Goal: Task Accomplishment & Management: Manage account settings

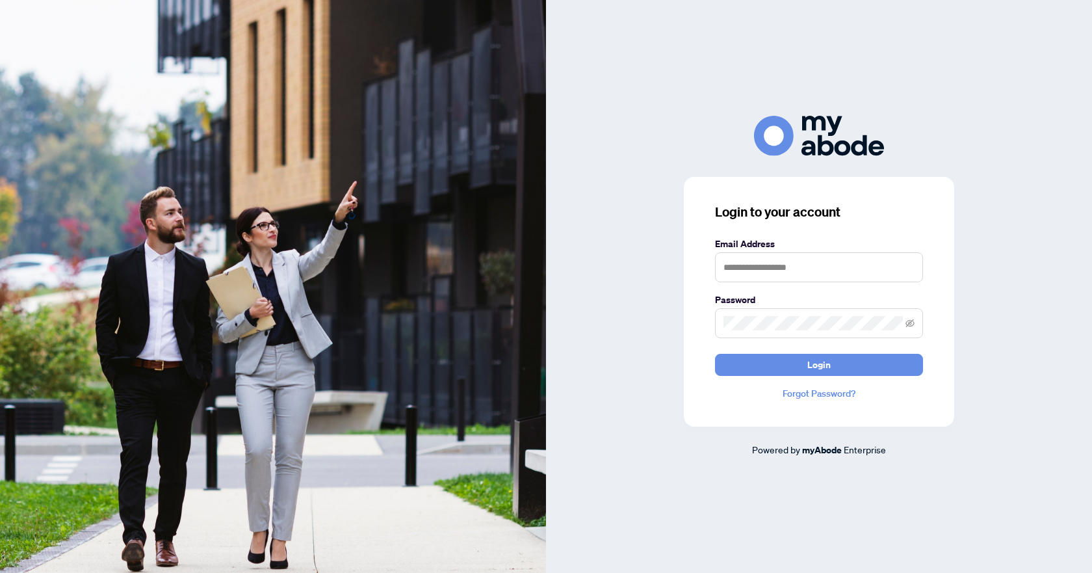
type input "**********"
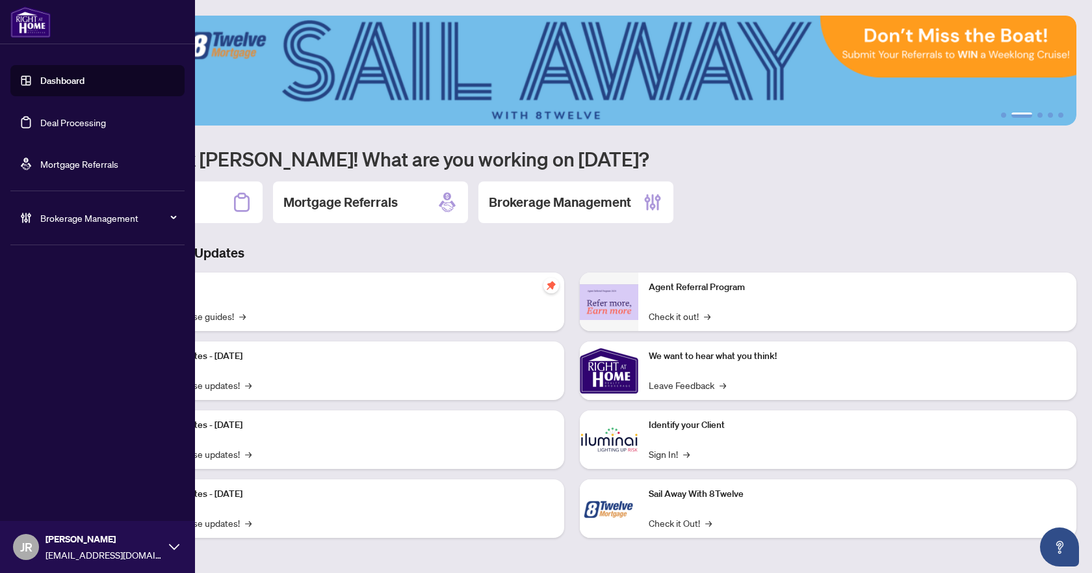
click at [69, 122] on link "Deal Processing" at bounding box center [73, 122] width 66 height 12
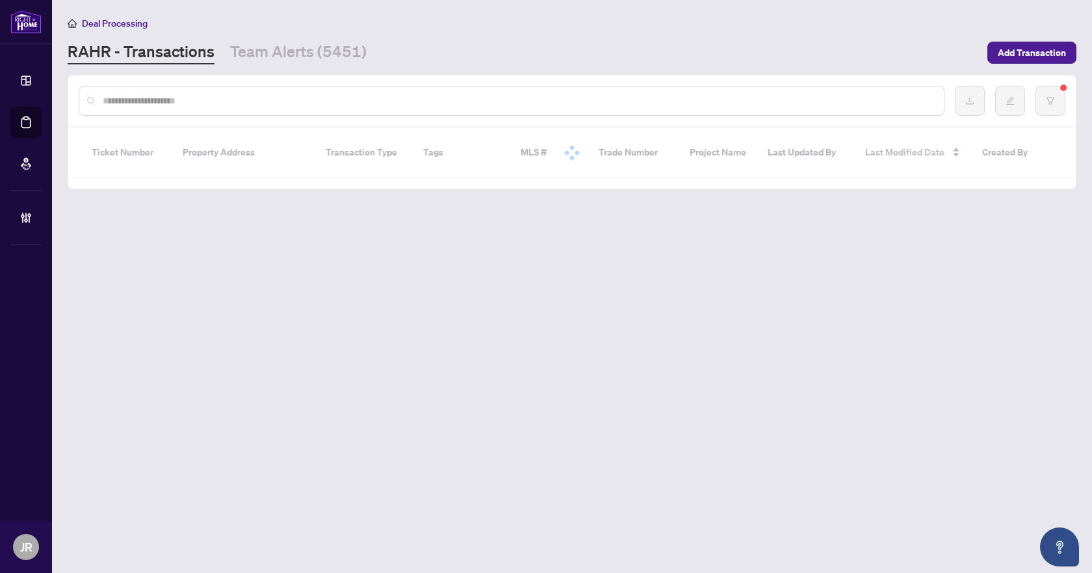
click at [371, 101] on input "text" at bounding box center [518, 101] width 831 height 14
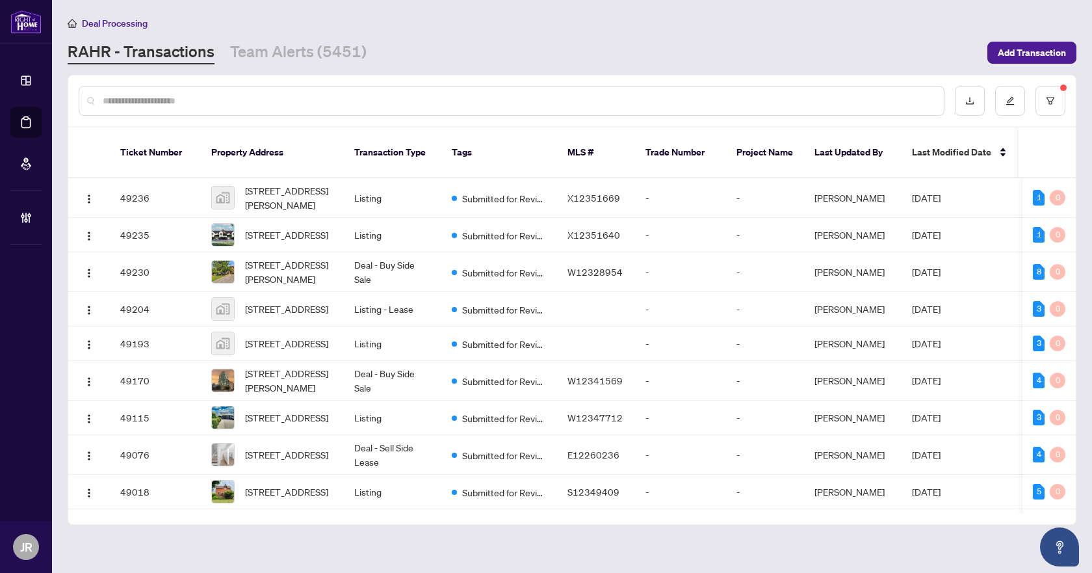
click at [319, 92] on div at bounding box center [512, 101] width 866 height 30
click at [327, 105] on input "text" at bounding box center [518, 101] width 831 height 14
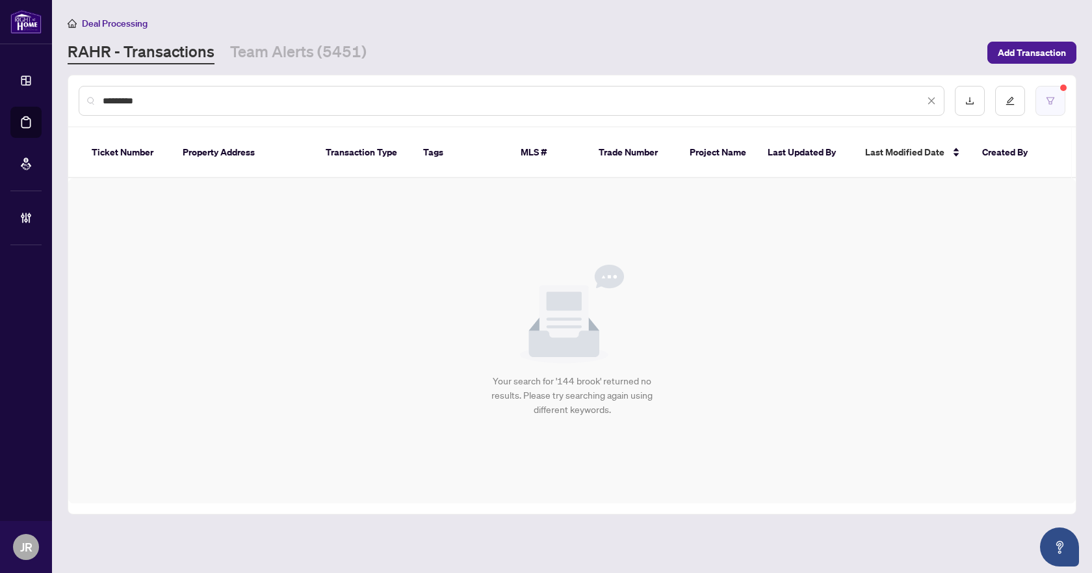
click at [1057, 100] on button "button" at bounding box center [1051, 101] width 30 height 30
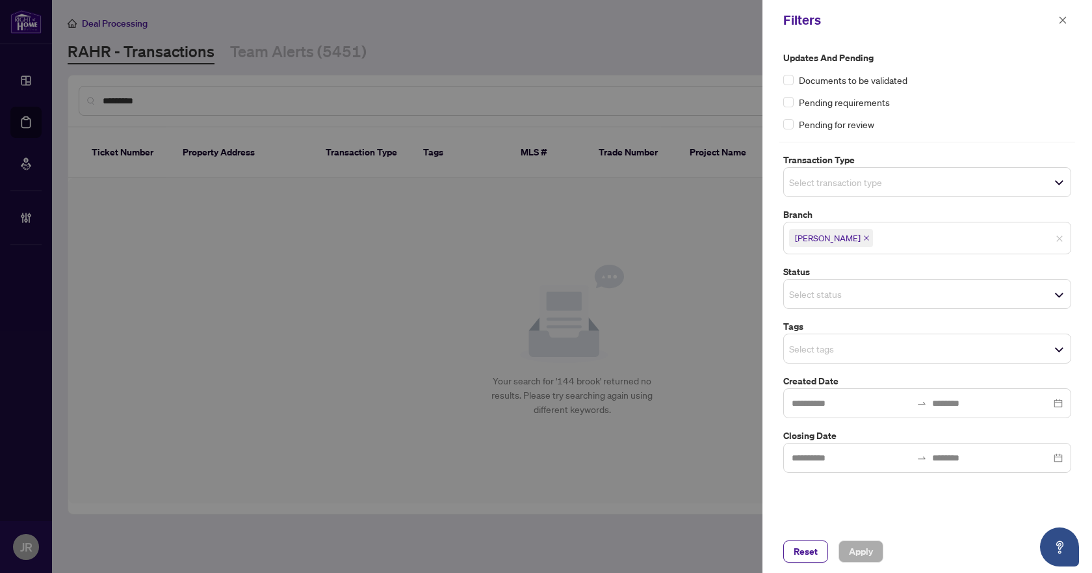
click at [1066, 31] on div "Filters" at bounding box center [928, 20] width 330 height 40
click at [1066, 18] on icon "close" at bounding box center [1063, 19] width 7 height 7
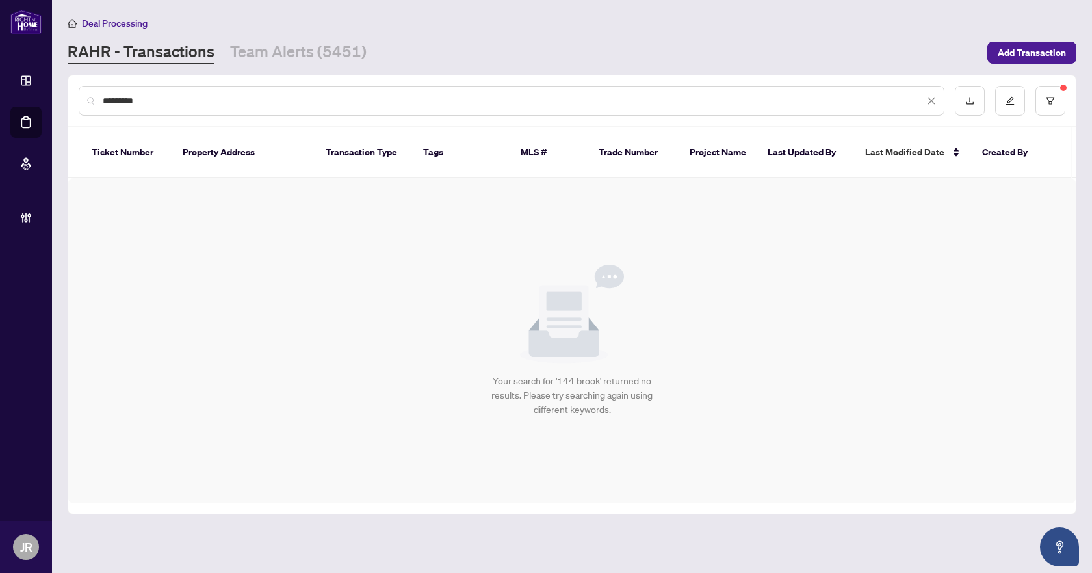
click at [202, 91] on div "*********" at bounding box center [512, 101] width 866 height 30
click at [191, 98] on input "*********" at bounding box center [514, 101] width 822 height 14
type input "**********"
click at [183, 101] on input "**********" at bounding box center [514, 101] width 822 height 14
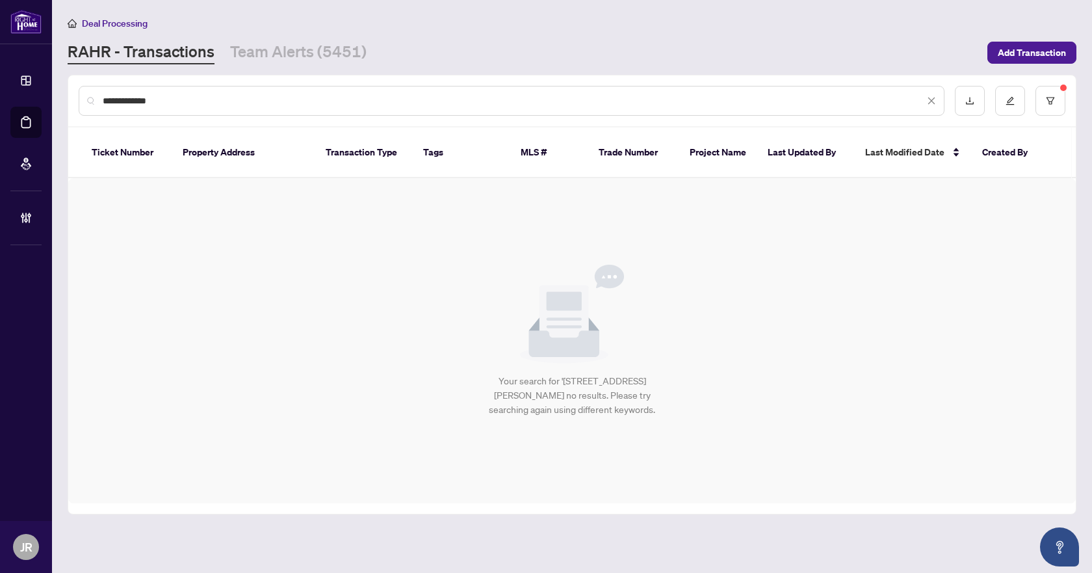
click at [183, 101] on input "**********" at bounding box center [514, 101] width 822 height 14
paste input "*********"
type input "*"
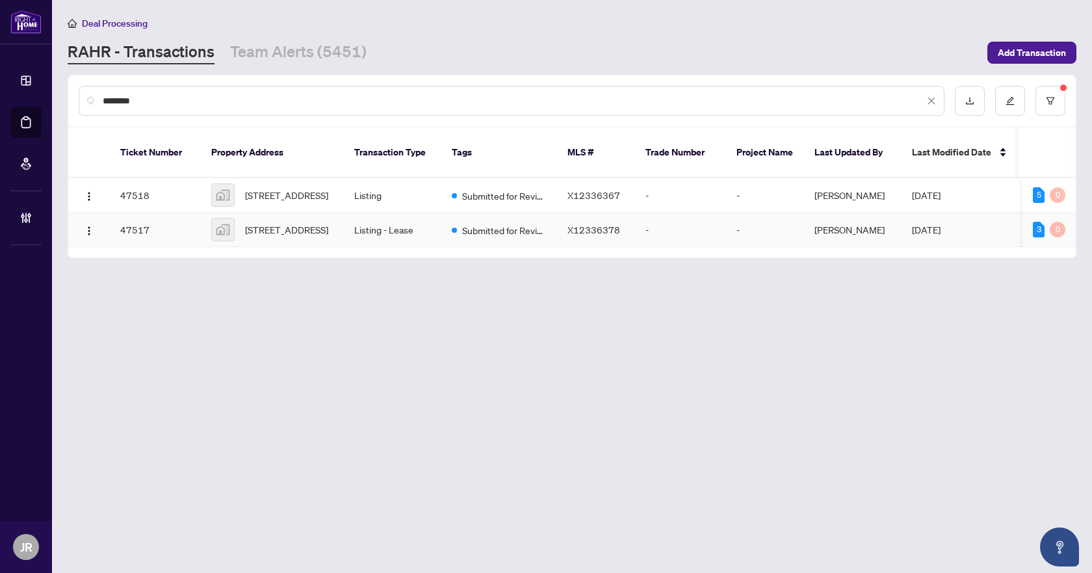
type input "********"
click at [414, 222] on td "Listing - Lease" at bounding box center [393, 230] width 98 height 34
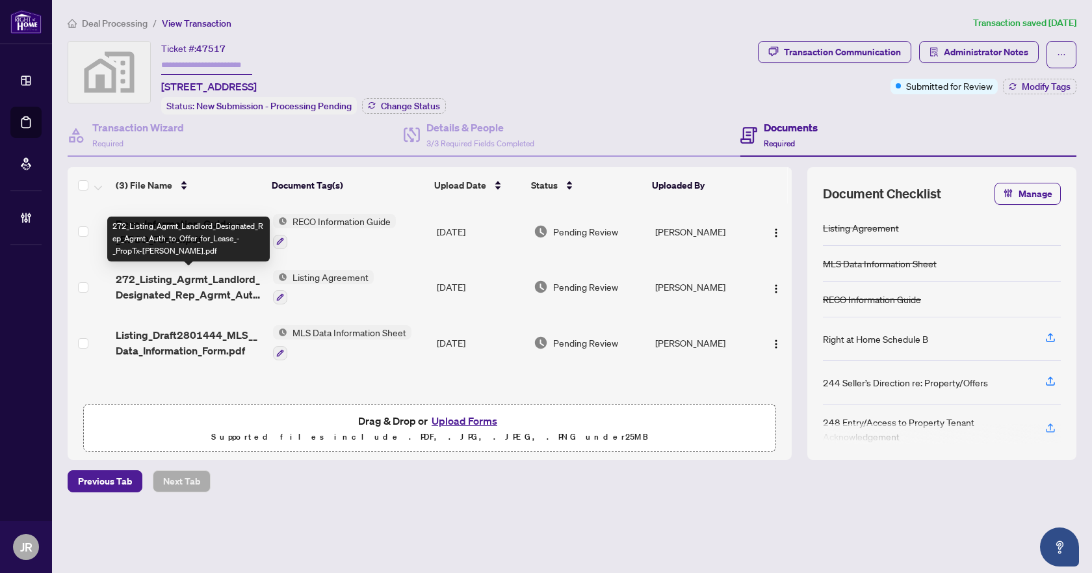
click at [213, 286] on span "272_Listing_Agrmt_Landlord_Designated_Rep_Agrmt_Auth_to_Offer_for_Lease_-_PropT…" at bounding box center [189, 286] width 147 height 31
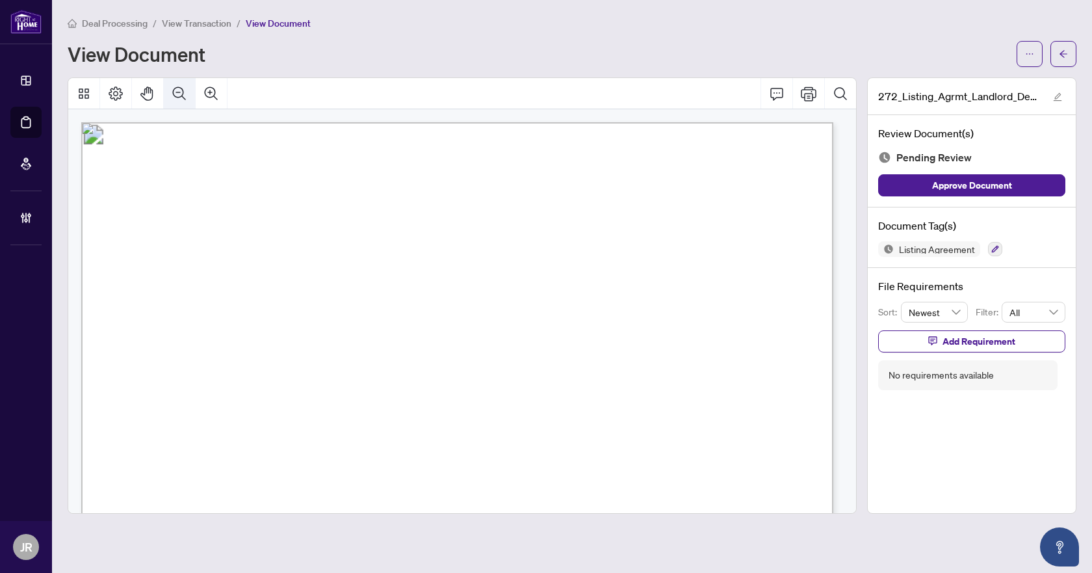
click at [189, 100] on button "Zoom Out" at bounding box center [179, 93] width 31 height 31
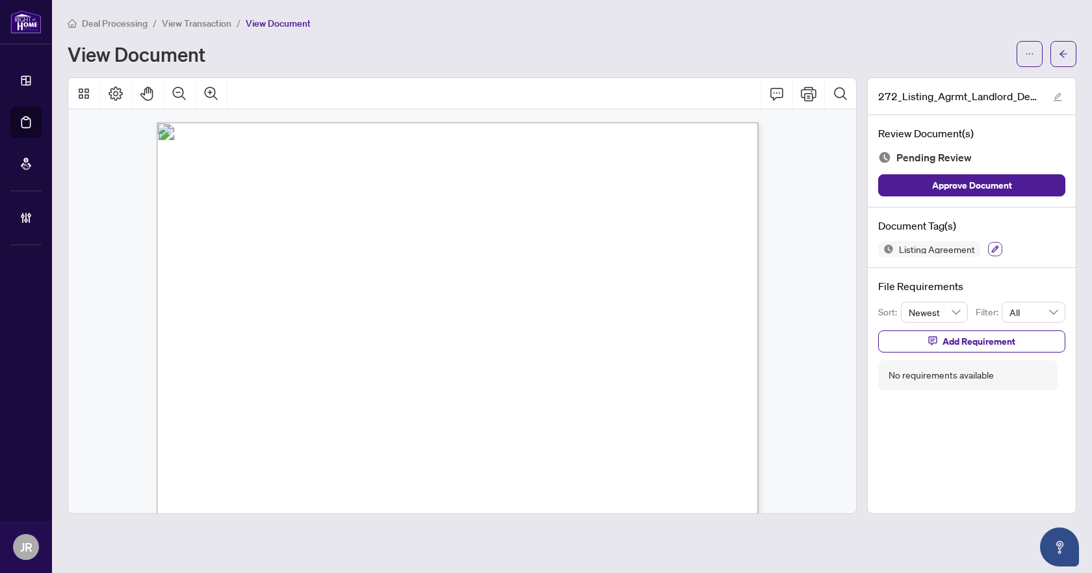
click at [1001, 248] on button "button" at bounding box center [995, 249] width 14 height 14
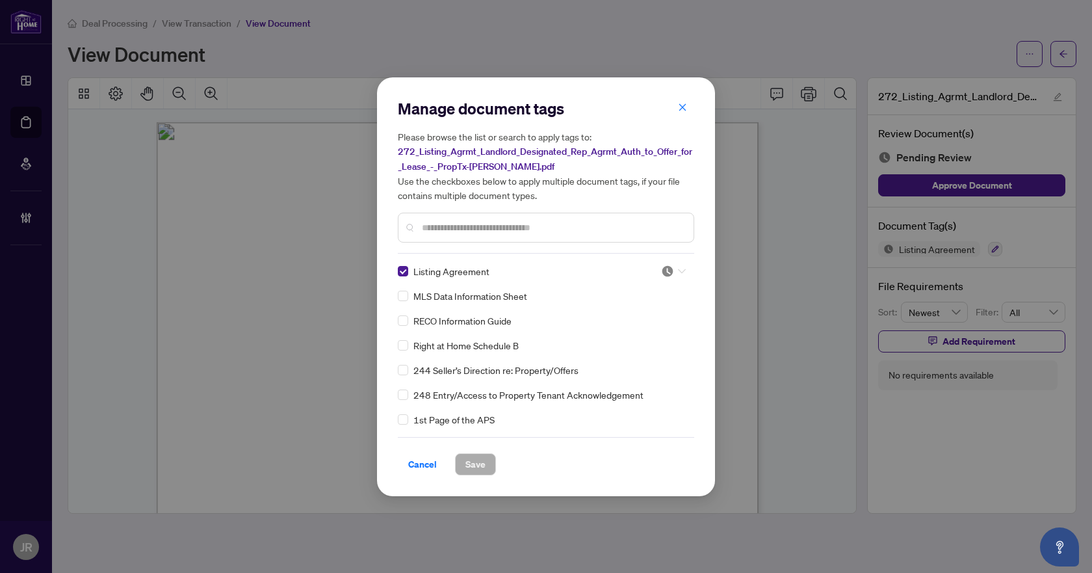
click at [678, 270] on icon at bounding box center [682, 271] width 8 height 5
click at [640, 329] on div "Approved" at bounding box center [630, 334] width 83 height 14
click at [457, 460] on button "Save" at bounding box center [475, 464] width 41 height 22
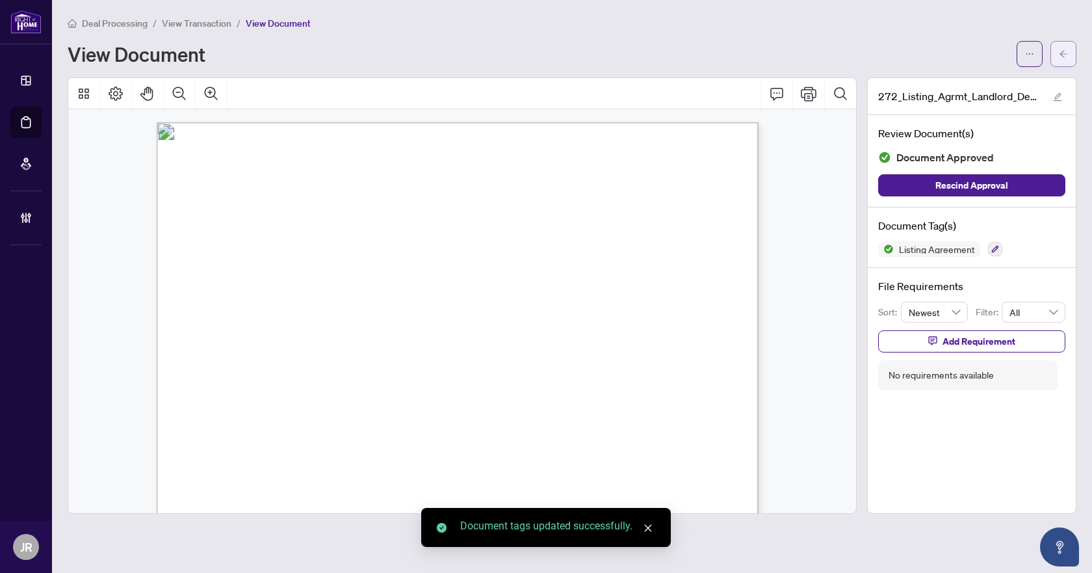
click at [1058, 51] on button "button" at bounding box center [1064, 54] width 26 height 26
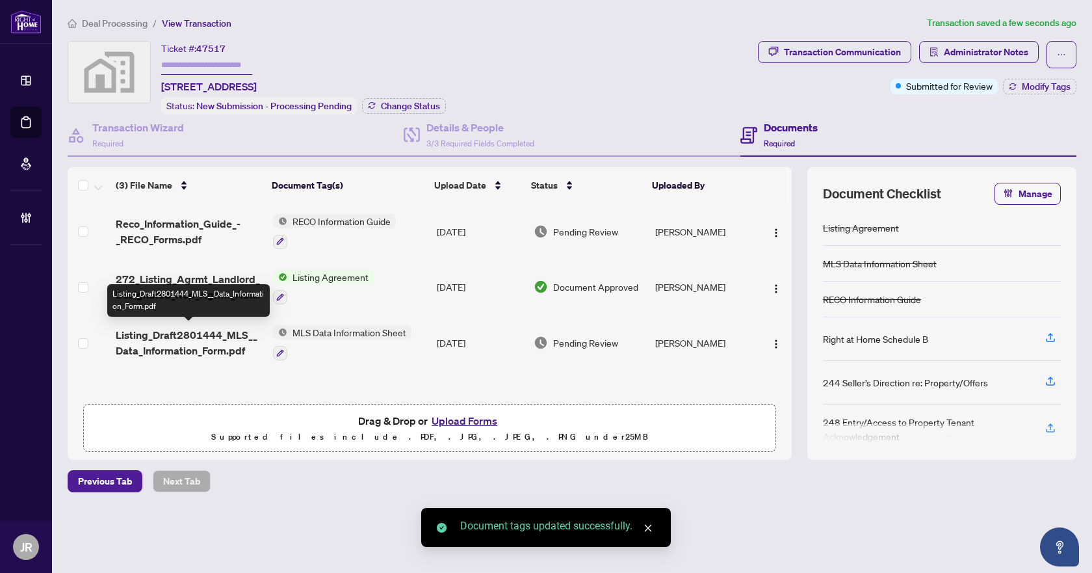
click at [205, 346] on span "Listing_Draft2801444_MLS__Data_Information_Form.pdf" at bounding box center [189, 342] width 147 height 31
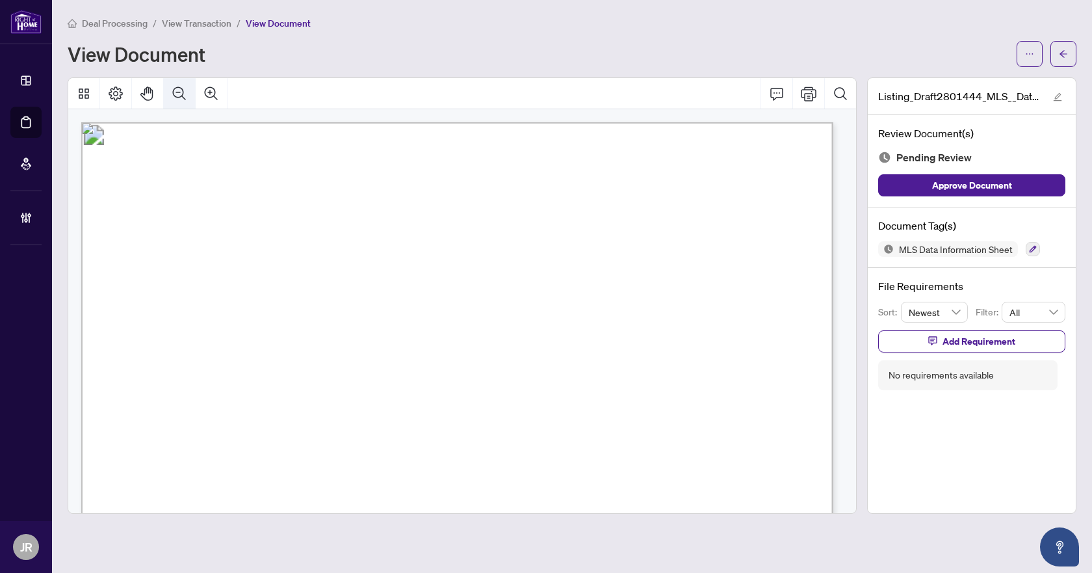
click at [183, 94] on icon "Zoom Out" at bounding box center [179, 92] width 13 height 13
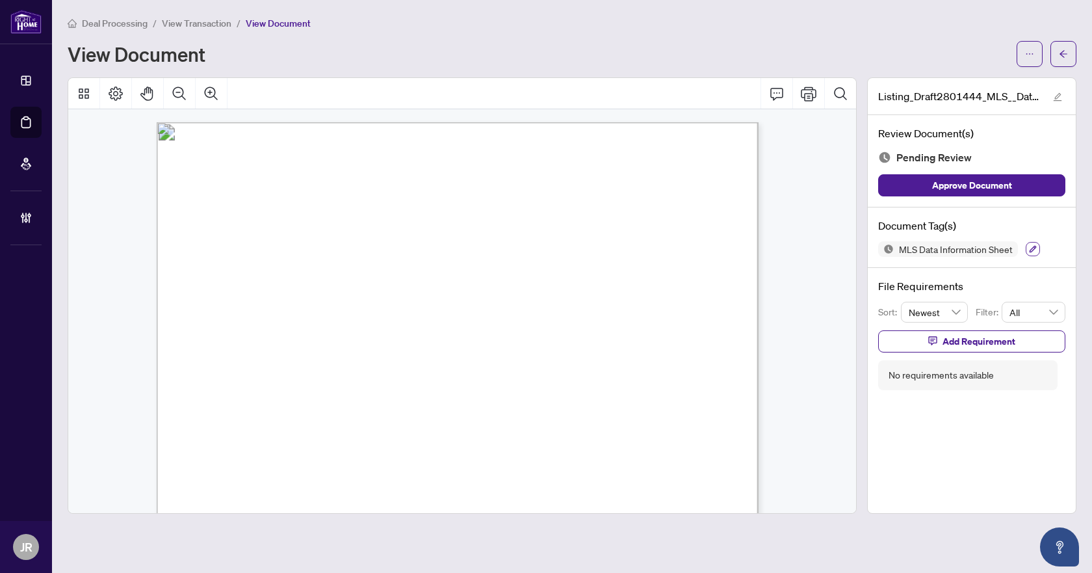
click at [1039, 250] on button "button" at bounding box center [1033, 249] width 14 height 14
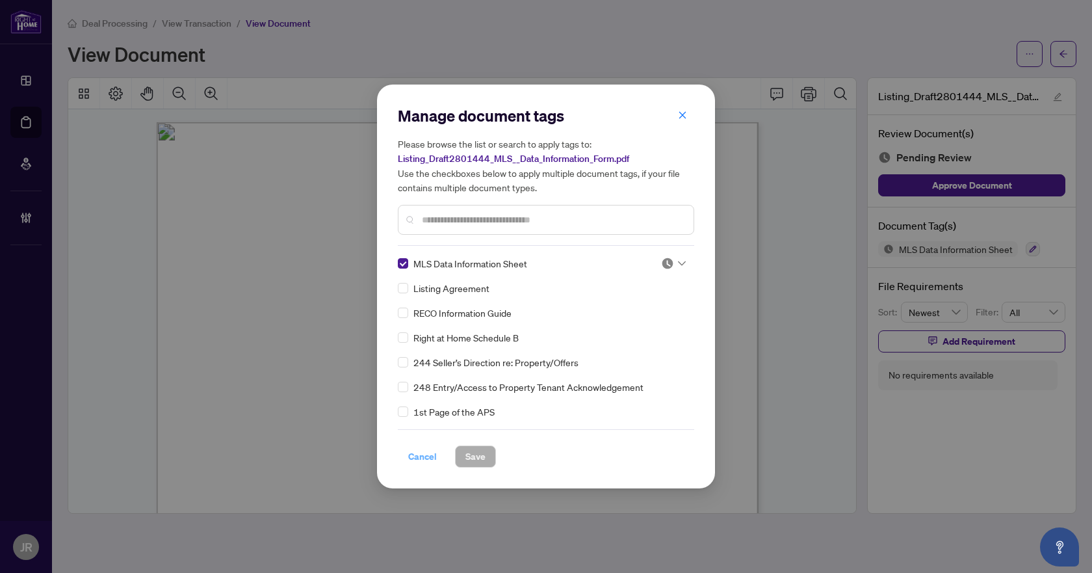
click at [417, 458] on span "Cancel" at bounding box center [422, 456] width 29 height 21
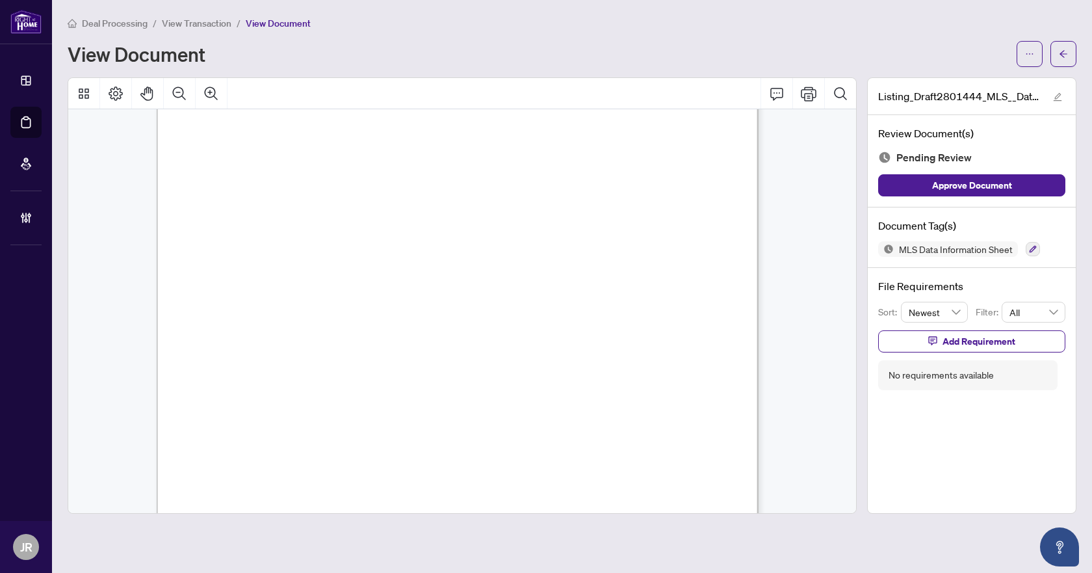
scroll to position [260, 0]
click at [1034, 251] on icon "button" at bounding box center [1033, 249] width 8 height 8
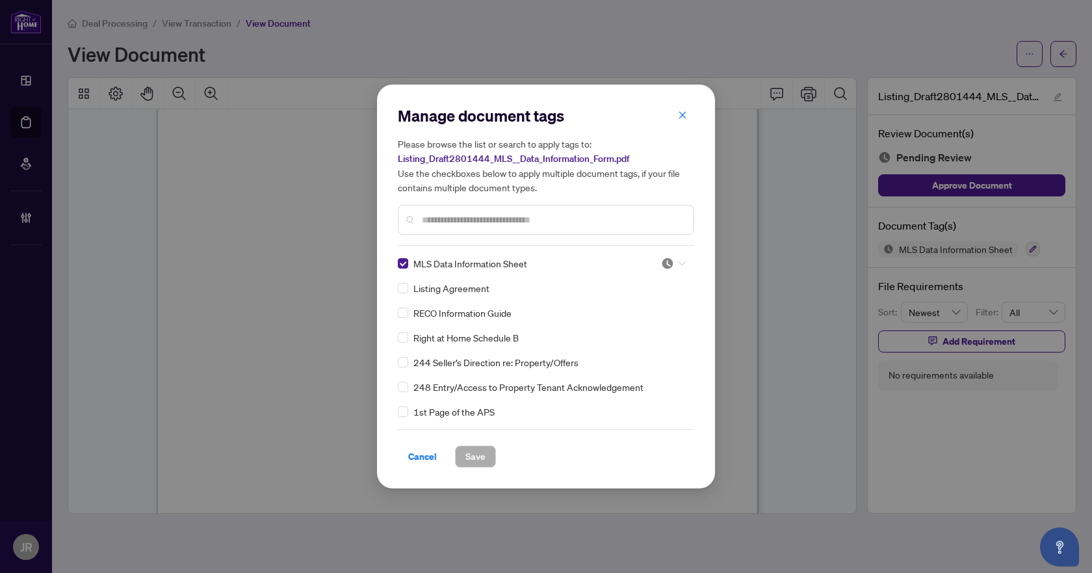
click at [671, 271] on span at bounding box center [673, 264] width 25 height 20
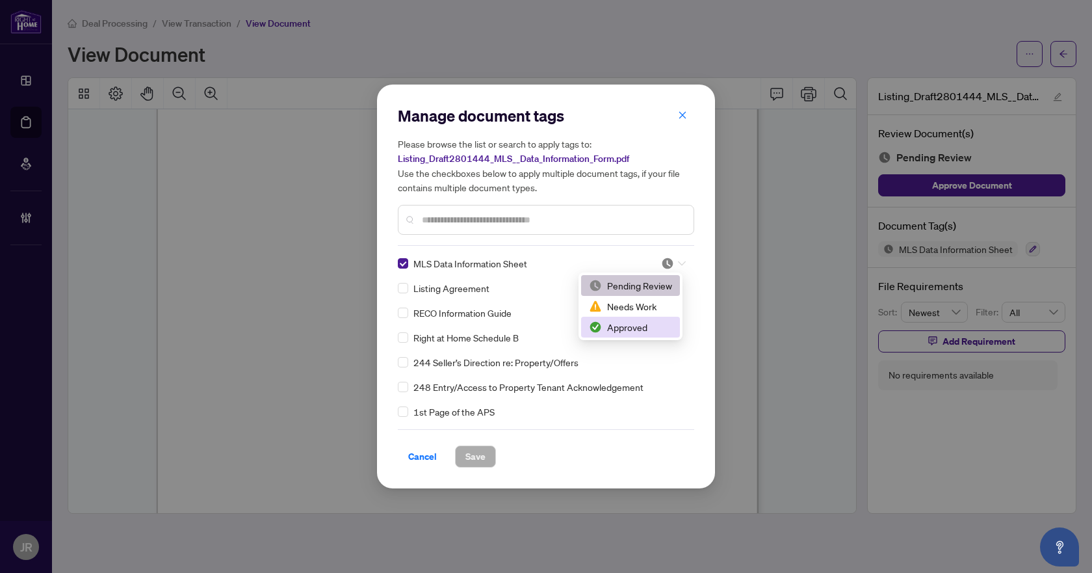
click at [642, 325] on div "Approved" at bounding box center [630, 327] width 83 height 14
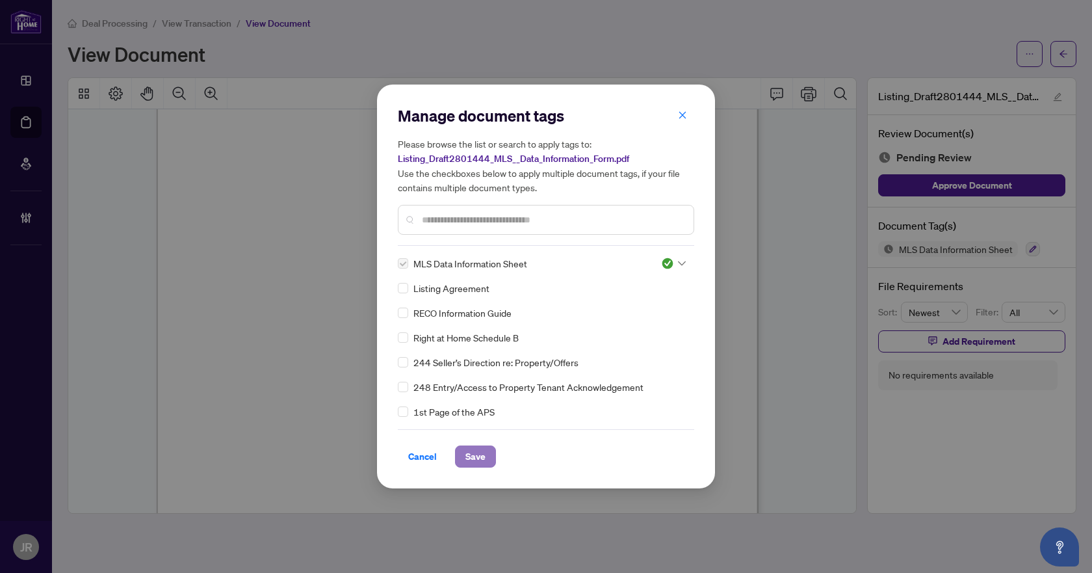
click at [467, 456] on span "Save" at bounding box center [476, 456] width 20 height 21
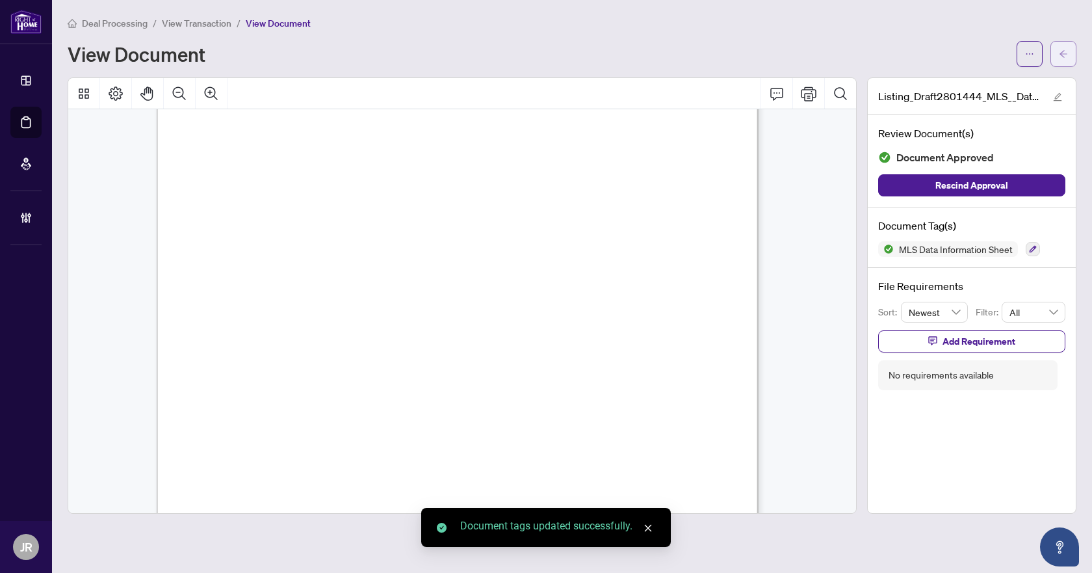
click at [1066, 51] on icon "arrow-left" at bounding box center [1063, 53] width 9 height 9
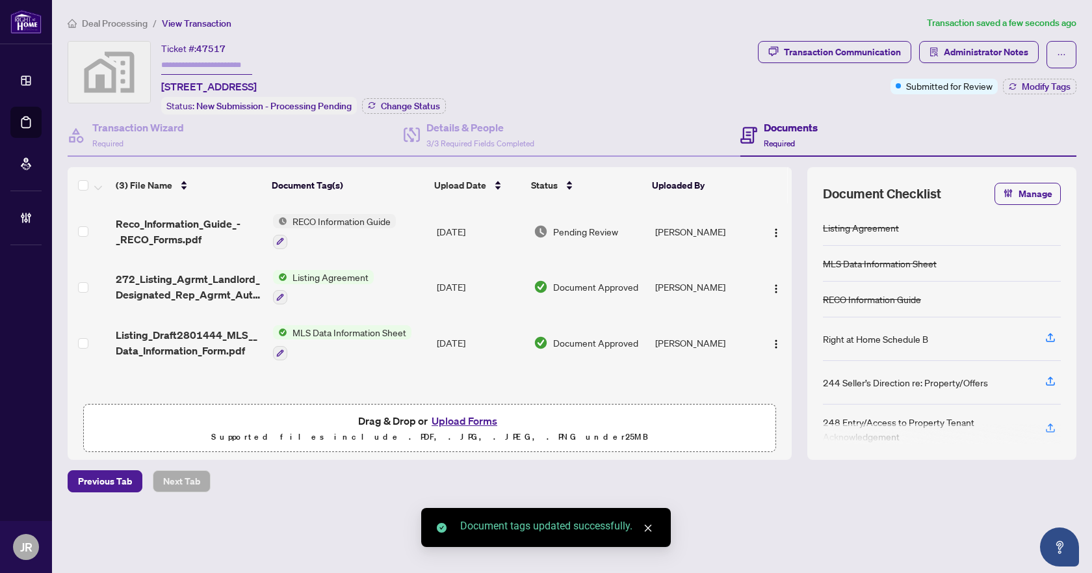
click at [185, 224] on span "Reco_Information_Guide_-_RECO_Forms.pdf" at bounding box center [189, 231] width 147 height 31
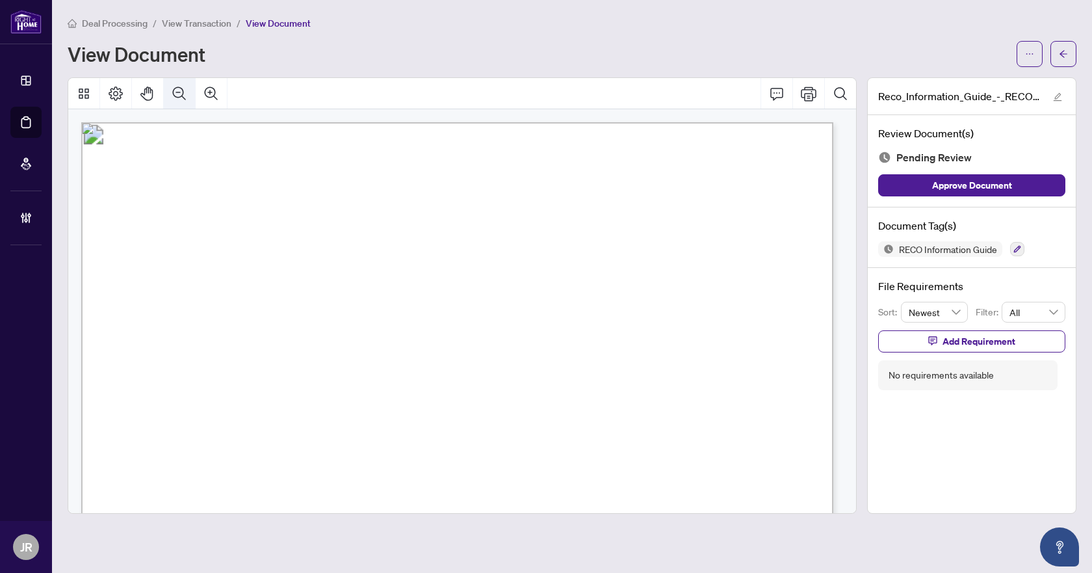
click at [174, 83] on button "Zoom Out" at bounding box center [179, 93] width 31 height 31
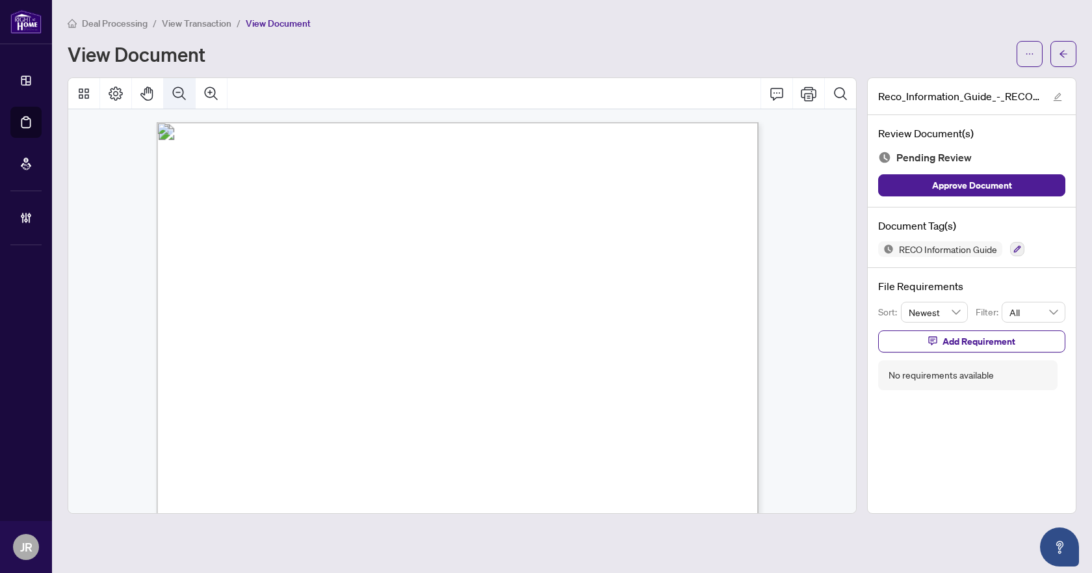
click at [174, 83] on button "Zoom Out" at bounding box center [179, 93] width 31 height 31
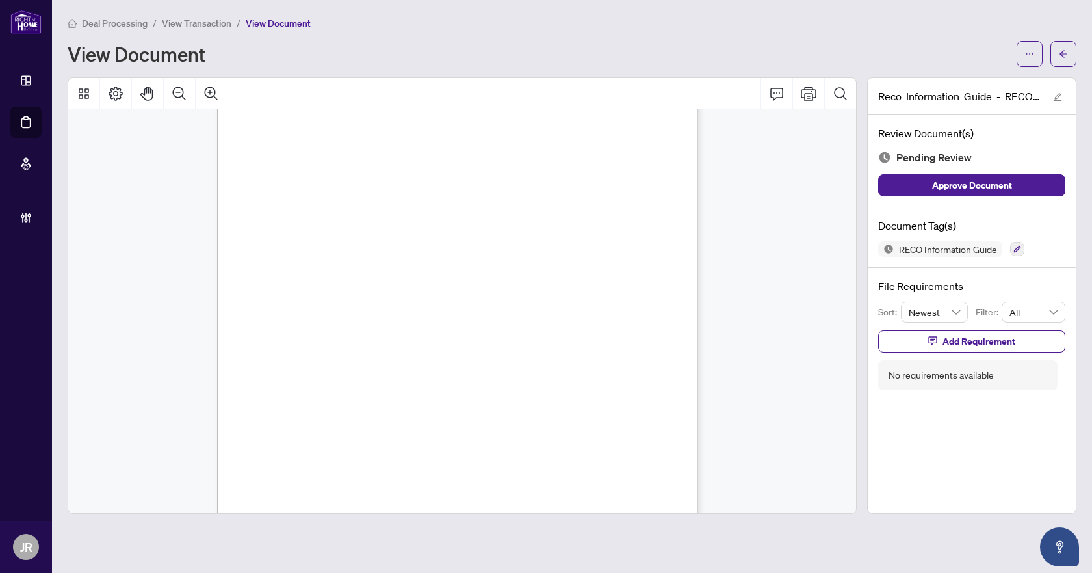
scroll to position [7737, 0]
click at [1023, 248] on button "button" at bounding box center [1017, 249] width 14 height 14
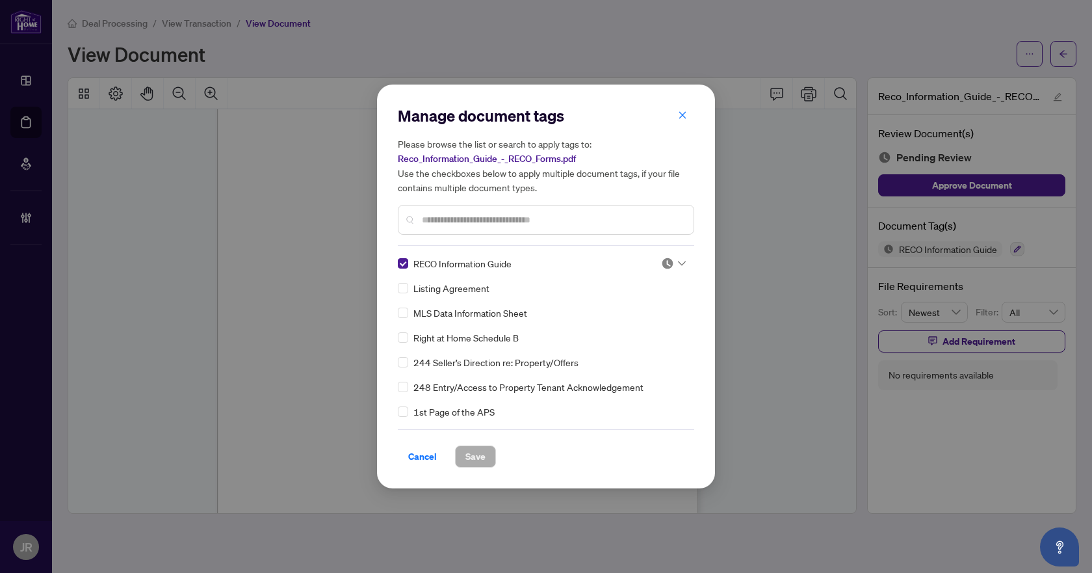
click at [660, 254] on div "Manage document tags Please browse the list or search to apply tags to: Reco_In…" at bounding box center [546, 286] width 296 height 362
click at [665, 263] on img at bounding box center [667, 263] width 13 height 13
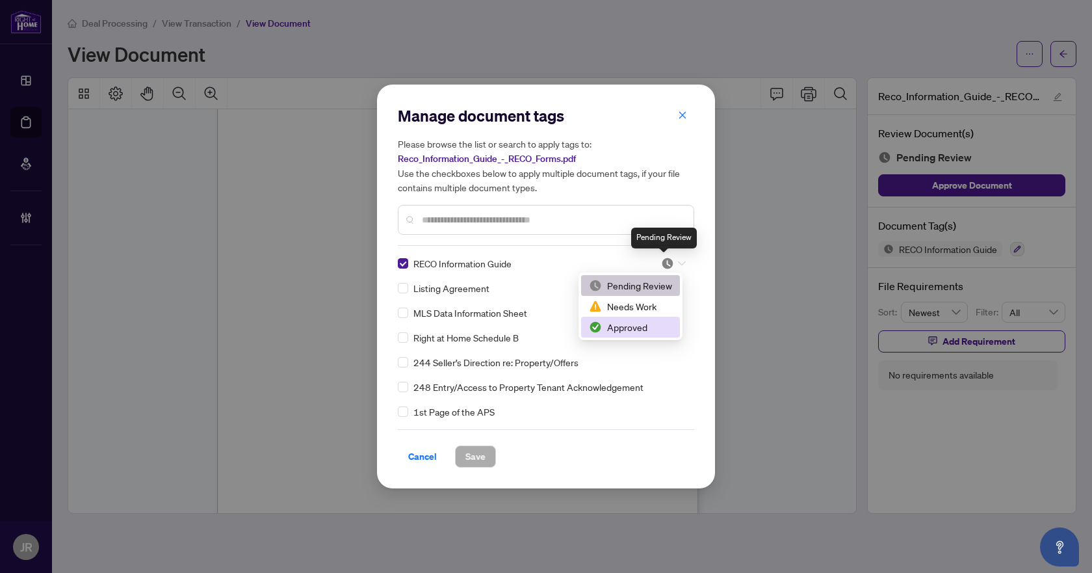
click at [645, 320] on div "Approved" at bounding box center [630, 327] width 83 height 14
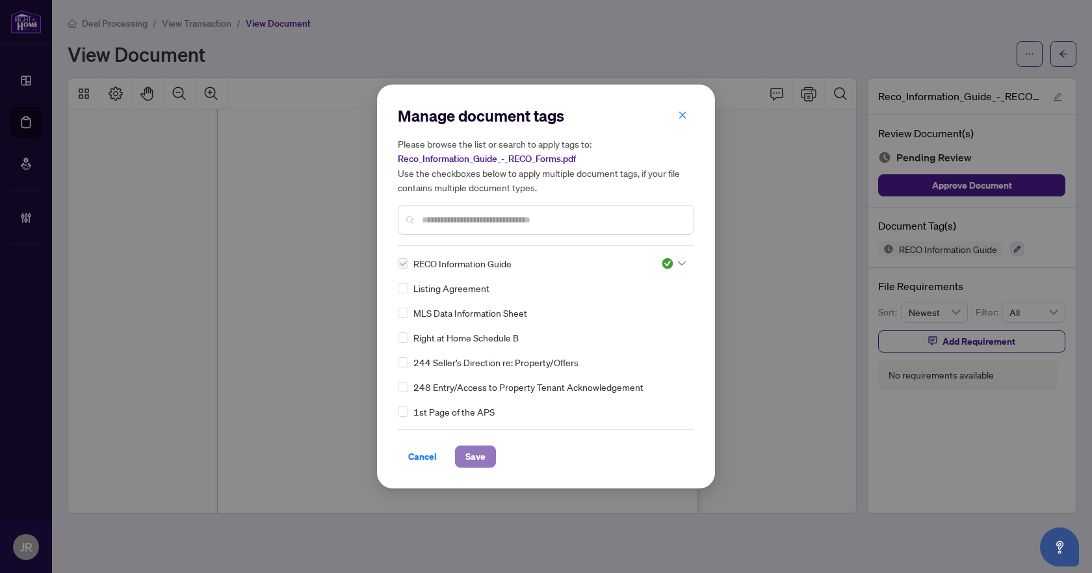
click at [480, 456] on span "Save" at bounding box center [476, 456] width 20 height 21
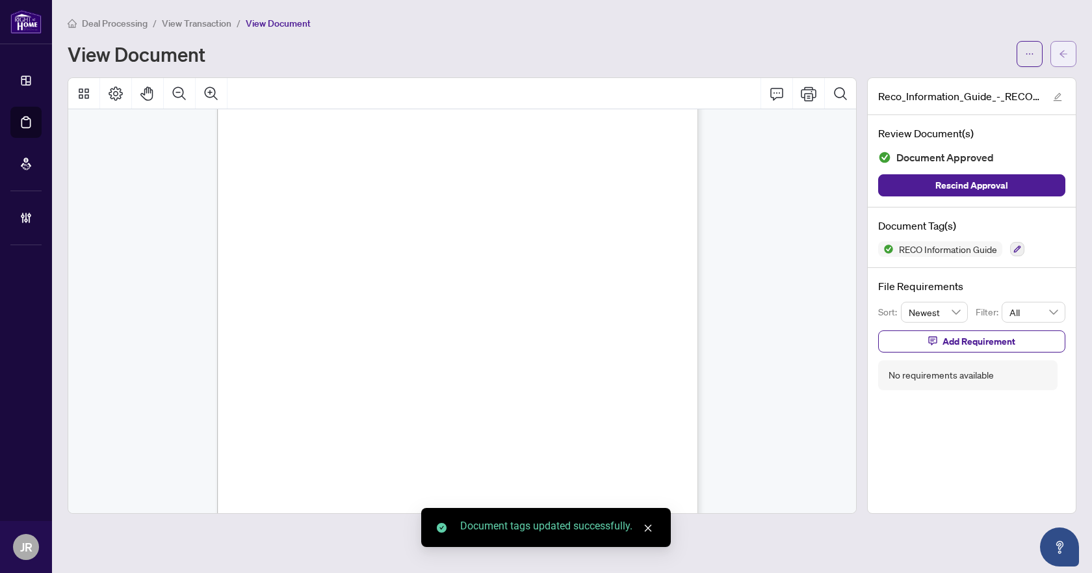
click at [1071, 49] on button "button" at bounding box center [1064, 54] width 26 height 26
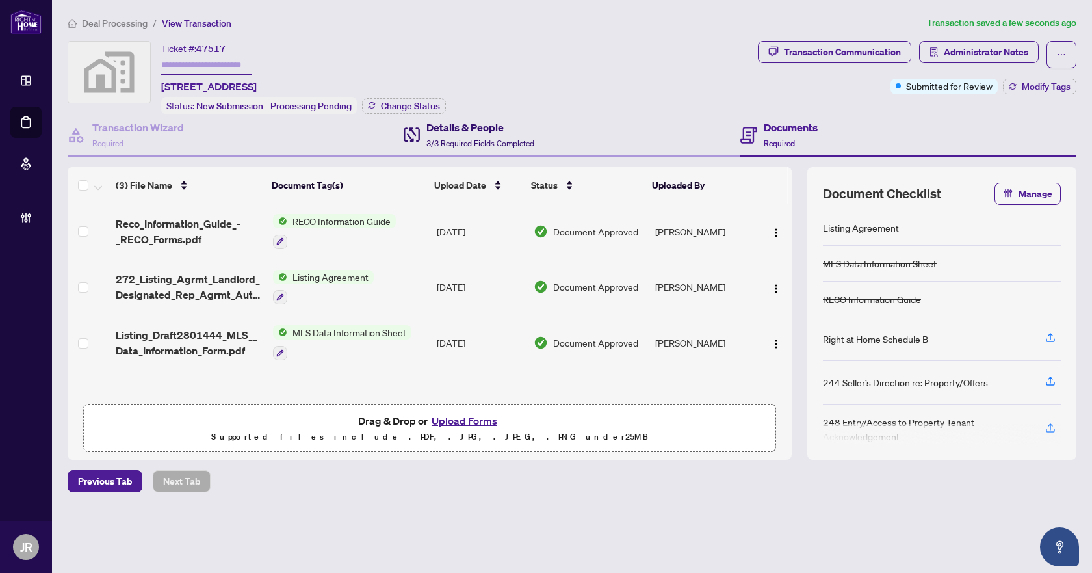
click at [488, 133] on div "Details & People 3/3 Required Fields Completed" at bounding box center [480, 135] width 108 height 31
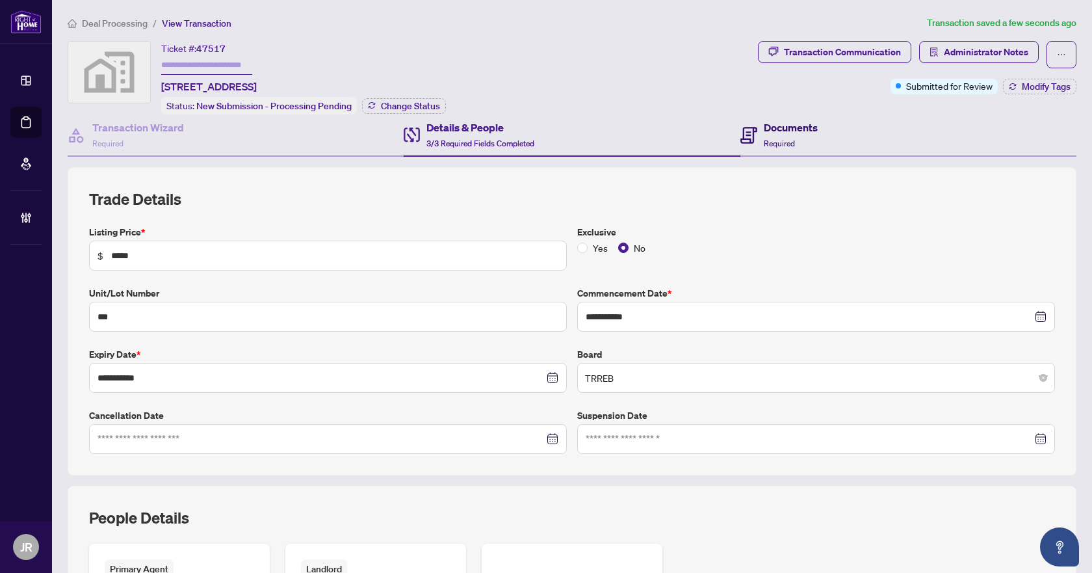
click at [773, 138] on span "Required" at bounding box center [779, 143] width 31 height 10
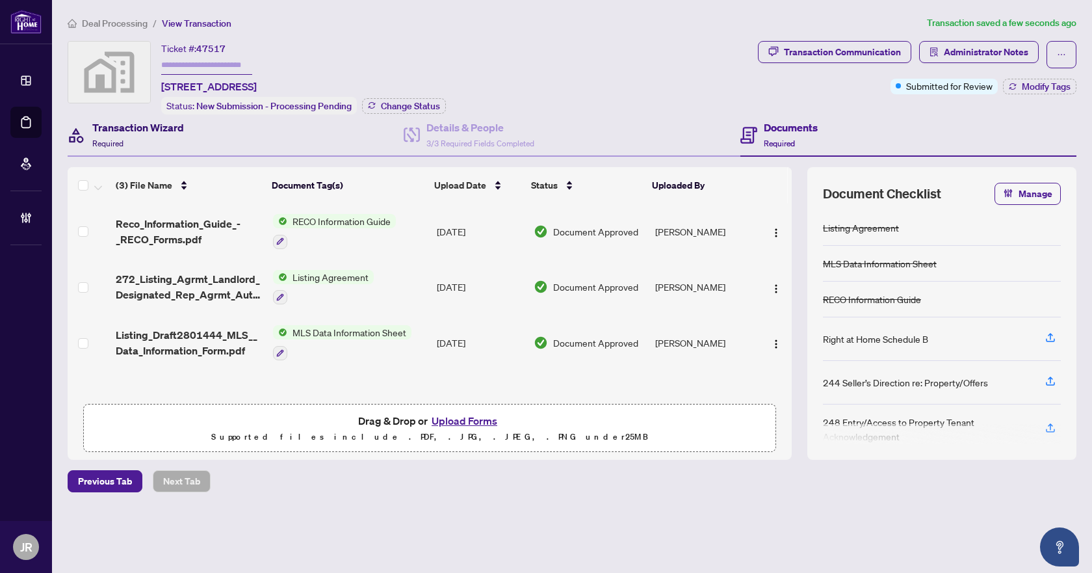
click at [181, 133] on div "Transaction Wizard Required" at bounding box center [138, 135] width 92 height 31
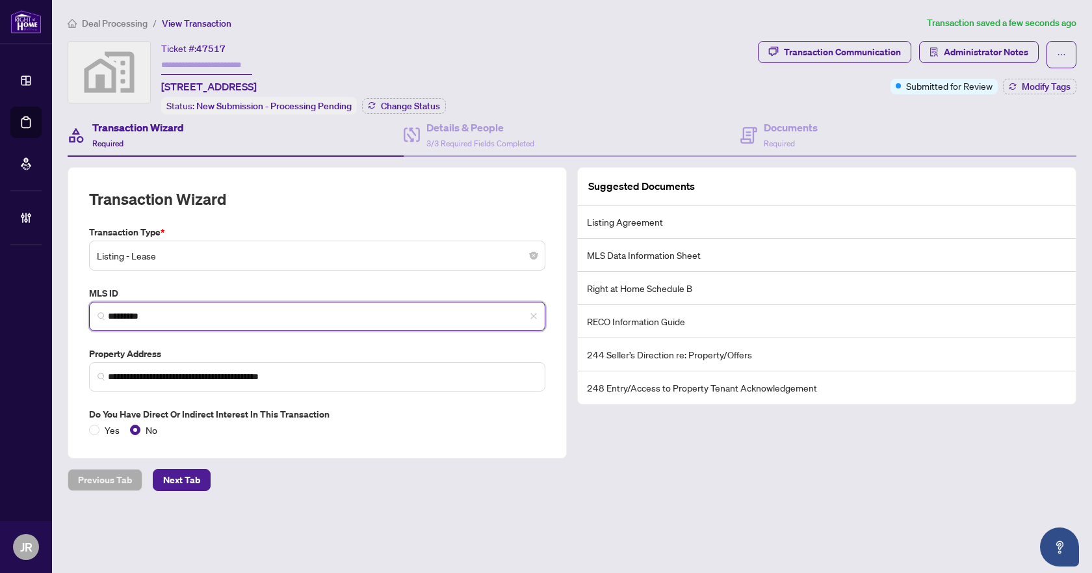
click at [183, 317] on input "*********" at bounding box center [322, 316] width 429 height 14
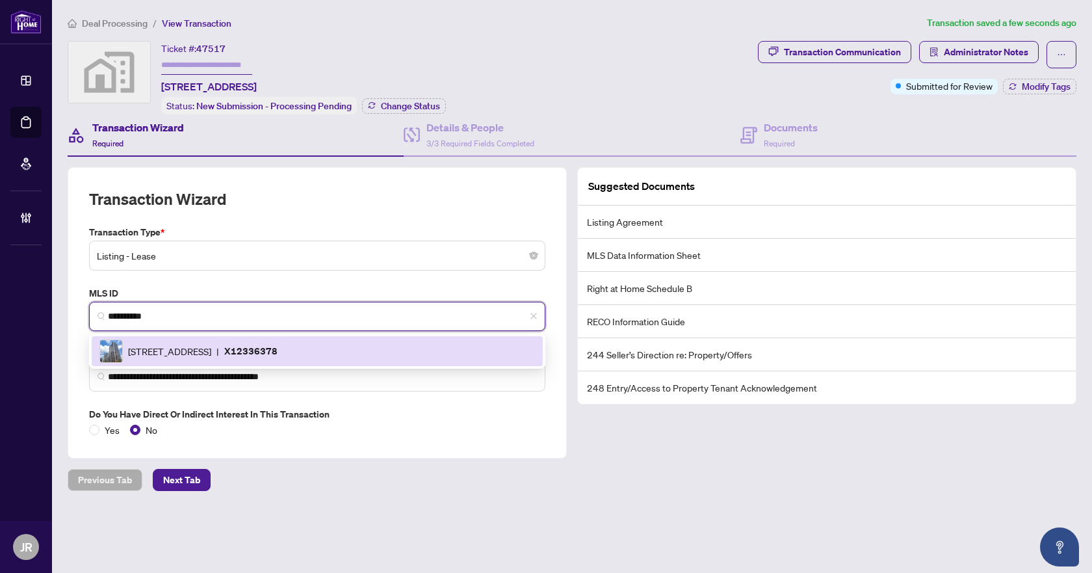
click at [384, 339] on div "145 Columbia St, Waterloo, Ontario N2L 3L2, Canada | X12336378" at bounding box center [317, 350] width 436 height 23
type input "*********"
type input "**********"
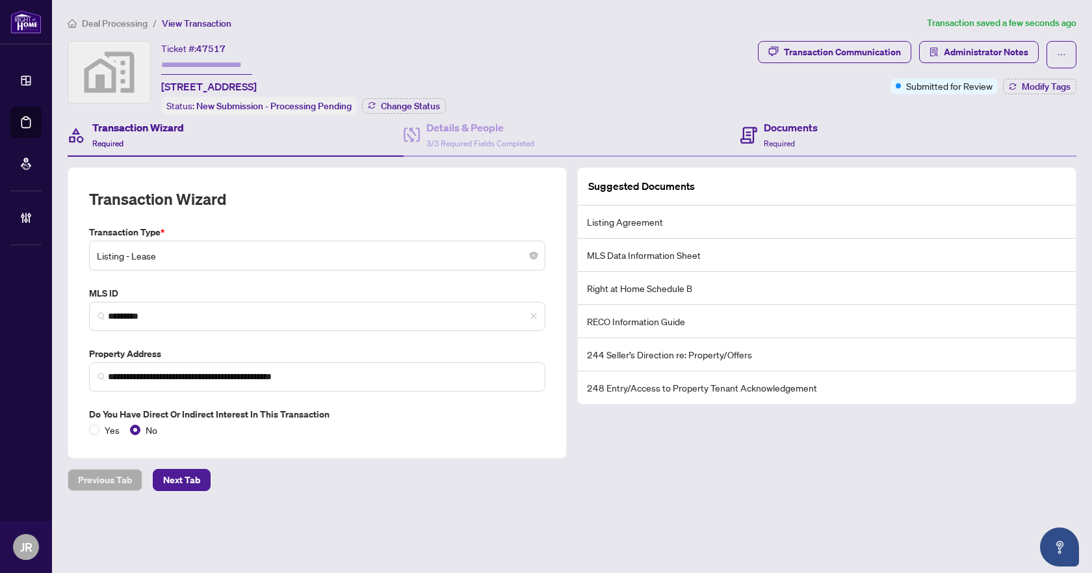
click at [794, 150] on div "Documents Required" at bounding box center [909, 135] width 336 height 42
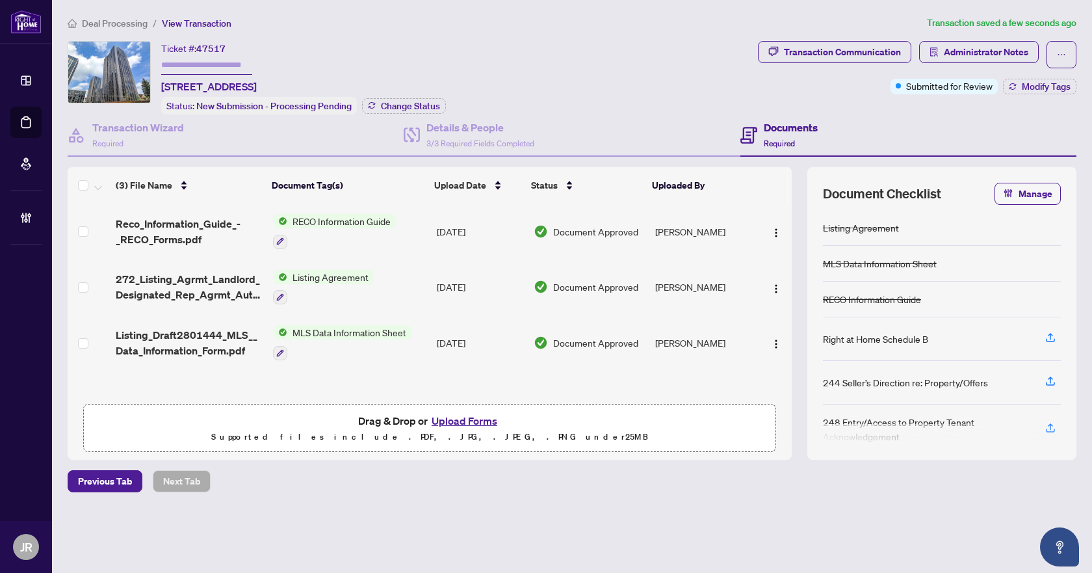
scroll to position [1, 0]
click at [129, 25] on span "Deal Processing" at bounding box center [115, 24] width 66 height 12
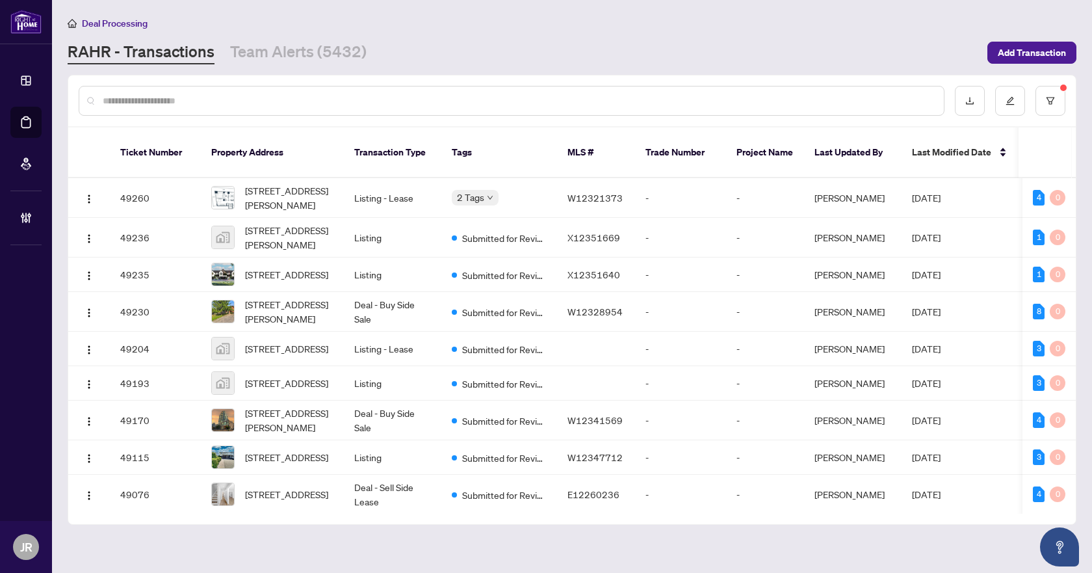
click at [252, 99] on input "text" at bounding box center [518, 101] width 831 height 14
click at [207, 98] on input "text" at bounding box center [518, 101] width 831 height 14
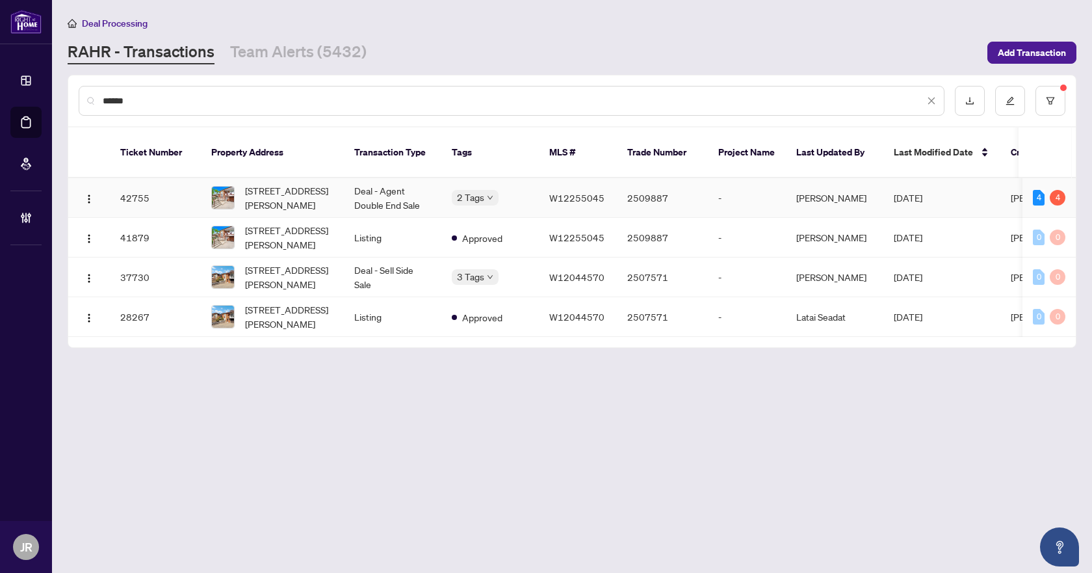
type input "******"
click at [339, 181] on td "95 Milady Rd, Toronto, Ontario M9L 2H9, Canada" at bounding box center [272, 198] width 143 height 40
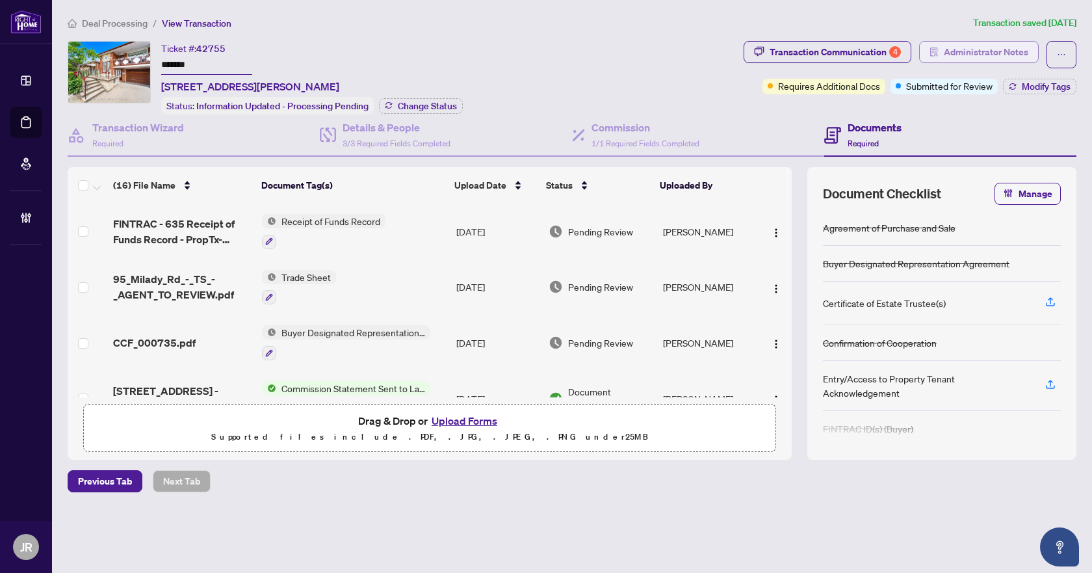
click at [982, 44] on span "Administrator Notes" at bounding box center [986, 52] width 85 height 21
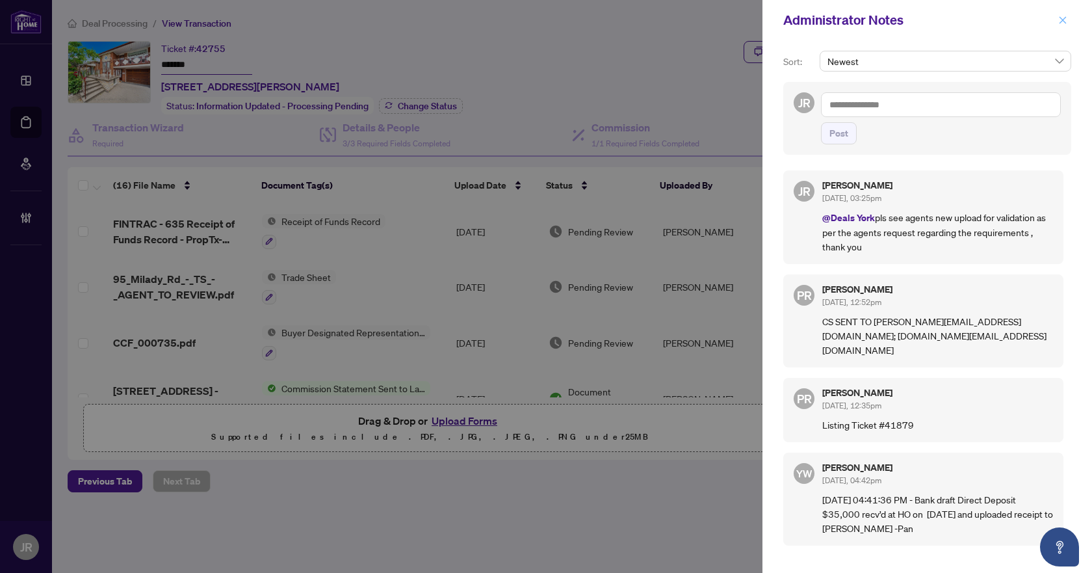
click at [1064, 20] on icon "close" at bounding box center [1063, 19] width 7 height 7
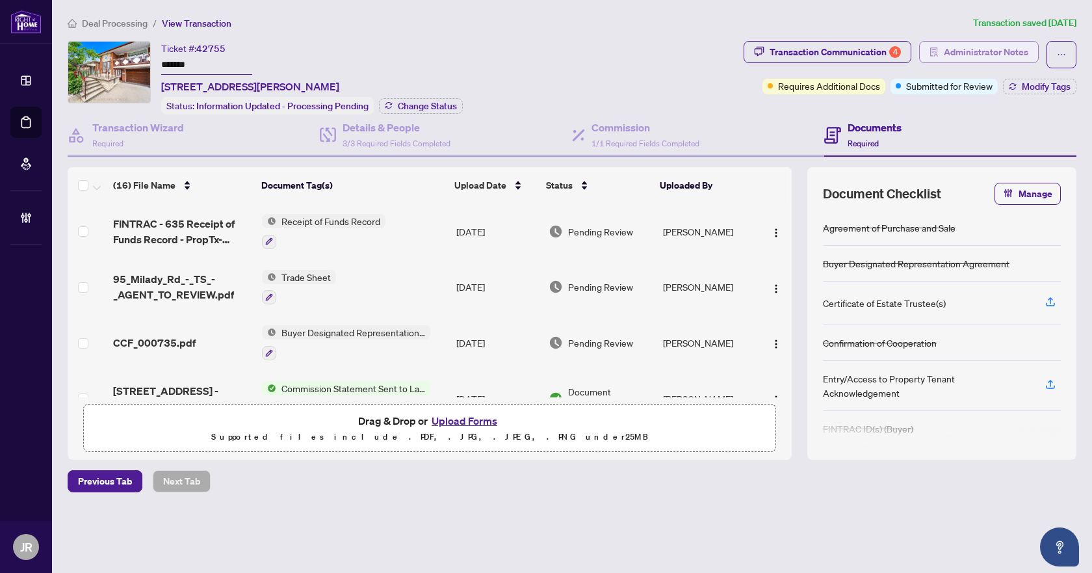
click at [1007, 57] on span "Administrator Notes" at bounding box center [986, 52] width 85 height 21
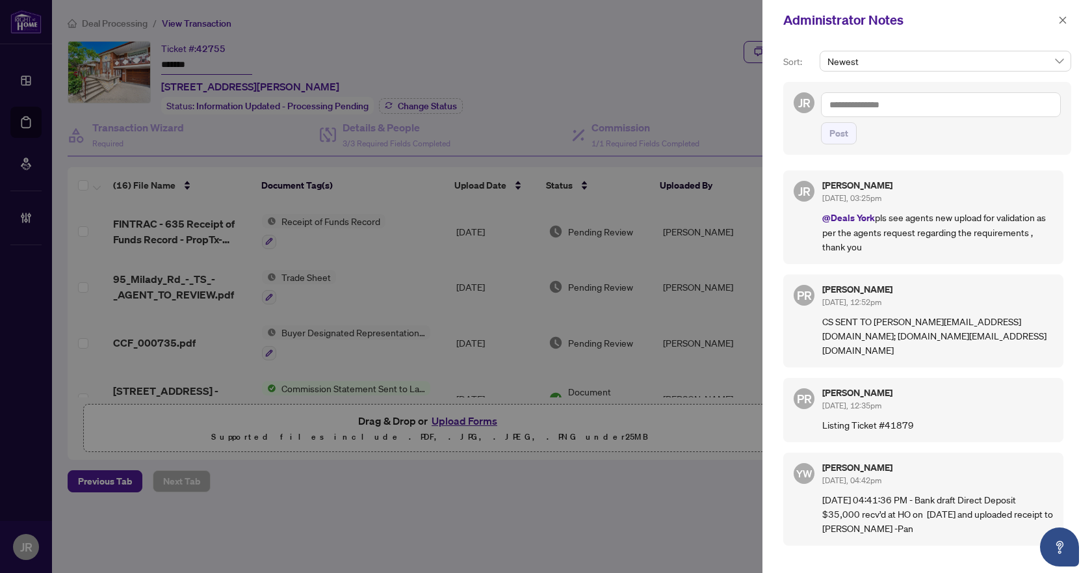
click at [947, 101] on textarea at bounding box center [941, 104] width 240 height 25
click at [1065, 18] on icon "close" at bounding box center [1063, 19] width 7 height 7
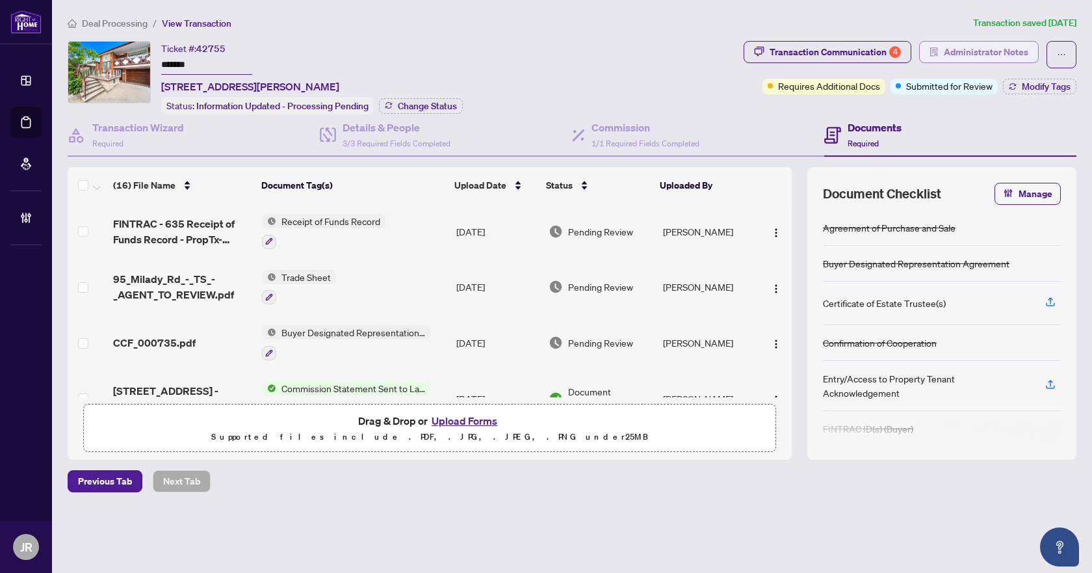
click at [995, 44] on span "Administrator Notes" at bounding box center [986, 52] width 85 height 21
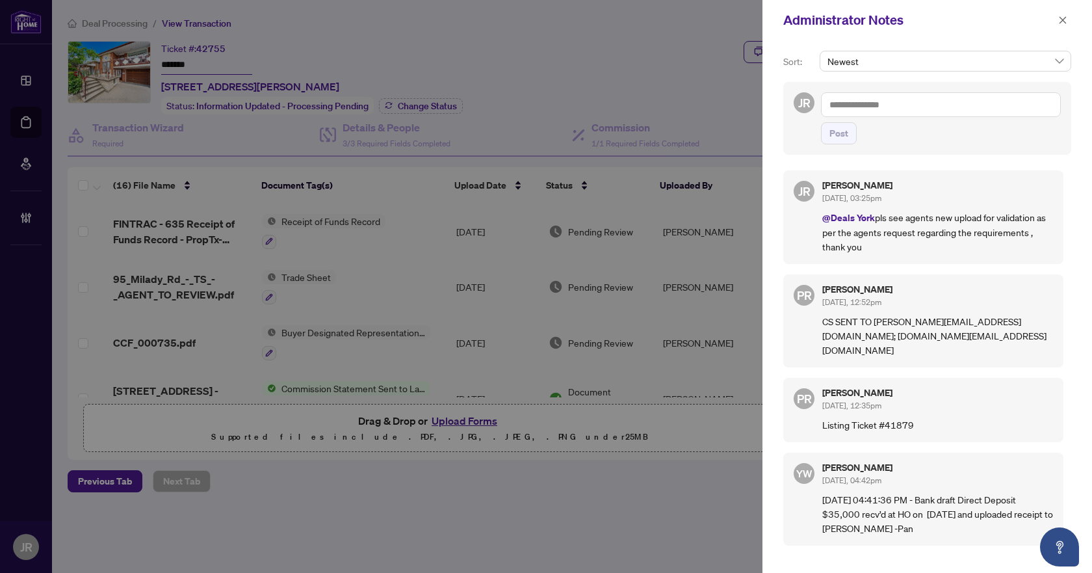
click at [947, 100] on textarea at bounding box center [941, 104] width 240 height 25
click at [1059, 21] on icon "close" at bounding box center [1062, 20] width 9 height 9
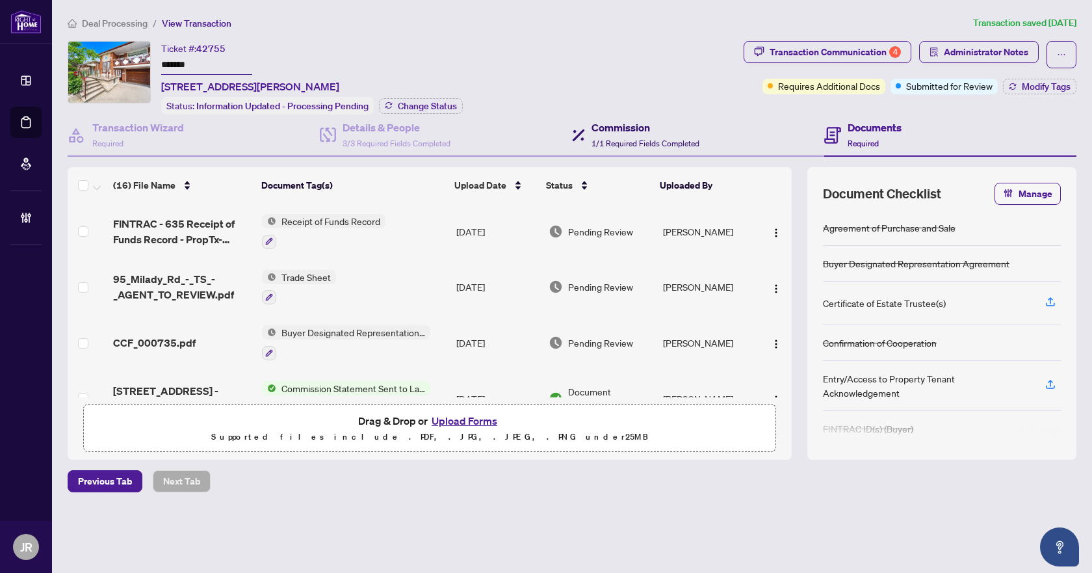
click at [603, 125] on h4 "Commission" at bounding box center [646, 128] width 108 height 16
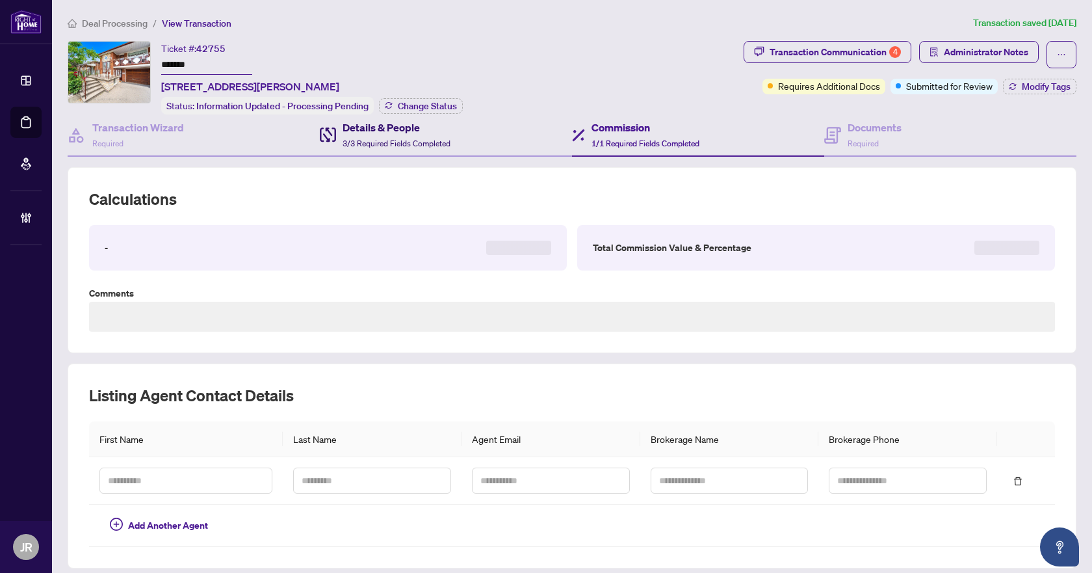
click at [419, 138] on span "3/3 Required Fields Completed" at bounding box center [397, 143] width 108 height 10
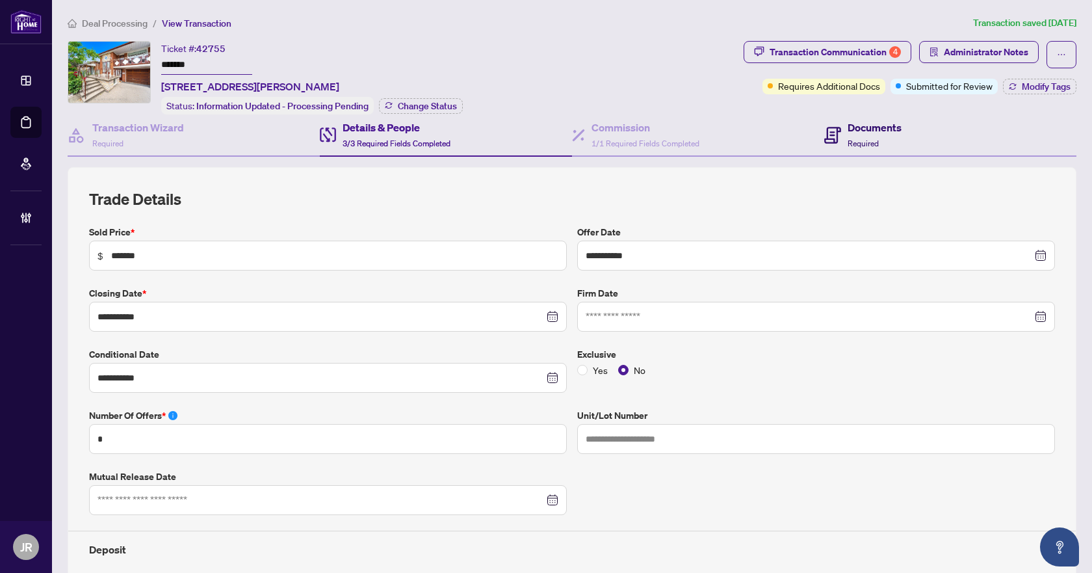
click at [855, 126] on h4 "Documents" at bounding box center [875, 128] width 54 height 16
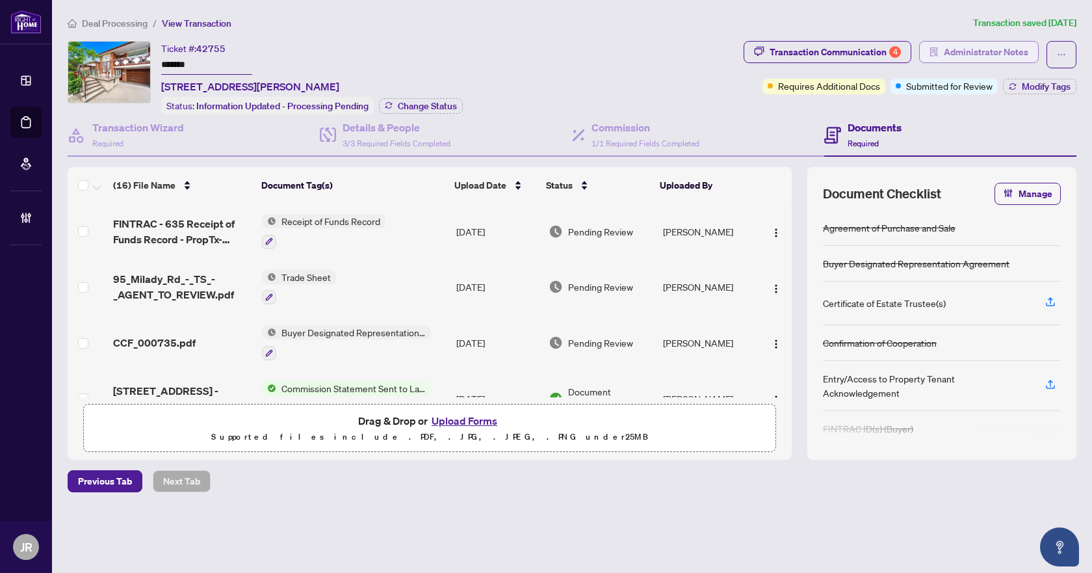
click at [963, 50] on span "Administrator Notes" at bounding box center [986, 52] width 85 height 21
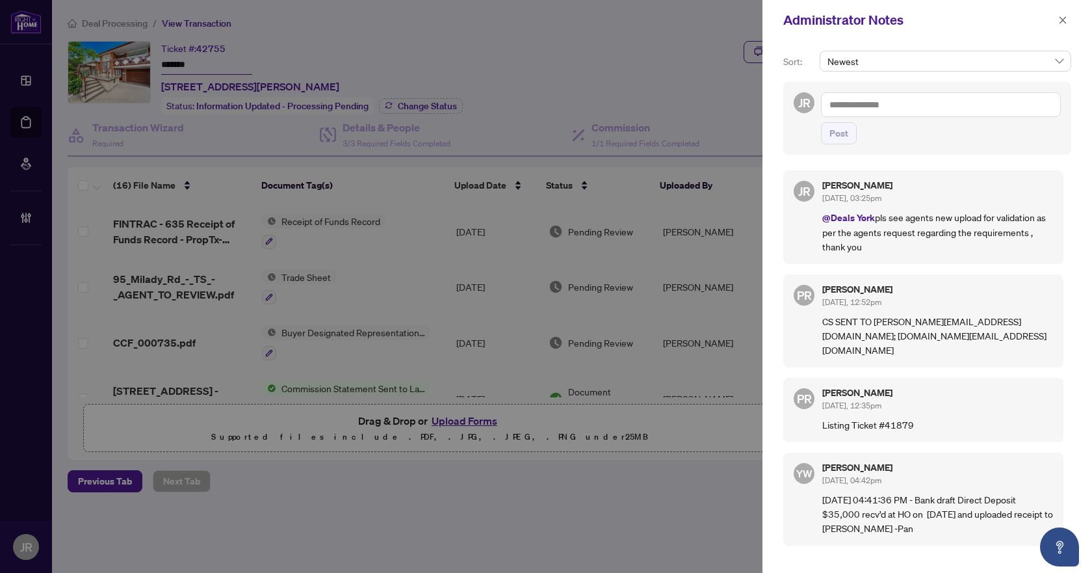
click at [929, 92] on div "JR Post" at bounding box center [927, 118] width 288 height 73
click at [922, 99] on textarea at bounding box center [941, 104] width 240 height 25
click at [888, 208] on li "Deals York" at bounding box center [916, 202] width 129 height 22
type textarea "**********"
click at [1068, 19] on button "button" at bounding box center [1063, 20] width 17 height 16
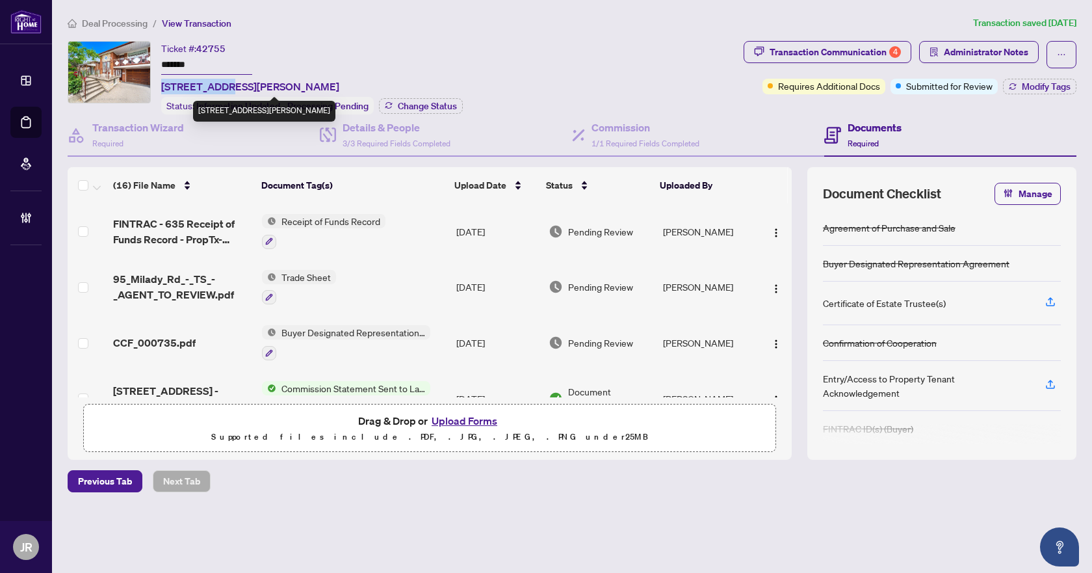
drag, startPoint x: 176, startPoint y: 82, endPoint x: 221, endPoint y: 81, distance: 44.9
click at [221, 81] on div "Ticket #: 42755 ******* 95 Milady Rd, Toronto, Ontario M9L 2H9, Canada Status: …" at bounding box center [403, 77] width 671 height 73
copy span "95 Milady Rd"
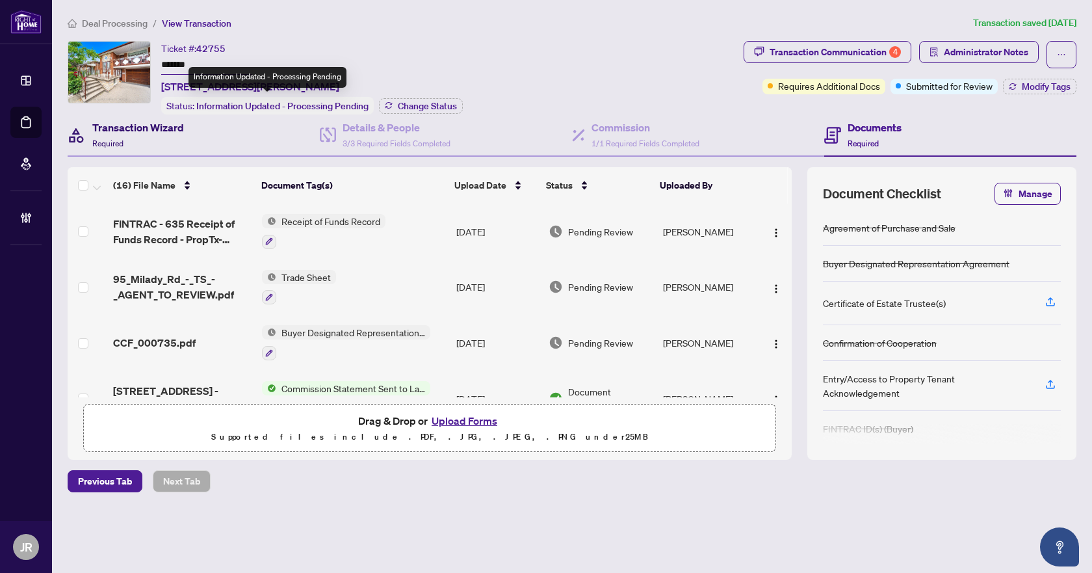
click at [144, 140] on div "Transaction Wizard Required" at bounding box center [138, 135] width 92 height 31
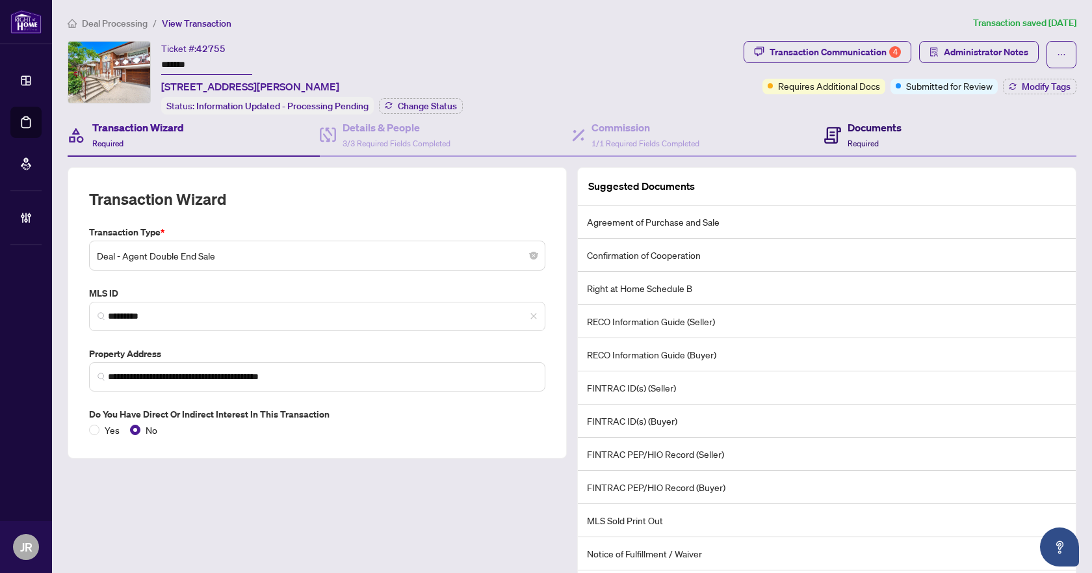
click at [859, 131] on h4 "Documents" at bounding box center [875, 128] width 54 height 16
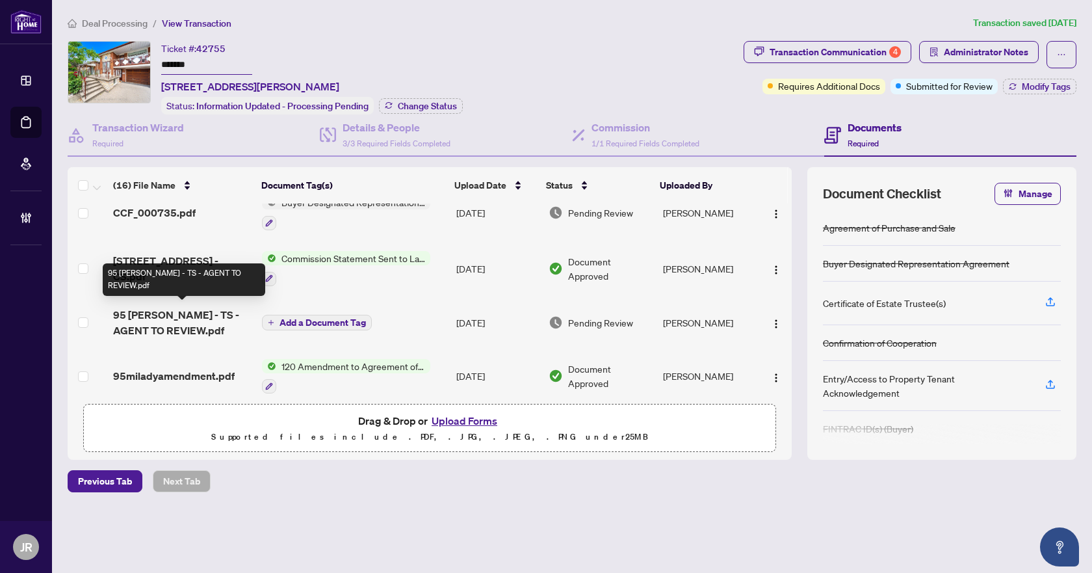
scroll to position [195, 0]
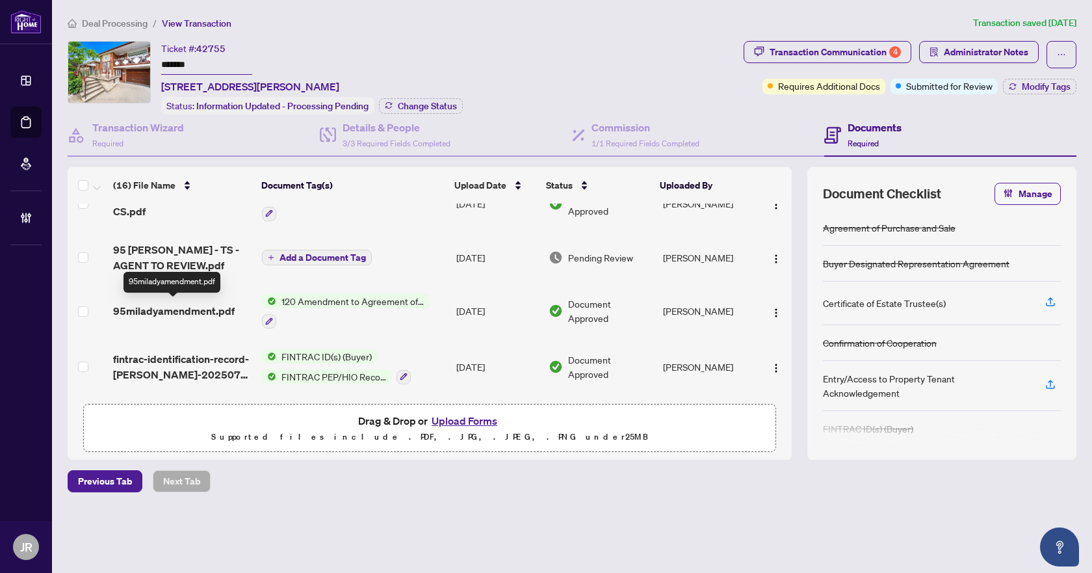
click at [220, 308] on span "95miladyamendment.pdf" at bounding box center [174, 311] width 122 height 16
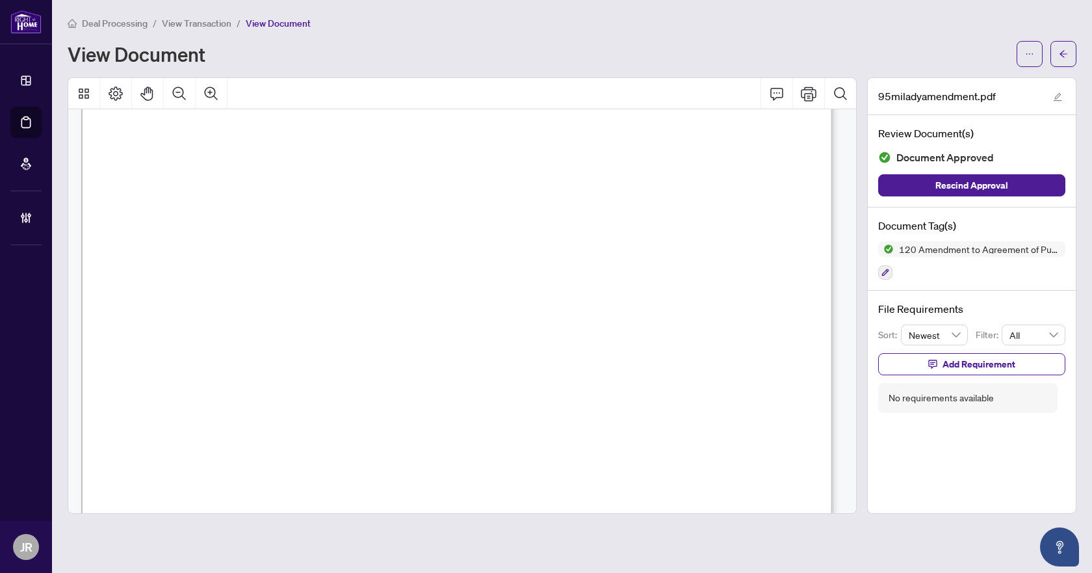
scroll to position [390, 0]
click at [184, 103] on button "Zoom Out" at bounding box center [179, 93] width 31 height 31
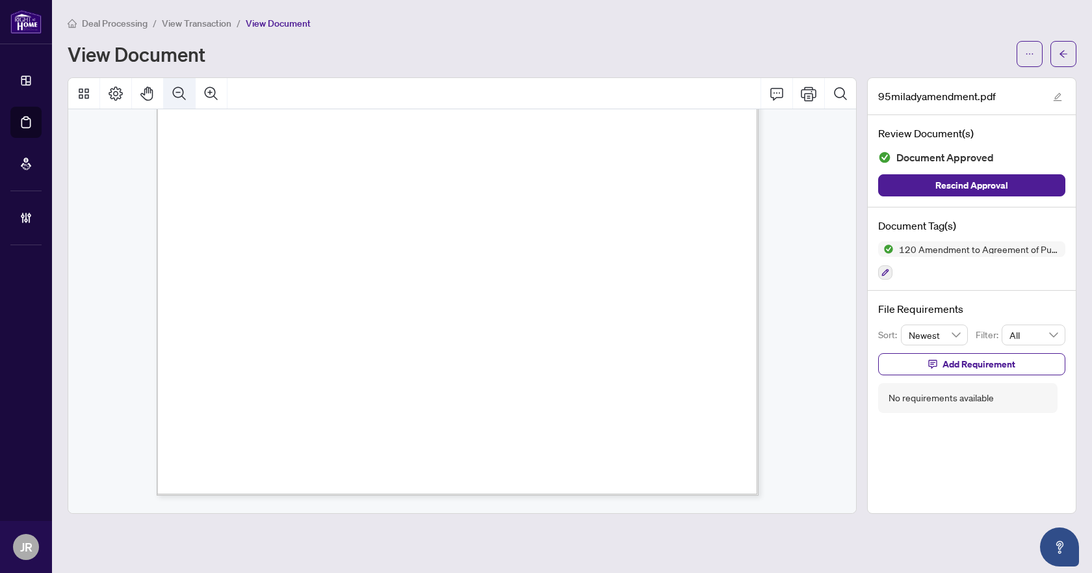
click at [184, 103] on button "Zoom Out" at bounding box center [179, 93] width 31 height 31
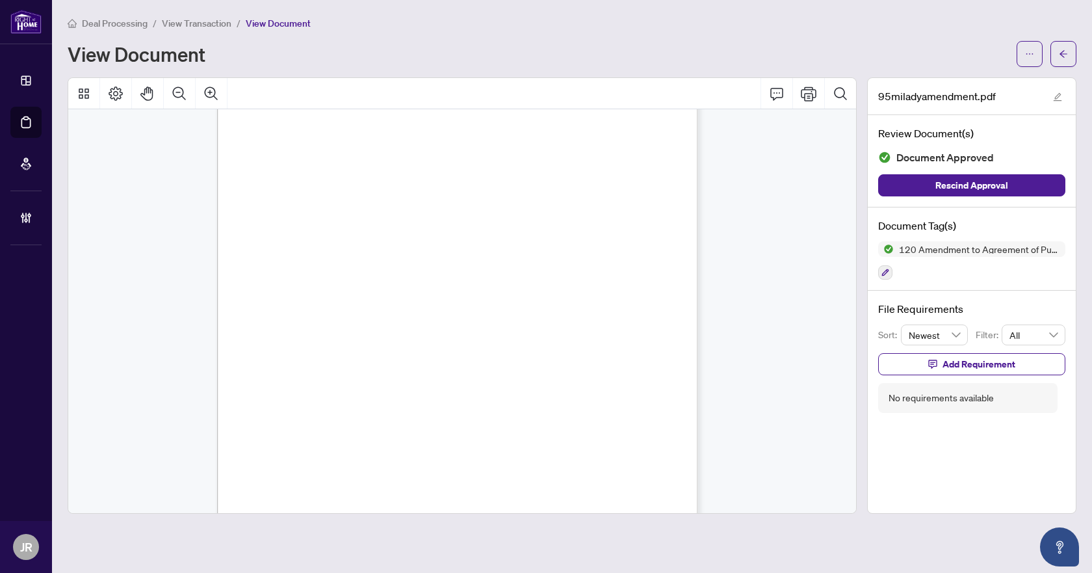
scroll to position [63, 0]
click at [1066, 49] on icon "arrow-left" at bounding box center [1063, 53] width 9 height 9
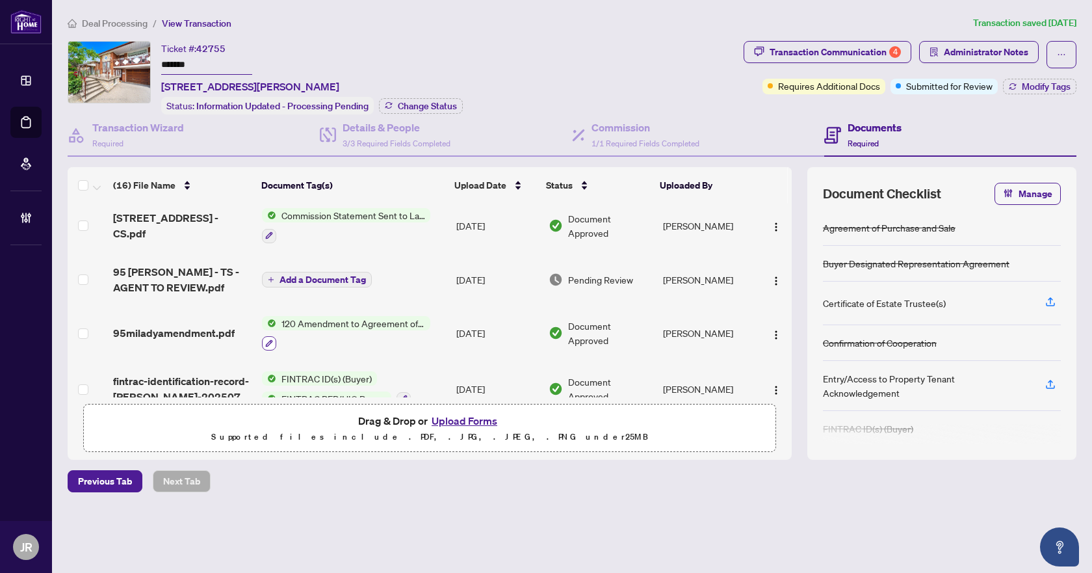
scroll to position [195, 0]
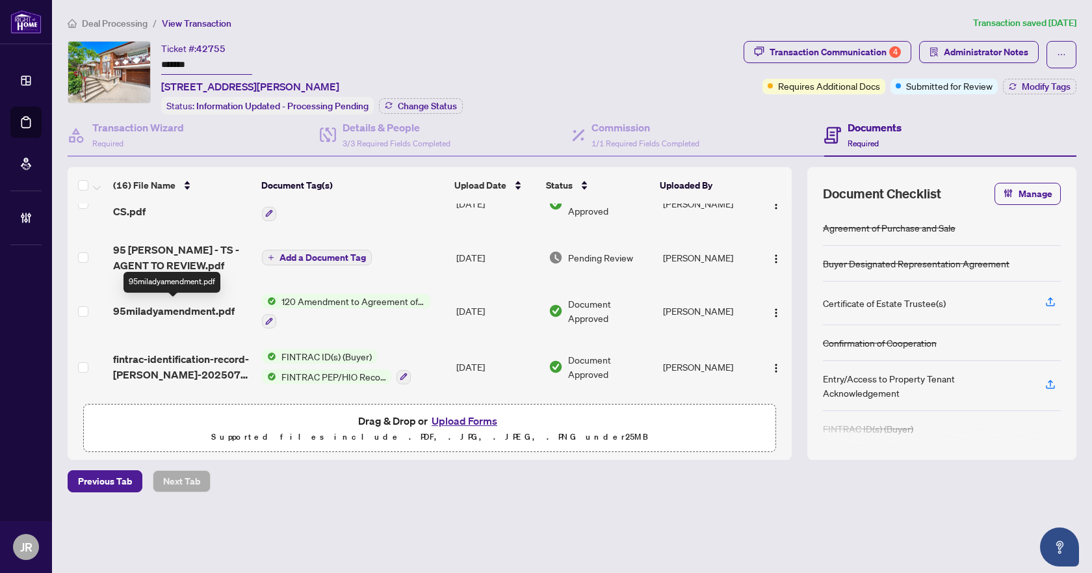
click at [214, 303] on span "95miladyamendment.pdf" at bounding box center [174, 311] width 122 height 16
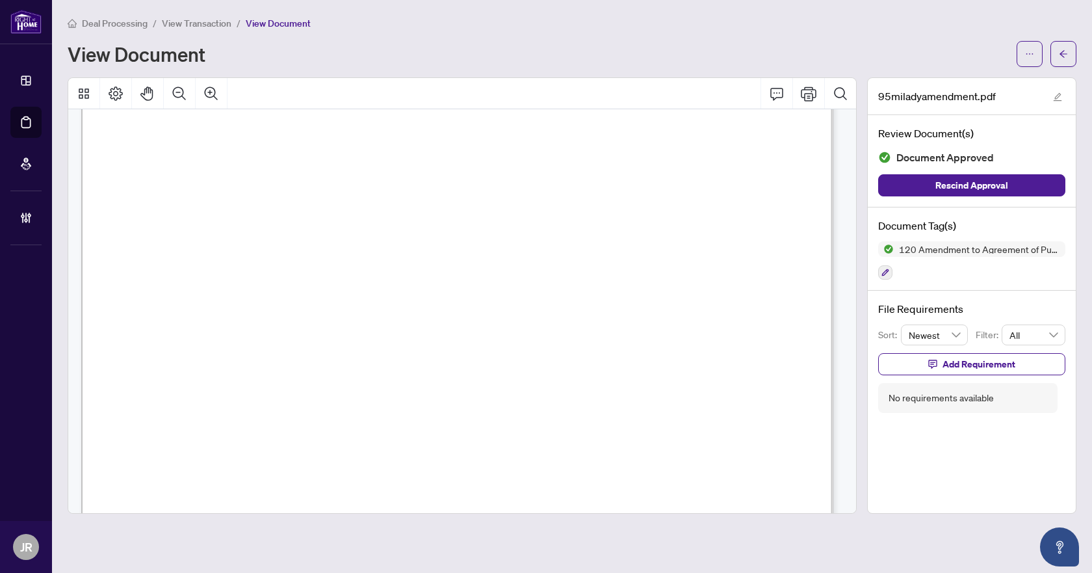
scroll to position [455, 0]
click at [1066, 57] on icon "arrow-left" at bounding box center [1063, 53] width 9 height 9
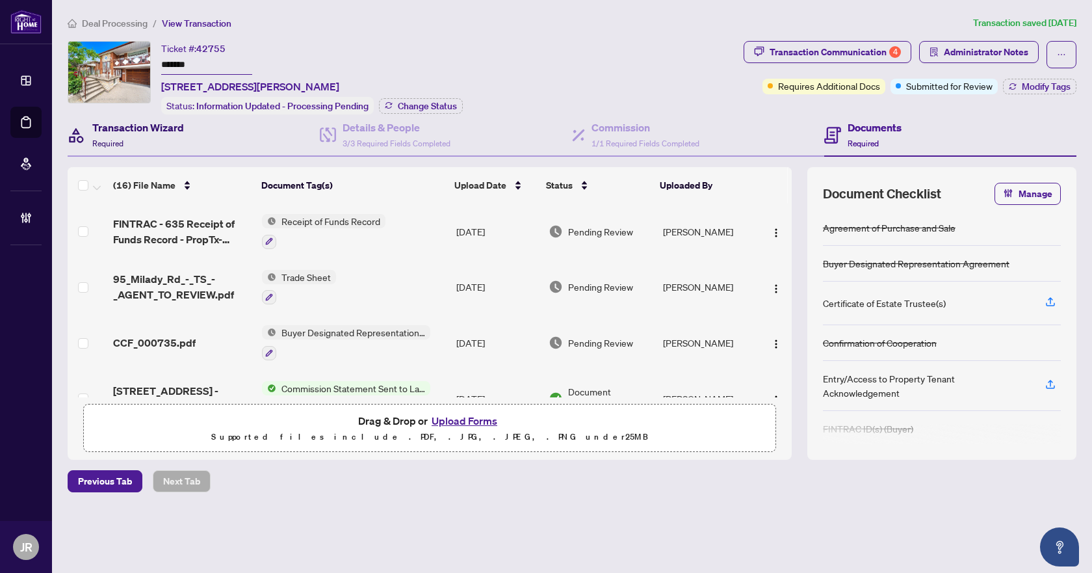
click at [134, 138] on div "Transaction Wizard Required" at bounding box center [138, 135] width 92 height 31
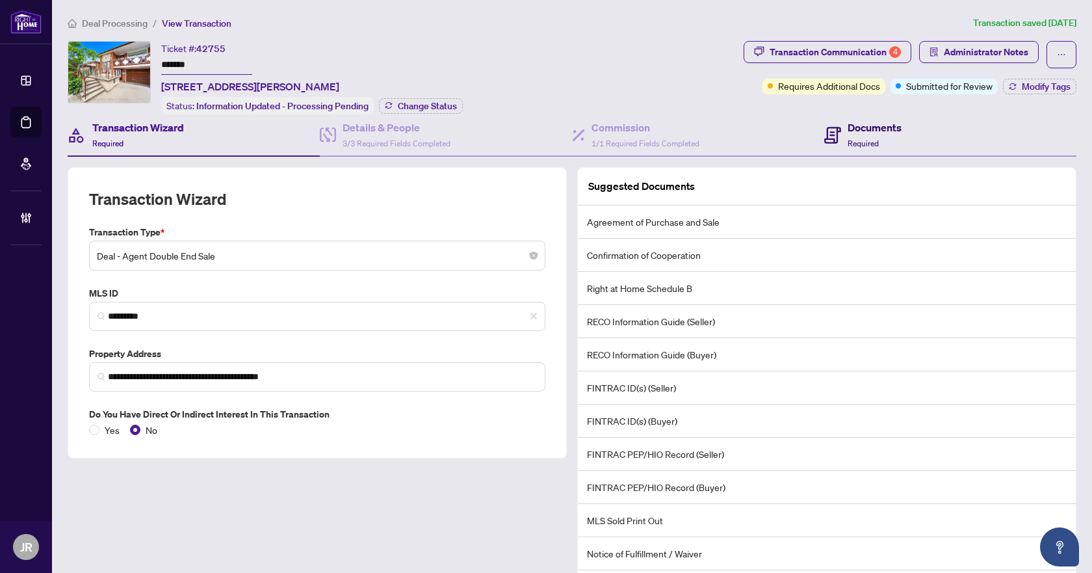
click at [857, 136] on div "Documents Required" at bounding box center [875, 135] width 54 height 31
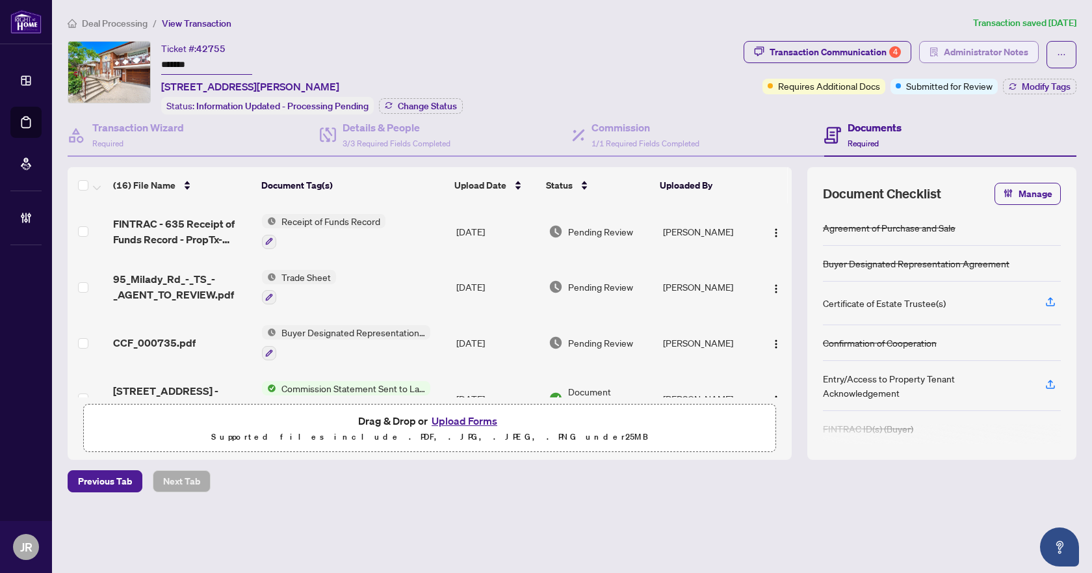
click at [964, 47] on span "Administrator Notes" at bounding box center [986, 52] width 85 height 21
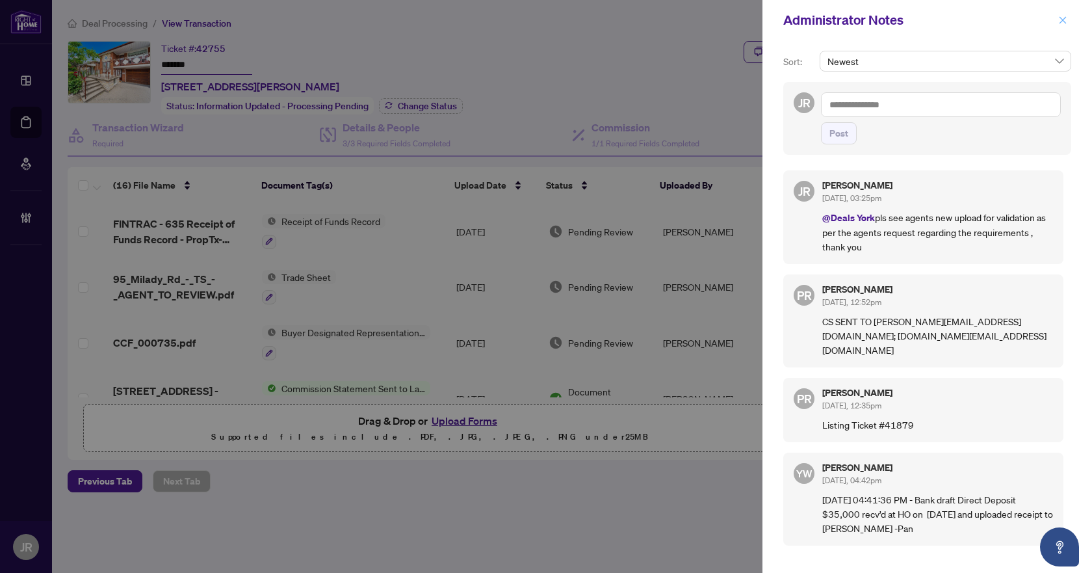
click at [1065, 27] on span "button" at bounding box center [1062, 20] width 9 height 21
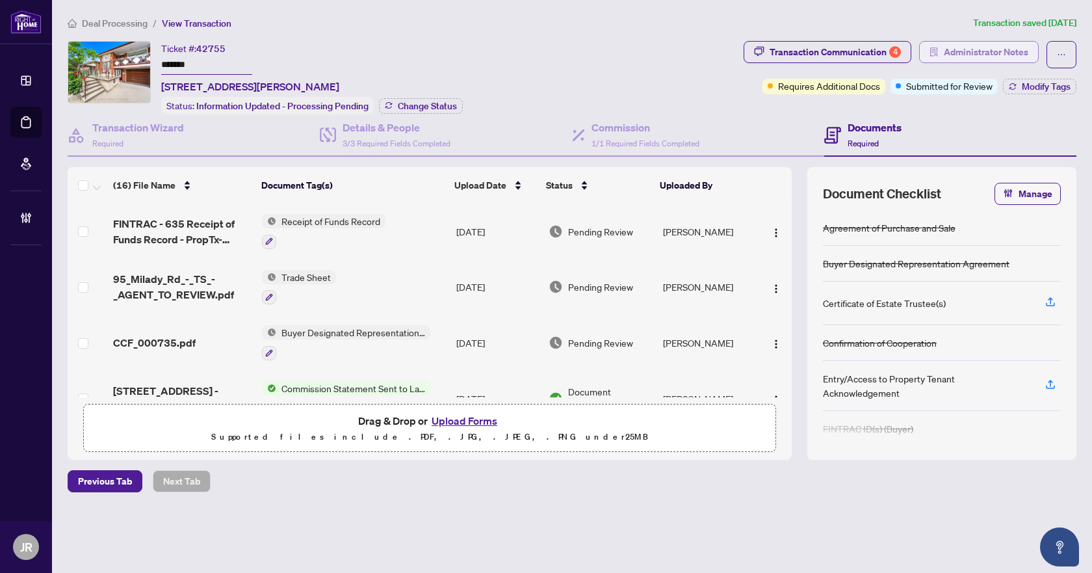
click at [990, 56] on span "Administrator Notes" at bounding box center [986, 52] width 85 height 21
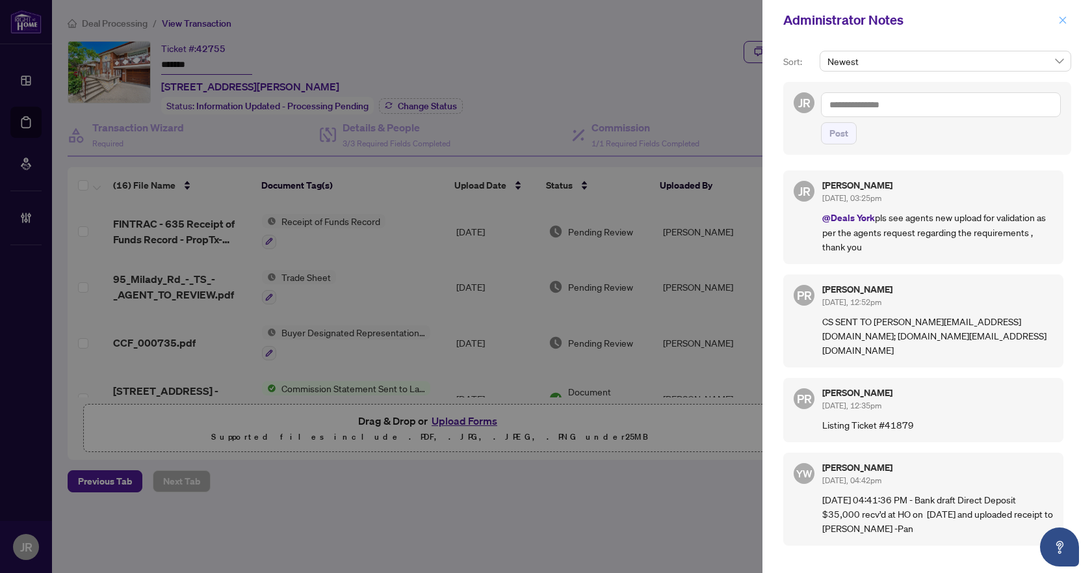
click at [1061, 22] on icon "close" at bounding box center [1063, 19] width 7 height 7
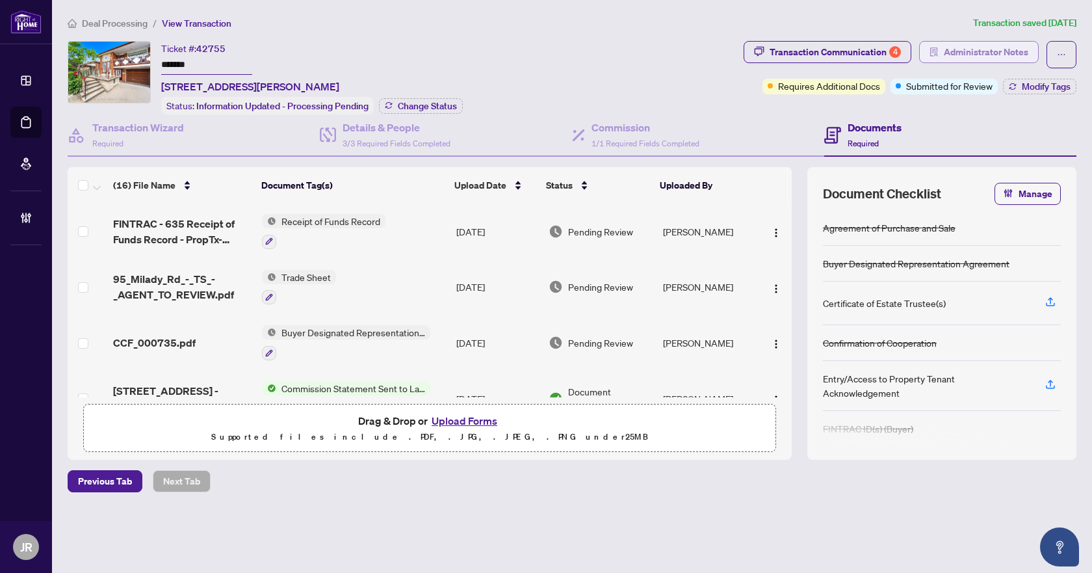
click at [959, 56] on span "Administrator Notes" at bounding box center [986, 52] width 85 height 21
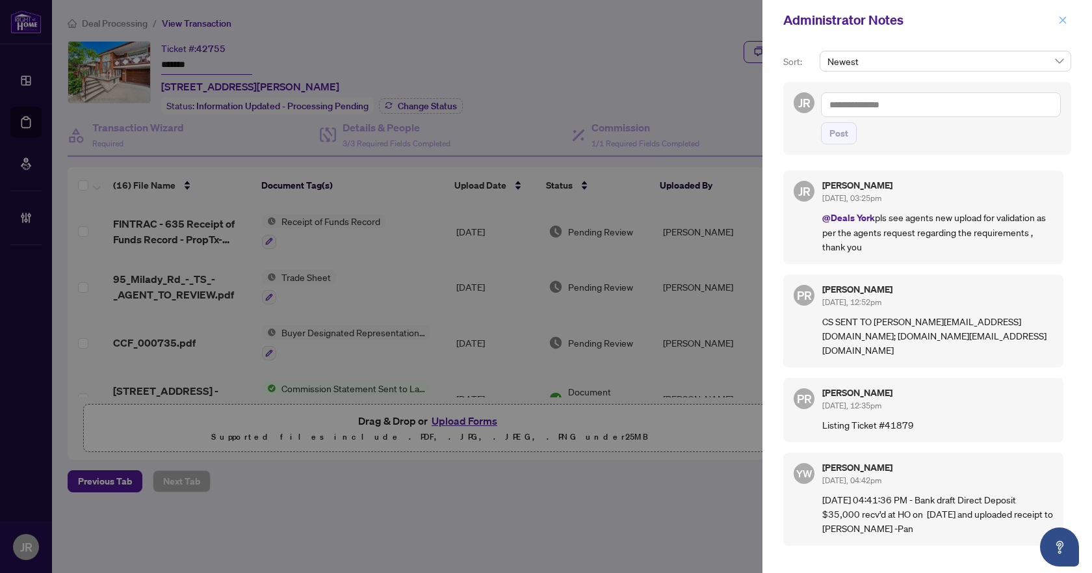
click at [1061, 16] on icon "close" at bounding box center [1062, 20] width 9 height 9
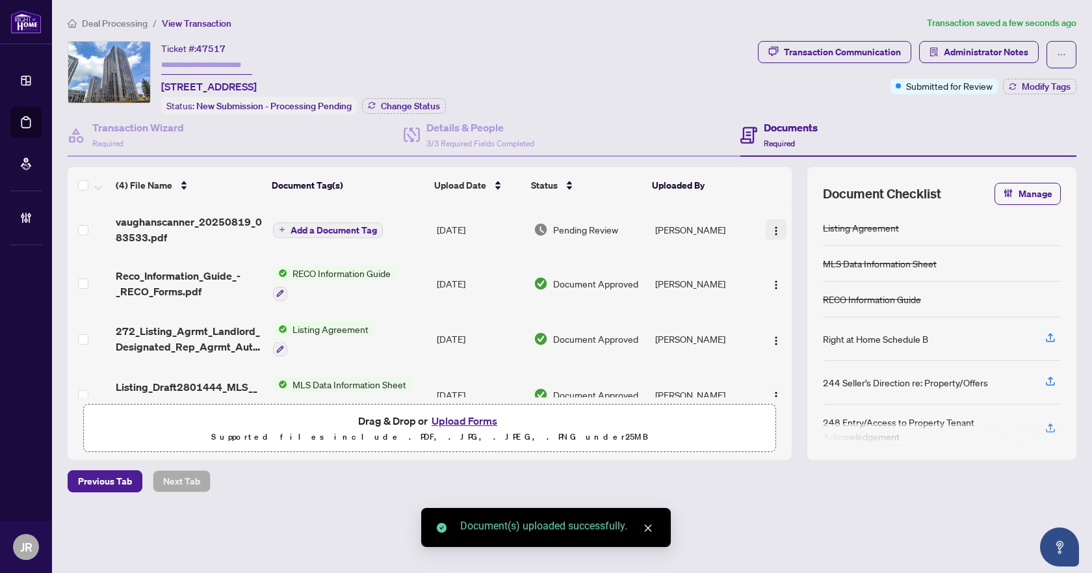
click at [780, 224] on button "button" at bounding box center [776, 229] width 21 height 21
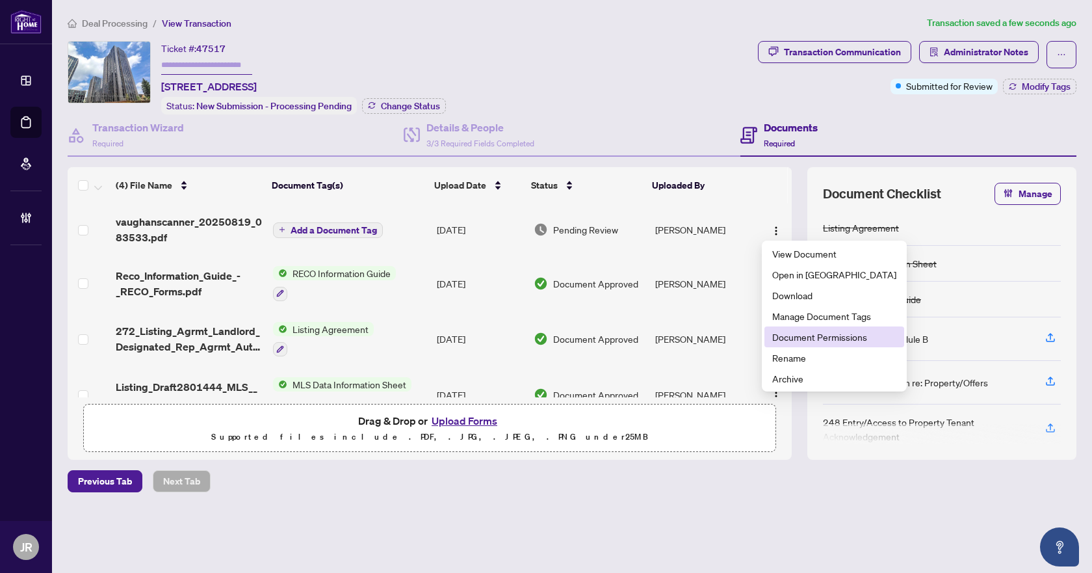
click at [819, 335] on span "Document Permissions" at bounding box center [834, 337] width 124 height 14
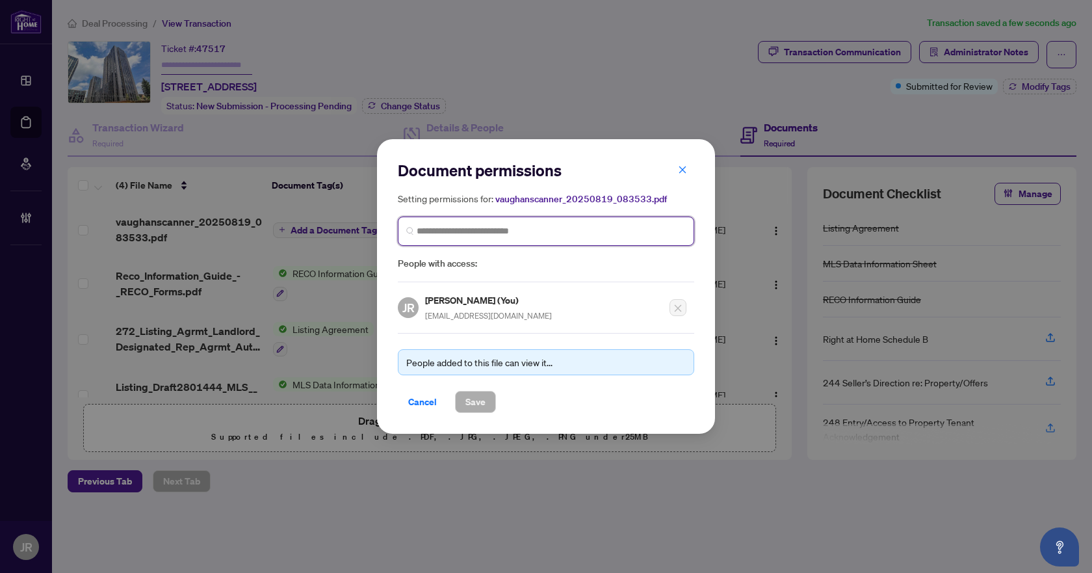
click at [499, 229] on input "search" at bounding box center [551, 231] width 269 height 14
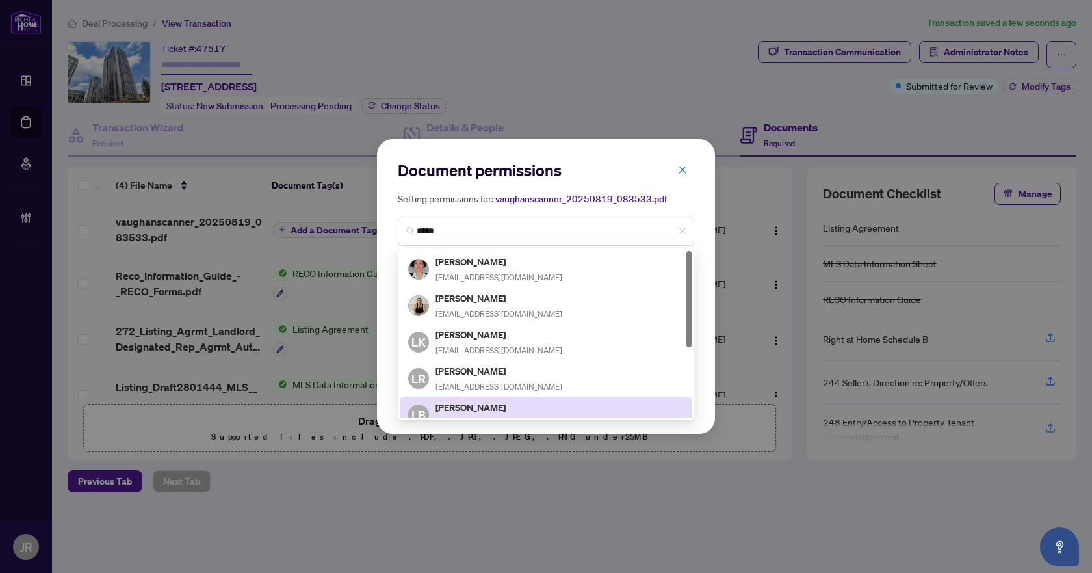
click at [711, 409] on div "Document permissions Setting permissions for: vaughanscanner_20250819_083533.pd…" at bounding box center [546, 286] width 338 height 295
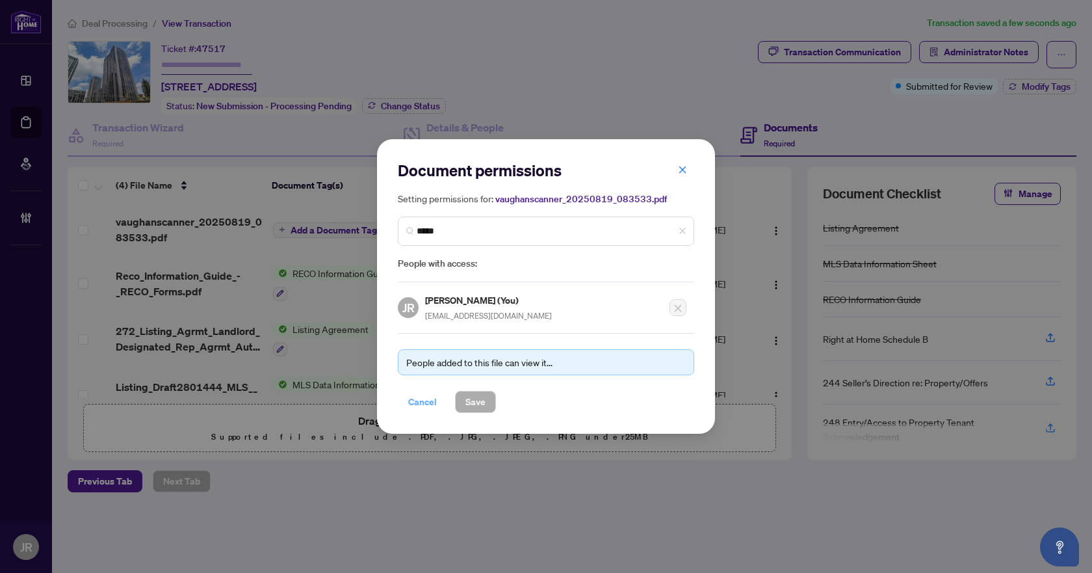
click at [419, 395] on span "Cancel" at bounding box center [422, 401] width 29 height 21
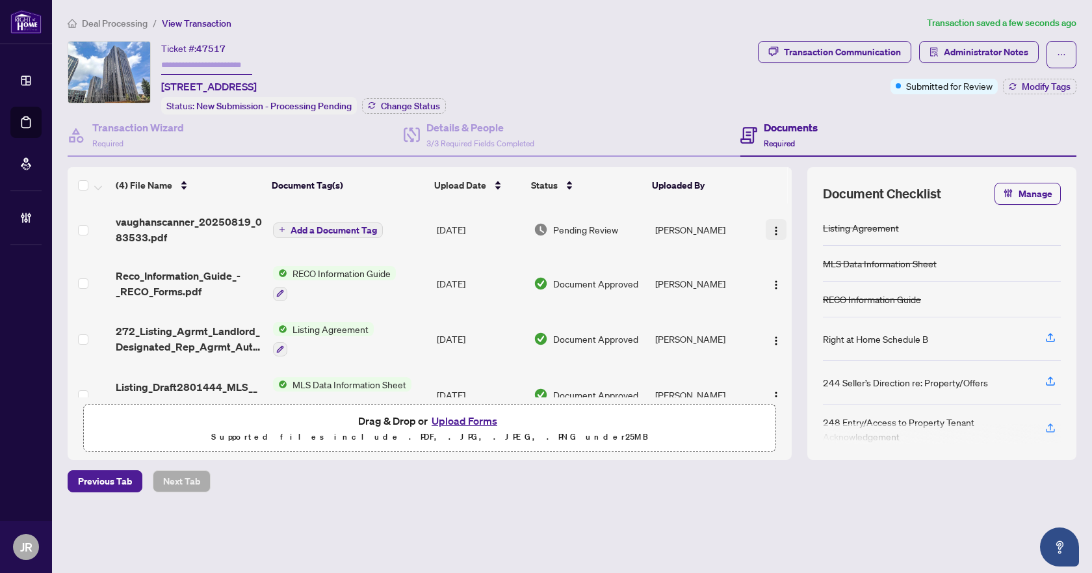
click at [775, 226] on img "button" at bounding box center [776, 231] width 10 height 10
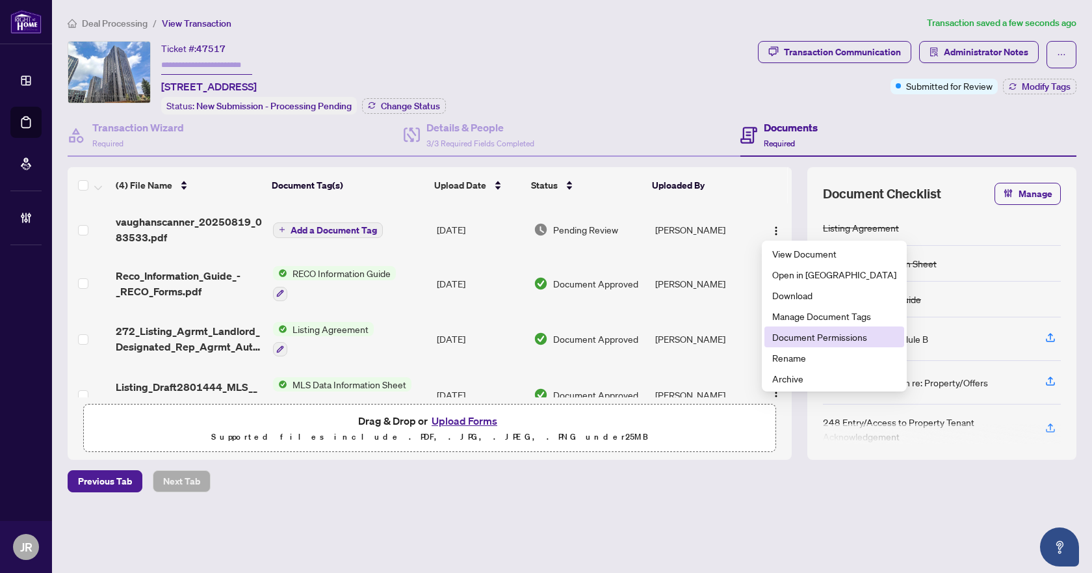
click at [805, 342] on span "Document Permissions" at bounding box center [834, 337] width 124 height 14
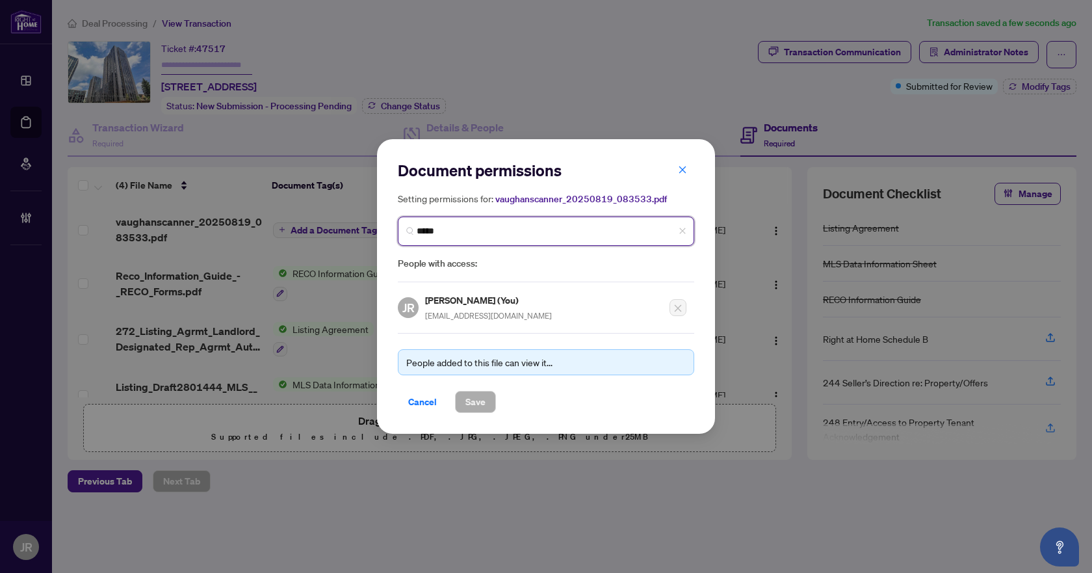
click at [532, 224] on input "*****" at bounding box center [551, 231] width 269 height 14
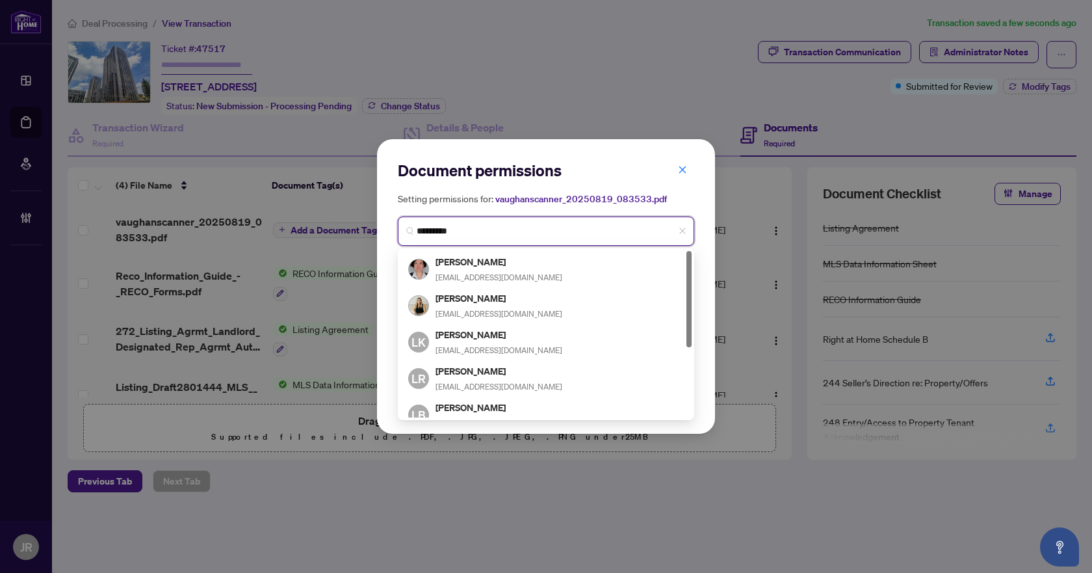
type input "**********"
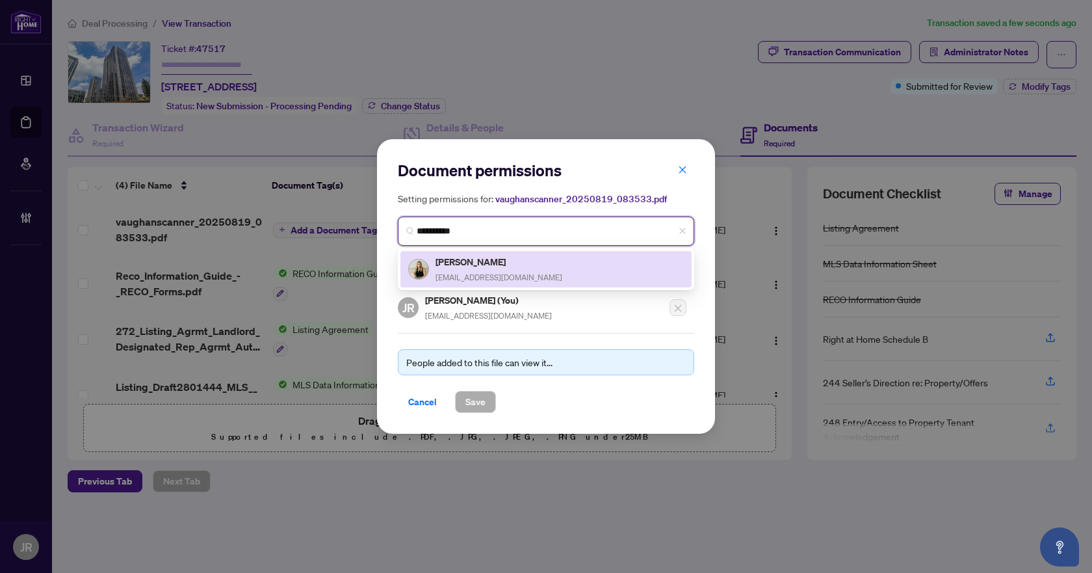
click at [515, 264] on h5 "Liana Ciccone" at bounding box center [499, 261] width 127 height 15
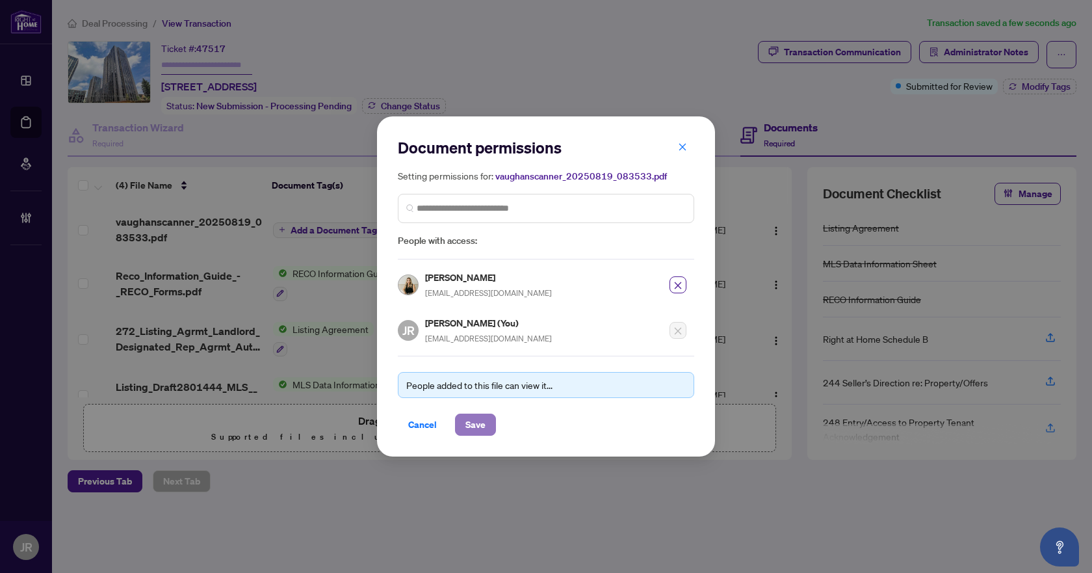
click at [478, 422] on span "Save" at bounding box center [476, 424] width 20 height 21
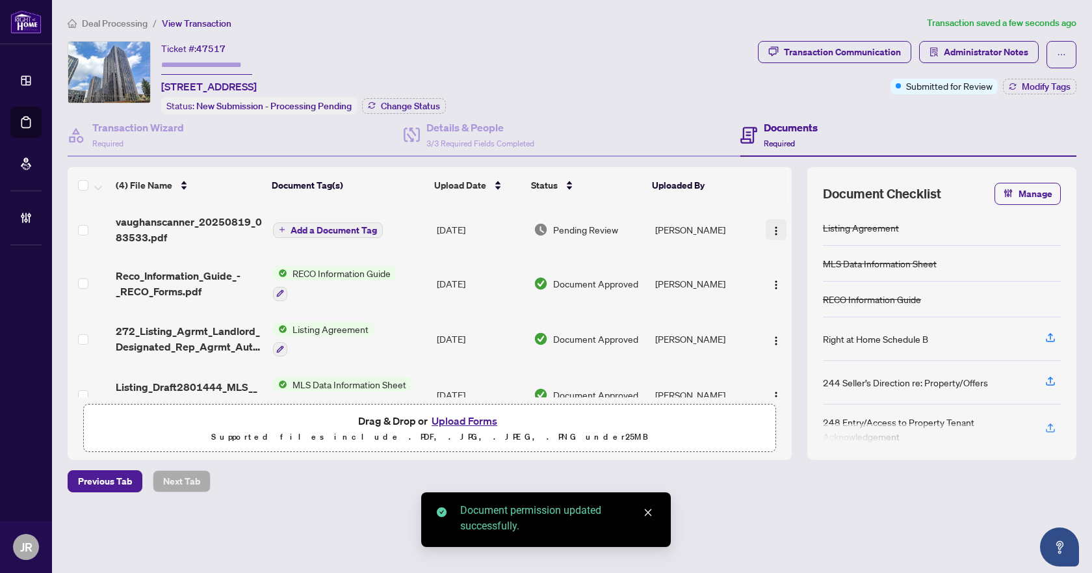
click at [781, 231] on button "button" at bounding box center [776, 229] width 21 height 21
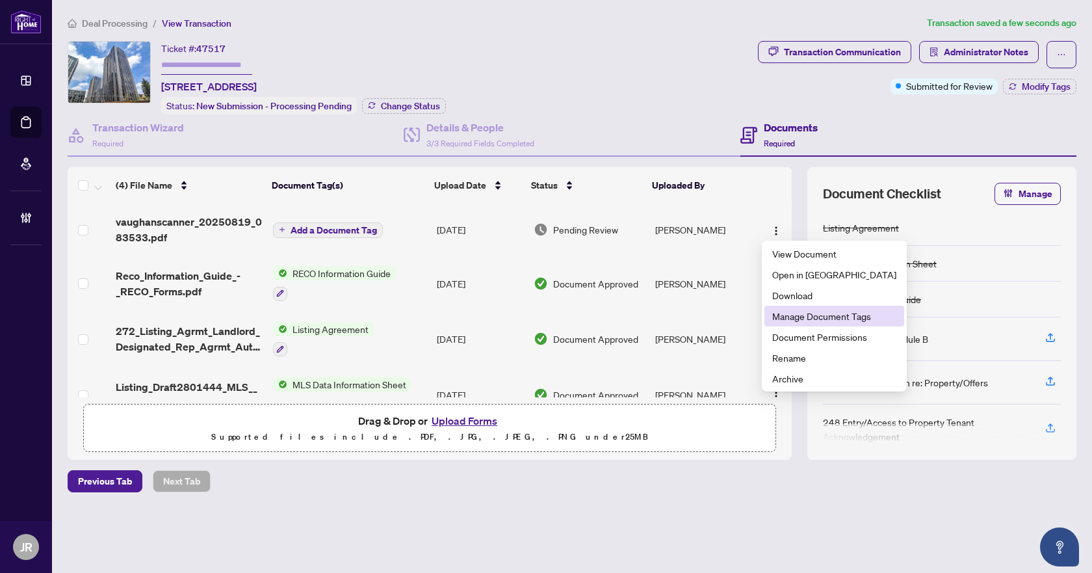
click at [835, 317] on span "Manage Document Tags" at bounding box center [834, 316] width 124 height 14
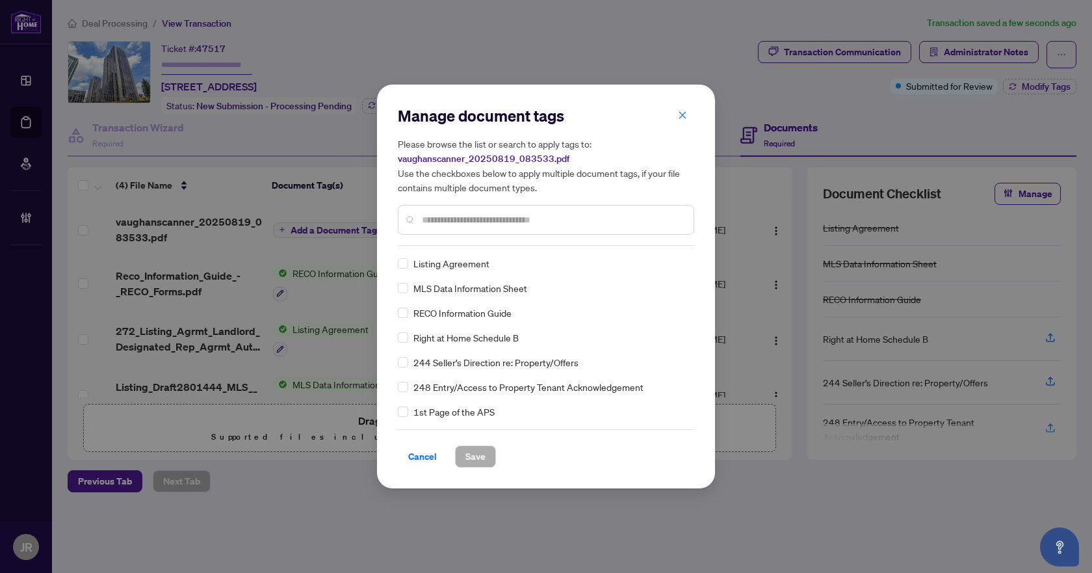
click at [477, 224] on input "text" at bounding box center [552, 220] width 261 height 14
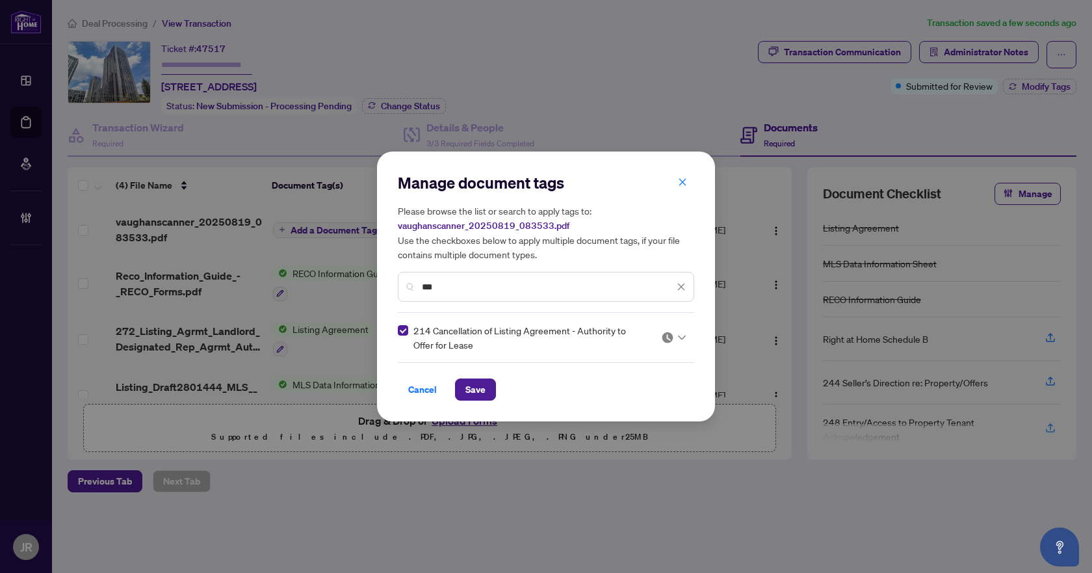
click at [510, 287] on input "***" at bounding box center [548, 287] width 252 height 14
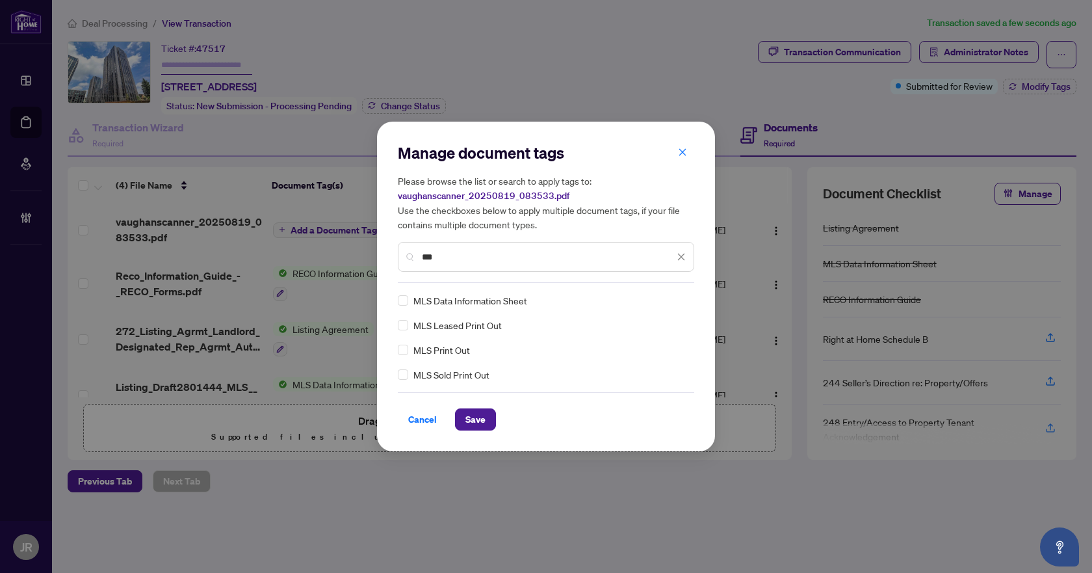
type input "***"
click at [684, 253] on icon "close" at bounding box center [681, 256] width 9 height 9
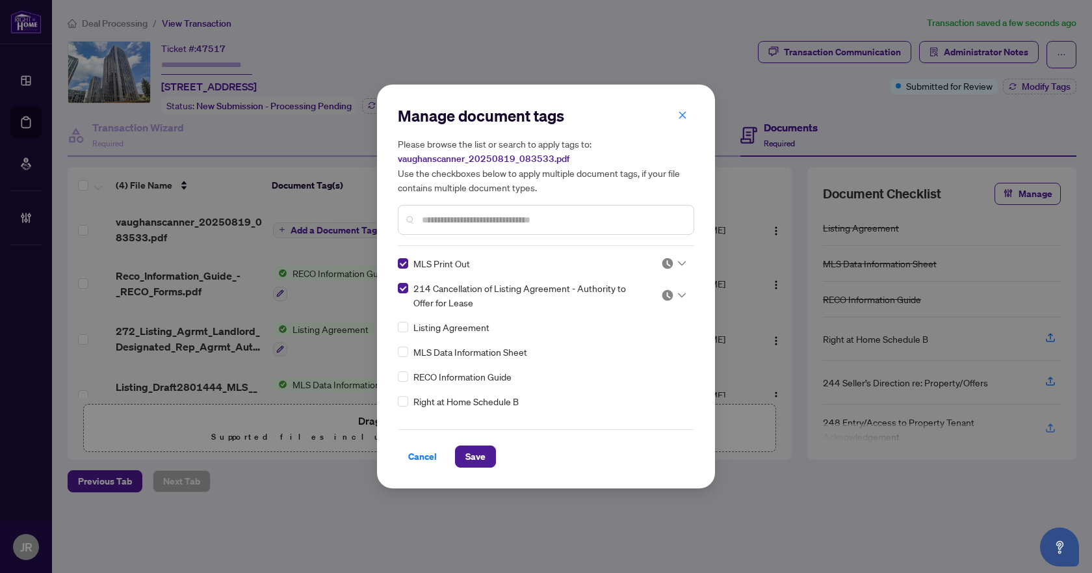
click at [677, 259] on div at bounding box center [673, 263] width 25 height 13
click at [659, 324] on div "Approved" at bounding box center [630, 327] width 83 height 14
click at [678, 295] on icon at bounding box center [682, 295] width 8 height 5
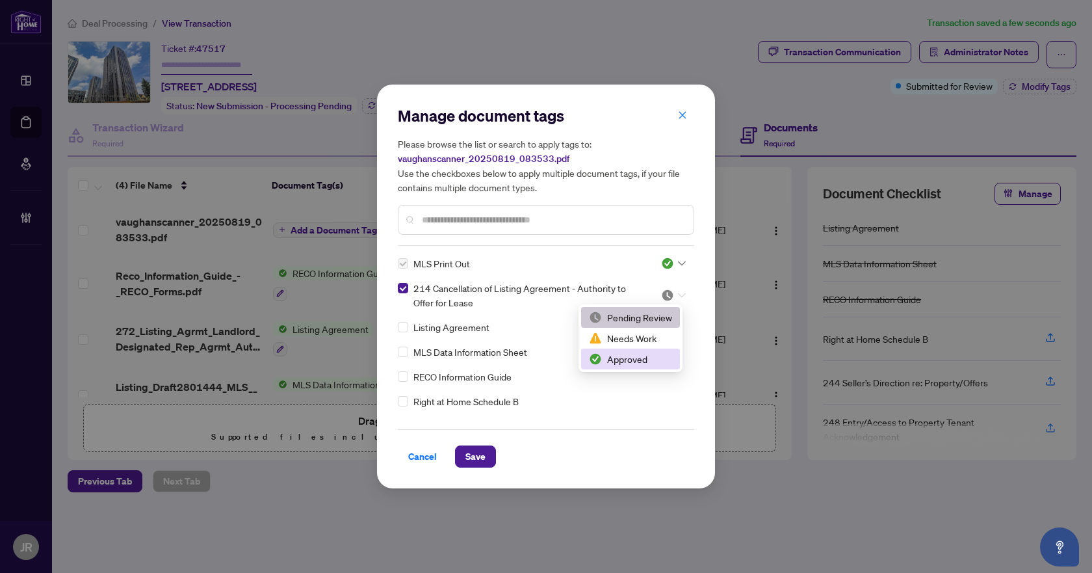
click at [651, 354] on div "Approved" at bounding box center [630, 359] width 83 height 14
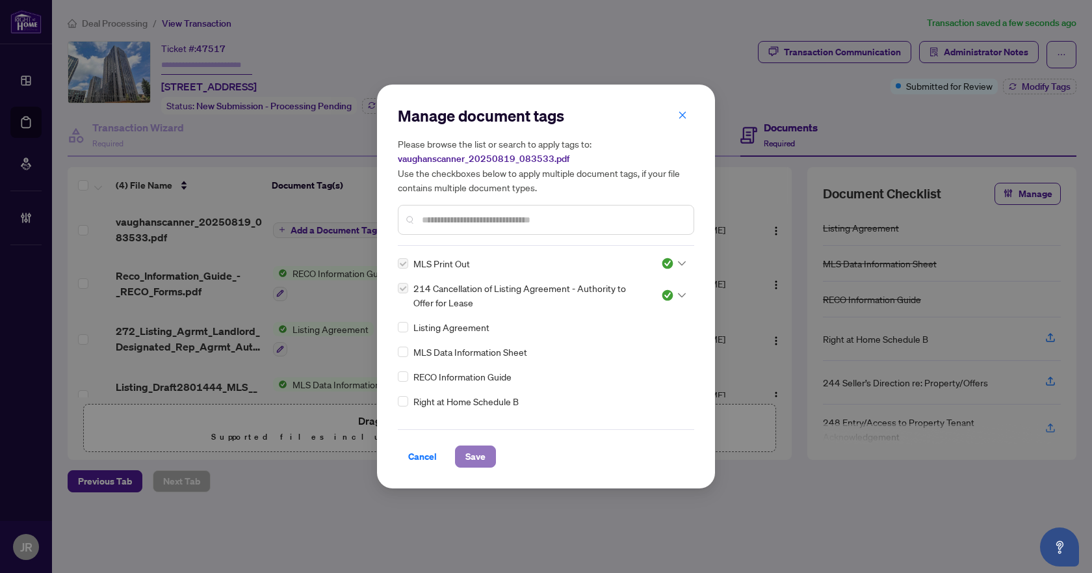
click at [481, 464] on span "Save" at bounding box center [476, 456] width 20 height 21
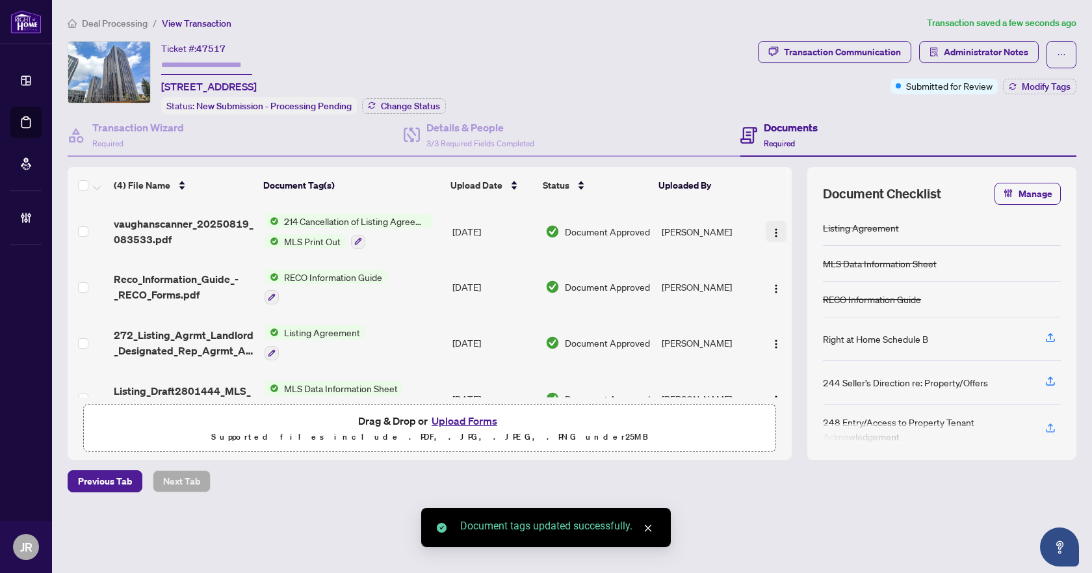
click at [771, 224] on span "button" at bounding box center [776, 231] width 10 height 14
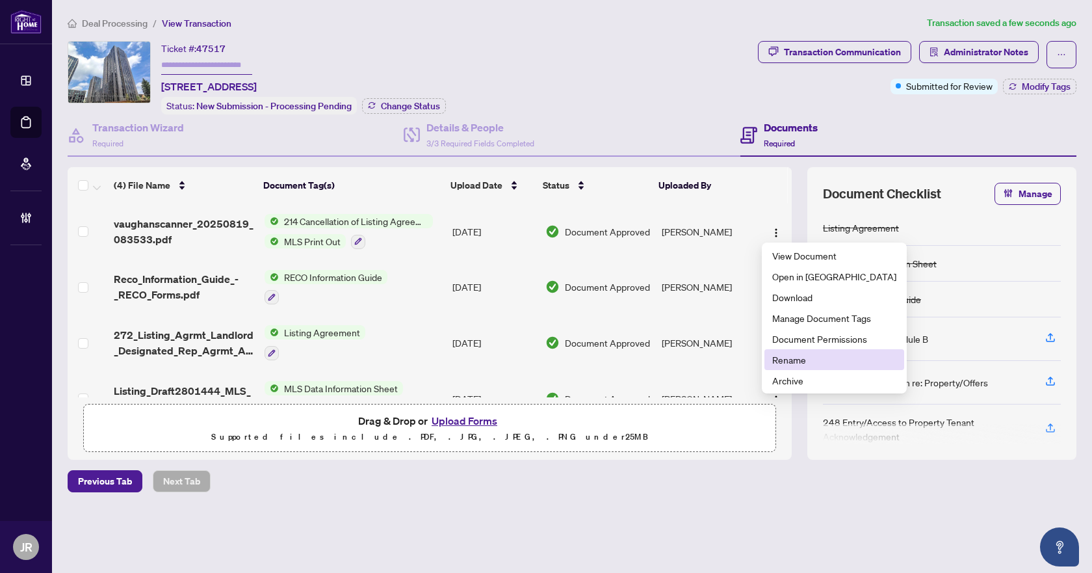
click at [798, 365] on span "Rename" at bounding box center [834, 359] width 124 height 14
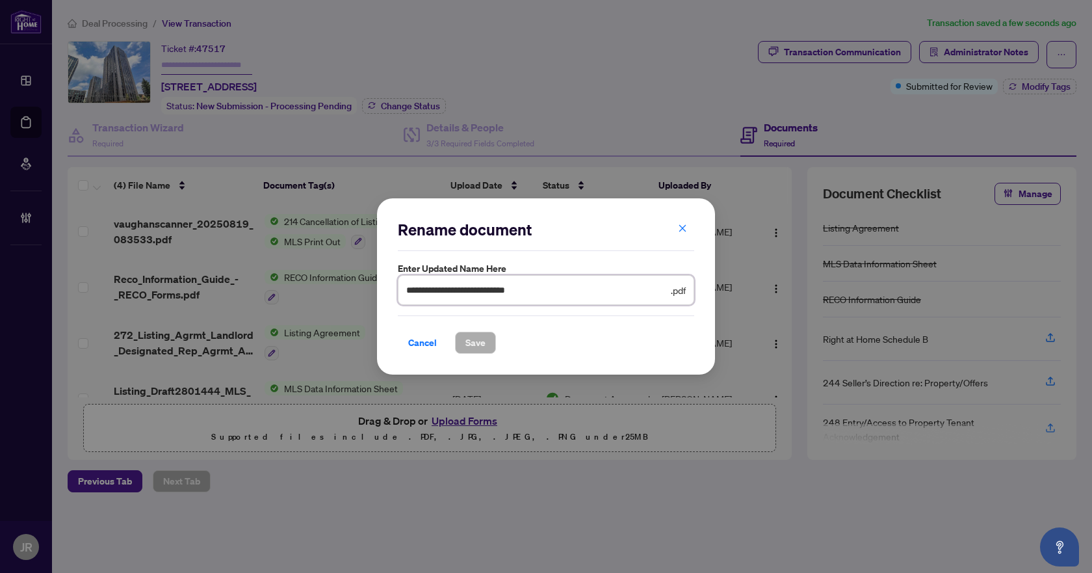
click at [580, 288] on input "**********" at bounding box center [537, 290] width 262 height 14
type input "**********"
click at [491, 342] on button "Save" at bounding box center [475, 343] width 41 height 22
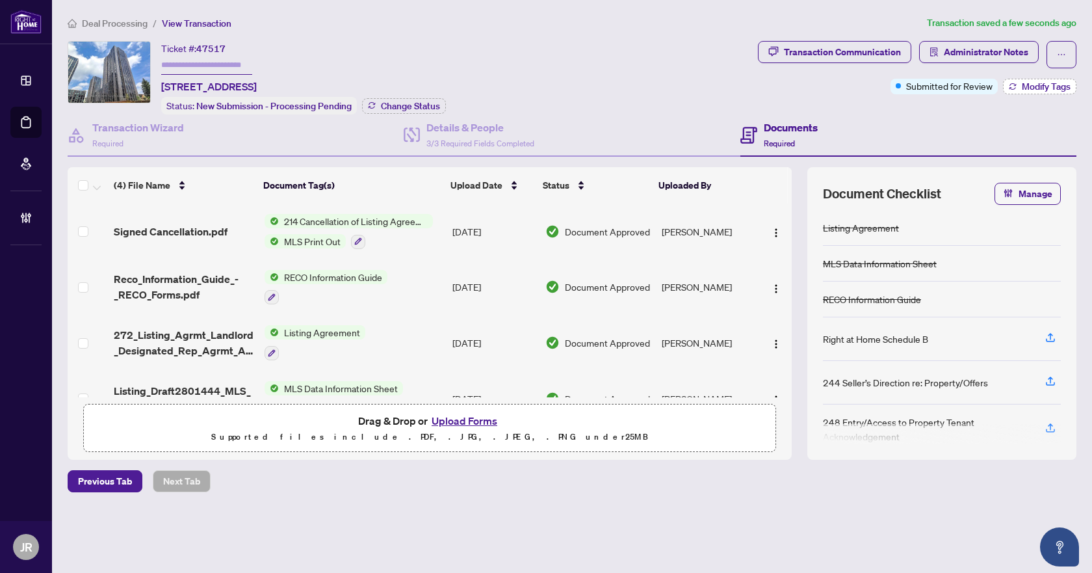
click at [1042, 93] on button "Modify Tags" at bounding box center [1039, 87] width 73 height 16
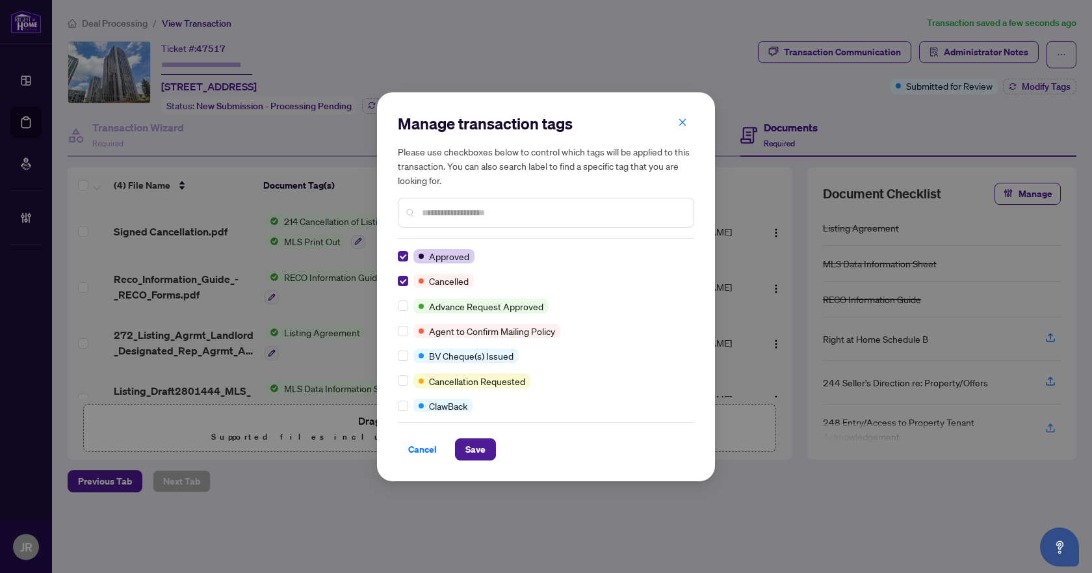
click at [482, 460] on div "Manage transaction tags Please use checkboxes below to control which tags will …" at bounding box center [546, 286] width 338 height 389
click at [482, 456] on span "Save" at bounding box center [476, 449] width 20 height 21
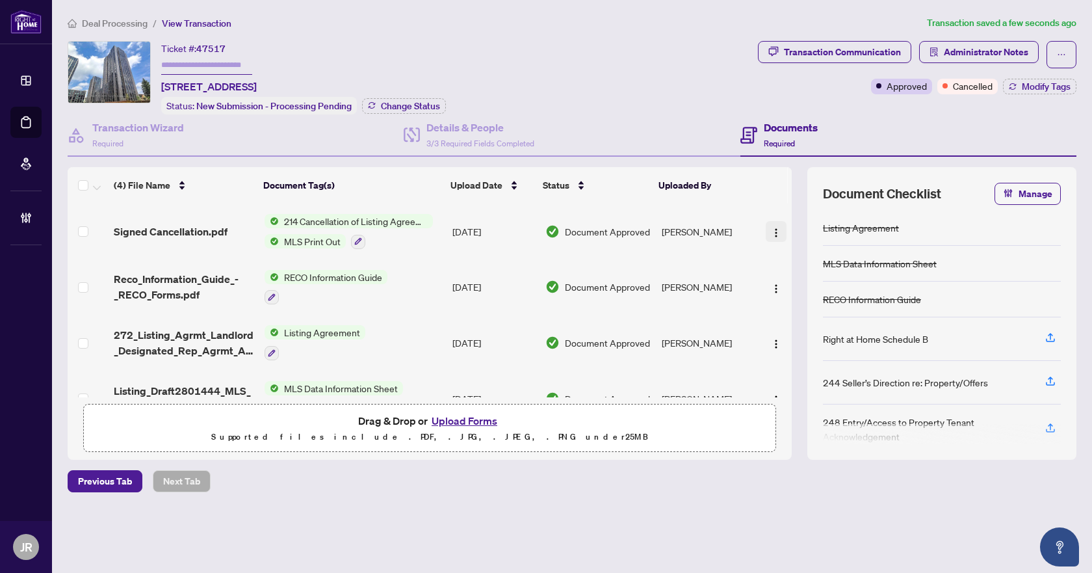
click at [771, 233] on img "button" at bounding box center [776, 233] width 10 height 10
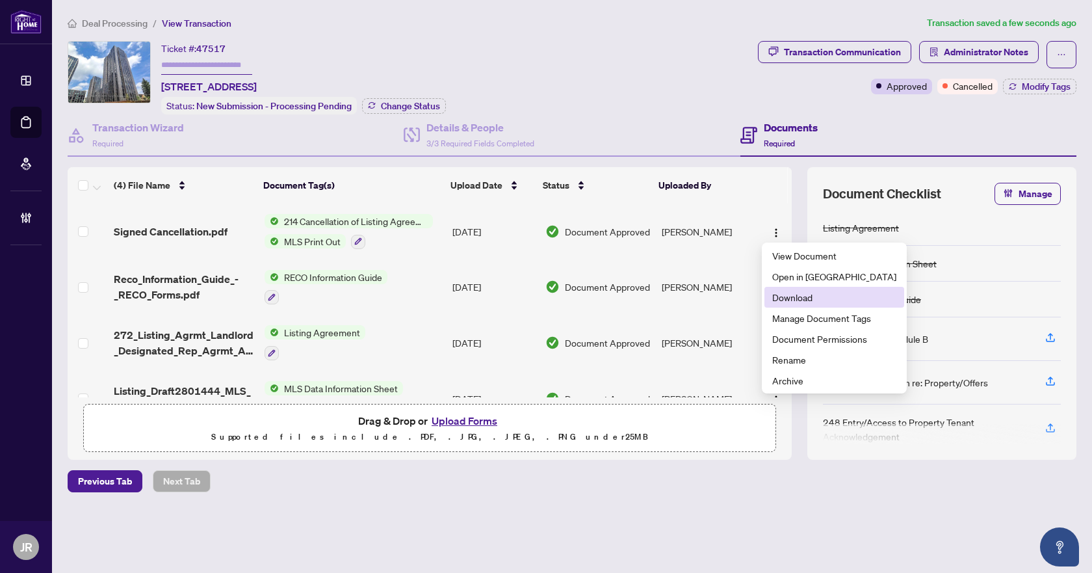
click at [814, 295] on span "Download" at bounding box center [834, 297] width 124 height 14
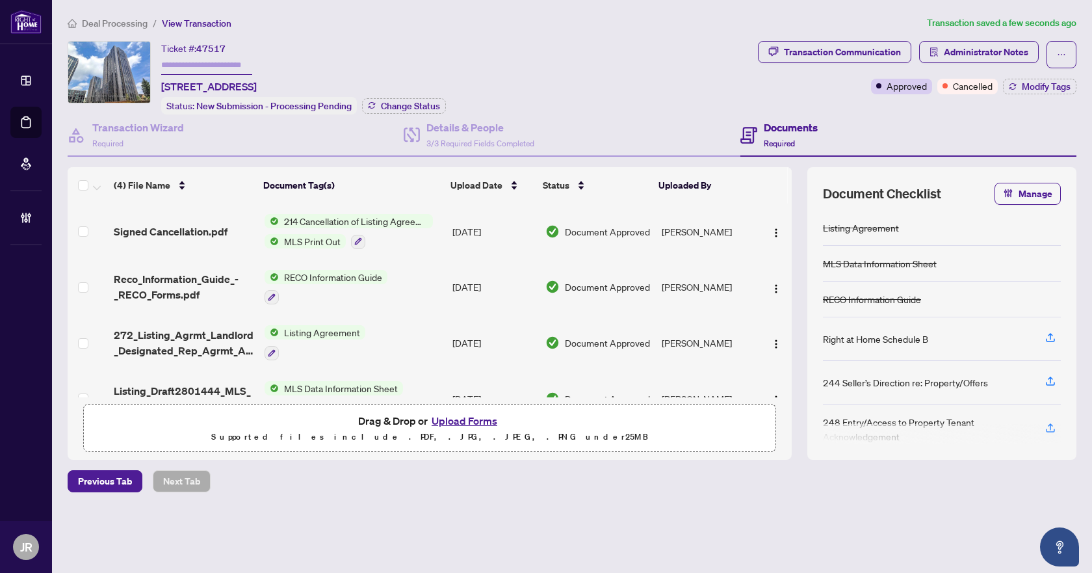
click at [669, 508] on div "Deal Processing / View Transaction Transaction saved a few seconds ago Ticket #…" at bounding box center [571, 277] width 1019 height 522
click at [670, 506] on div "Deal Processing / View Transaction Transaction saved a few seconds ago Ticket #…" at bounding box center [571, 277] width 1019 height 522
click at [131, 131] on h4 "Transaction Wizard" at bounding box center [138, 128] width 92 height 16
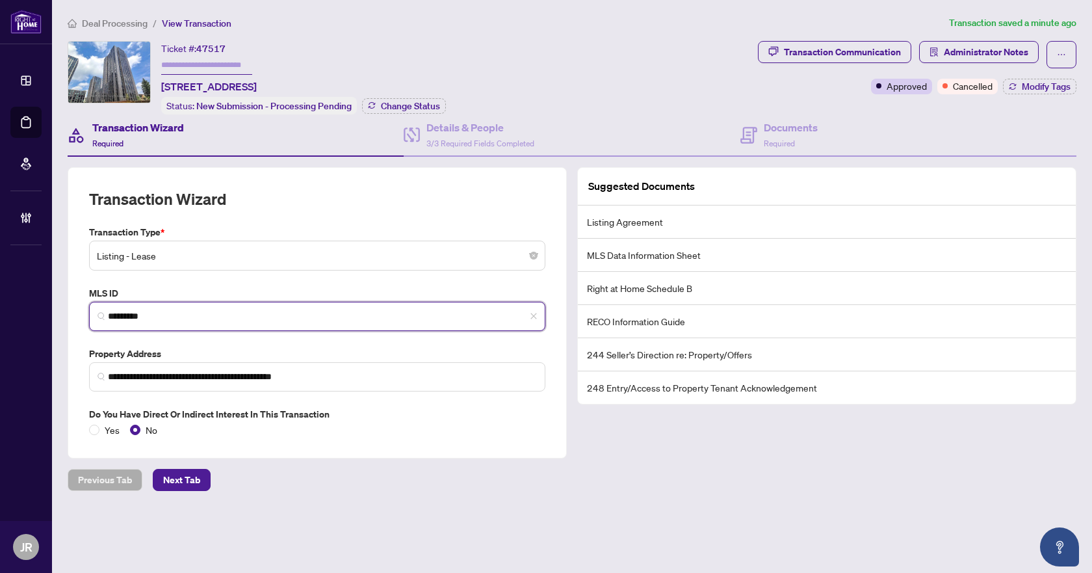
click at [141, 318] on input "*********" at bounding box center [322, 316] width 429 height 14
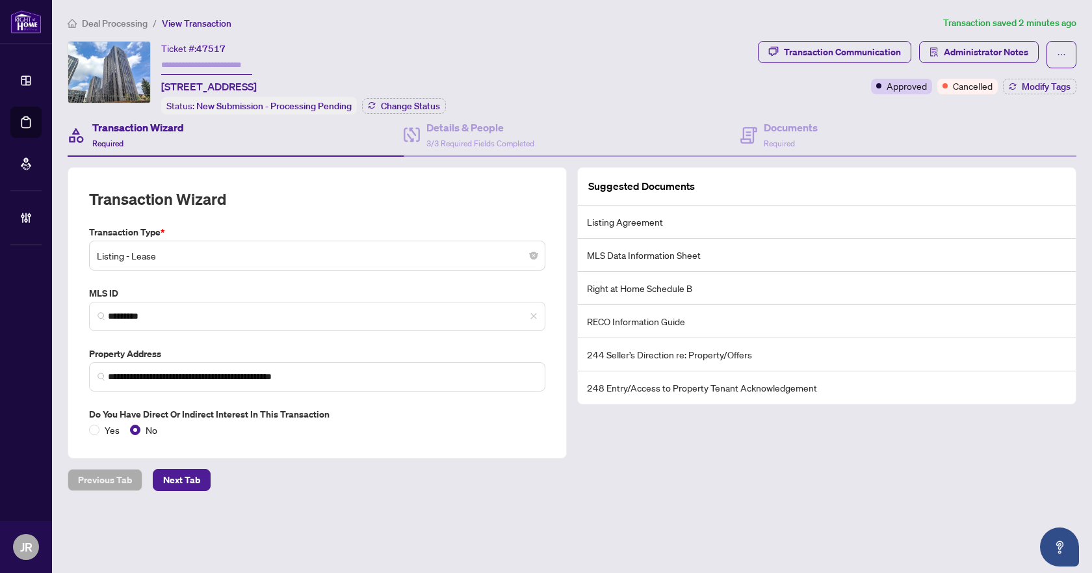
click at [685, 473] on div "Previous Tab Next Tab" at bounding box center [572, 480] width 1009 height 22
click at [799, 124] on h4 "Documents" at bounding box center [791, 128] width 54 height 16
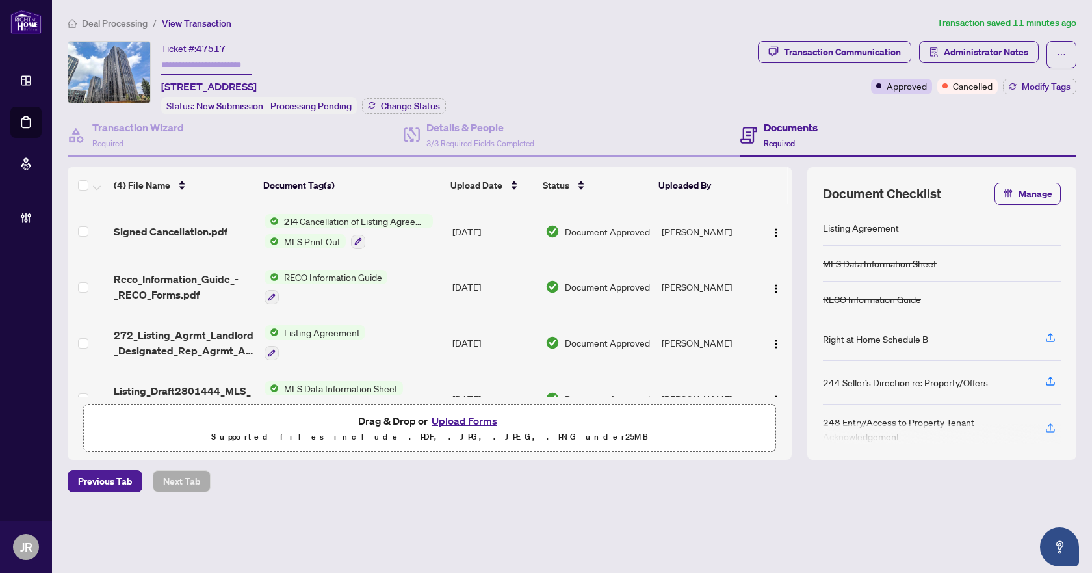
click at [111, 18] on span "Deal Processing" at bounding box center [115, 24] width 66 height 12
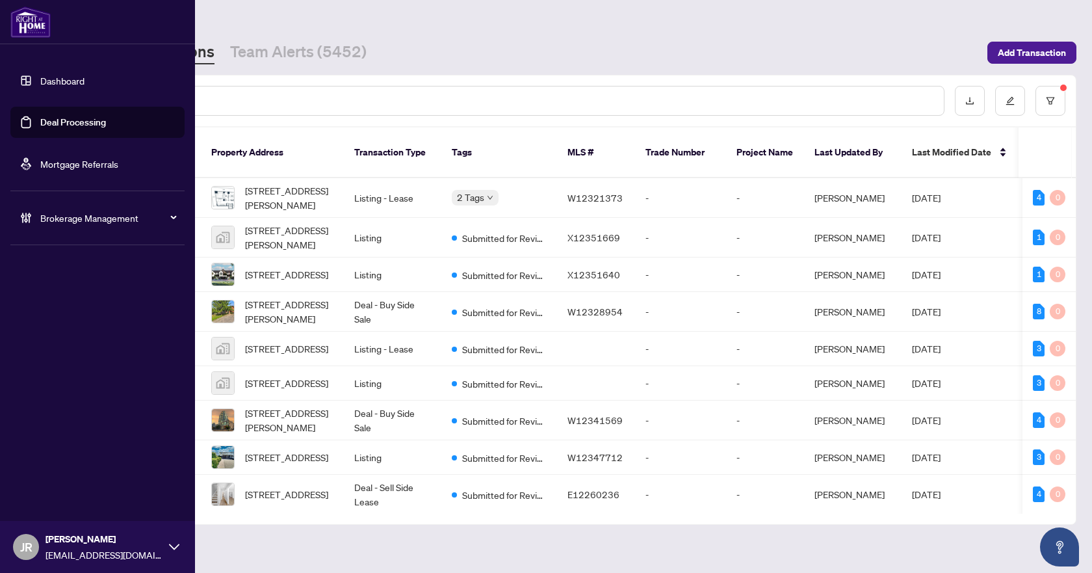
click at [30, 213] on icon at bounding box center [26, 217] width 13 height 13
click at [82, 316] on link "Manage Agents" at bounding box center [59, 312] width 64 height 12
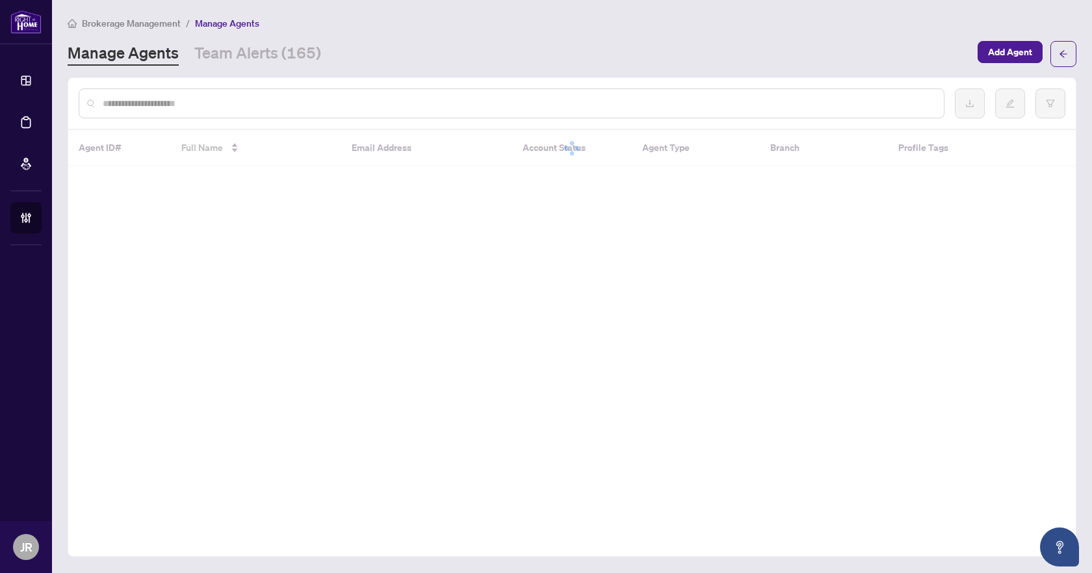
click at [348, 107] on input "text" at bounding box center [518, 103] width 831 height 14
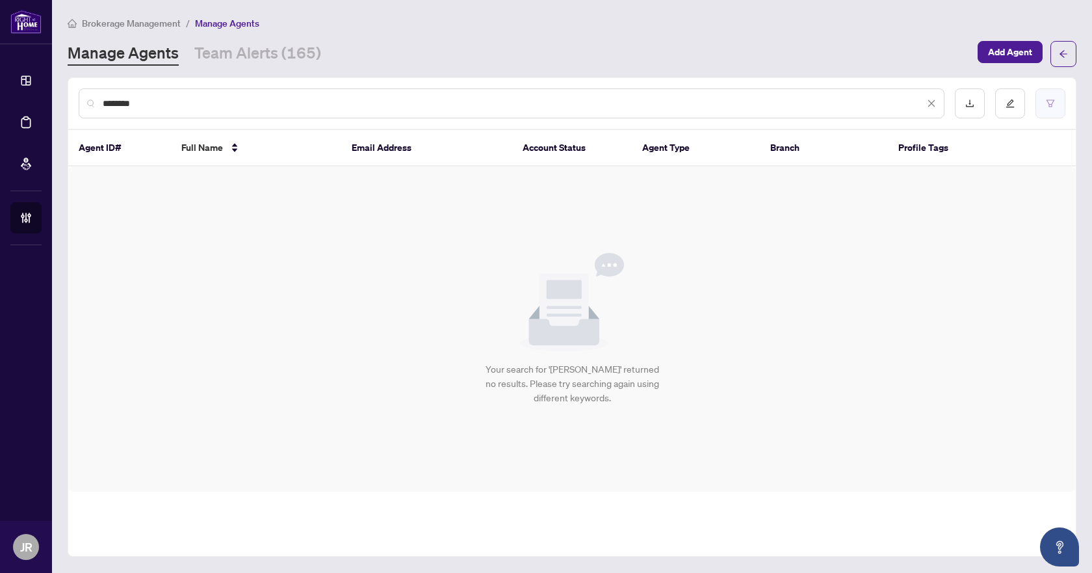
click at [1061, 99] on button "button" at bounding box center [1051, 103] width 30 height 30
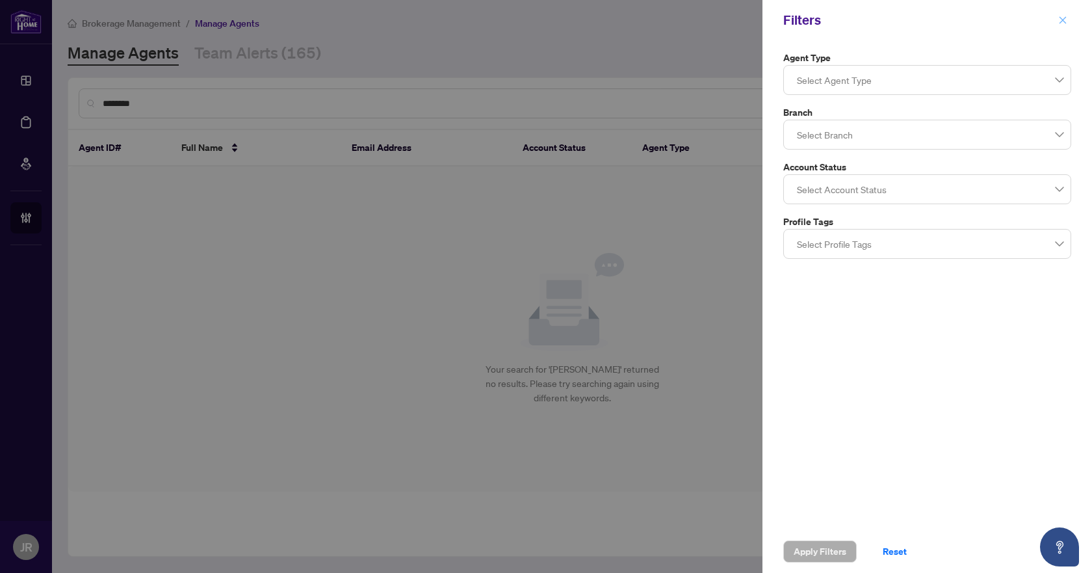
click at [1063, 23] on icon "close" at bounding box center [1062, 20] width 9 height 9
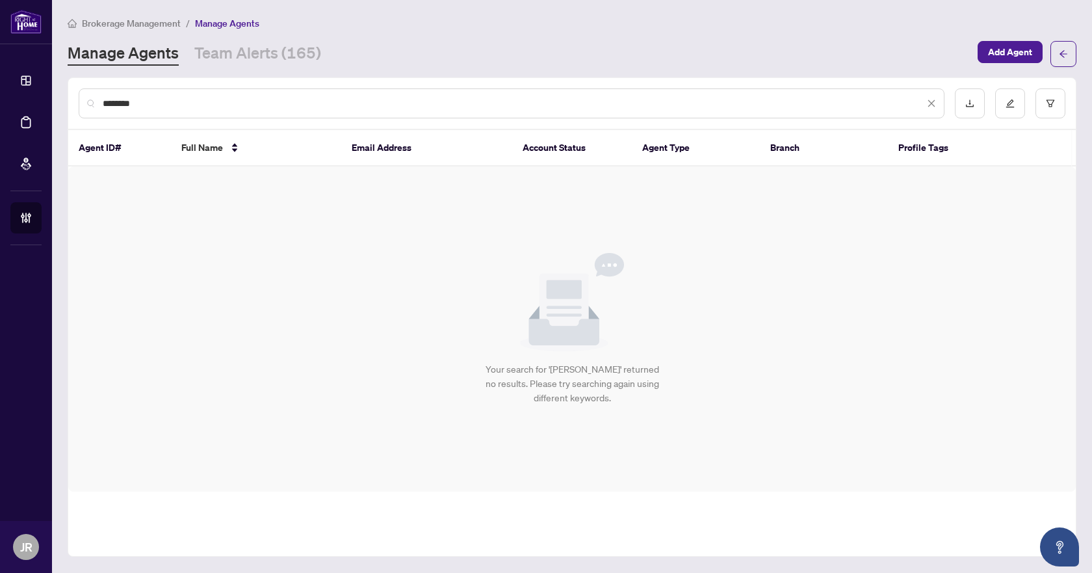
click at [227, 101] on input "********" at bounding box center [514, 103] width 822 height 14
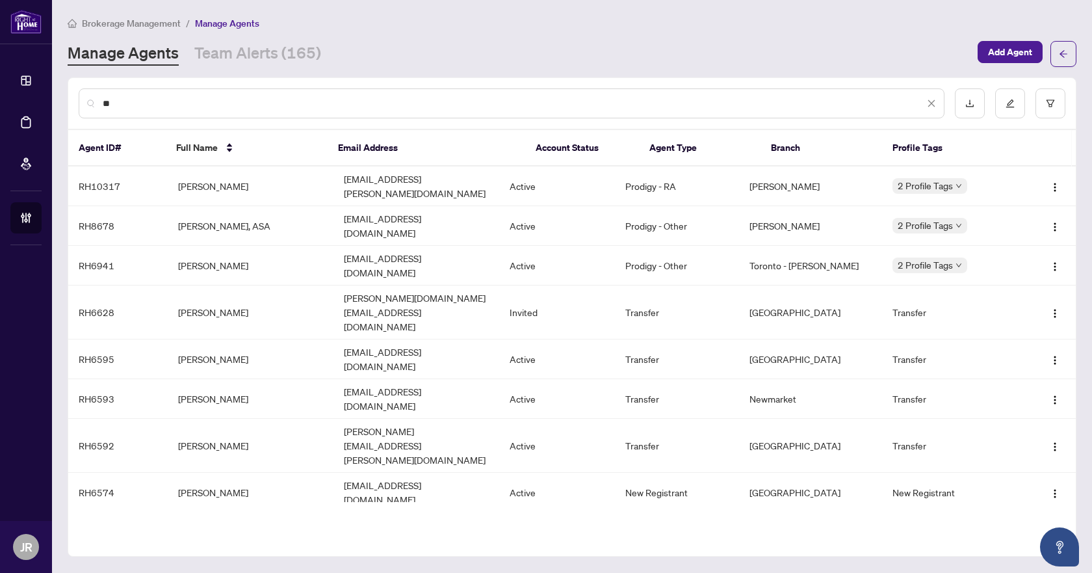
type input "*"
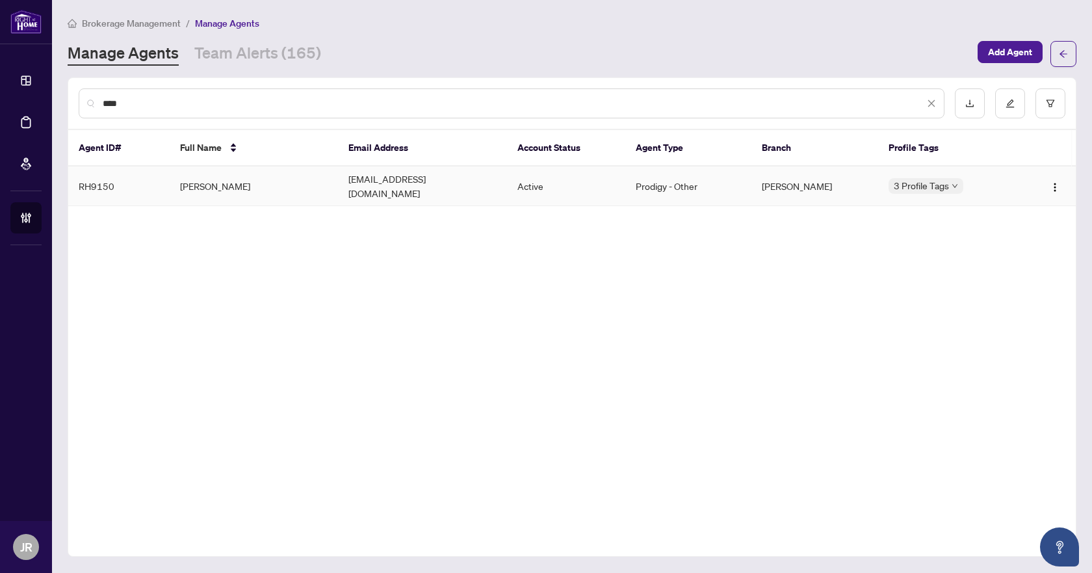
type input "****"
click at [314, 187] on td "Stephen Boileau" at bounding box center [254, 186] width 169 height 40
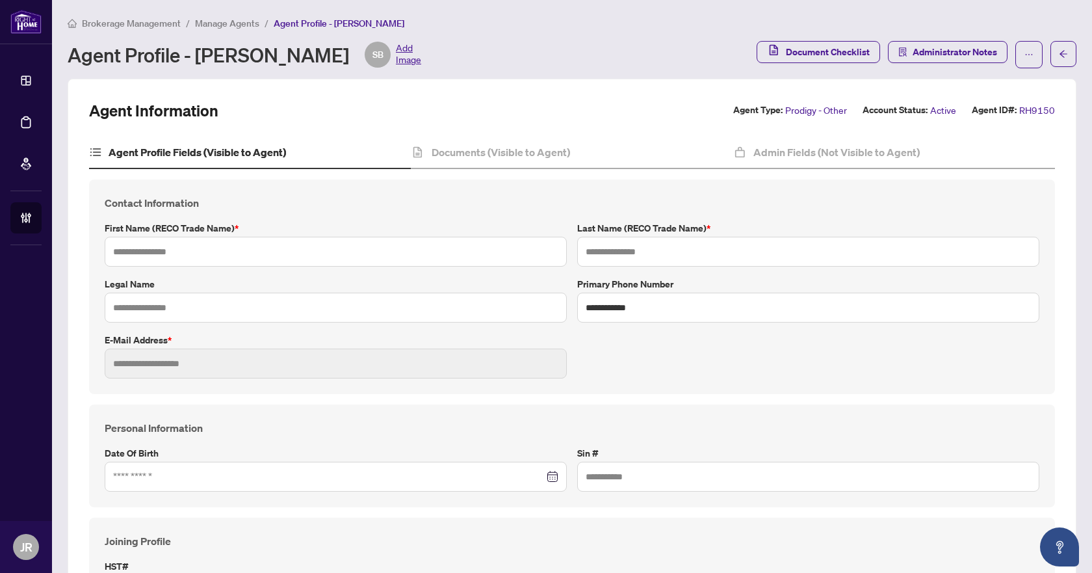
type input "*******"
type input "**********"
type input "*********"
type input "**********"
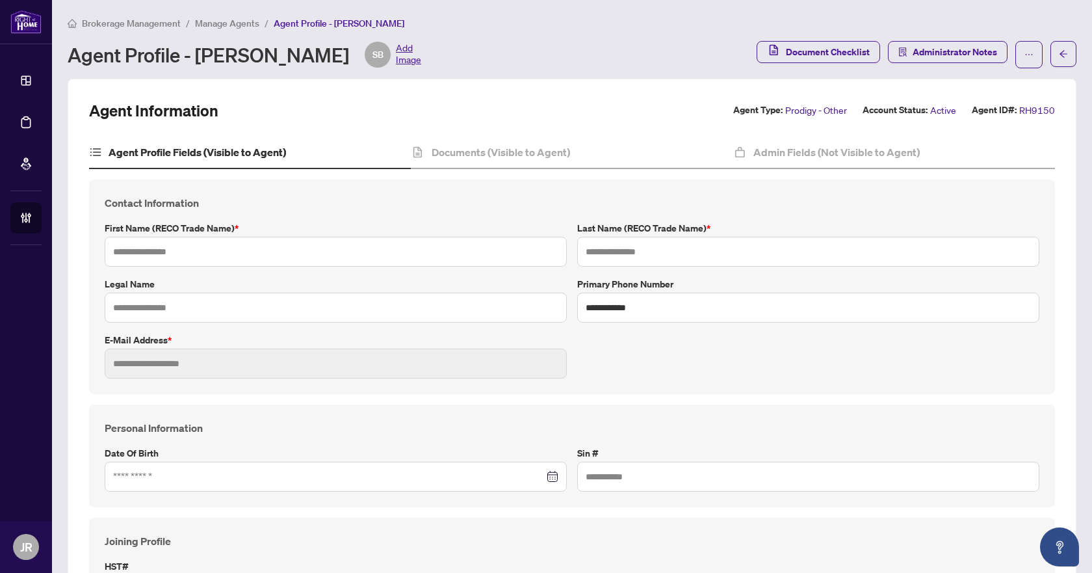
type input "**********"
type input "*******"
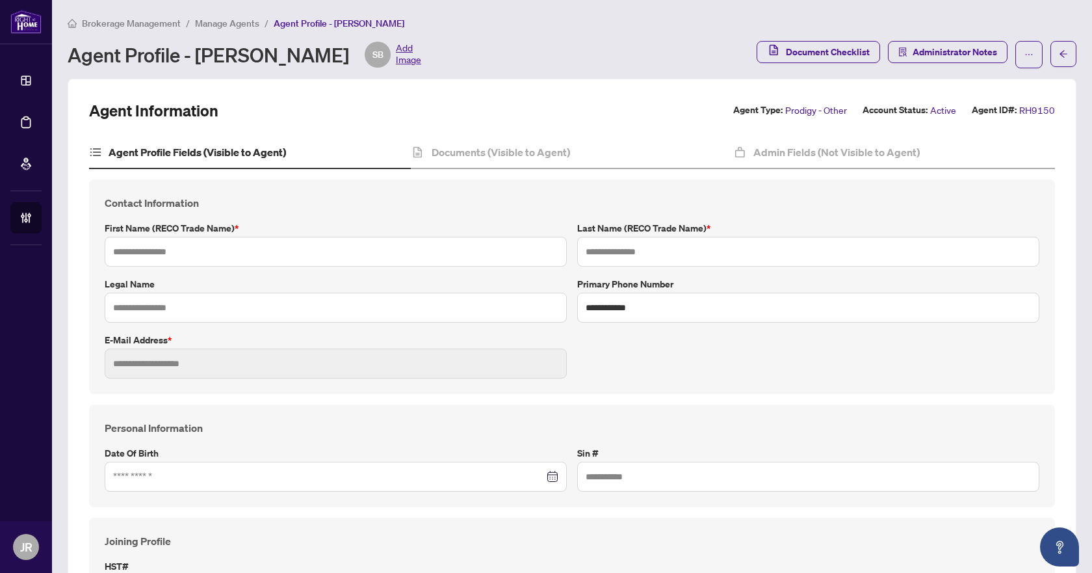
type input "**********"
type input "*******"
type input "**********"
type input "****"
type input "**********"
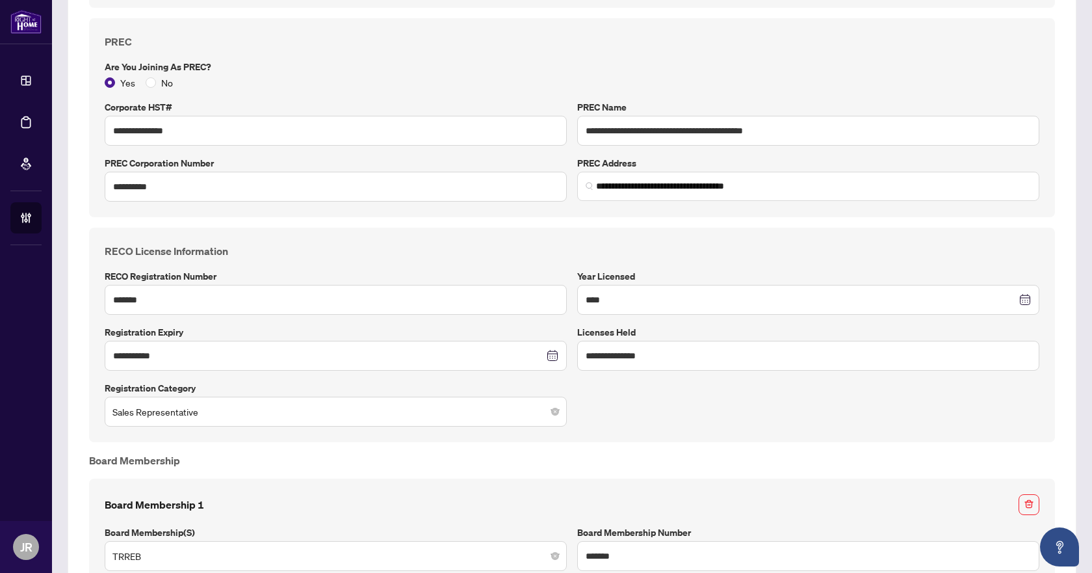
scroll to position [715, 0]
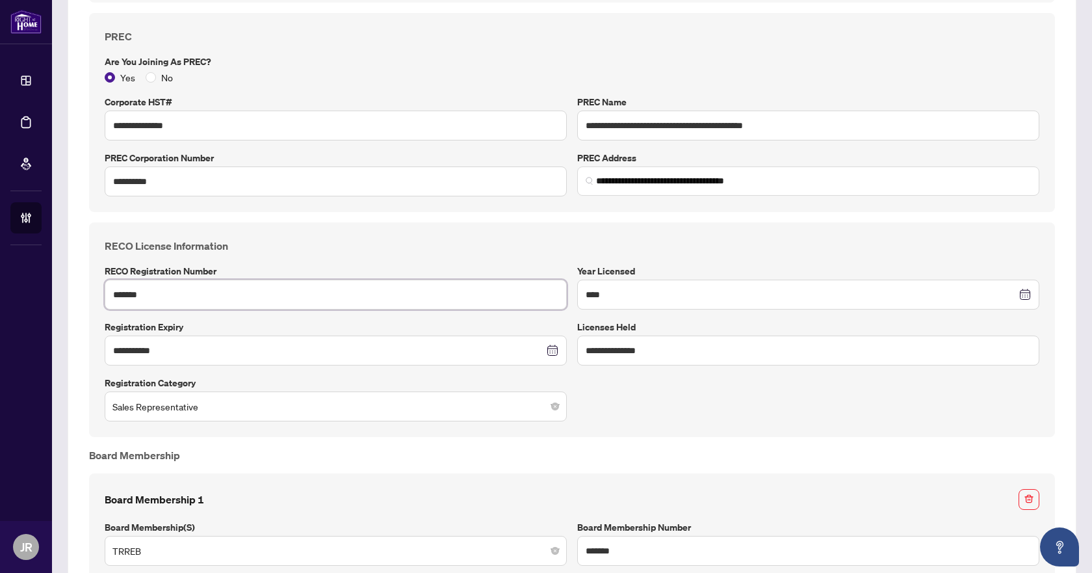
click at [138, 295] on input "*******" at bounding box center [336, 295] width 462 height 30
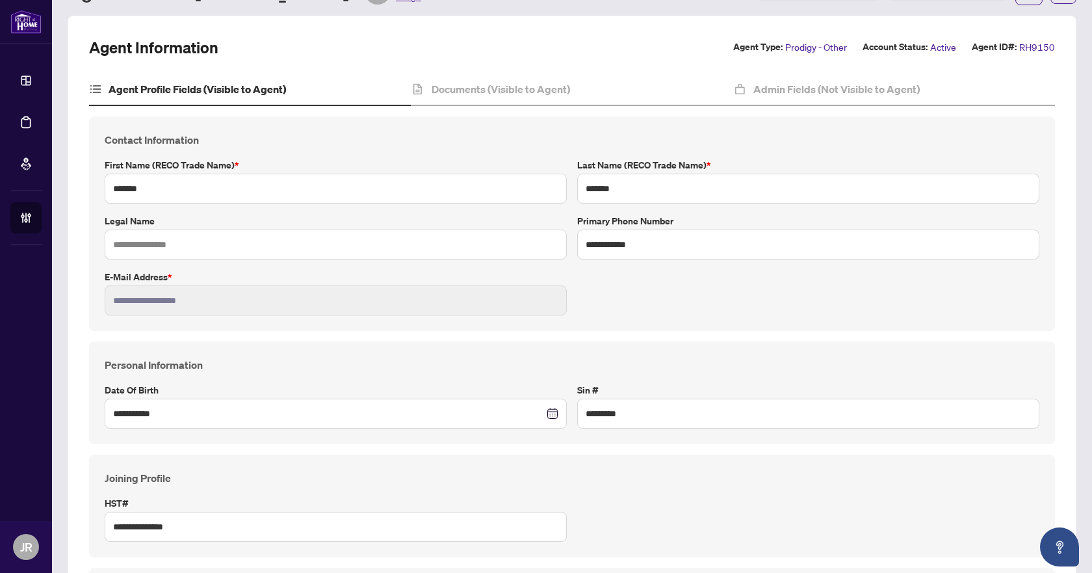
scroll to position [0, 0]
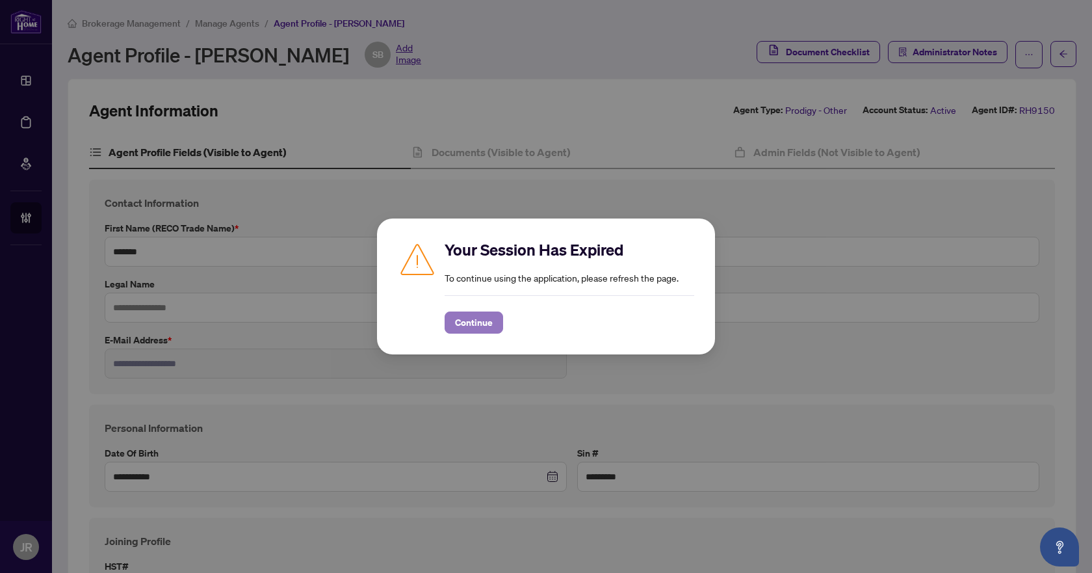
click at [464, 328] on span "Continue" at bounding box center [474, 322] width 38 height 21
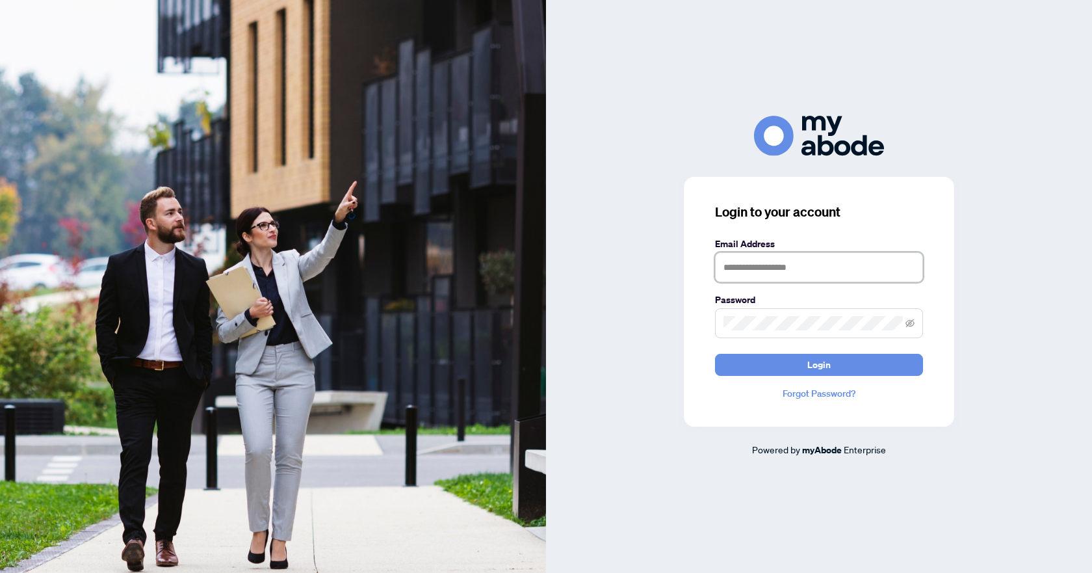
type input "**********"
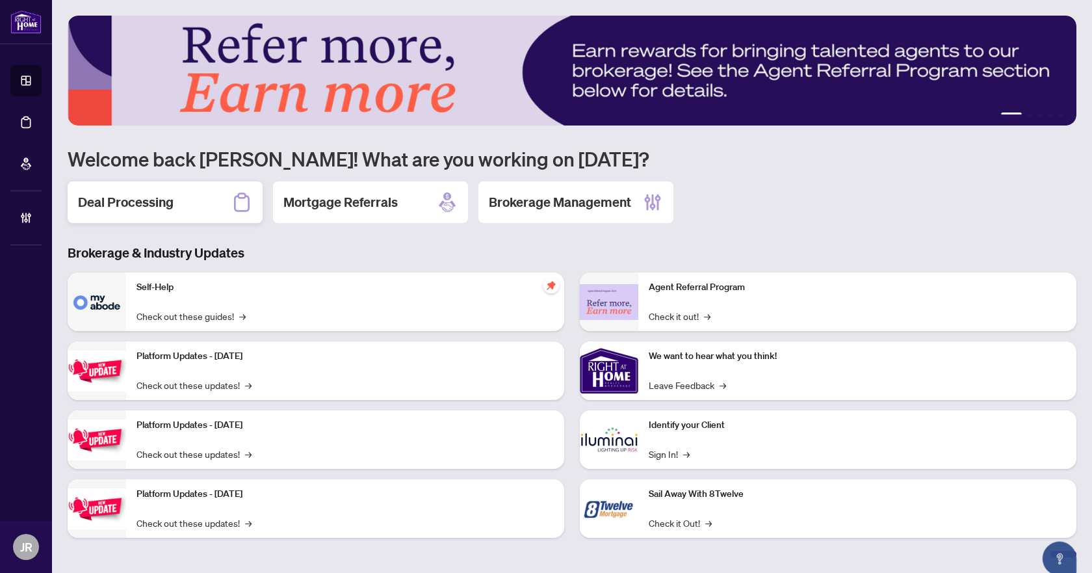
click at [146, 200] on h2 "Deal Processing" at bounding box center [126, 202] width 96 height 18
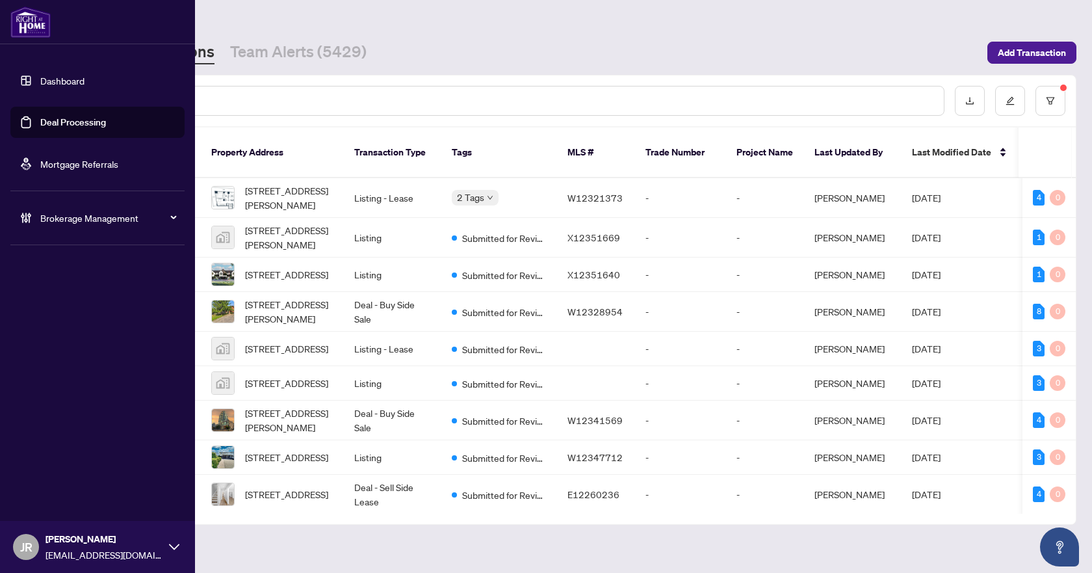
click at [116, 218] on span "Brokerage Management" at bounding box center [107, 218] width 135 height 14
click at [64, 313] on link "Manage Agents" at bounding box center [59, 312] width 64 height 12
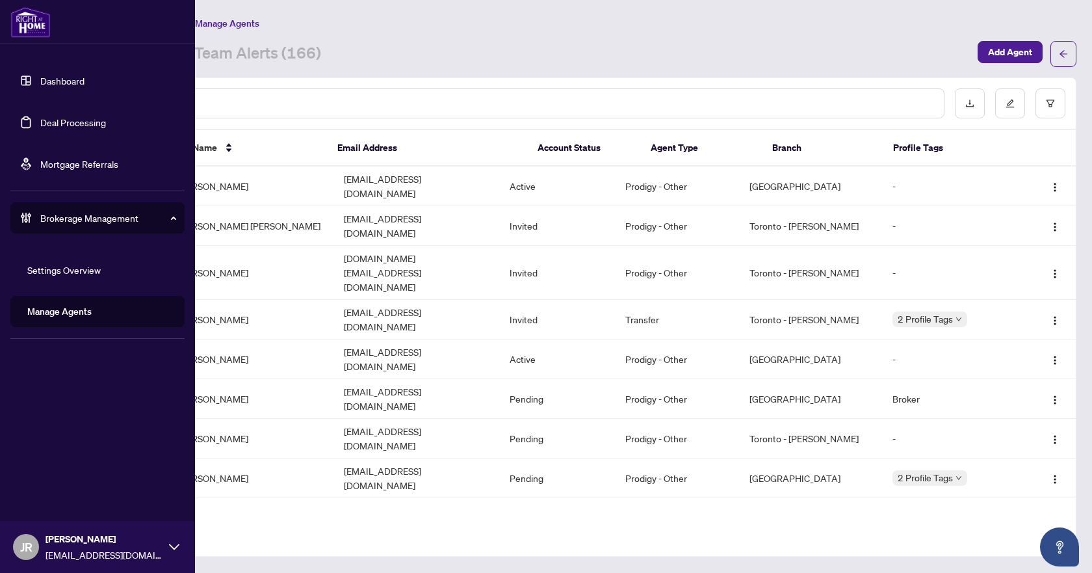
click at [73, 124] on link "Deal Processing" at bounding box center [73, 122] width 66 height 12
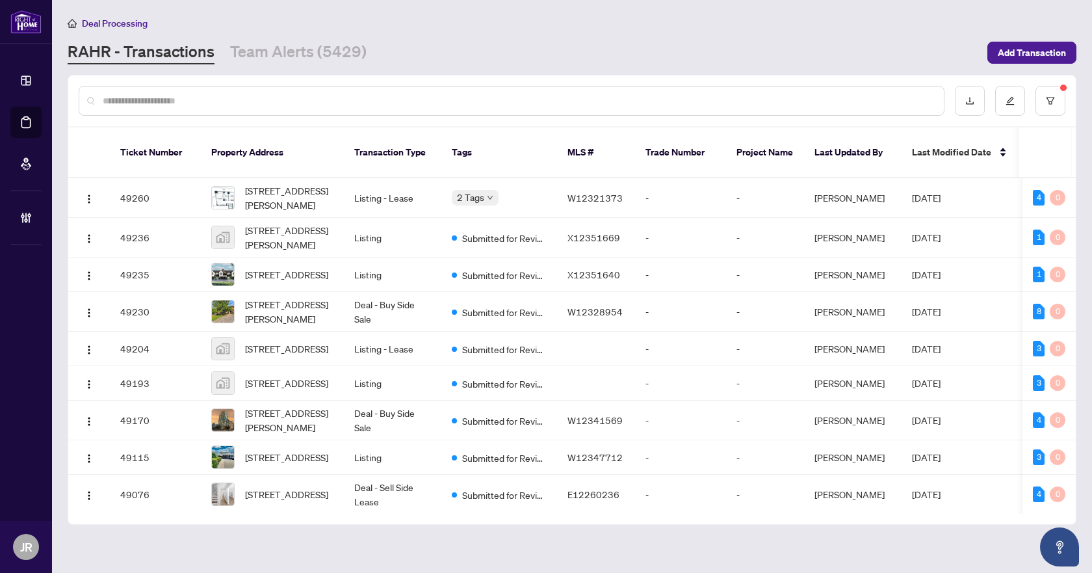
click at [280, 96] on input "text" at bounding box center [518, 101] width 831 height 14
click at [1056, 88] on button "button" at bounding box center [1051, 101] width 30 height 30
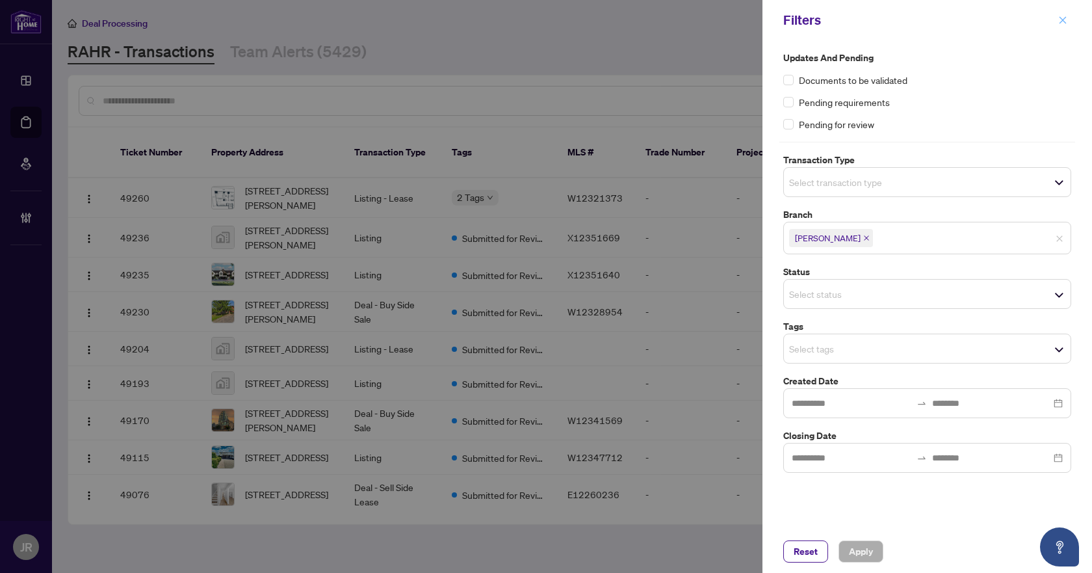
click at [1059, 14] on span "button" at bounding box center [1062, 20] width 9 height 21
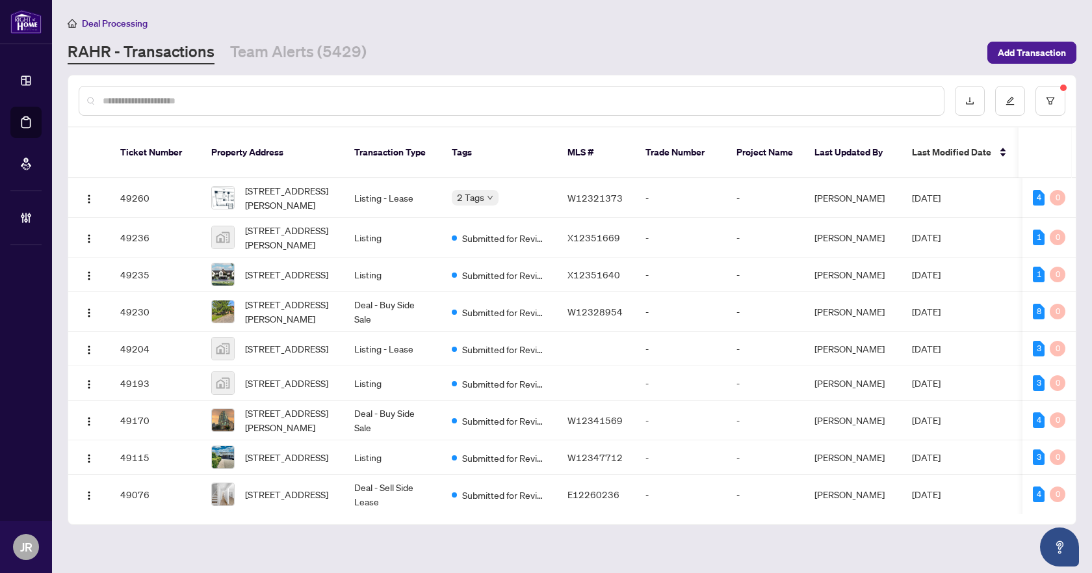
click at [363, 86] on div at bounding box center [512, 101] width 866 height 30
click at [368, 89] on div at bounding box center [512, 101] width 866 height 30
click at [378, 96] on input "text" at bounding box center [518, 101] width 831 height 14
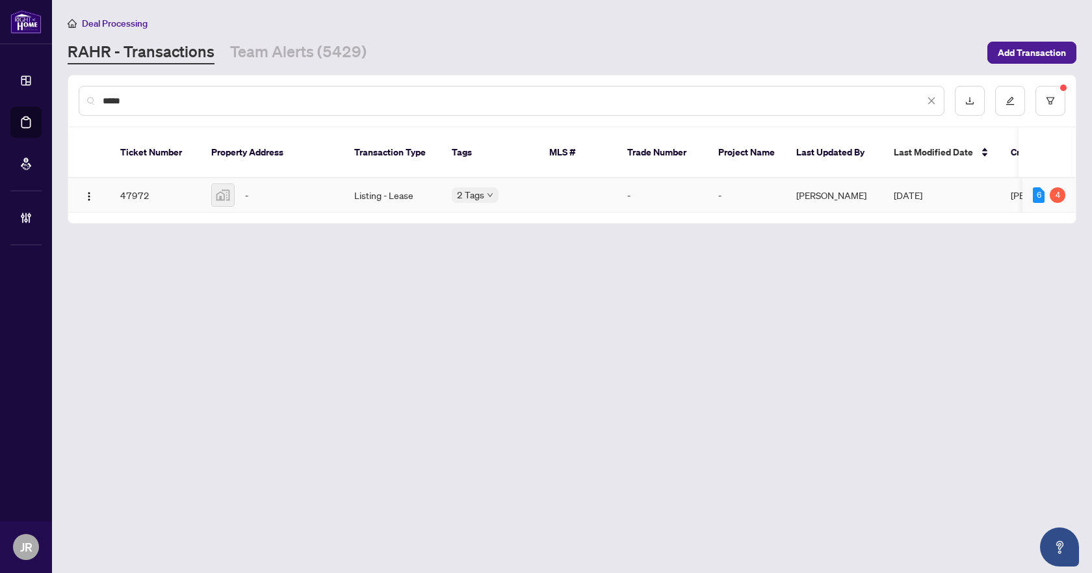
type input "*****"
click at [298, 192] on div "-" at bounding box center [272, 194] width 122 height 23
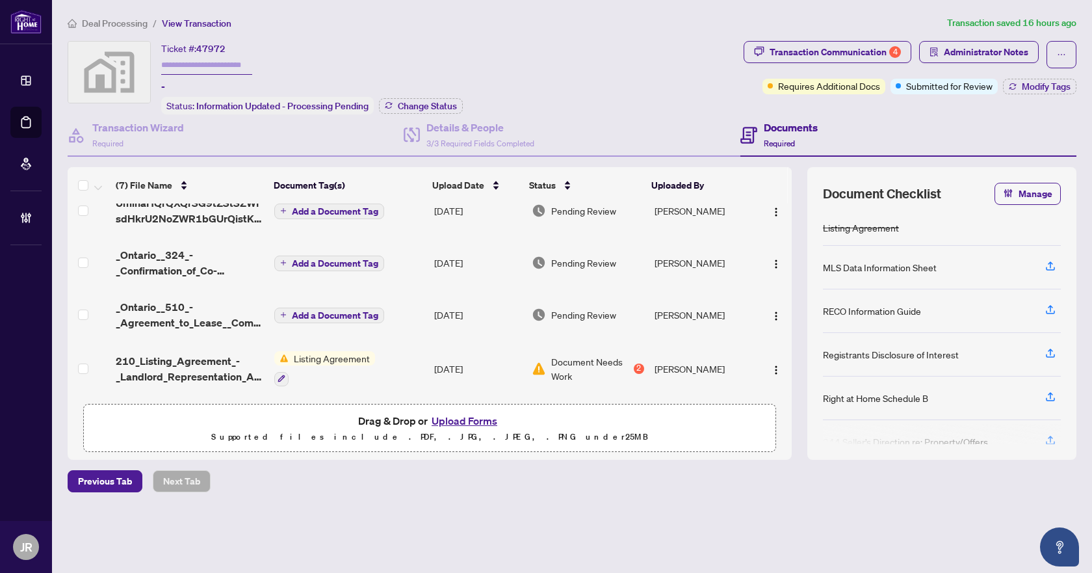
scroll to position [168, 0]
click at [141, 148] on div "Transaction Wizard Required" at bounding box center [138, 135] width 92 height 31
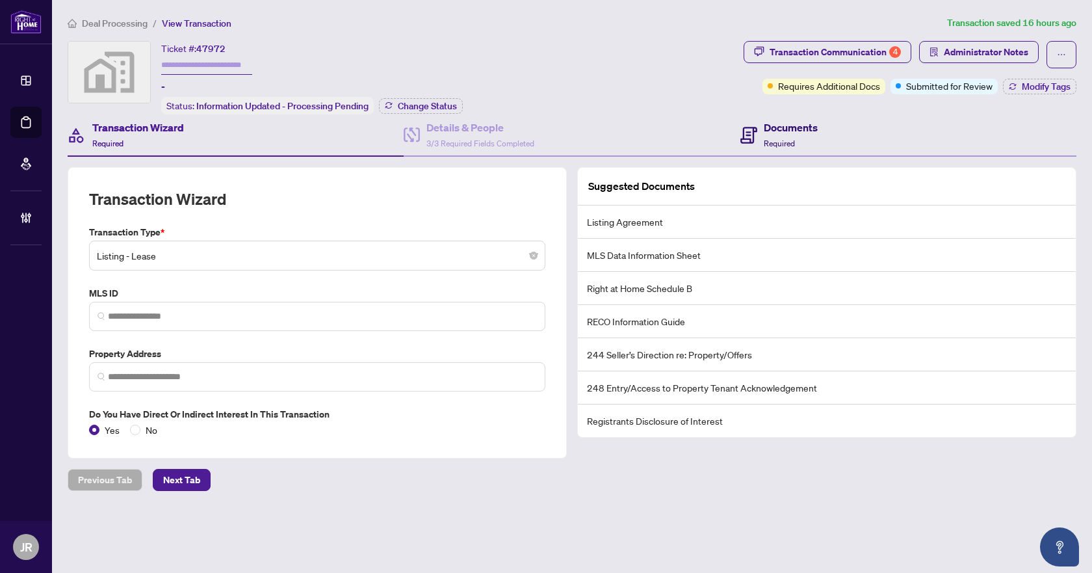
click at [805, 130] on h4 "Documents" at bounding box center [791, 128] width 54 height 16
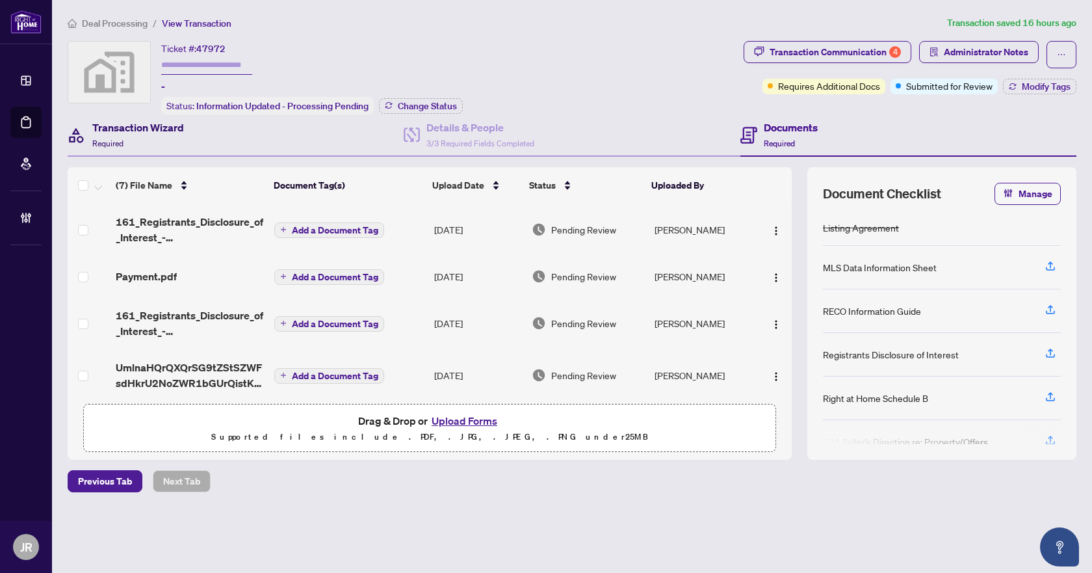
click at [136, 137] on div "Transaction Wizard Required" at bounding box center [138, 135] width 92 height 31
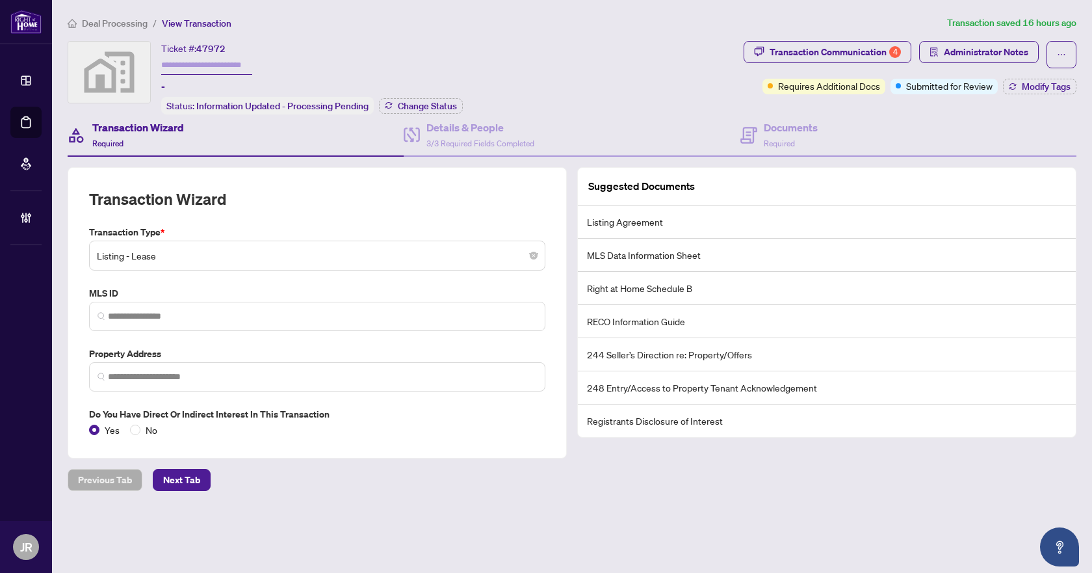
click at [125, 20] on span "Deal Processing" at bounding box center [115, 24] width 66 height 12
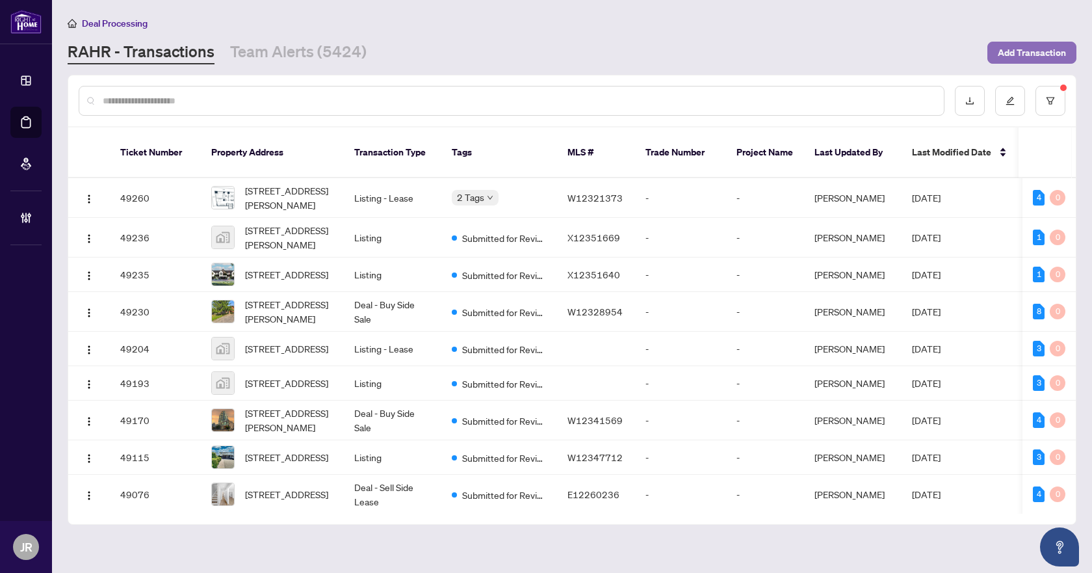
click at [1037, 52] on span "Add Transaction" at bounding box center [1032, 52] width 68 height 21
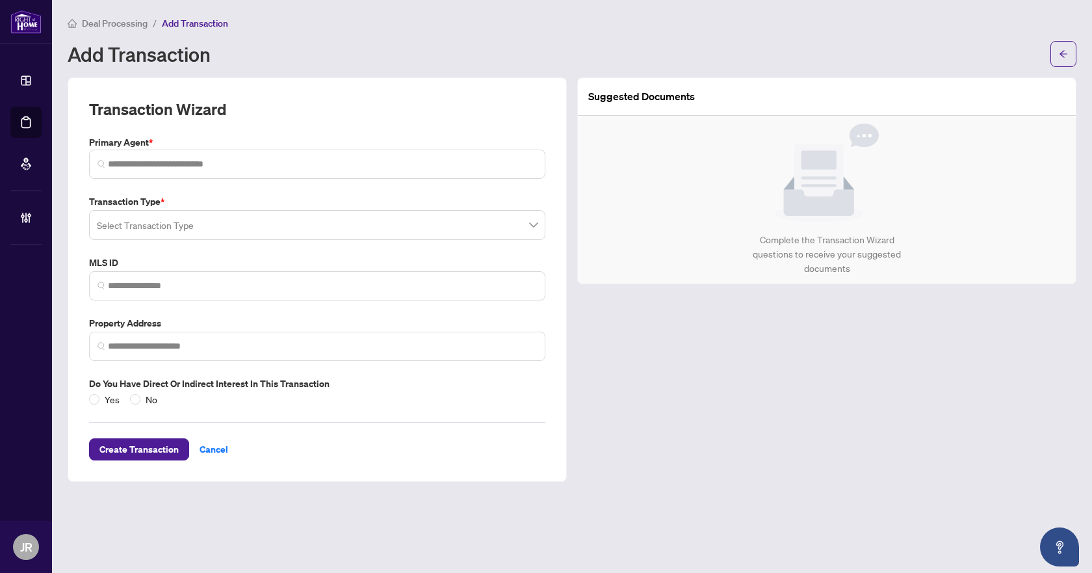
click at [184, 229] on input "search" at bounding box center [311, 227] width 429 height 29
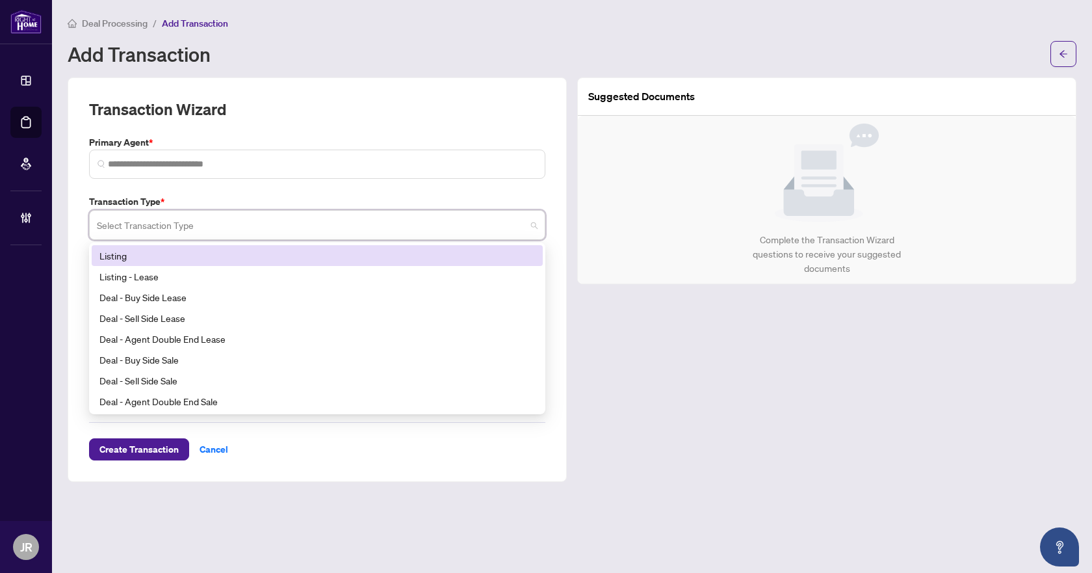
click at [261, 182] on div "Transaction Wizard Primary Agent * Transaction Type * Select Transaction Type 1…" at bounding box center [317, 279] width 456 height 361
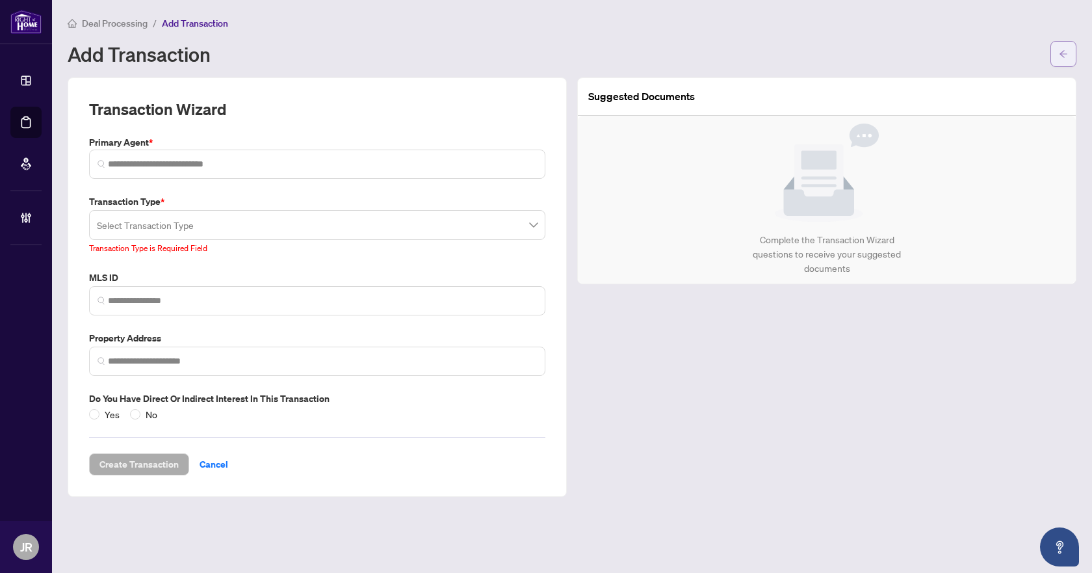
click at [1068, 54] on icon "arrow-left" at bounding box center [1063, 53] width 9 height 9
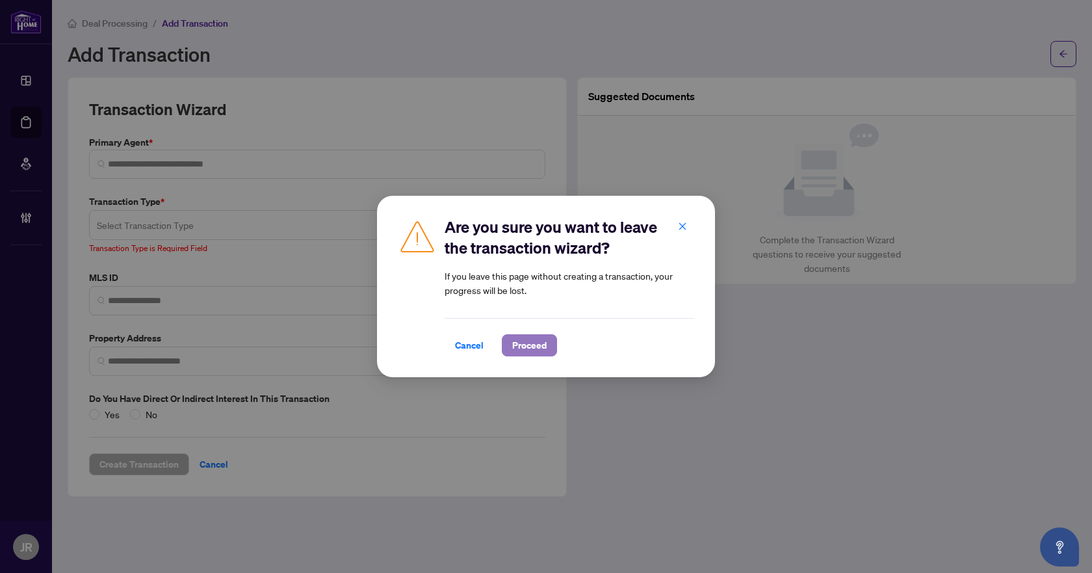
click at [531, 345] on span "Proceed" at bounding box center [529, 345] width 34 height 21
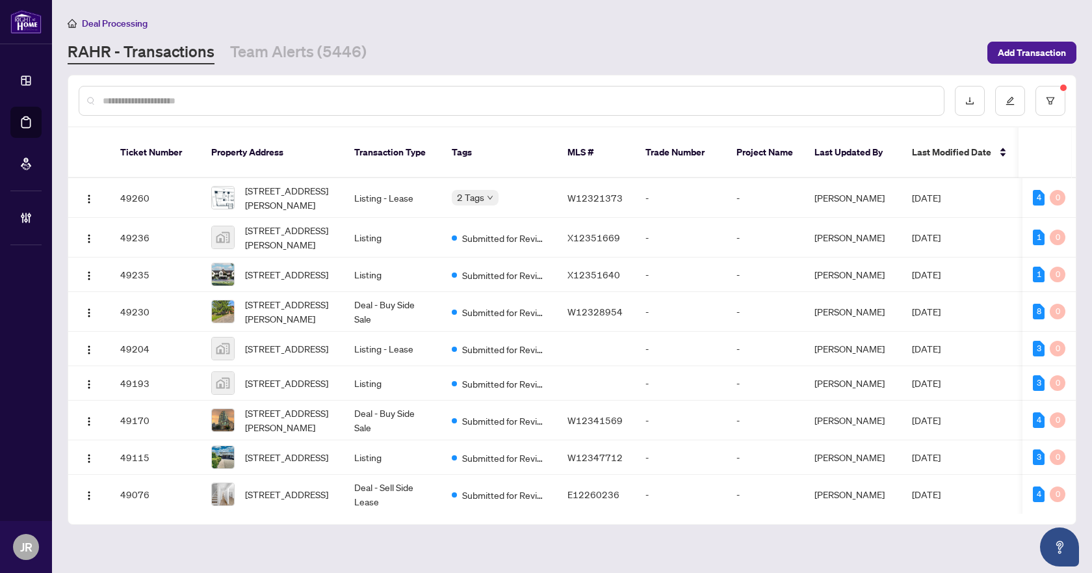
click at [213, 94] on input "text" at bounding box center [518, 101] width 831 height 14
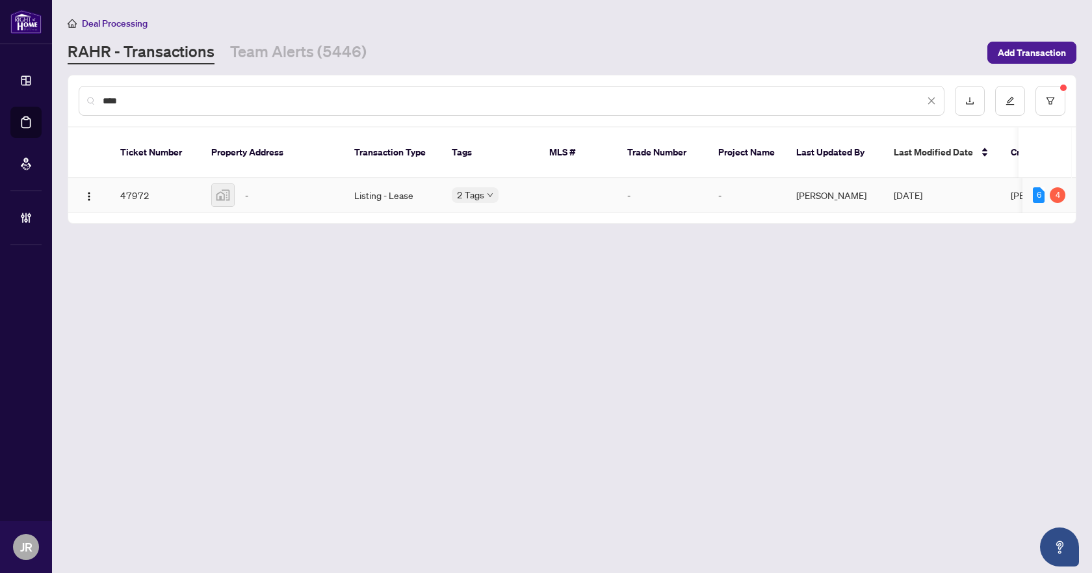
type input "****"
click at [378, 189] on td "Listing - Lease" at bounding box center [393, 195] width 98 height 34
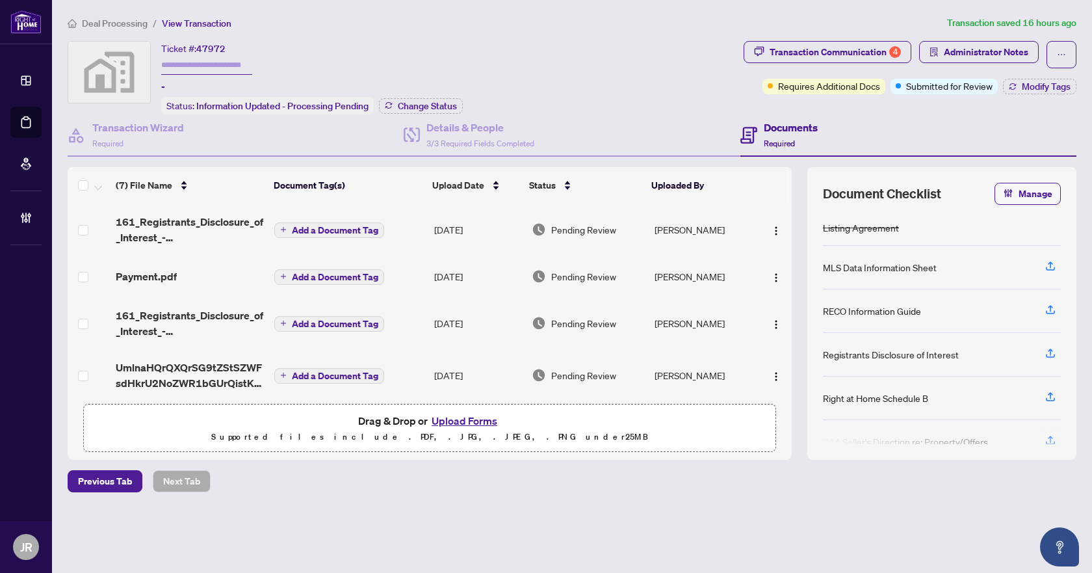
scroll to position [168, 0]
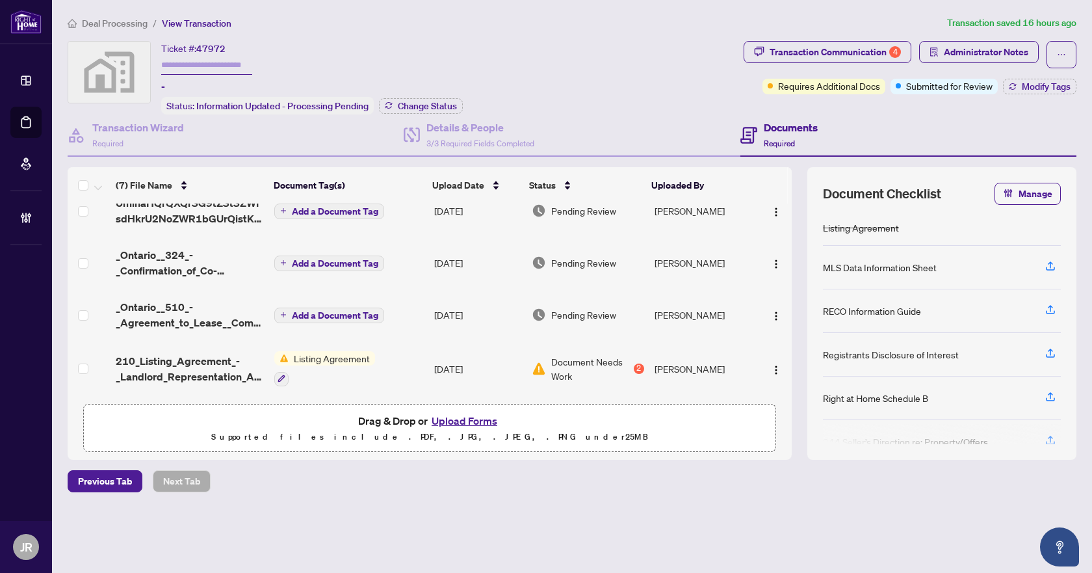
click at [381, 361] on td "Listing Agreement" at bounding box center [349, 369] width 160 height 56
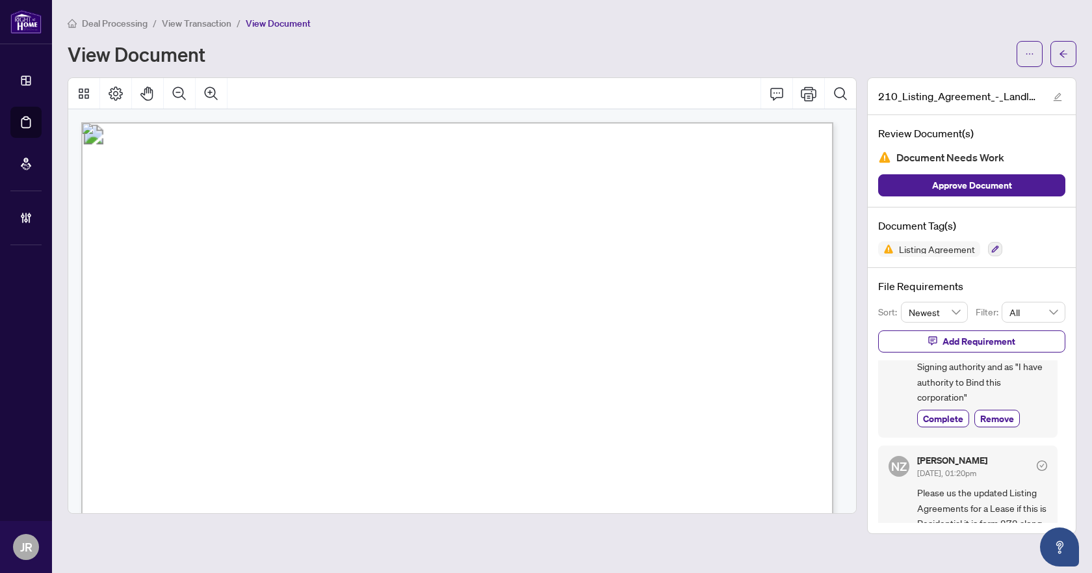
scroll to position [127, 0]
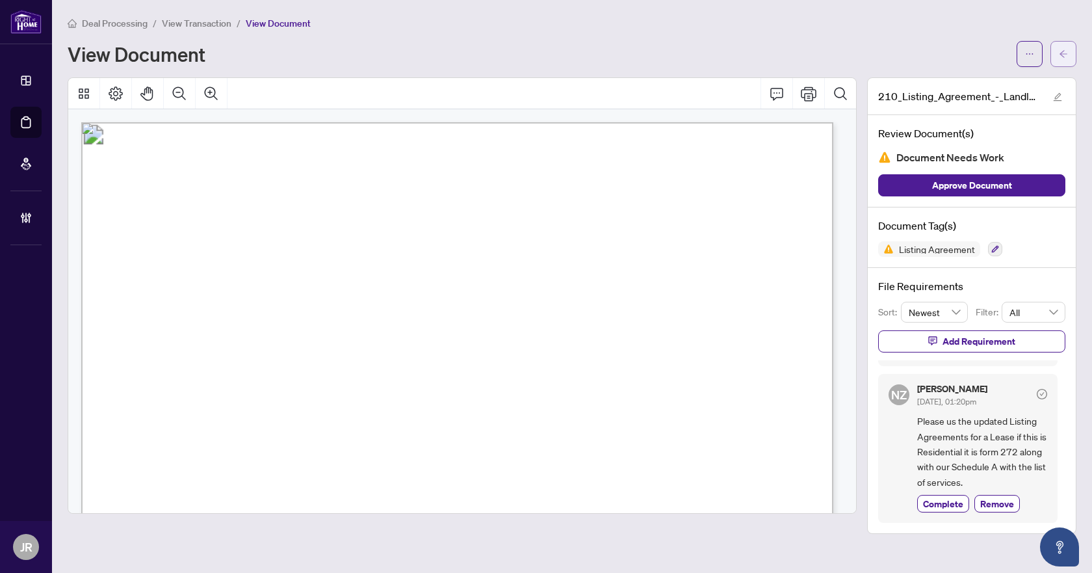
click at [1062, 53] on icon "arrow-left" at bounding box center [1064, 53] width 8 height 7
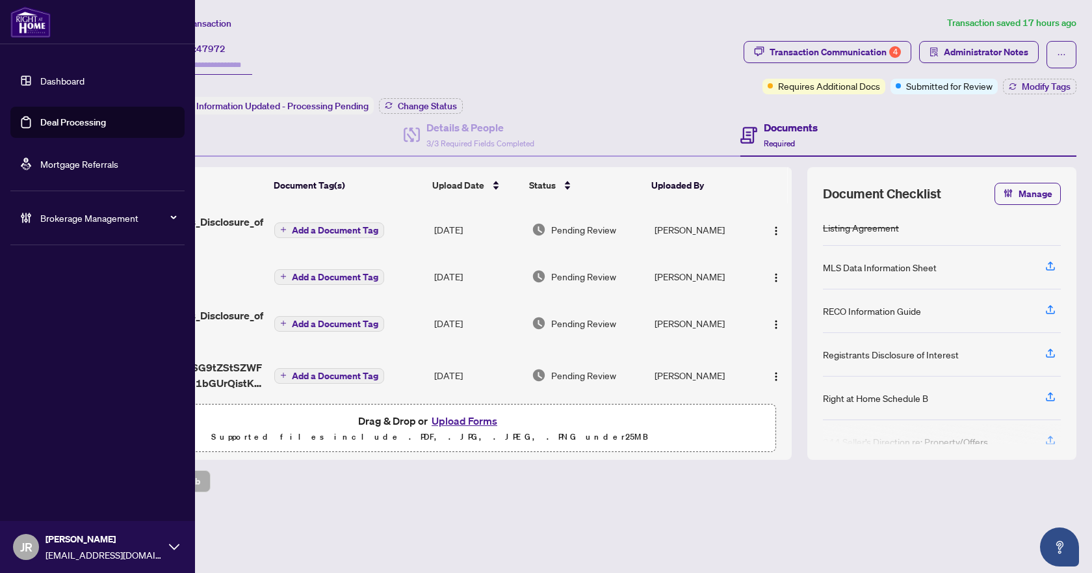
click at [64, 75] on link "Dashboard" at bounding box center [62, 81] width 44 height 12
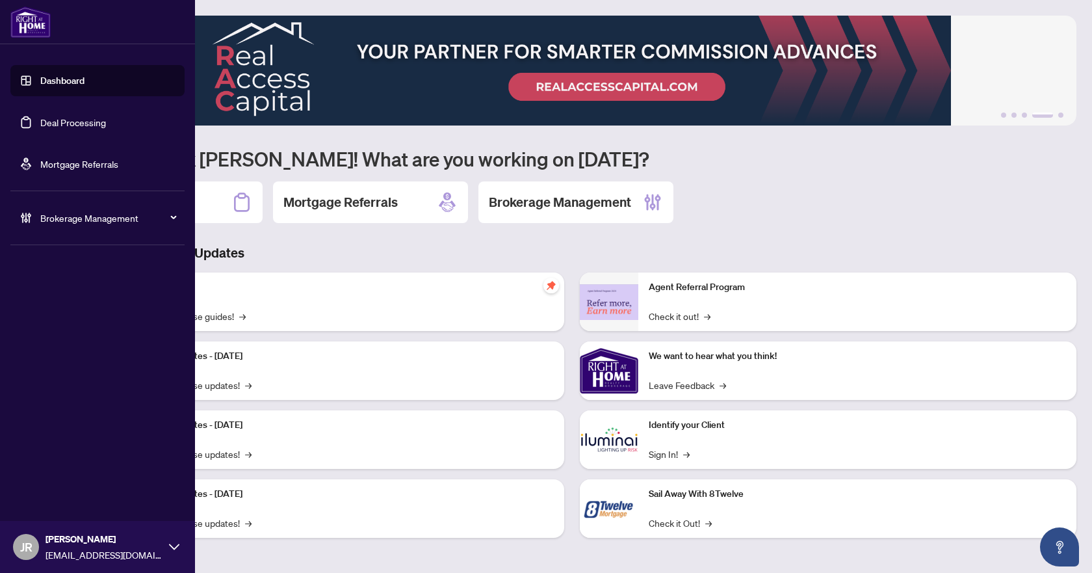
click at [86, 124] on link "Deal Processing" at bounding box center [73, 122] width 66 height 12
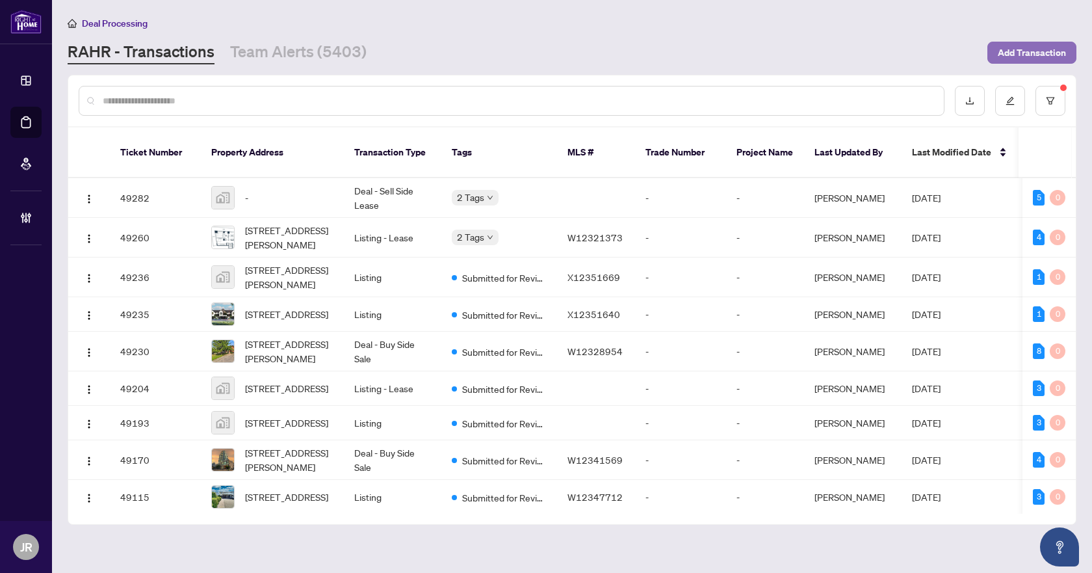
click at [1052, 55] on span "Add Transaction" at bounding box center [1032, 52] width 68 height 21
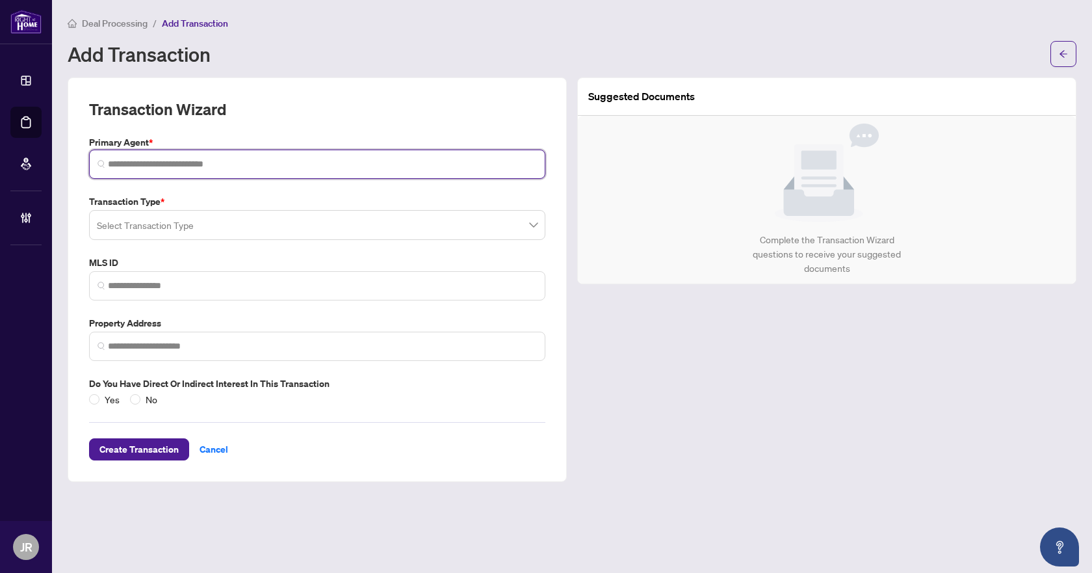
click at [208, 168] on input "search" at bounding box center [322, 164] width 429 height 14
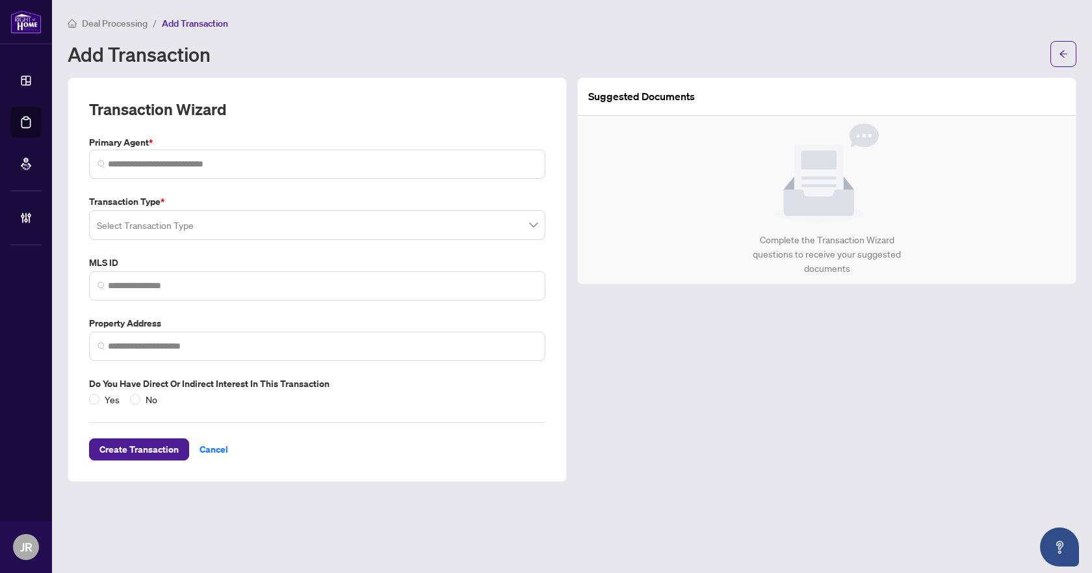
click at [152, 236] on input "search" at bounding box center [311, 227] width 429 height 29
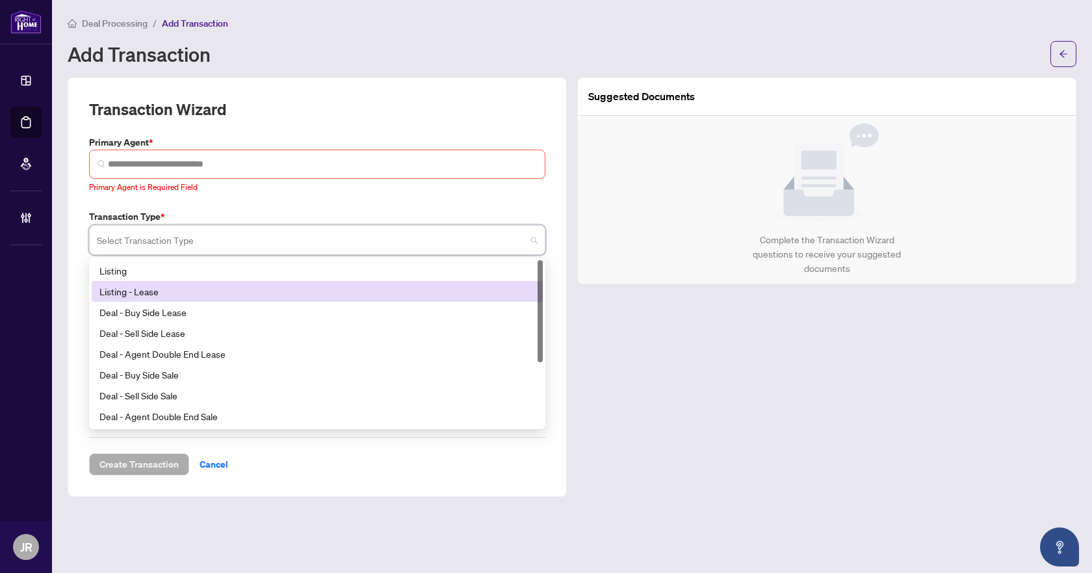
click at [221, 292] on div "Listing - Lease" at bounding box center [317, 291] width 436 height 14
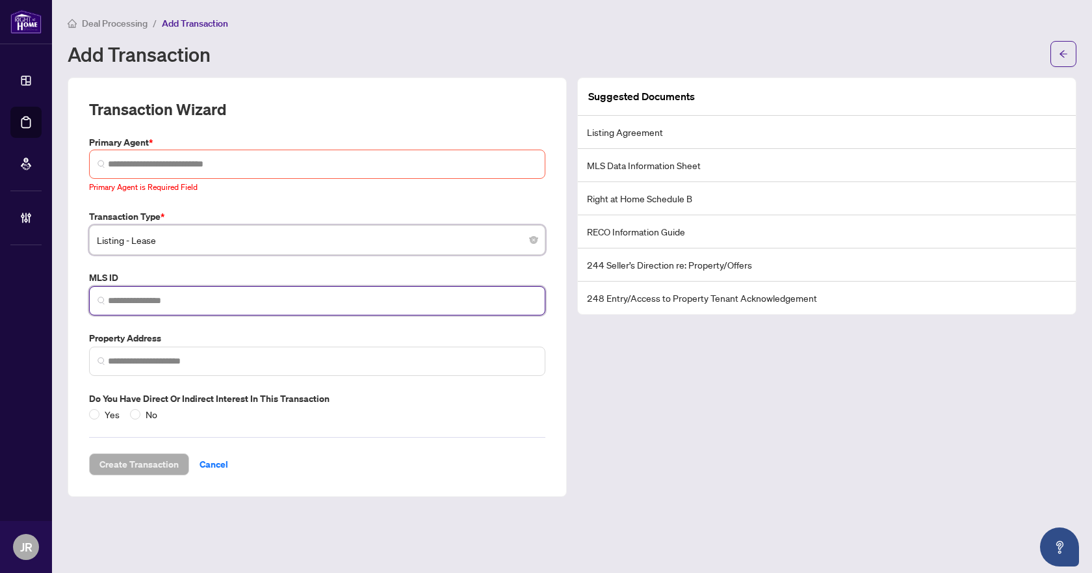
click at [185, 298] on input "search" at bounding box center [322, 301] width 429 height 14
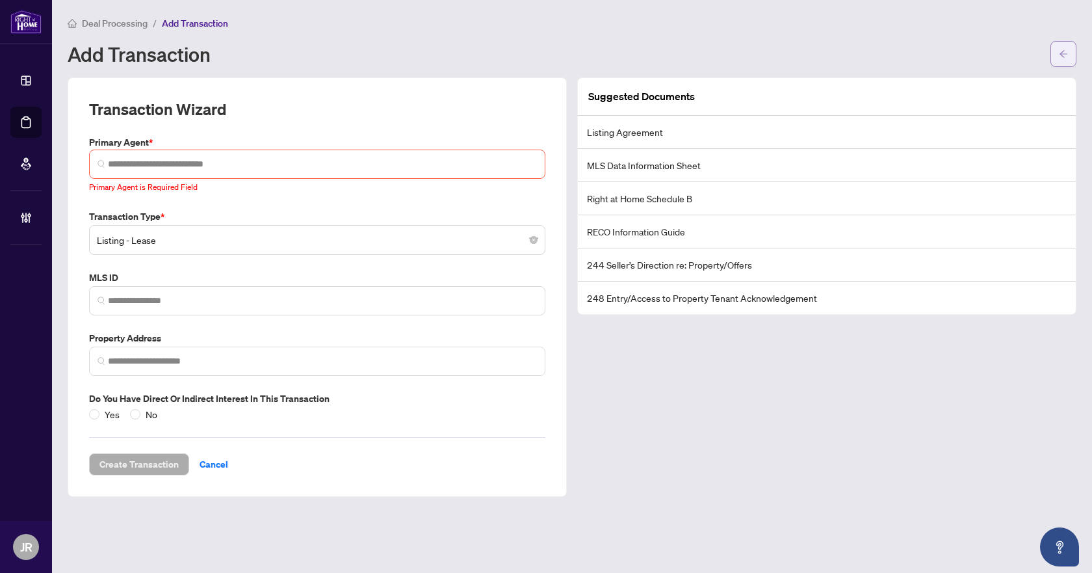
click at [1055, 51] on button "button" at bounding box center [1064, 54] width 26 height 26
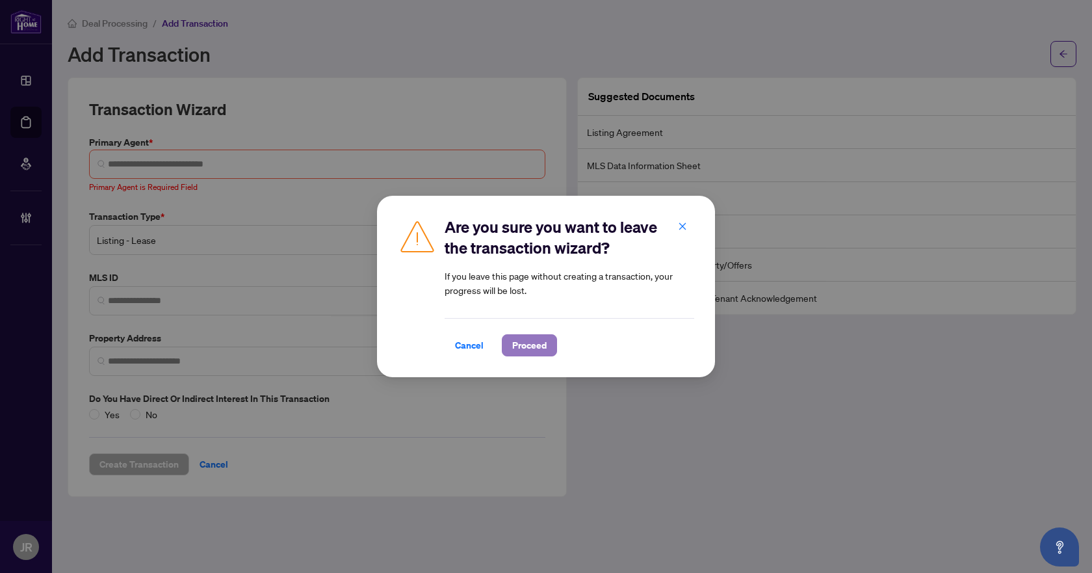
click at [516, 344] on span "Proceed" at bounding box center [529, 345] width 34 height 21
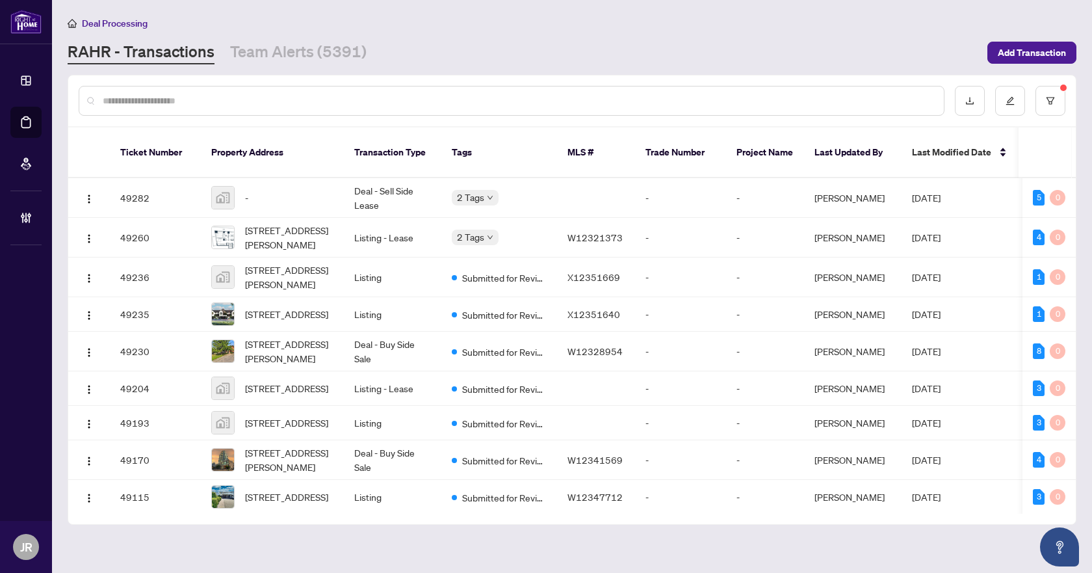
click at [276, 106] on input "text" at bounding box center [518, 101] width 831 height 14
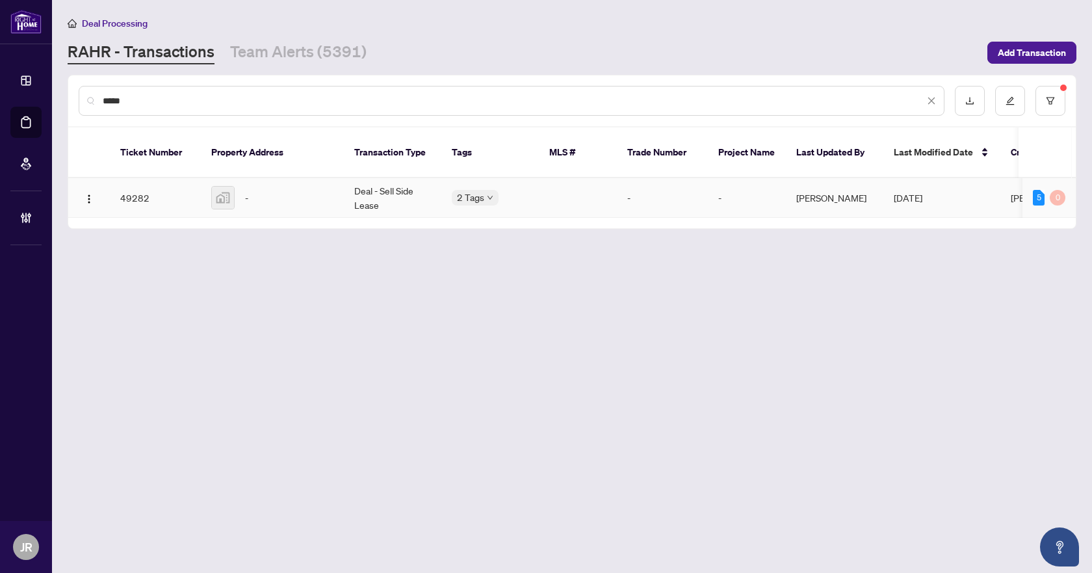
type input "*****"
click at [355, 186] on td "Deal - Sell Side Lease" at bounding box center [393, 198] width 98 height 40
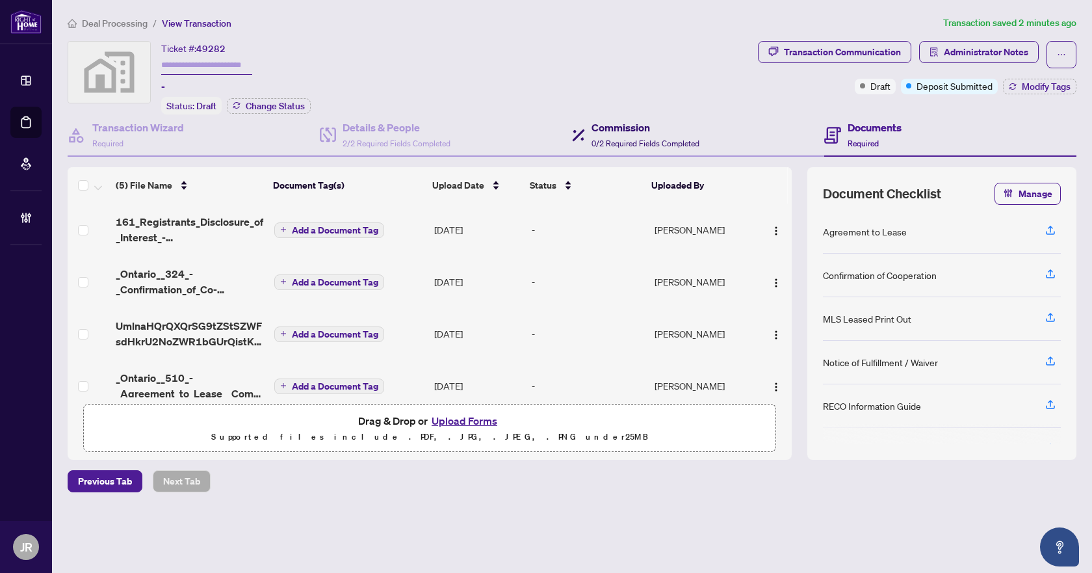
click at [603, 124] on h4 "Commission" at bounding box center [646, 128] width 108 height 16
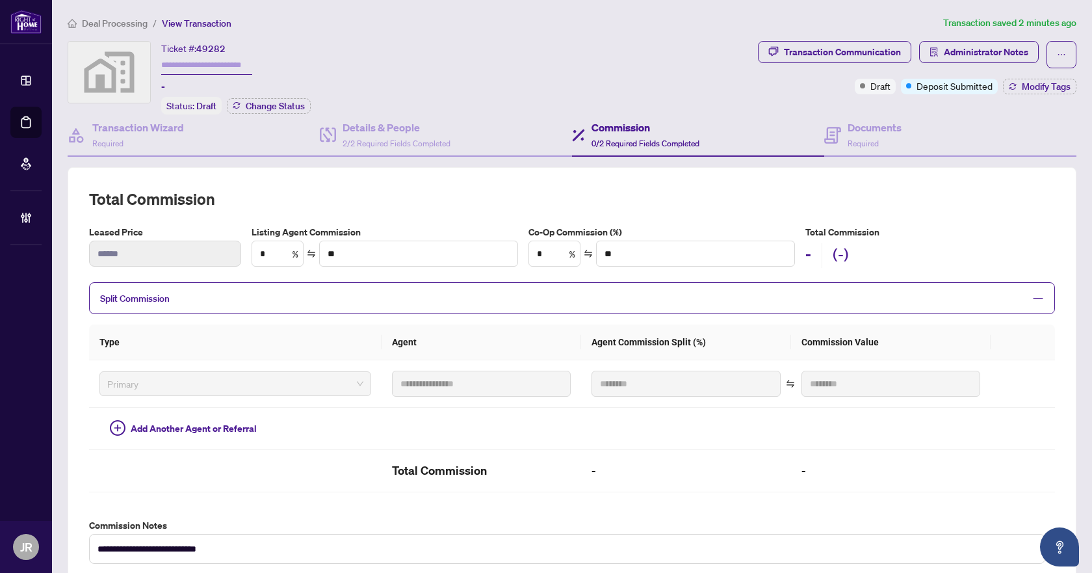
click at [579, 299] on span "Split Commission" at bounding box center [562, 298] width 925 height 15
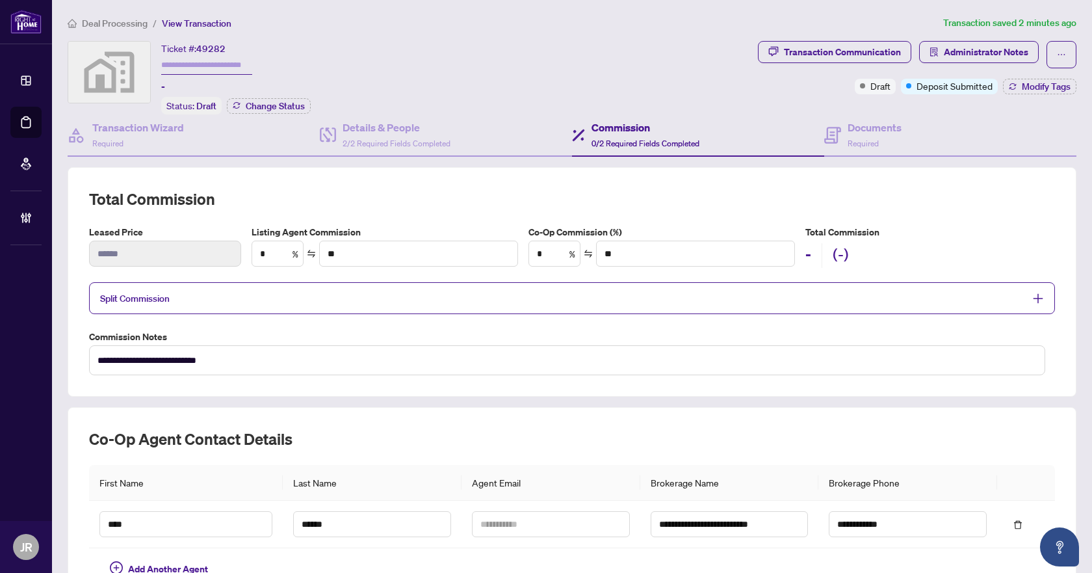
click at [579, 299] on span "Split Commission" at bounding box center [562, 298] width 925 height 15
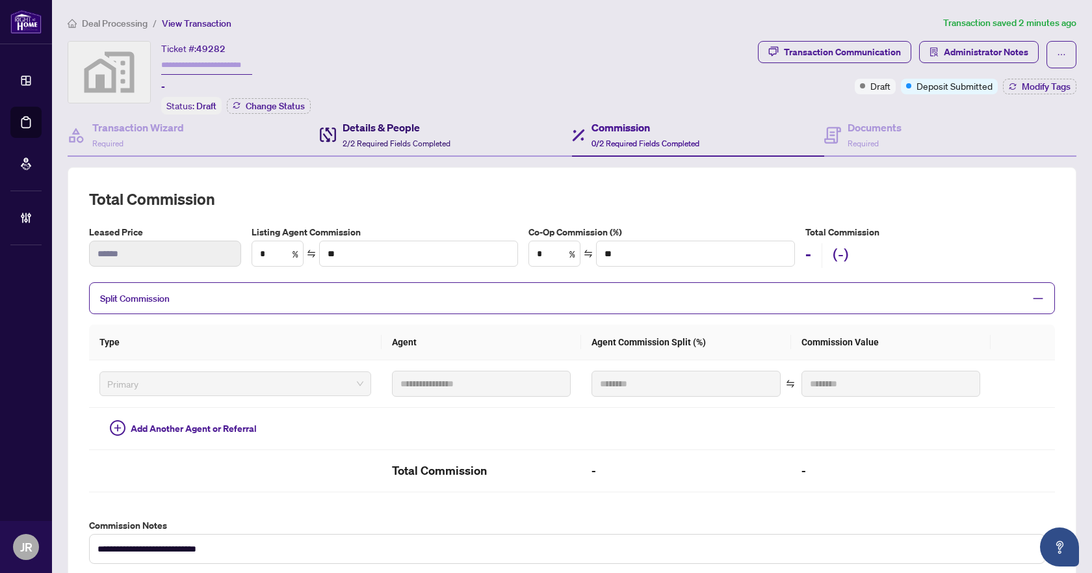
click at [393, 138] on span "2/2 Required Fields Completed" at bounding box center [397, 143] width 108 height 10
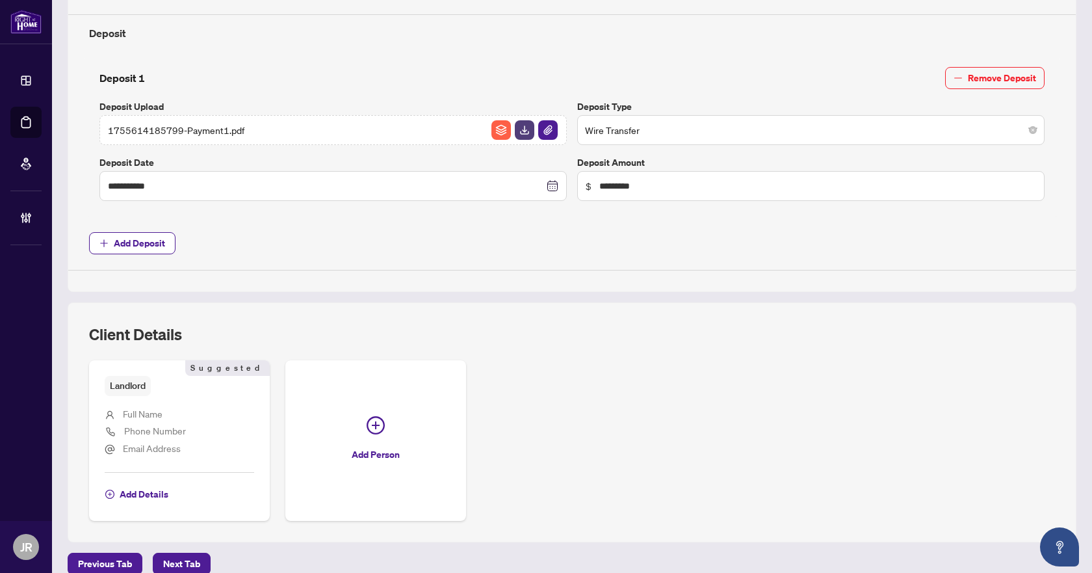
scroll to position [516, 0]
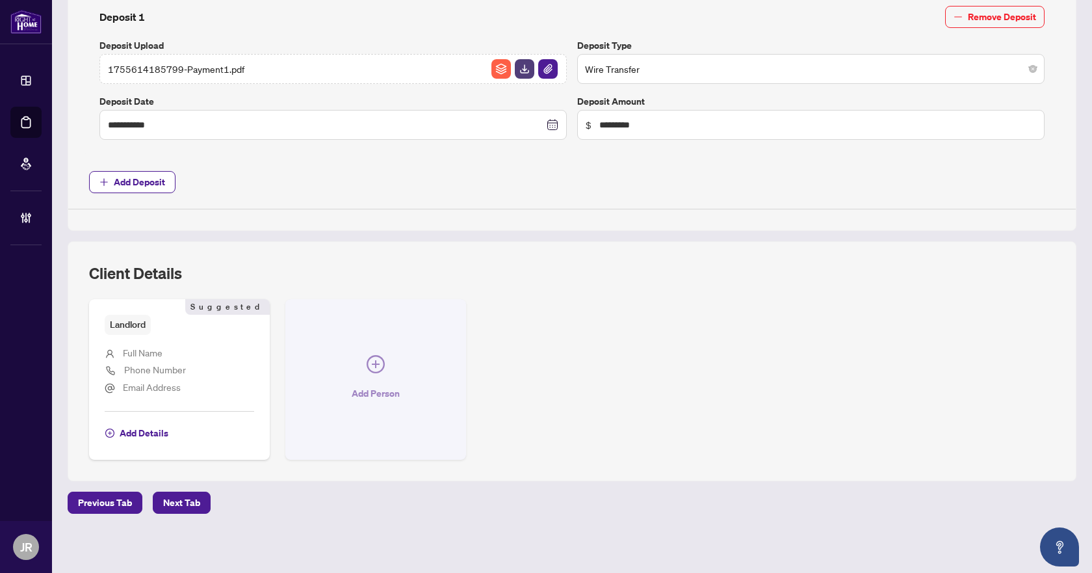
click at [362, 392] on span "Add Person" at bounding box center [376, 393] width 48 height 21
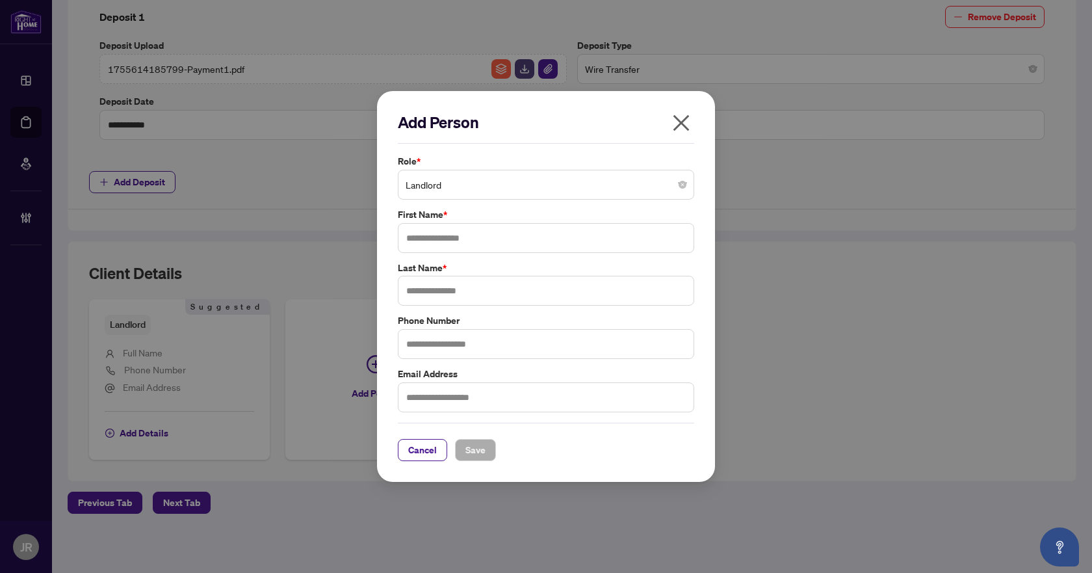
click at [500, 188] on span "Landlord" at bounding box center [546, 184] width 281 height 25
click at [679, 121] on icon "close" at bounding box center [682, 122] width 16 height 16
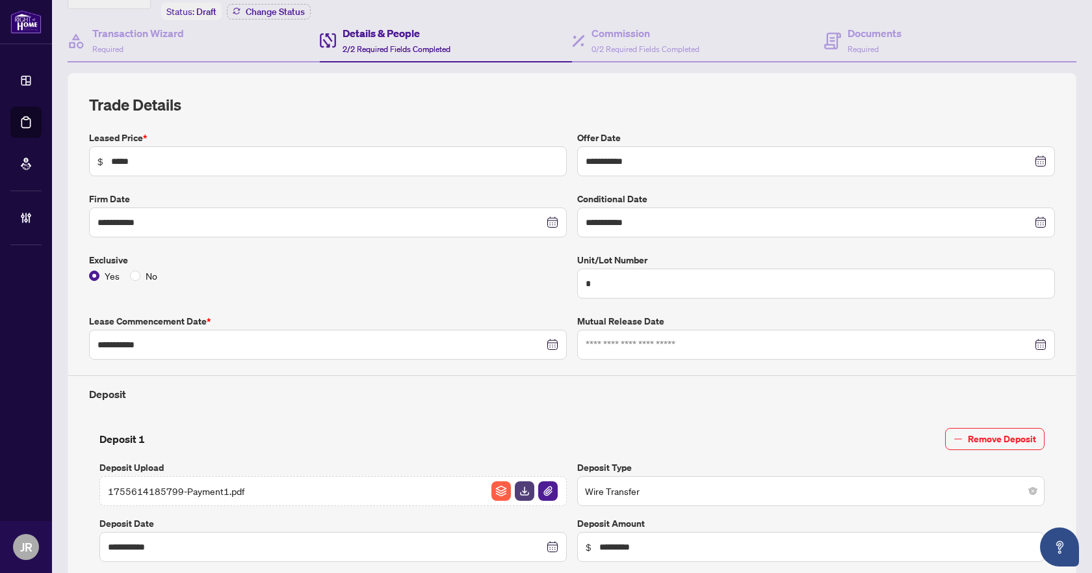
scroll to position [0, 0]
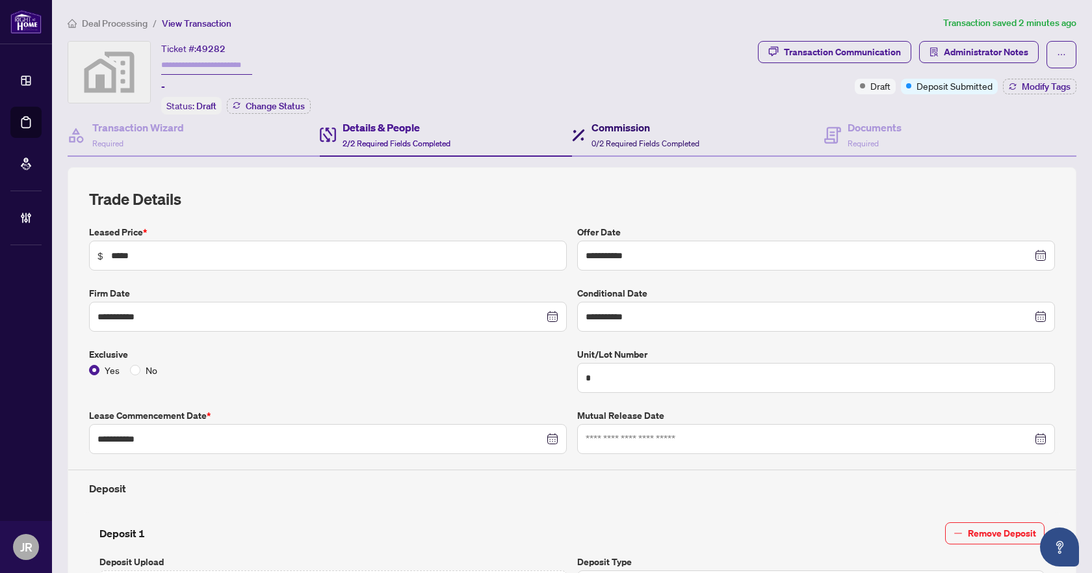
click at [665, 136] on div "Commission 0/2 Required Fields Completed" at bounding box center [646, 135] width 108 height 31
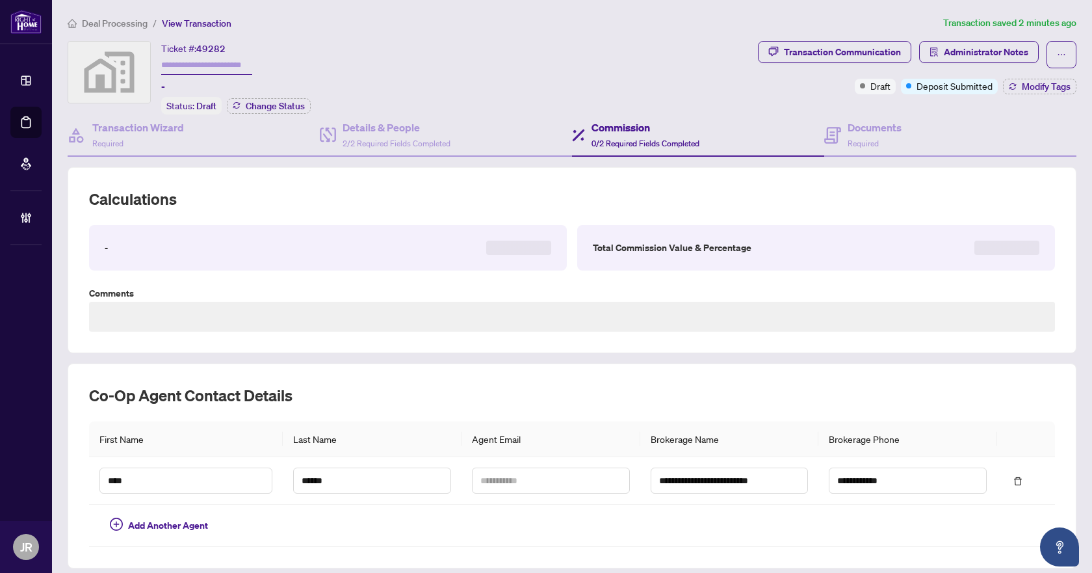
type textarea "**********"
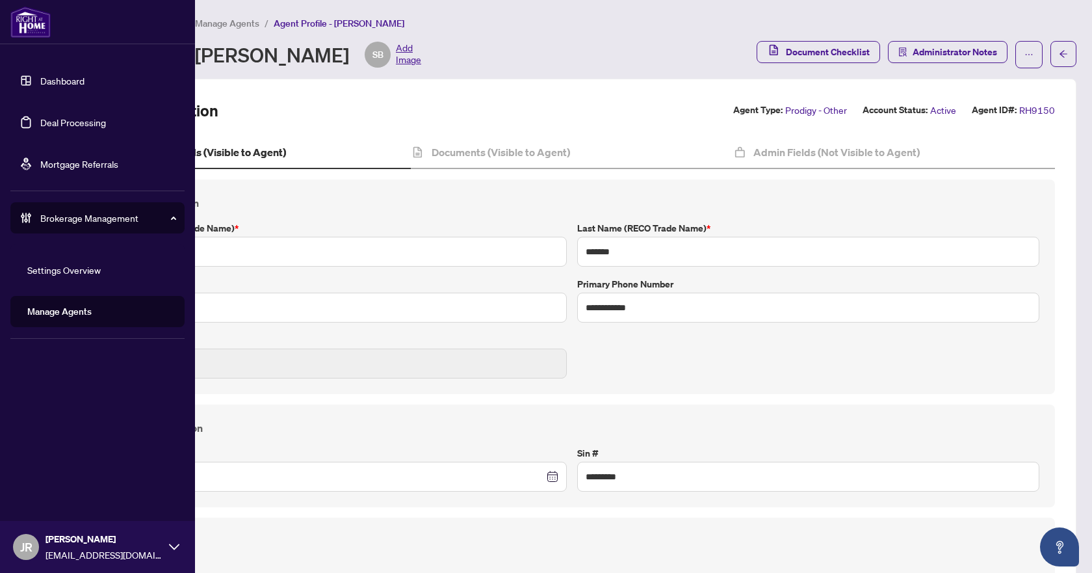
type input "**********"
type input "****"
type input "**********"
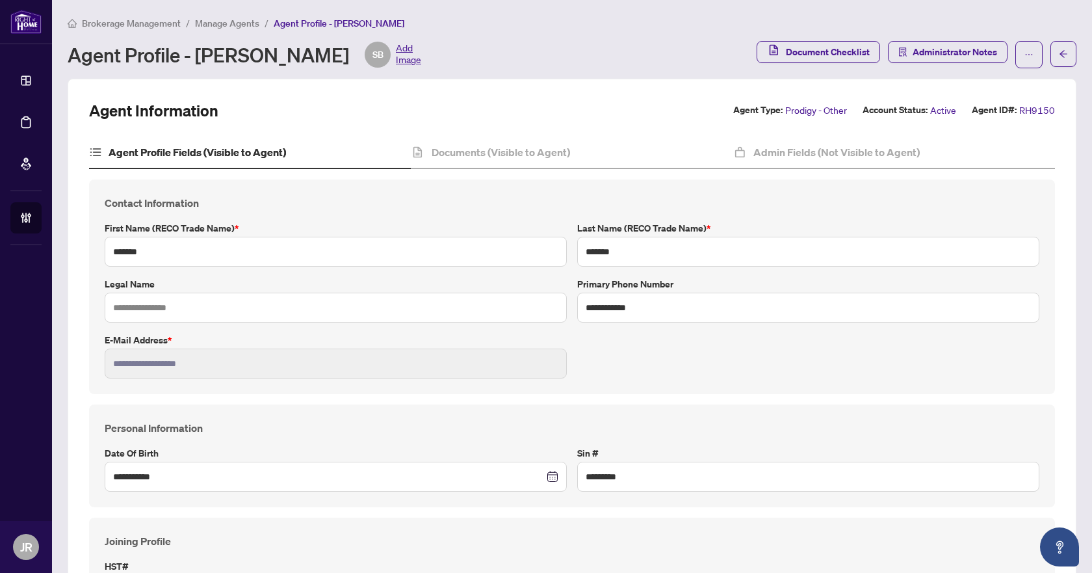
click at [226, 29] on li "Manage Agents" at bounding box center [227, 23] width 64 height 15
click at [231, 14] on main "**********" at bounding box center [572, 286] width 1040 height 573
click at [230, 22] on span "Manage Agents" at bounding box center [227, 24] width 64 height 12
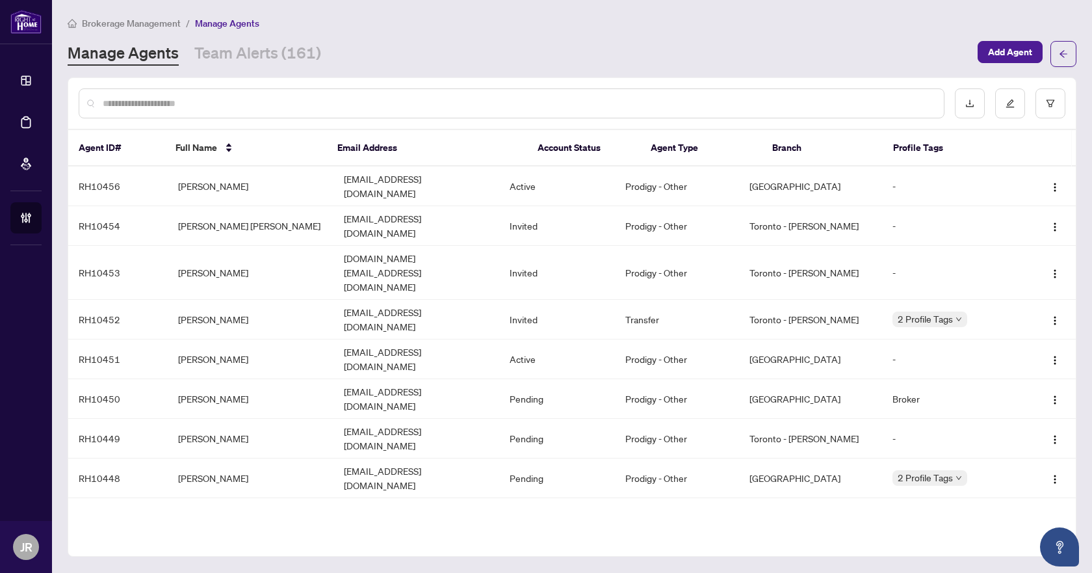
click at [280, 106] on input "text" at bounding box center [518, 103] width 831 height 14
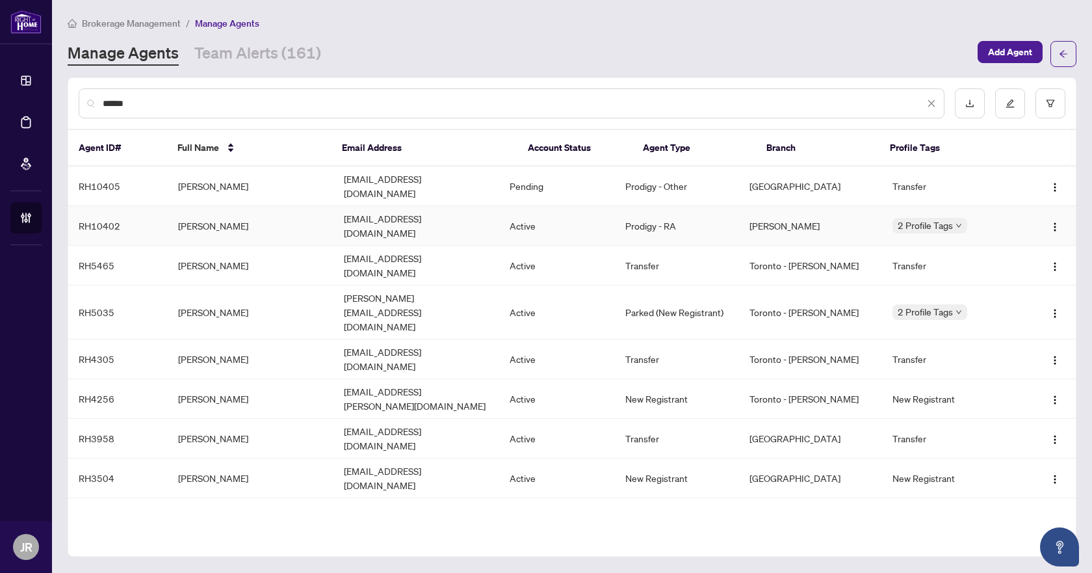
type input "******"
click at [464, 213] on td "Niktherealtor@gmail.com" at bounding box center [417, 226] width 166 height 40
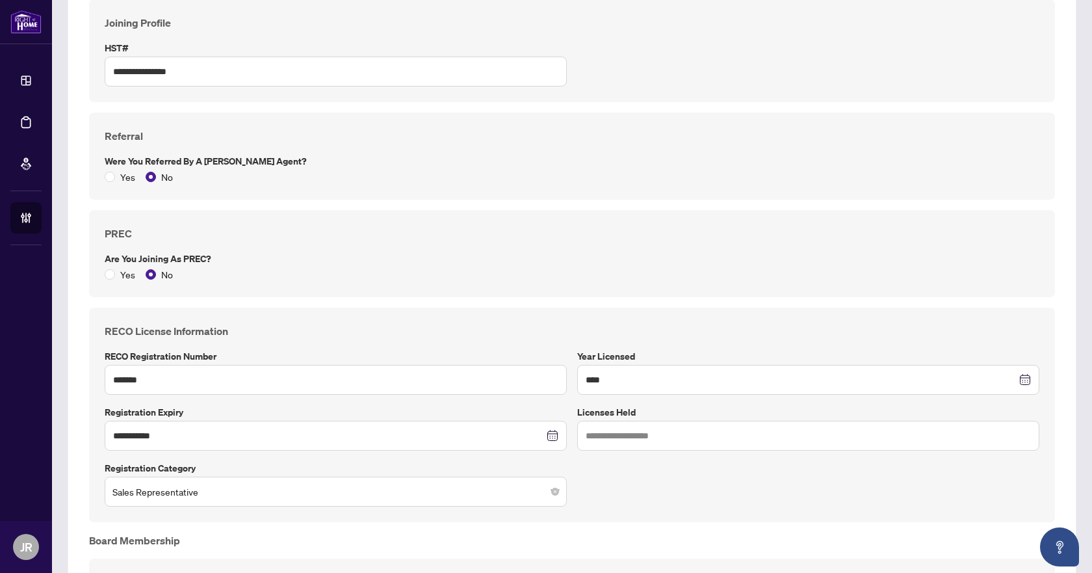
scroll to position [520, 0]
click at [131, 372] on input "*******" at bounding box center [336, 378] width 462 height 30
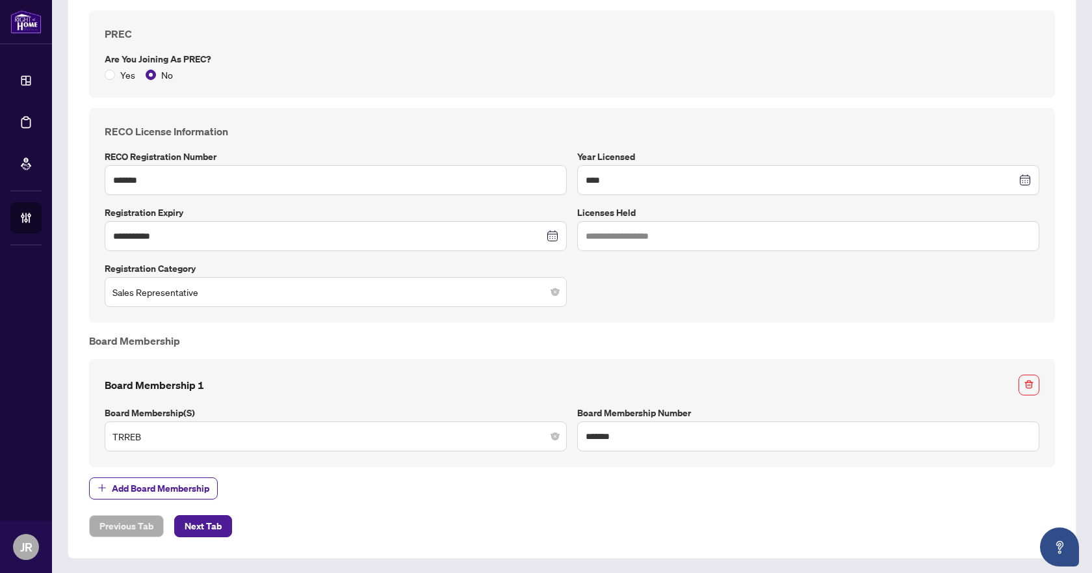
scroll to position [718, 0]
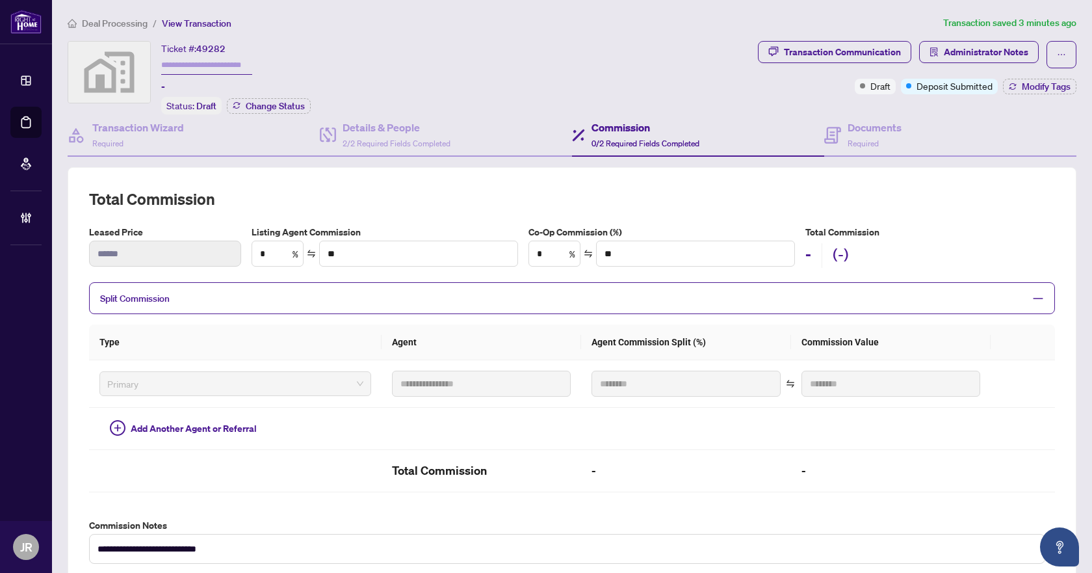
click at [320, 294] on span "Split Commission" at bounding box center [562, 298] width 925 height 15
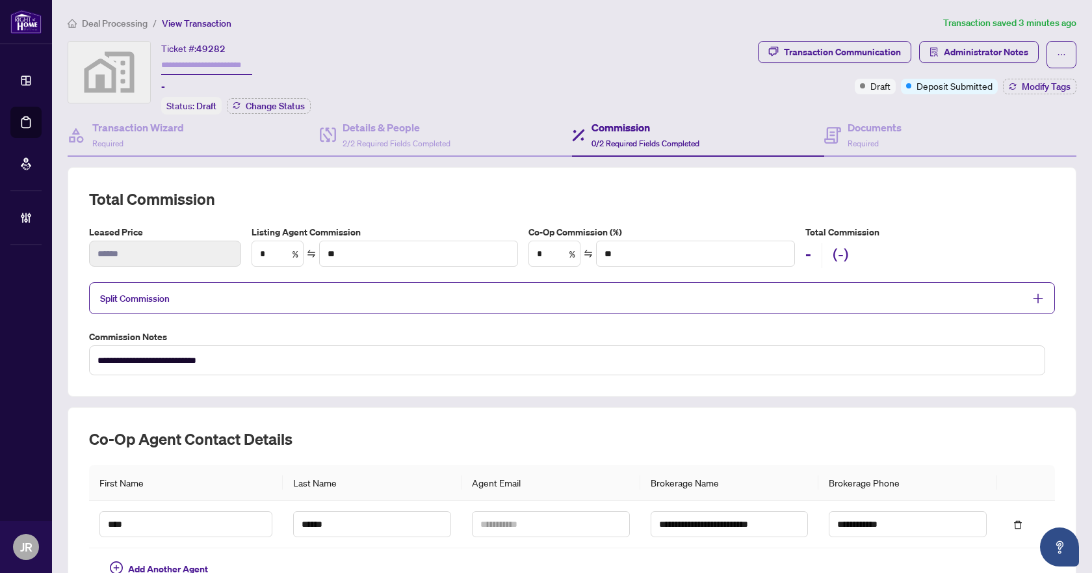
click at [320, 294] on span "Split Commission" at bounding box center [562, 298] width 925 height 15
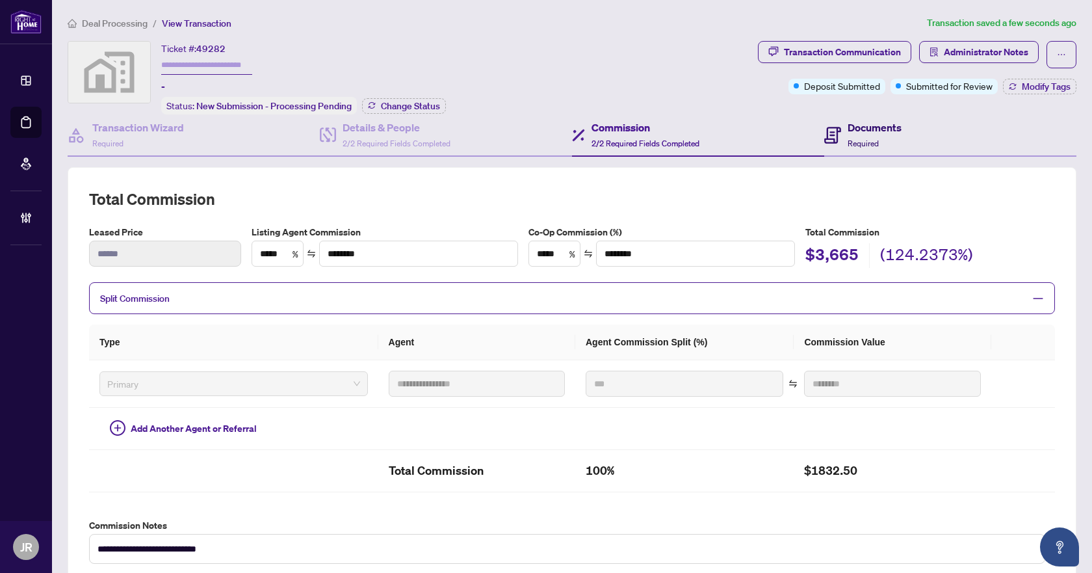
click at [873, 141] on div "Documents Required" at bounding box center [875, 135] width 54 height 31
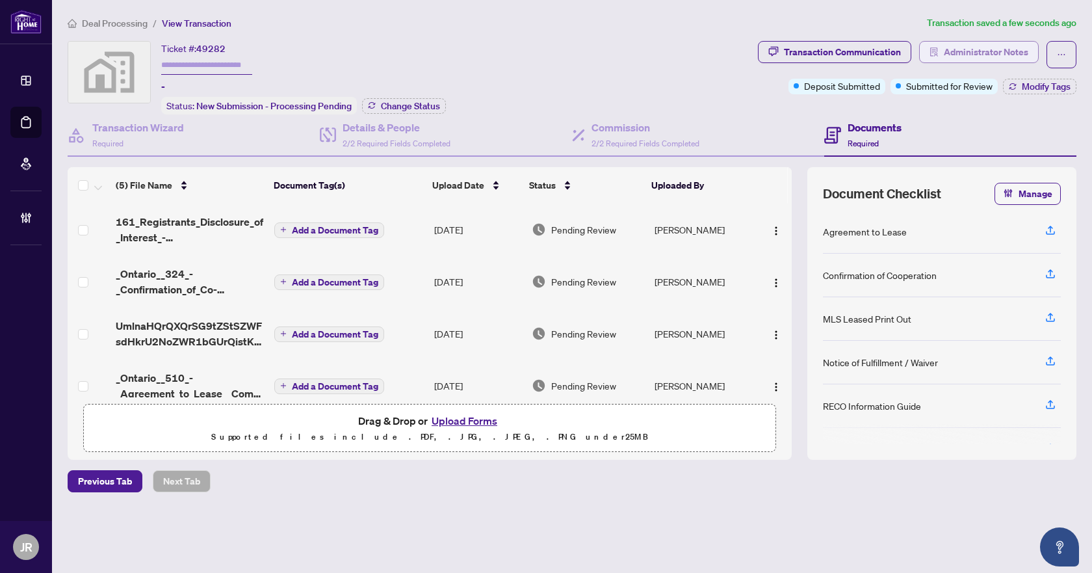
click at [1000, 58] on span "Administrator Notes" at bounding box center [986, 52] width 85 height 21
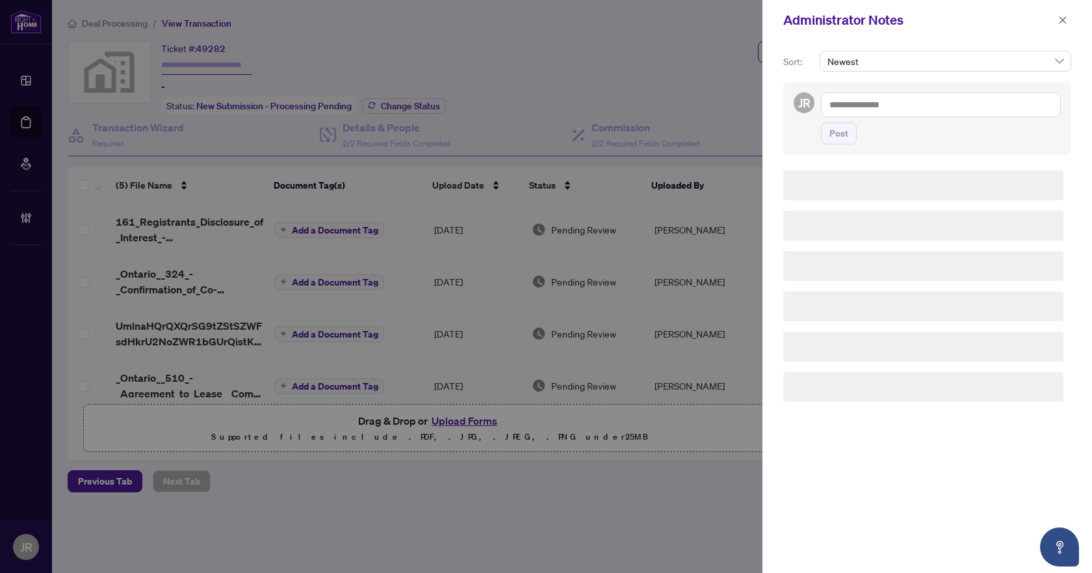
click at [953, 97] on textarea at bounding box center [941, 104] width 240 height 25
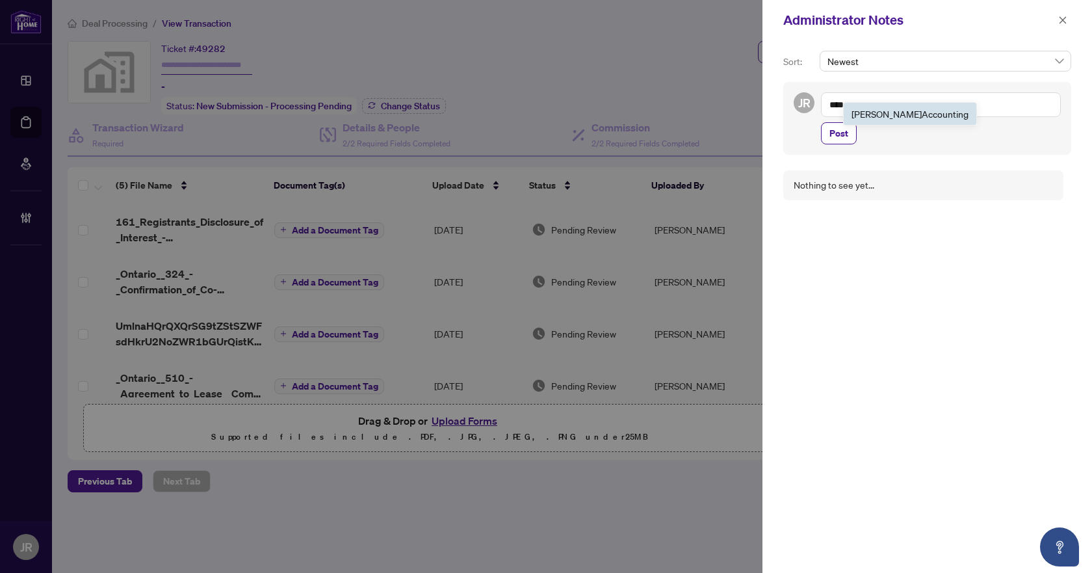
click at [897, 116] on span "[PERSON_NAME] Acc ounting" at bounding box center [910, 114] width 117 height 12
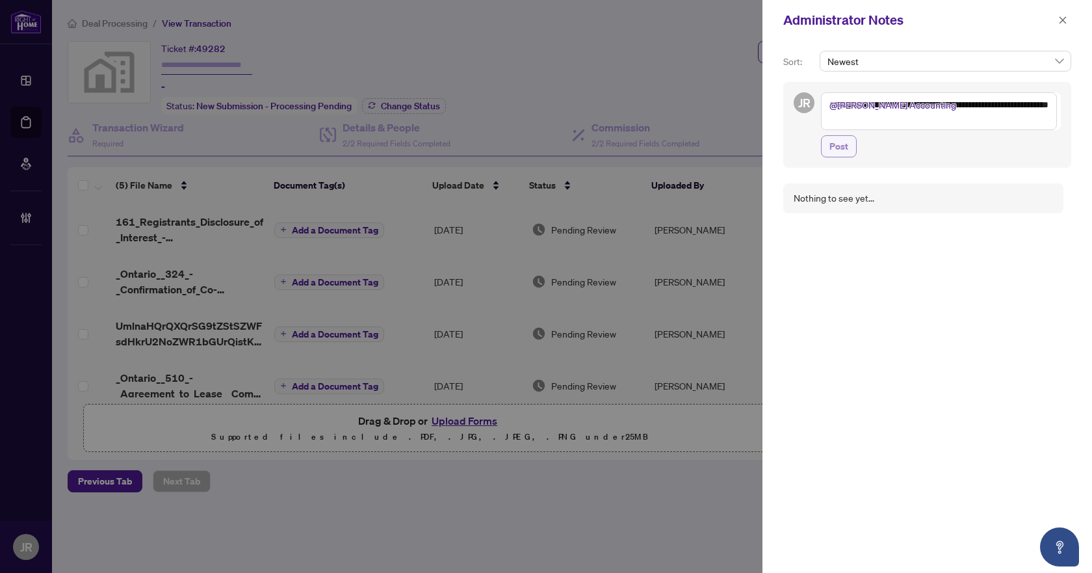
type textarea "**********"
click at [847, 141] on span "Post" at bounding box center [839, 146] width 19 height 21
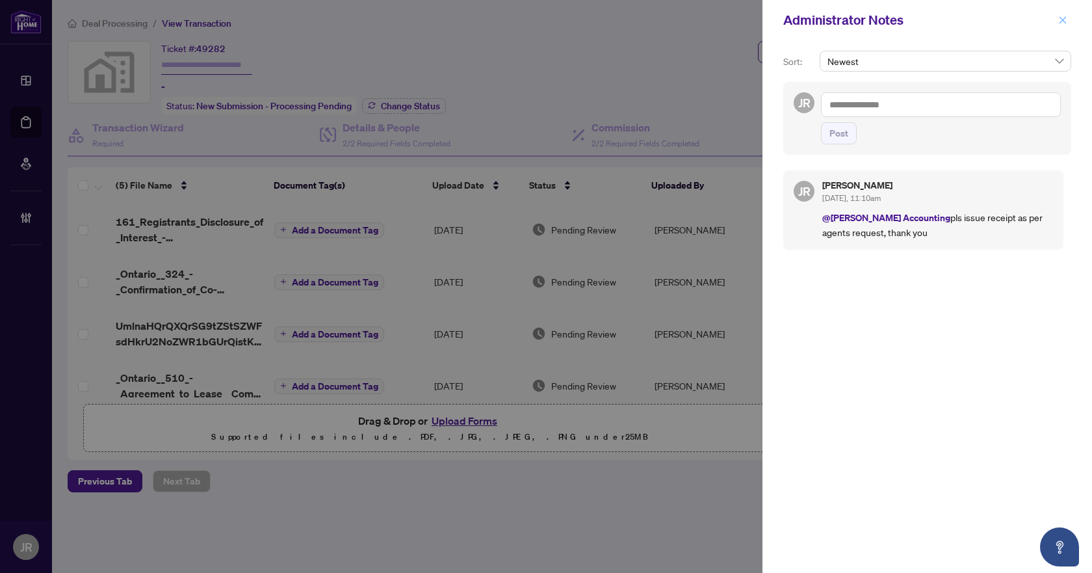
click at [1068, 23] on button "button" at bounding box center [1063, 20] width 17 height 16
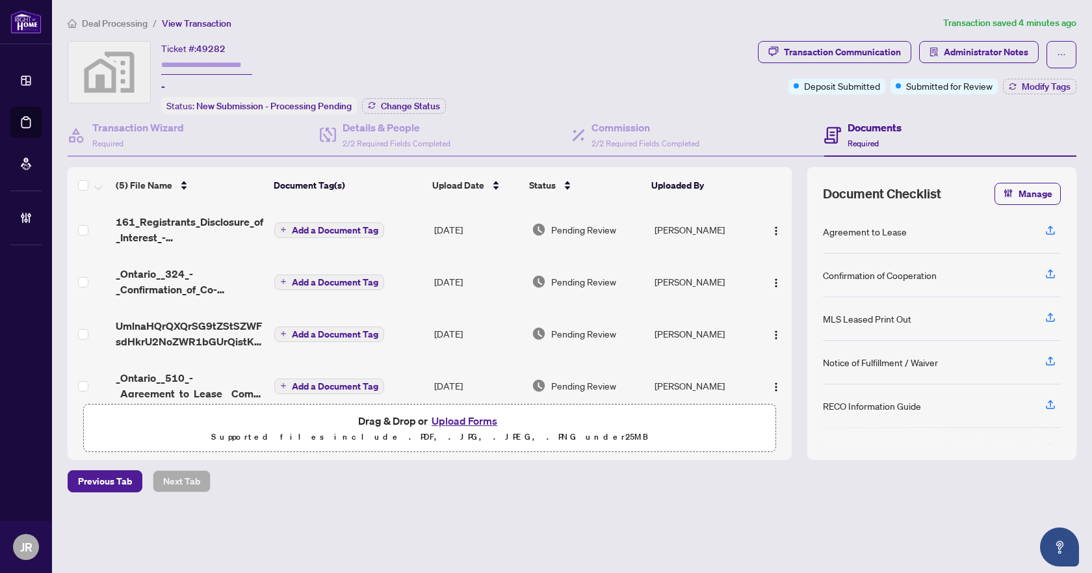
click at [94, 23] on span "Deal Processing" at bounding box center [115, 24] width 66 height 12
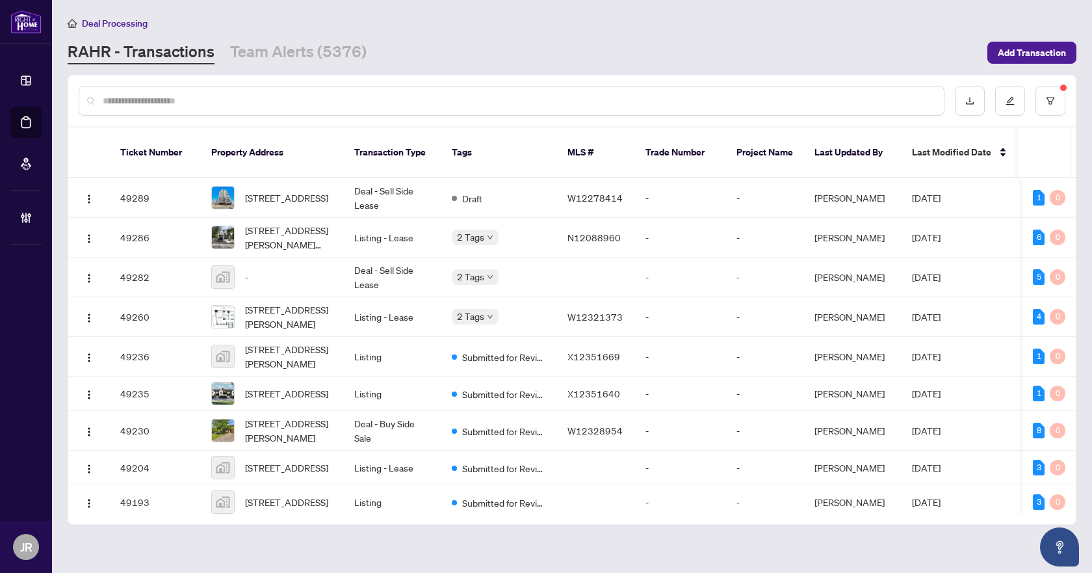
click at [291, 96] on input "text" at bounding box center [518, 101] width 831 height 14
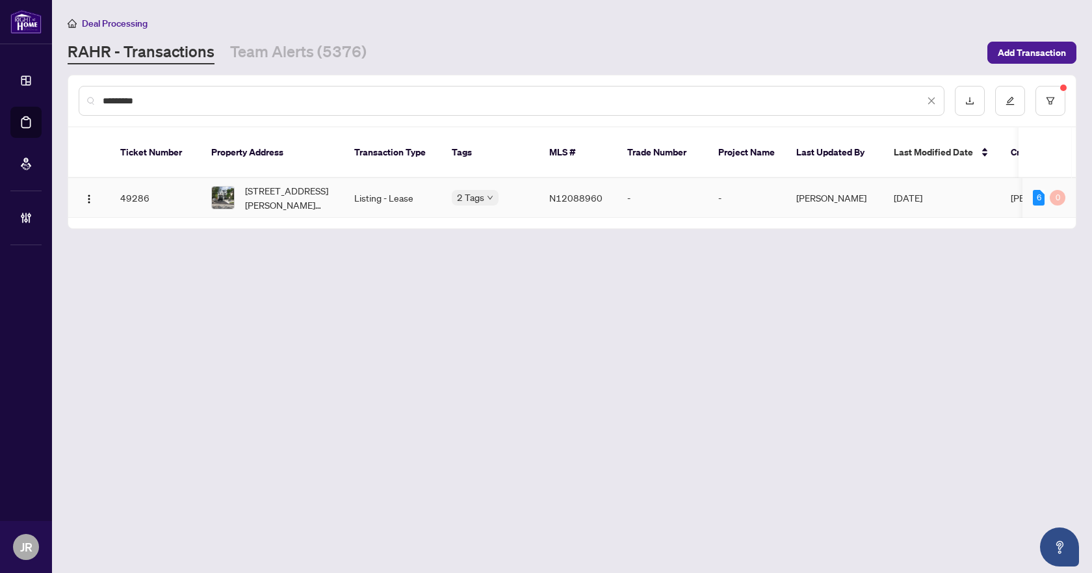
type input "*********"
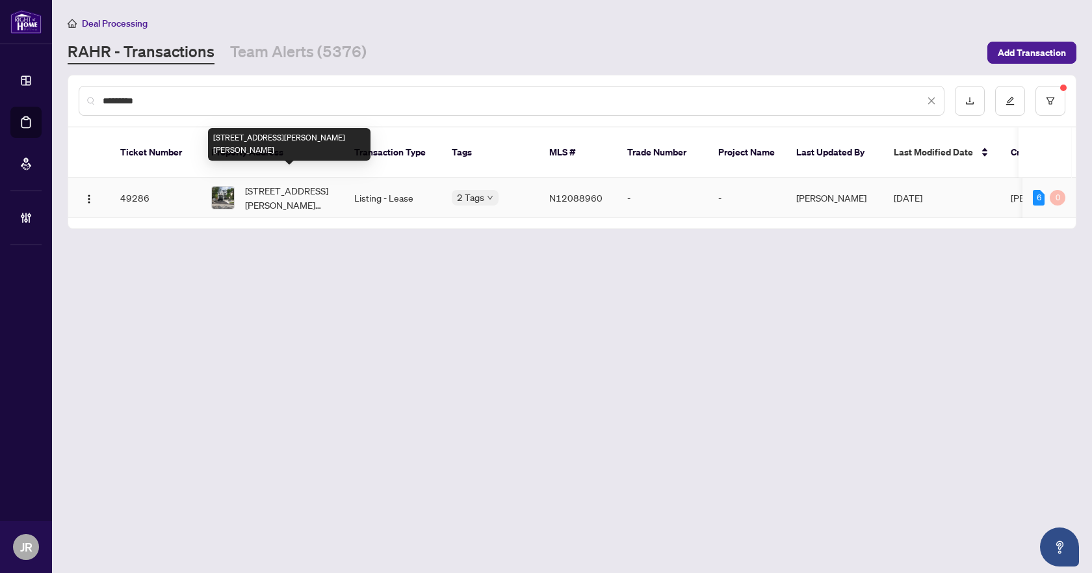
click at [326, 183] on span "[STREET_ADDRESS][PERSON_NAME][PERSON_NAME]" at bounding box center [289, 197] width 88 height 29
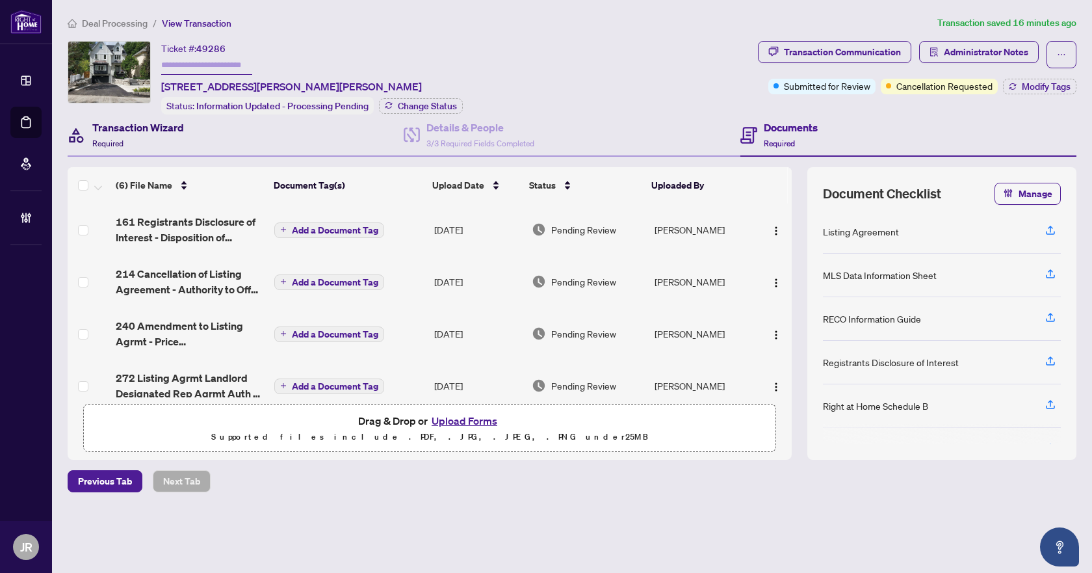
click at [140, 139] on div "Transaction Wizard Required" at bounding box center [138, 135] width 92 height 31
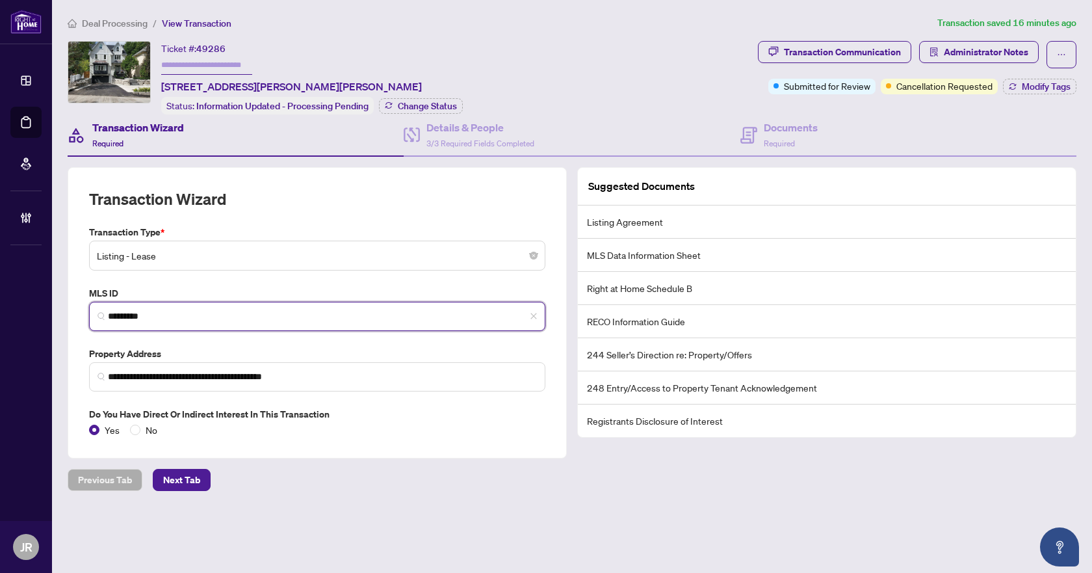
click at [156, 313] on input "*********" at bounding box center [322, 316] width 429 height 14
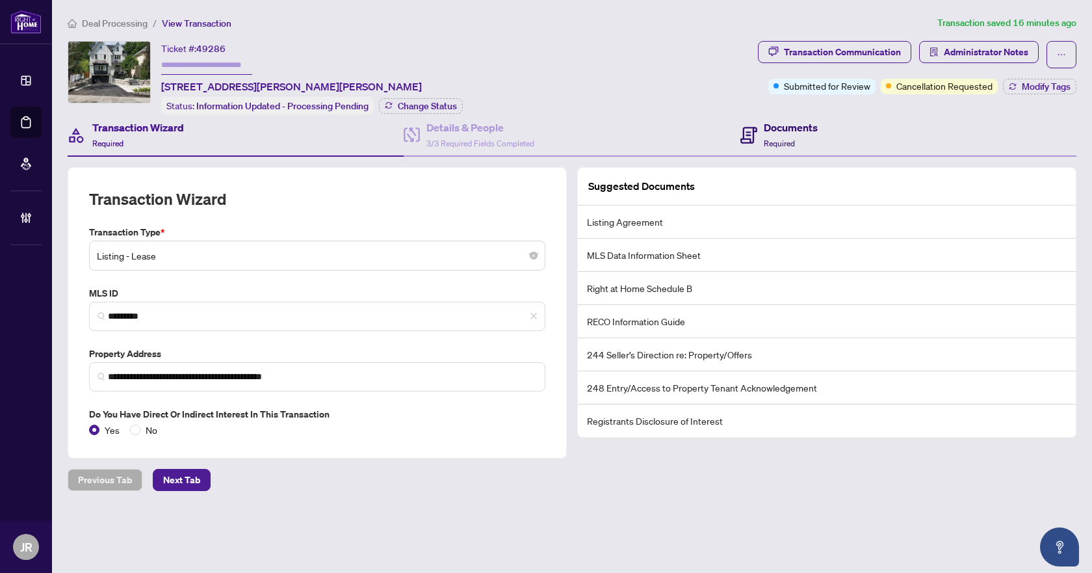
click at [752, 133] on icon at bounding box center [749, 135] width 17 height 17
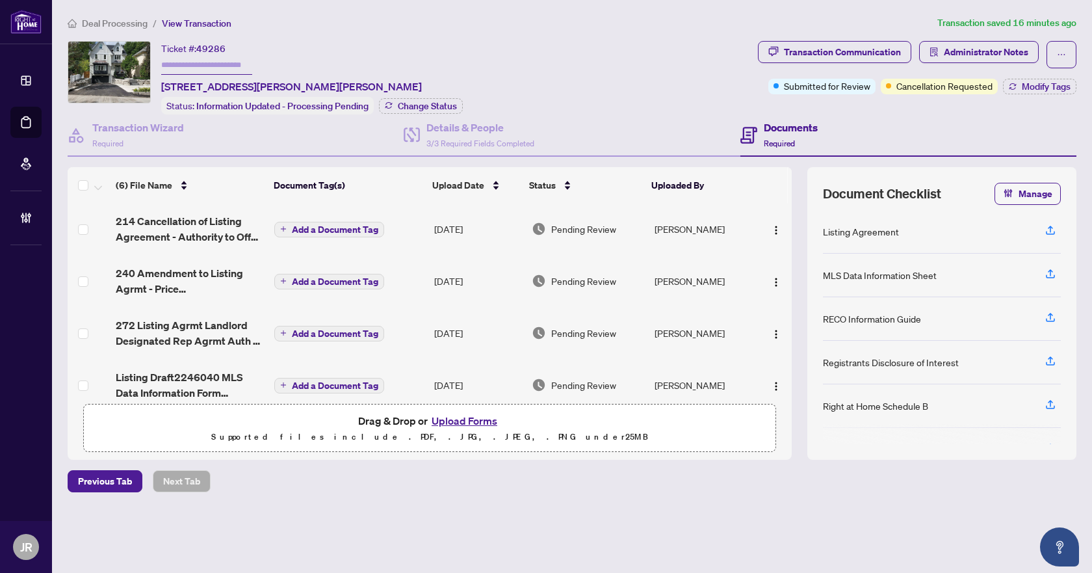
scroll to position [123, 0]
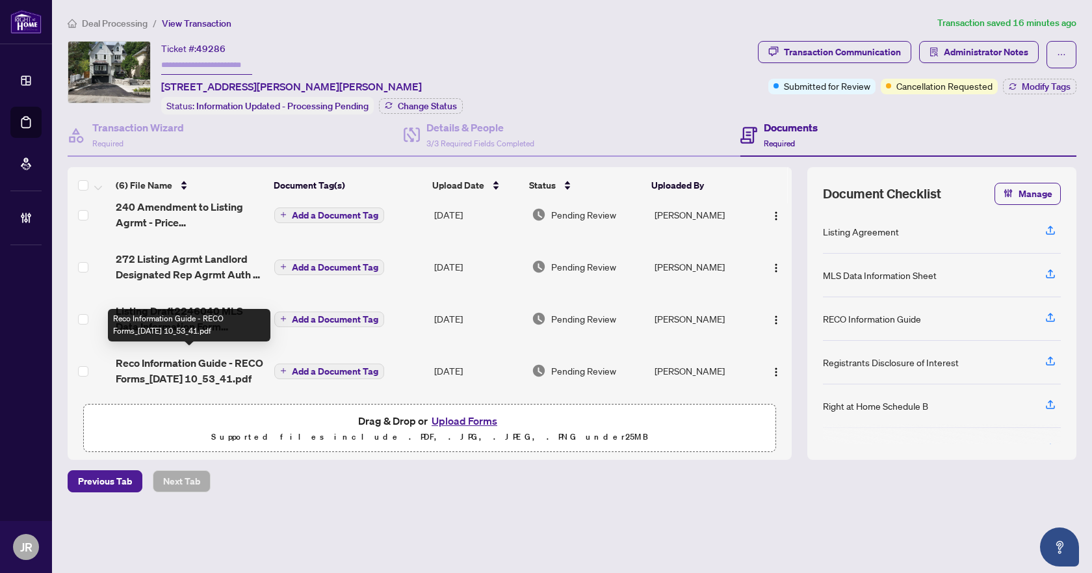
click at [192, 361] on span "Reco Information Guide - RECO Forms_[DATE] 10_53_41.pdf" at bounding box center [190, 370] width 148 height 31
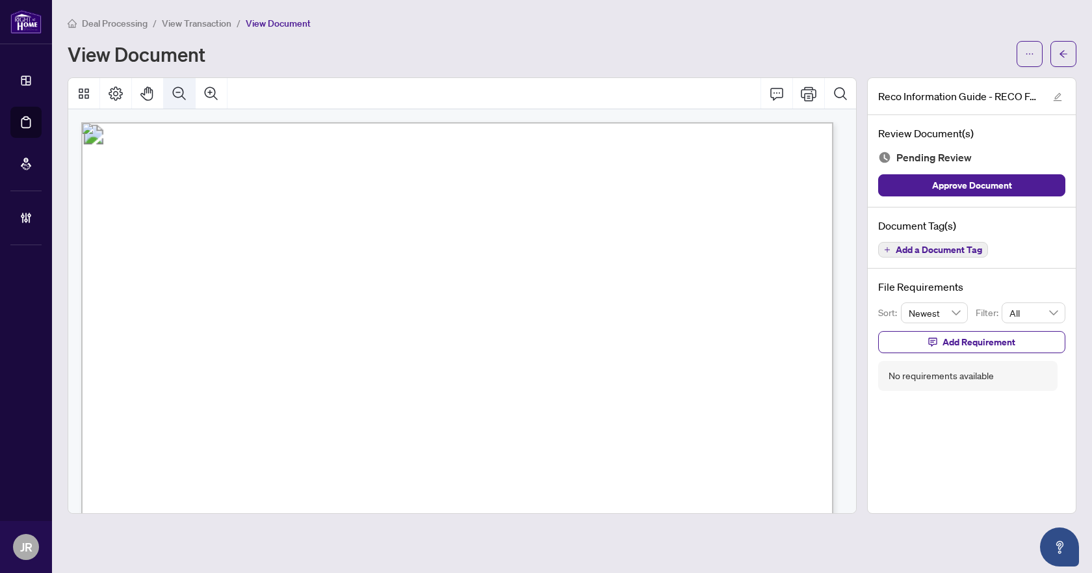
click at [179, 98] on icon "Zoom Out" at bounding box center [180, 94] width 16 height 16
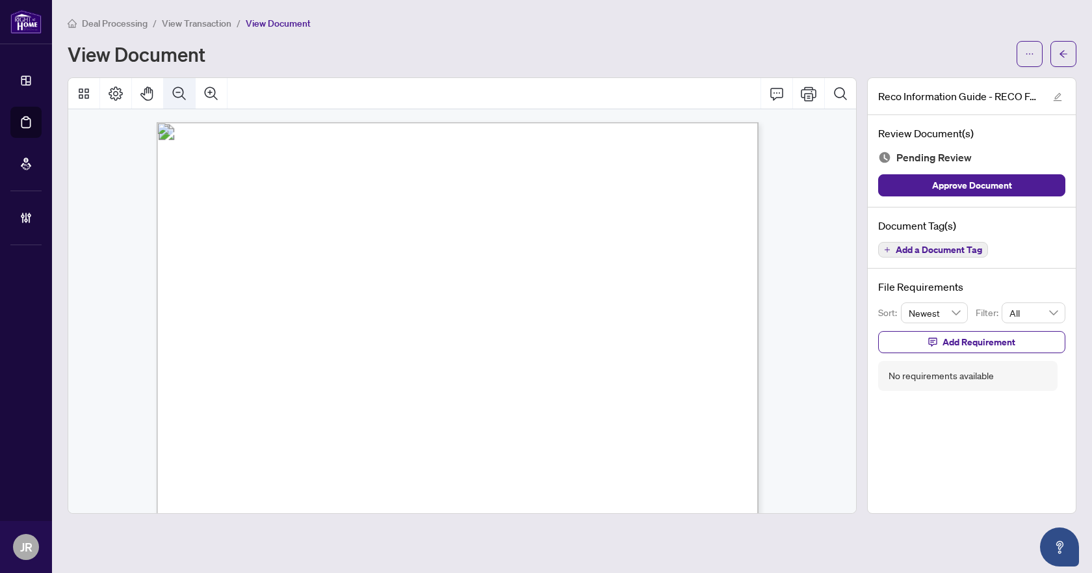
click at [179, 98] on icon "Zoom Out" at bounding box center [180, 94] width 16 height 16
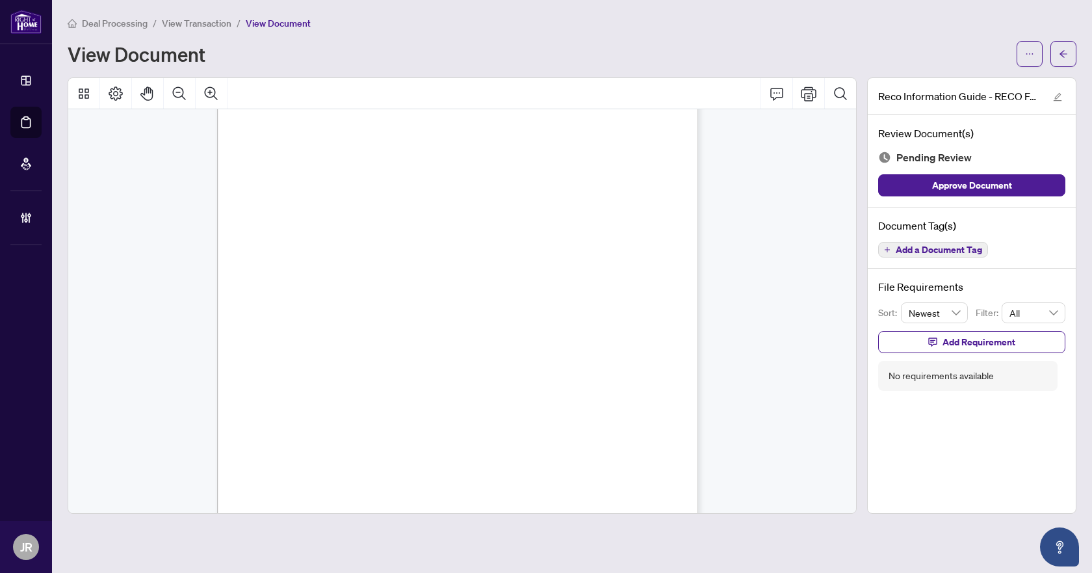
scroll to position [7715, 0]
click at [936, 249] on span "Add a Document Tag" at bounding box center [939, 249] width 86 height 9
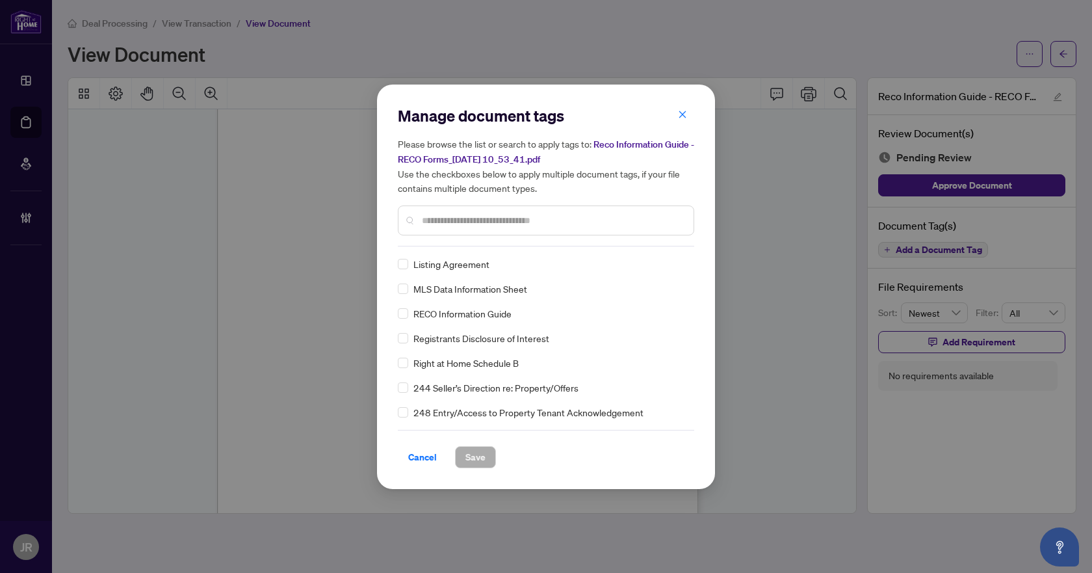
click at [525, 221] on input "text" at bounding box center [552, 220] width 261 height 14
type input "****"
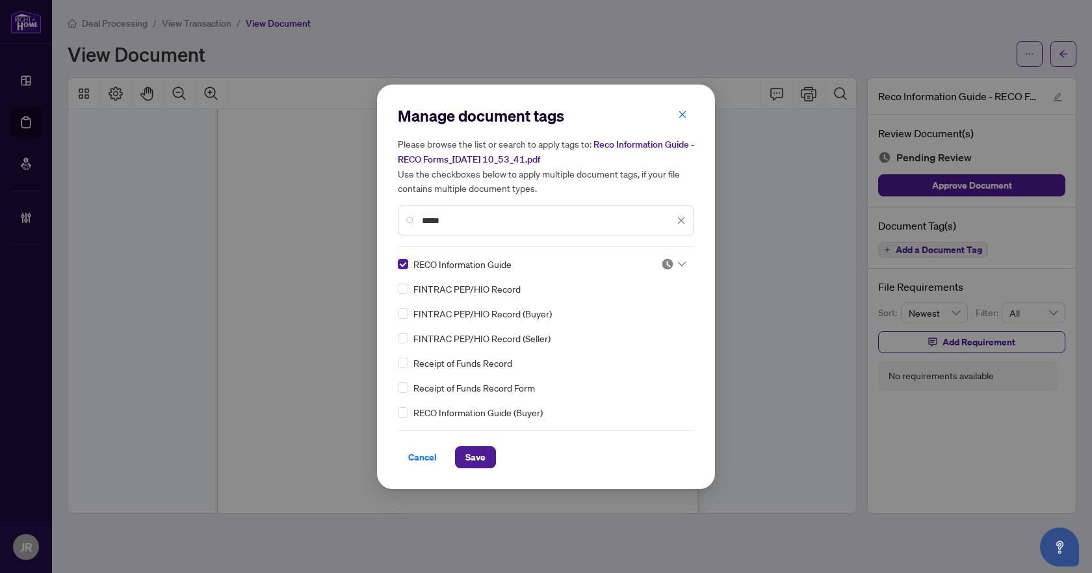
click at [668, 261] on img at bounding box center [667, 263] width 13 height 13
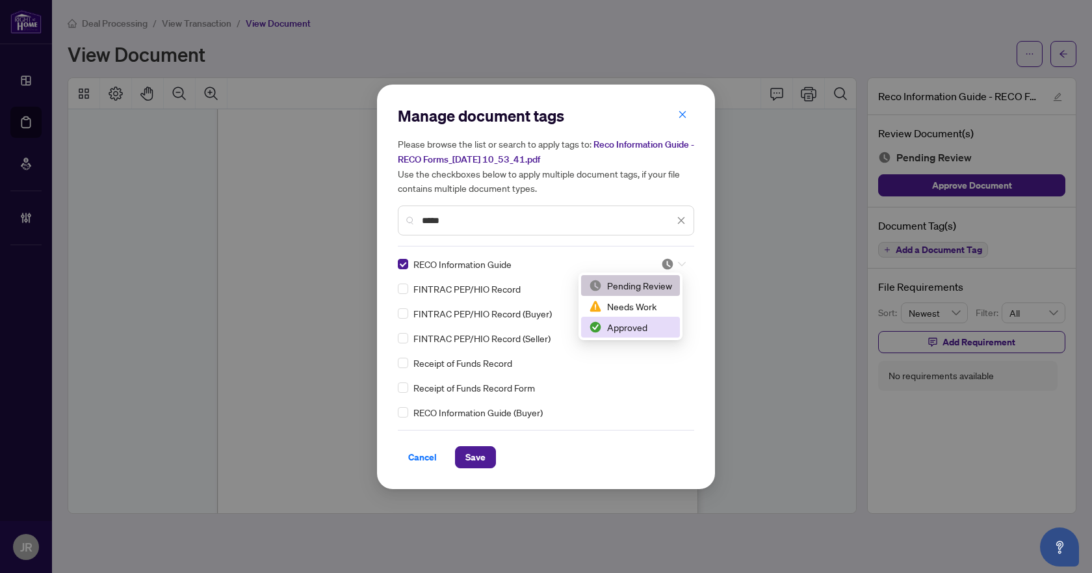
click at [628, 327] on div "Approved" at bounding box center [630, 327] width 83 height 14
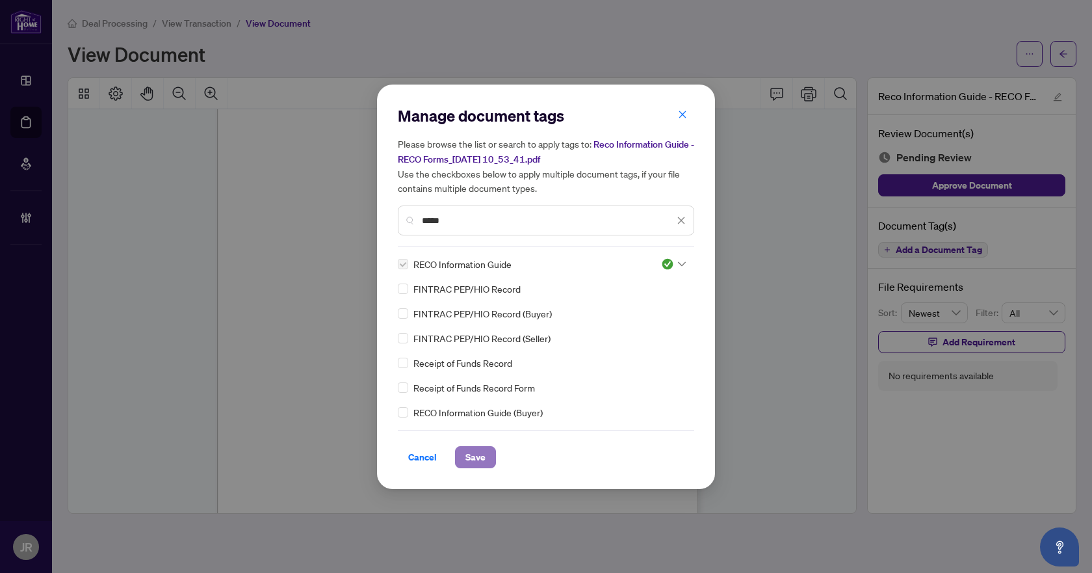
click at [493, 452] on button "Save" at bounding box center [475, 457] width 41 height 22
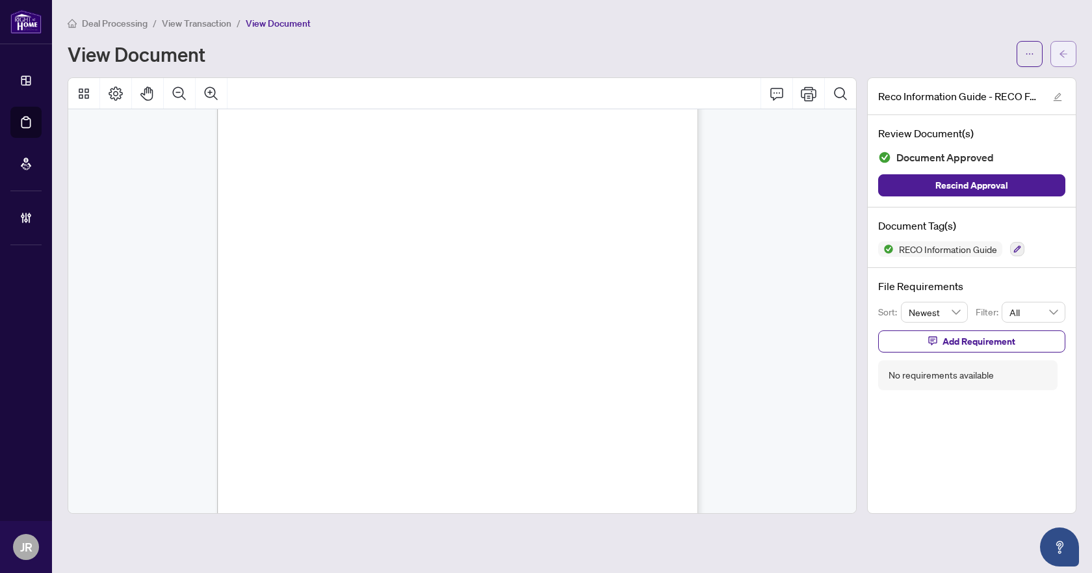
click at [1062, 55] on icon "arrow-left" at bounding box center [1064, 53] width 8 height 7
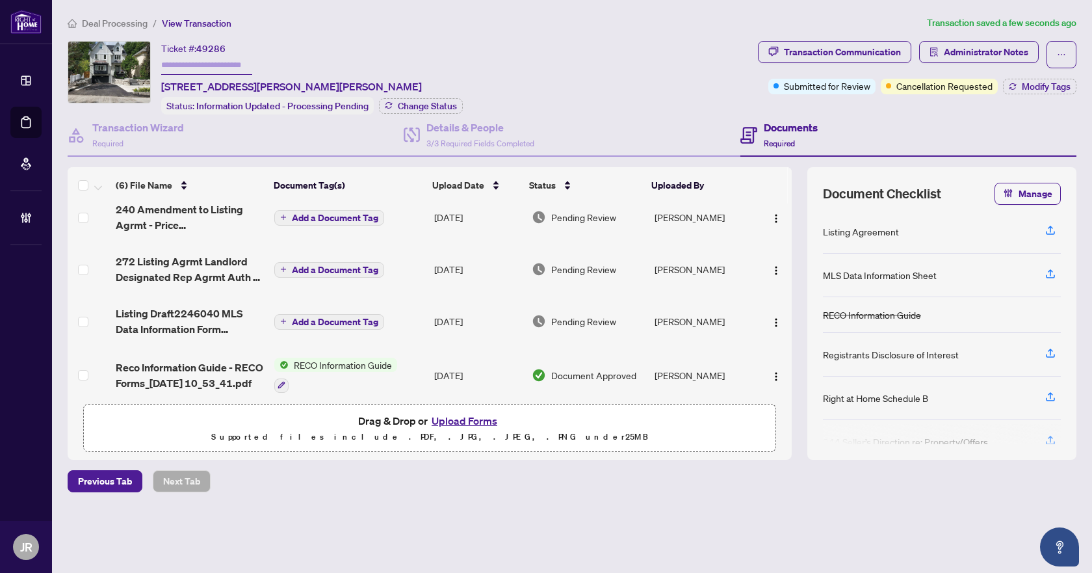
scroll to position [126, 0]
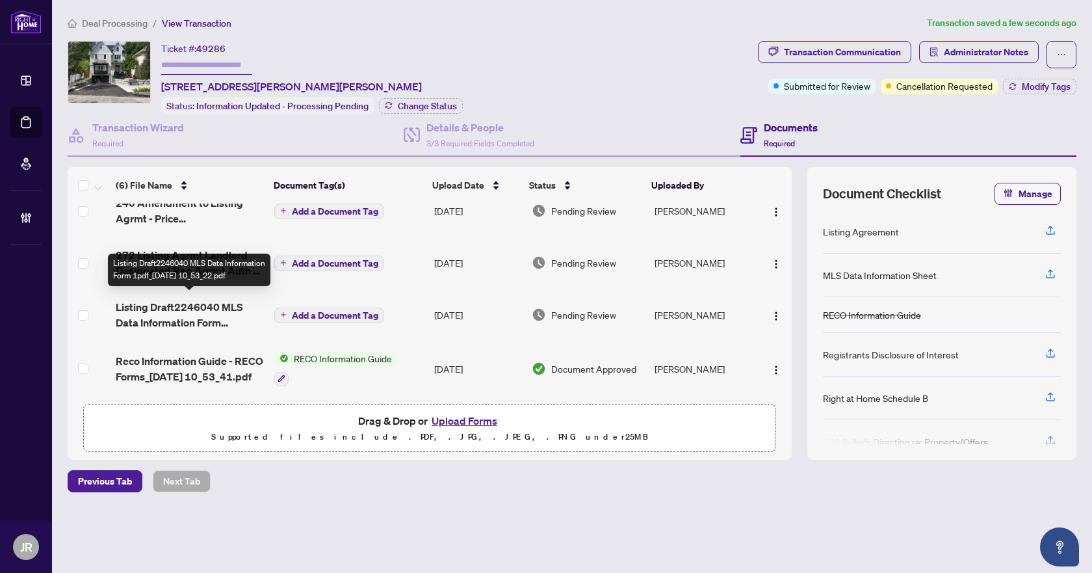
click at [222, 313] on span "Listing Draft2246040 MLS Data Information Form 1pdf_[DATE] 10_53_22.pdf" at bounding box center [190, 314] width 148 height 31
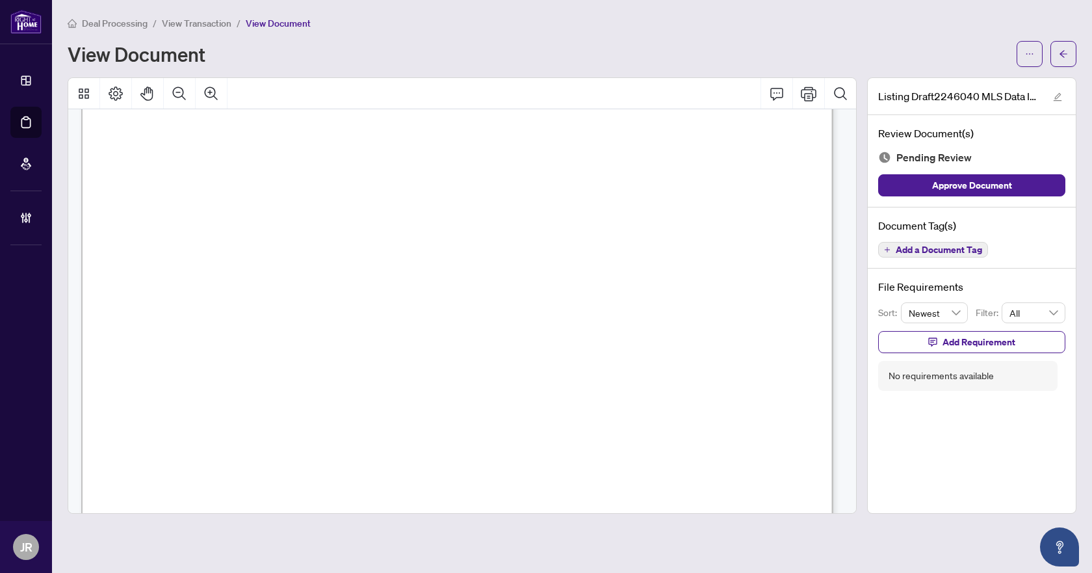
scroll to position [455, 0]
click at [935, 253] on span "Add a Document Tag" at bounding box center [939, 249] width 86 height 9
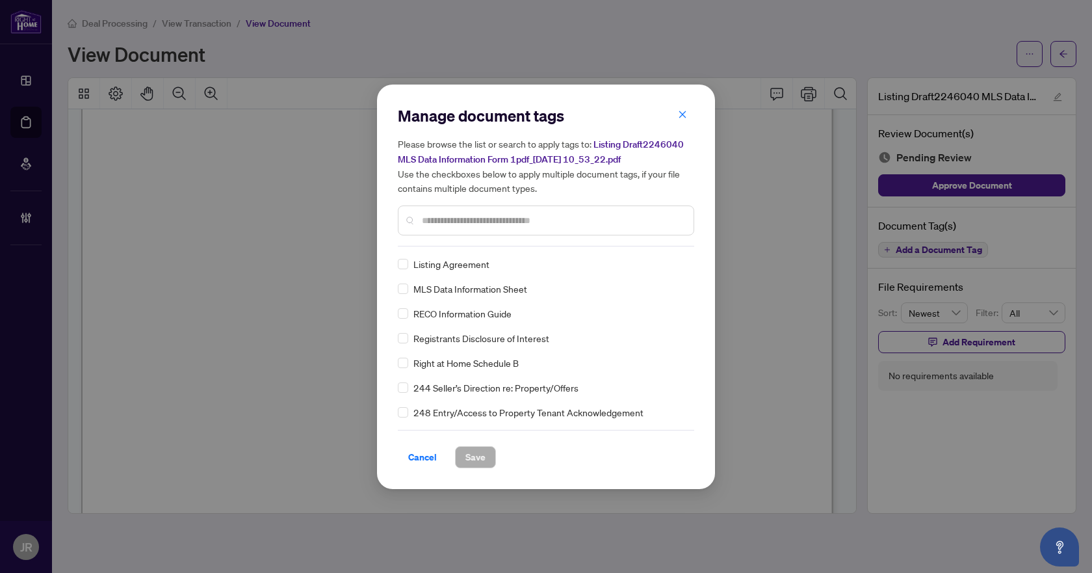
click at [515, 215] on input "text" at bounding box center [552, 220] width 261 height 14
click at [478, 289] on span "MLS Data Information Sheet" at bounding box center [470, 289] width 114 height 14
click at [404, 290] on div "MLS Data Information Sheet" at bounding box center [542, 289] width 289 height 14
click at [661, 257] on img at bounding box center [667, 263] width 13 height 13
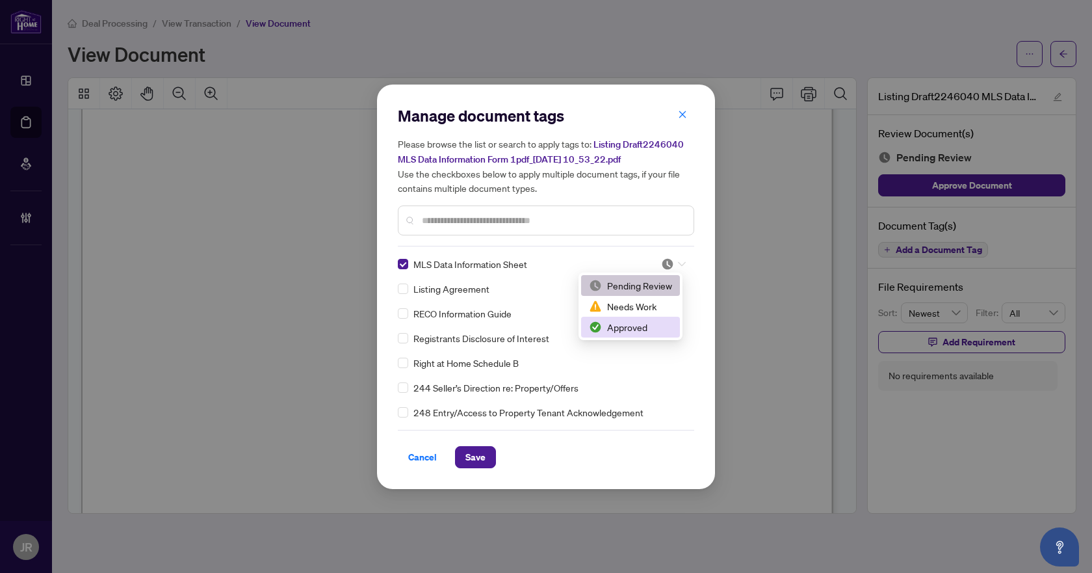
click at [637, 334] on div "Approved" at bounding box center [630, 327] width 83 height 14
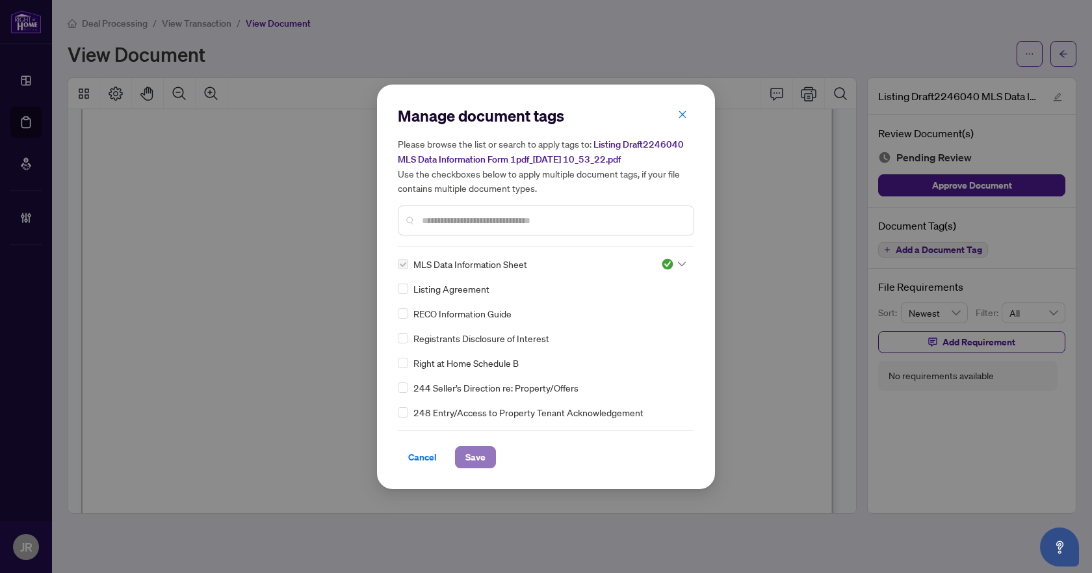
click at [483, 449] on span "Save" at bounding box center [476, 457] width 20 height 21
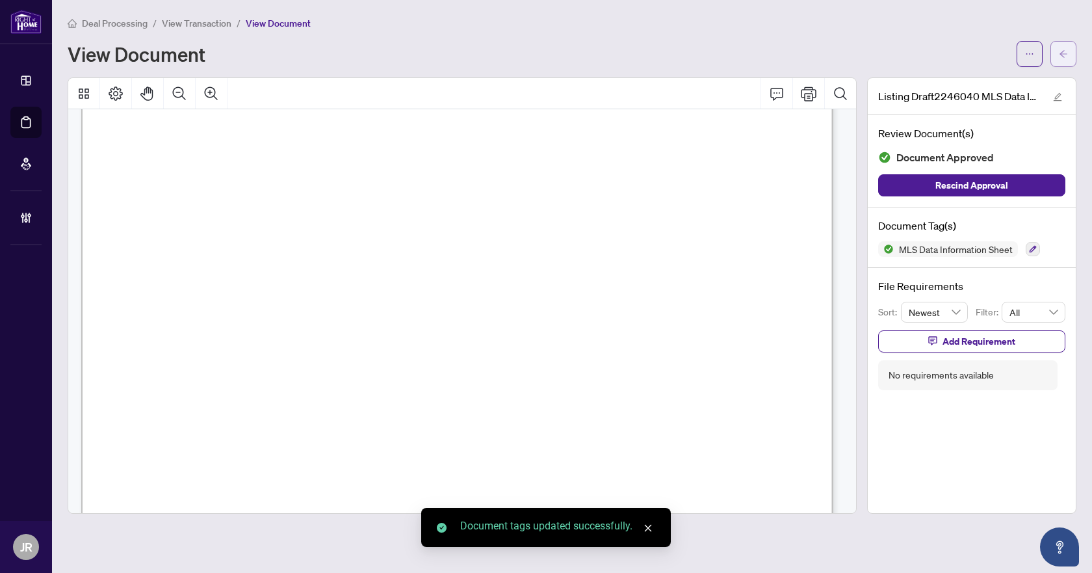
click at [1060, 50] on icon "arrow-left" at bounding box center [1063, 53] width 9 height 9
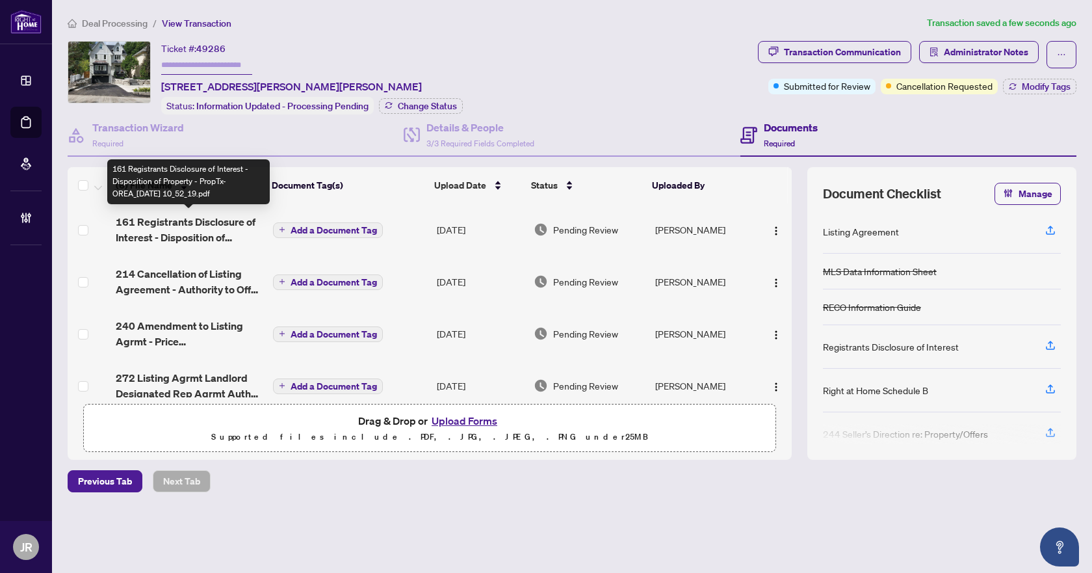
click at [207, 226] on span "161 Registrants Disclosure of Interest - Disposition of Property - PropTx-OREA_…" at bounding box center [189, 229] width 147 height 31
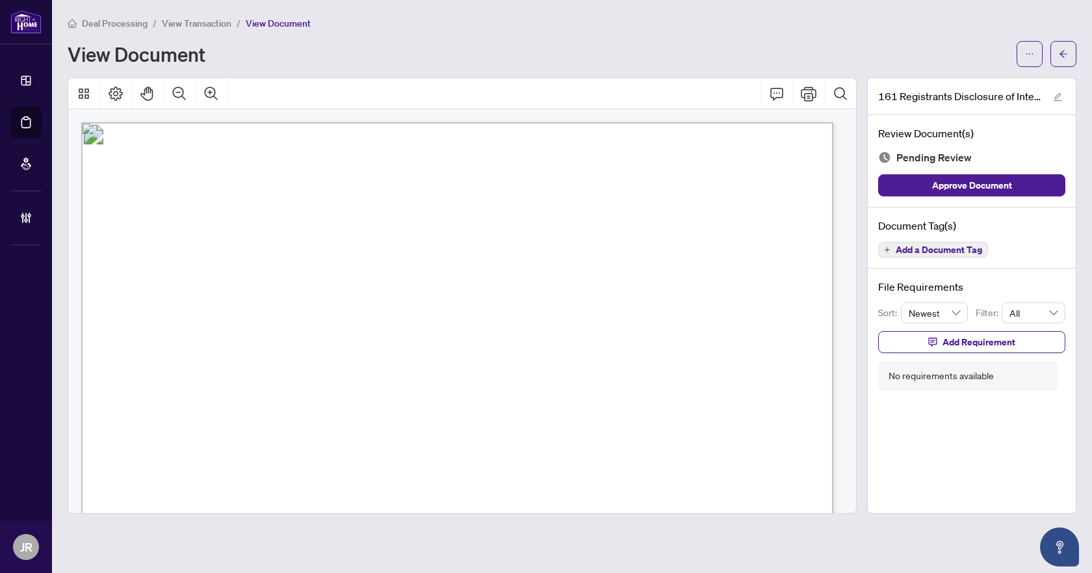
click at [923, 252] on span "Add a Document Tag" at bounding box center [939, 249] width 86 height 9
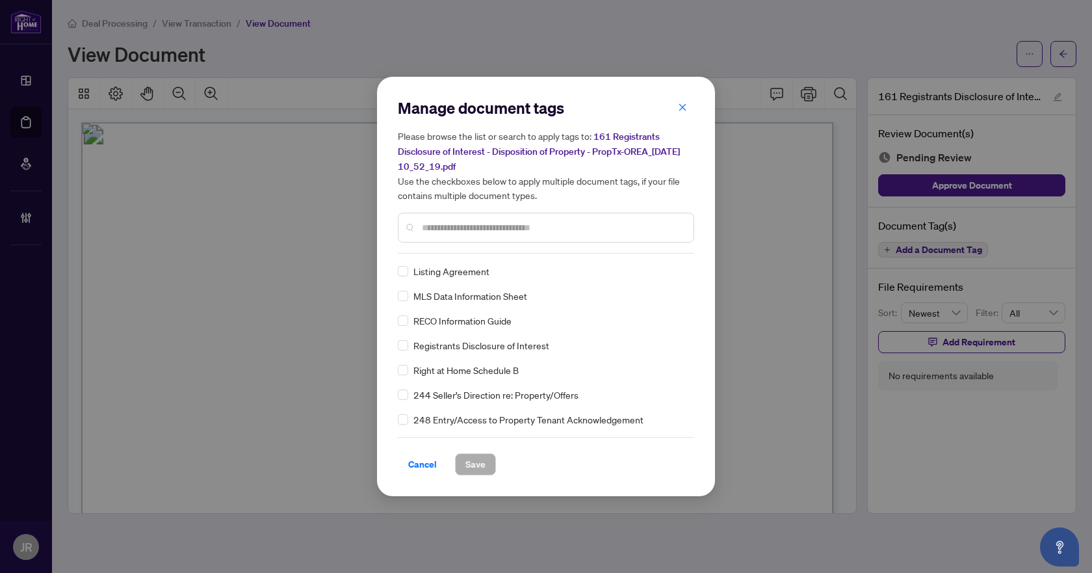
click at [481, 222] on input "text" at bounding box center [552, 227] width 261 height 14
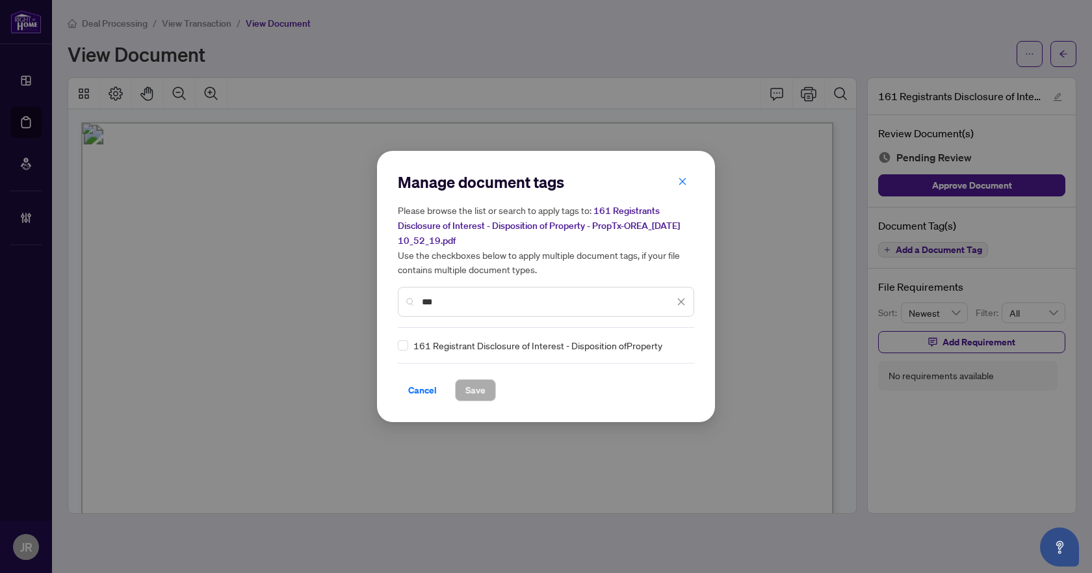
type input "***"
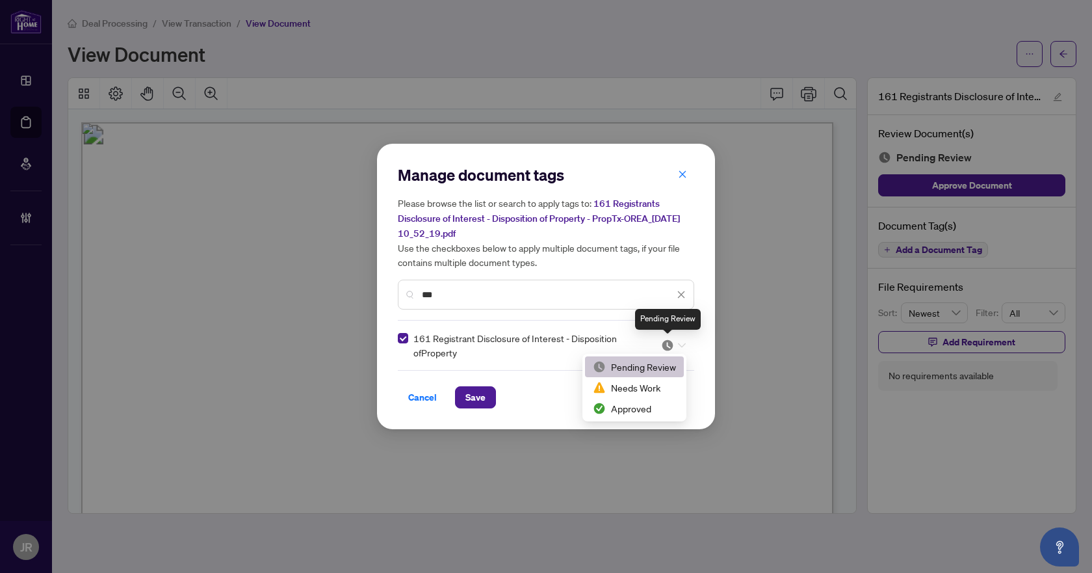
click at [672, 350] on img at bounding box center [667, 345] width 13 height 13
click at [654, 385] on div "Needs Work" at bounding box center [634, 387] width 83 height 14
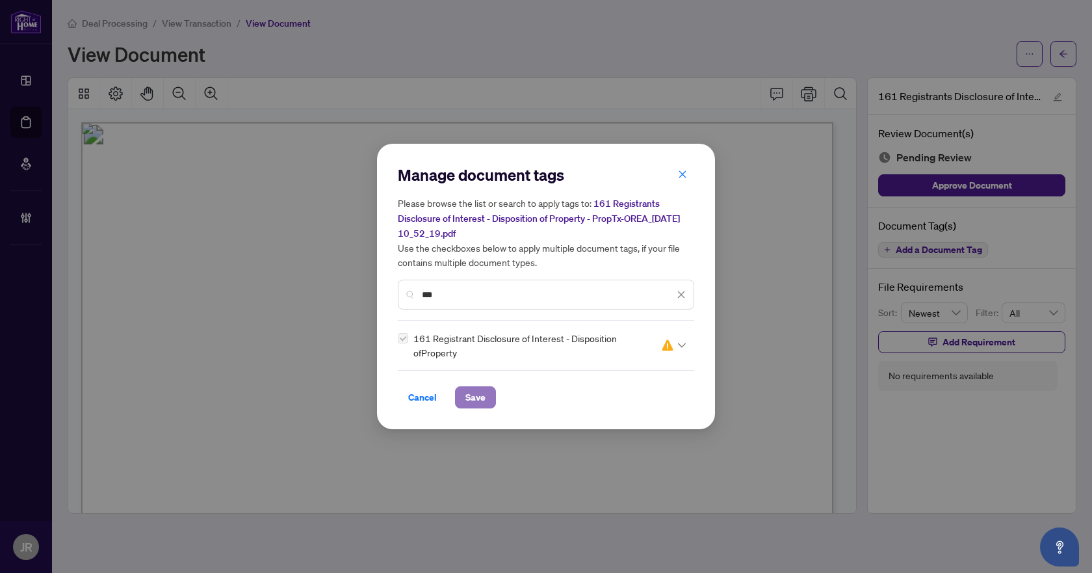
click at [469, 392] on span "Save" at bounding box center [476, 397] width 20 height 21
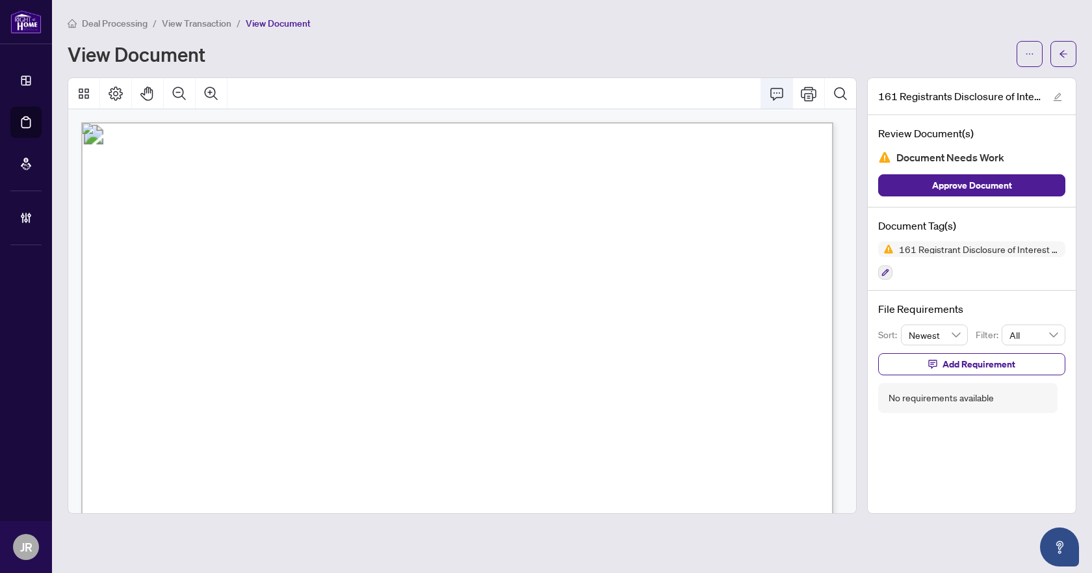
click at [780, 82] on button "Comment" at bounding box center [776, 93] width 31 height 31
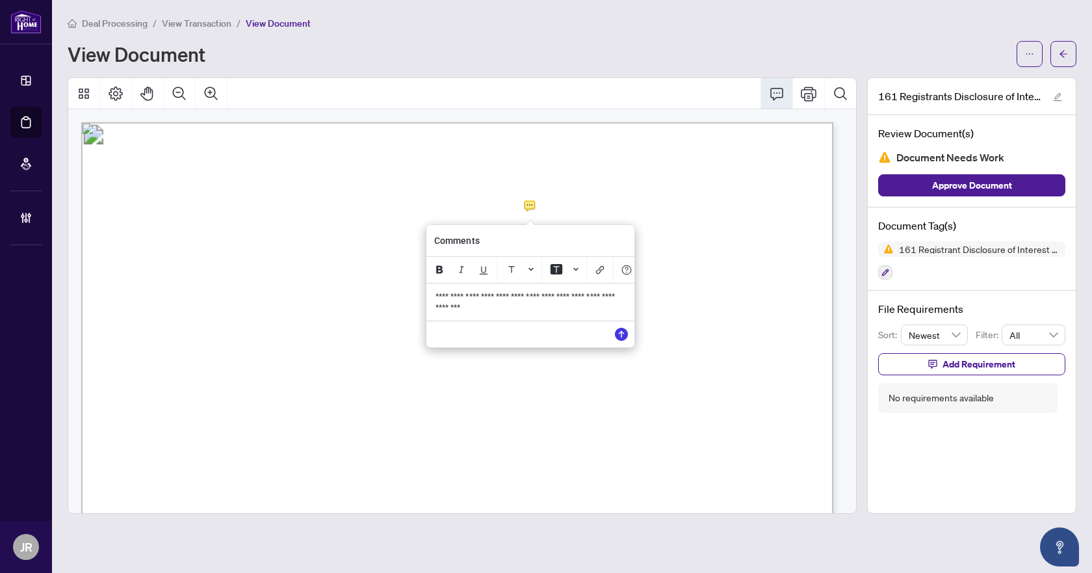
click at [577, 304] on span "**********" at bounding box center [526, 302] width 181 height 20
click at [586, 321] on div "**********" at bounding box center [530, 301] width 205 height 37
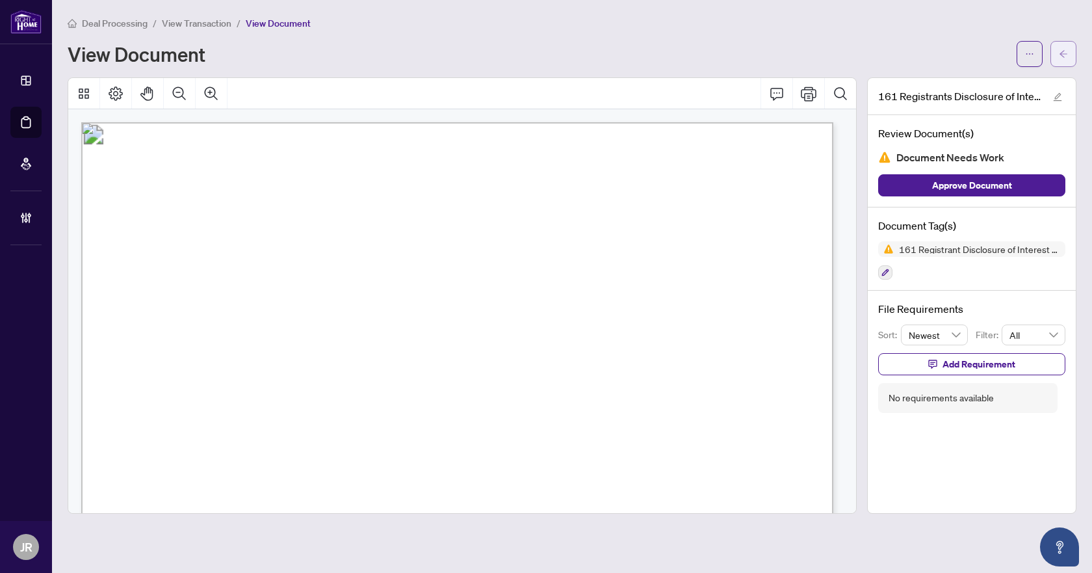
click at [1061, 47] on span "button" at bounding box center [1063, 54] width 9 height 21
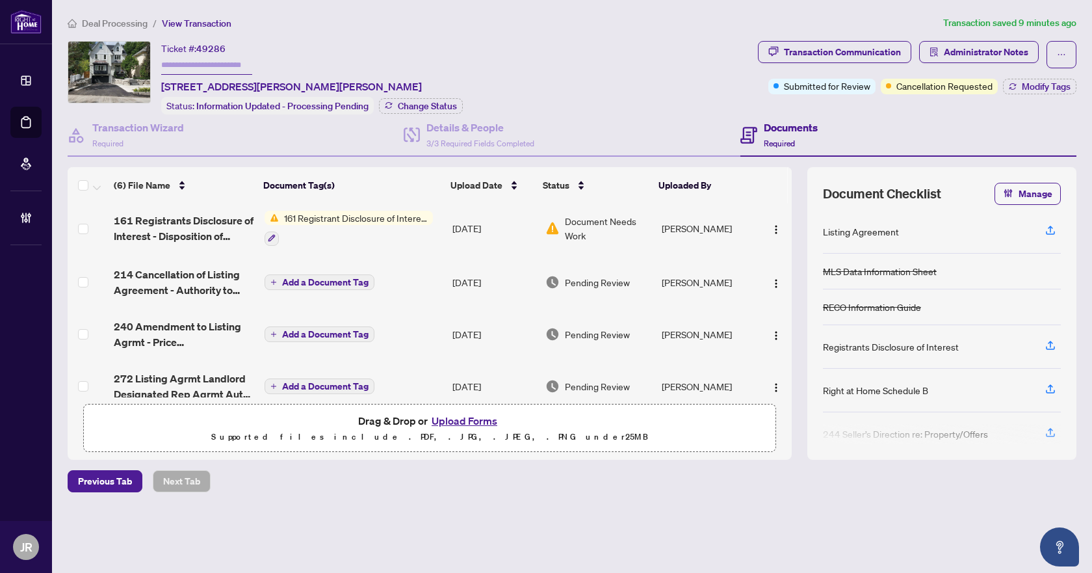
scroll to position [68, 0]
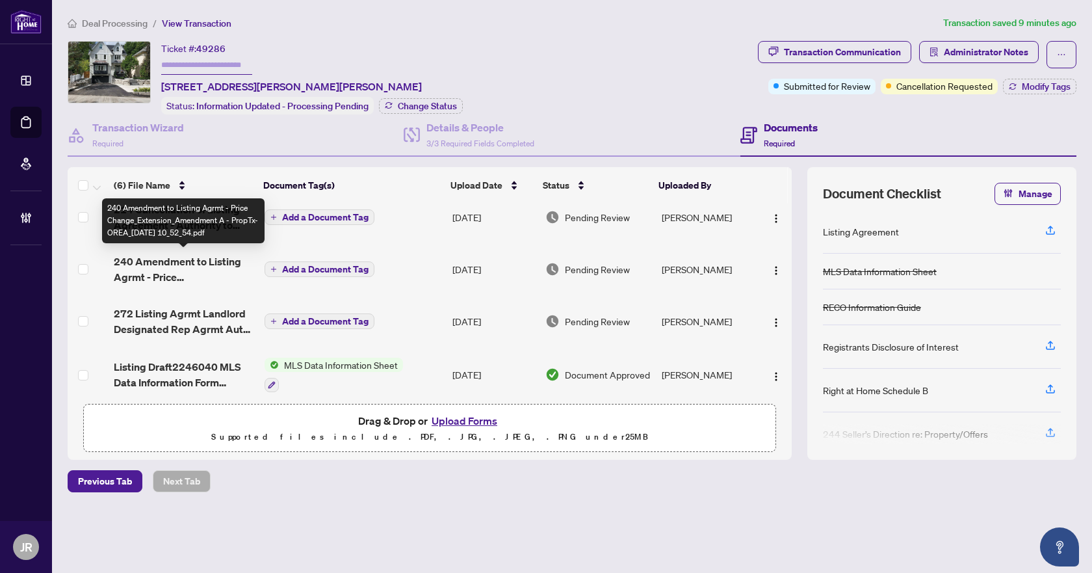
click at [220, 270] on span "240 Amendment to Listing Agrmt - Price Change_Extension_Amendment A - PropTx-OR…" at bounding box center [184, 269] width 140 height 31
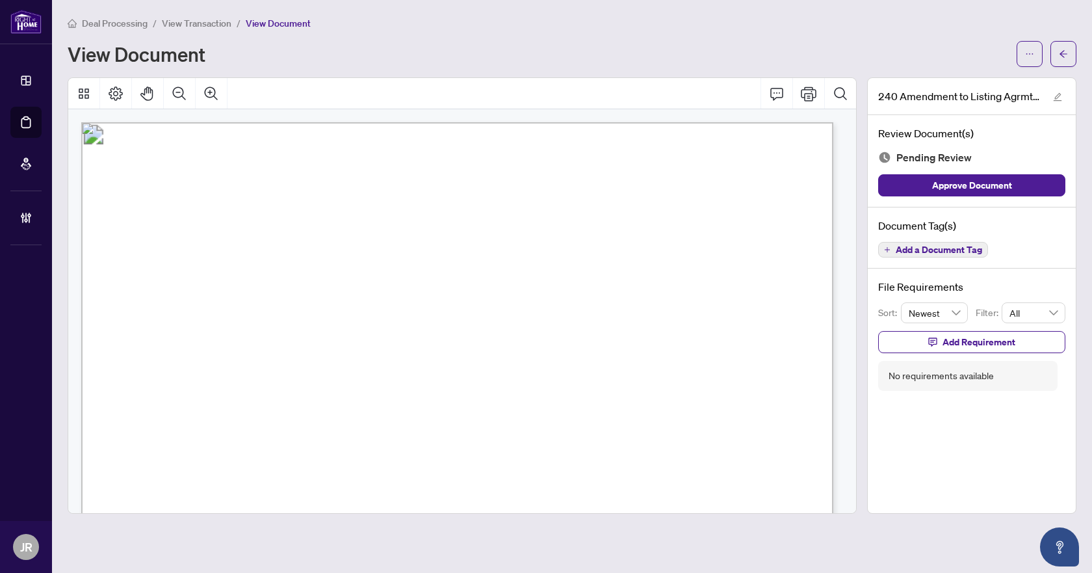
click at [939, 248] on span "Add a Document Tag" at bounding box center [939, 249] width 86 height 9
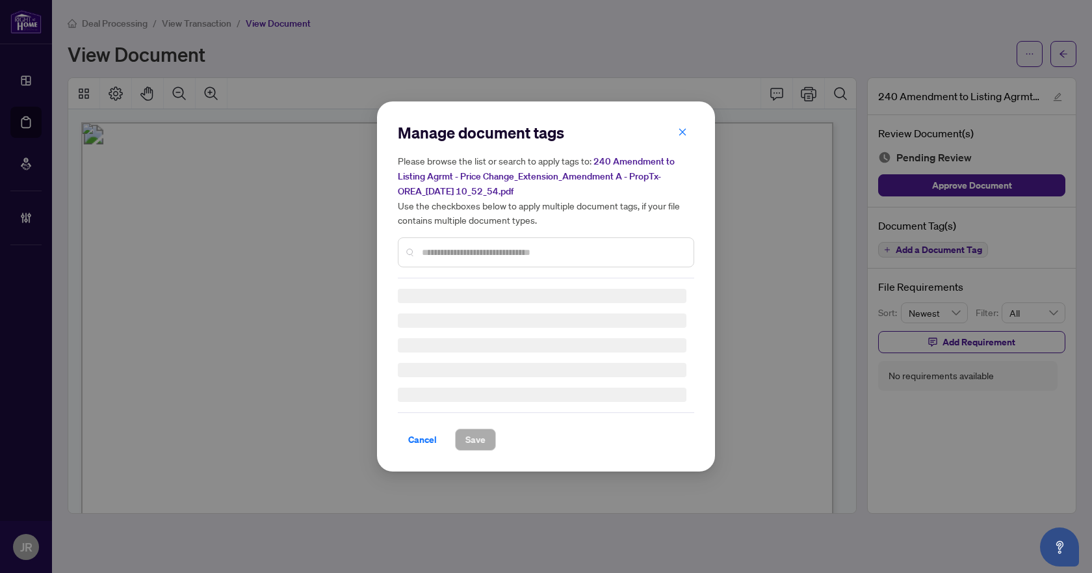
click at [513, 256] on div "Manage document tags Please browse the list or search to apply tags to: 240 Ame…" at bounding box center [546, 286] width 296 height 328
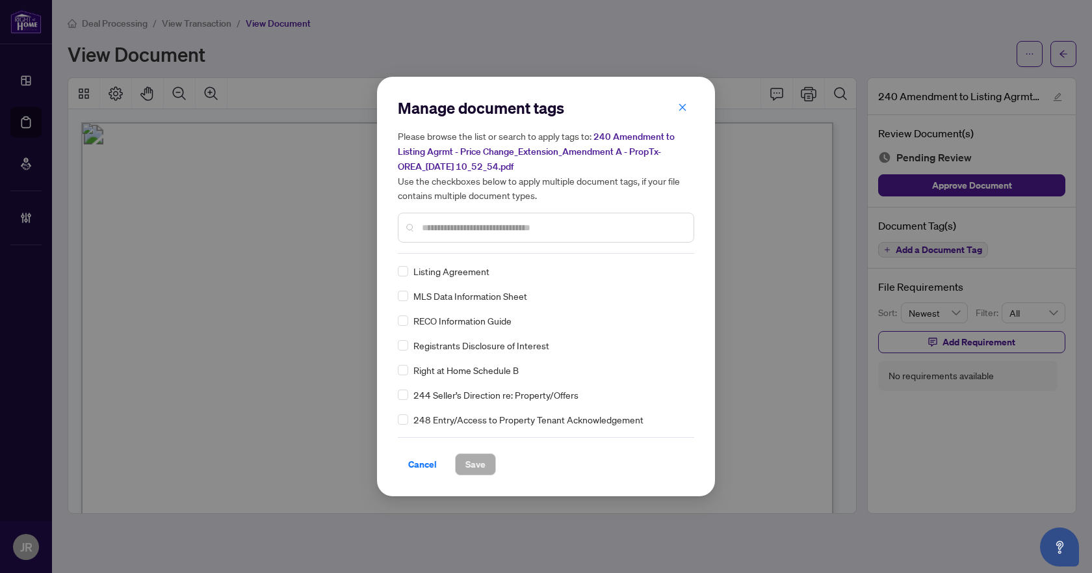
click at [528, 229] on input "text" at bounding box center [552, 227] width 261 height 14
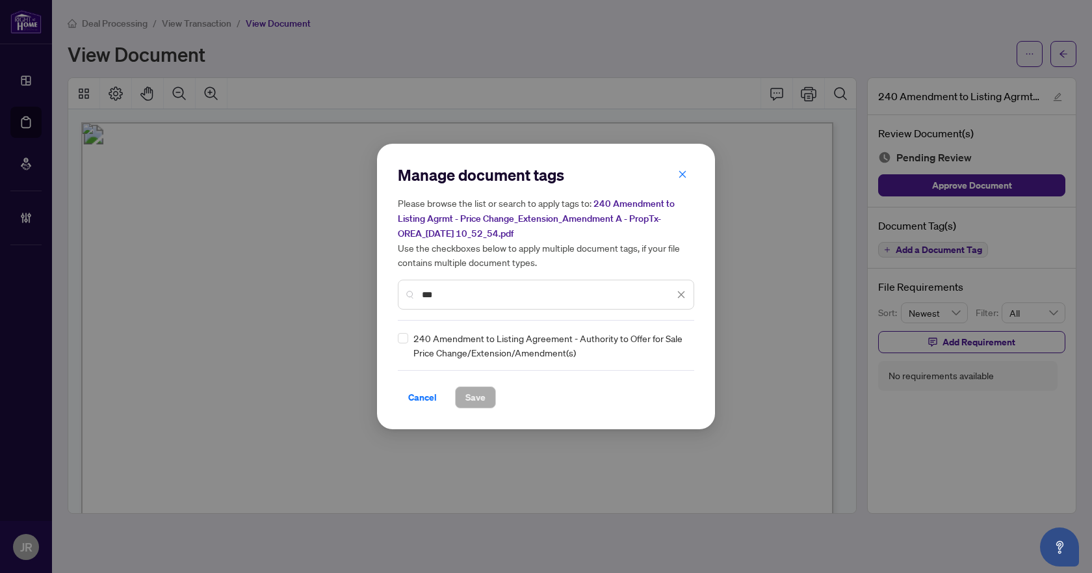
type input "***"
click at [672, 337] on input "search" at bounding box center [667, 345] width 13 height 20
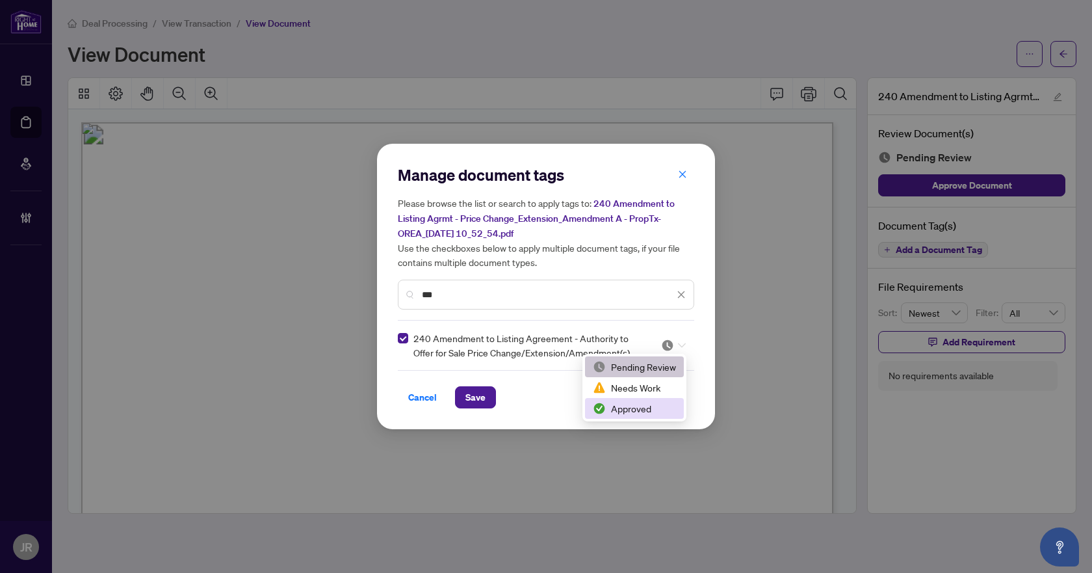
click at [627, 412] on div "Approved" at bounding box center [634, 408] width 83 height 14
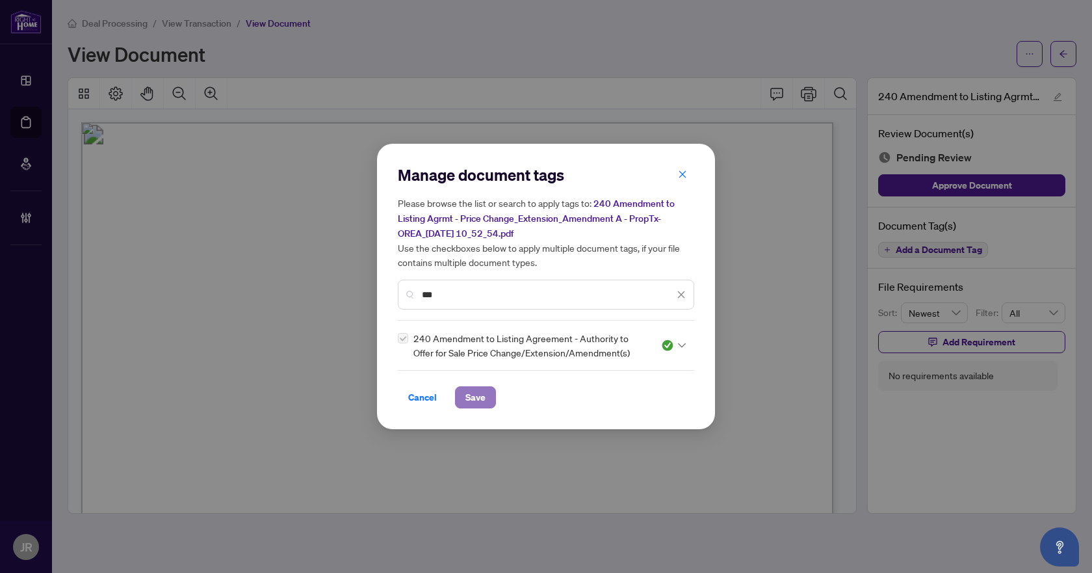
click at [469, 396] on span "Save" at bounding box center [476, 397] width 20 height 21
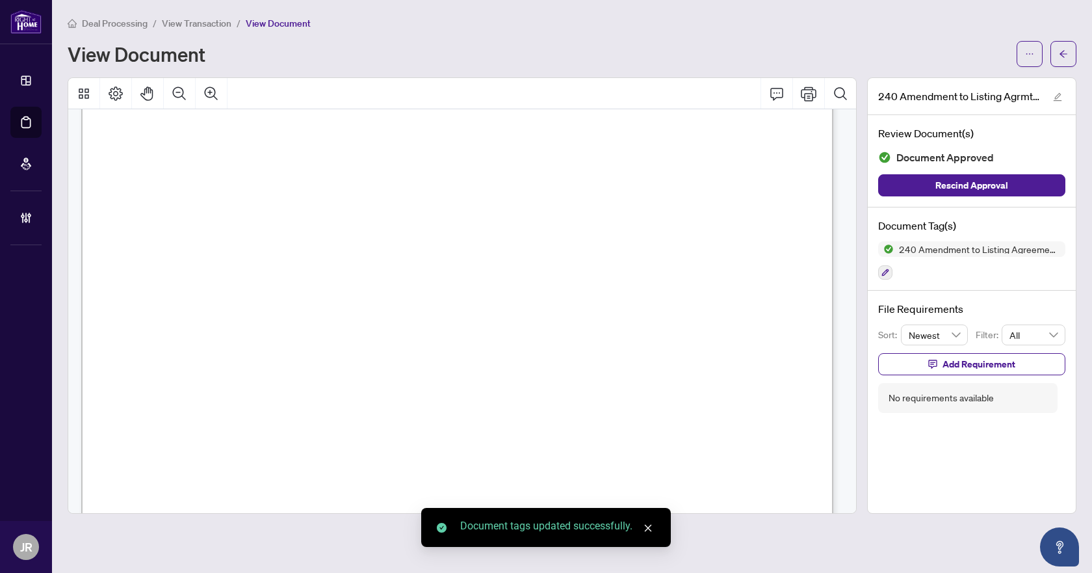
scroll to position [130, 0]
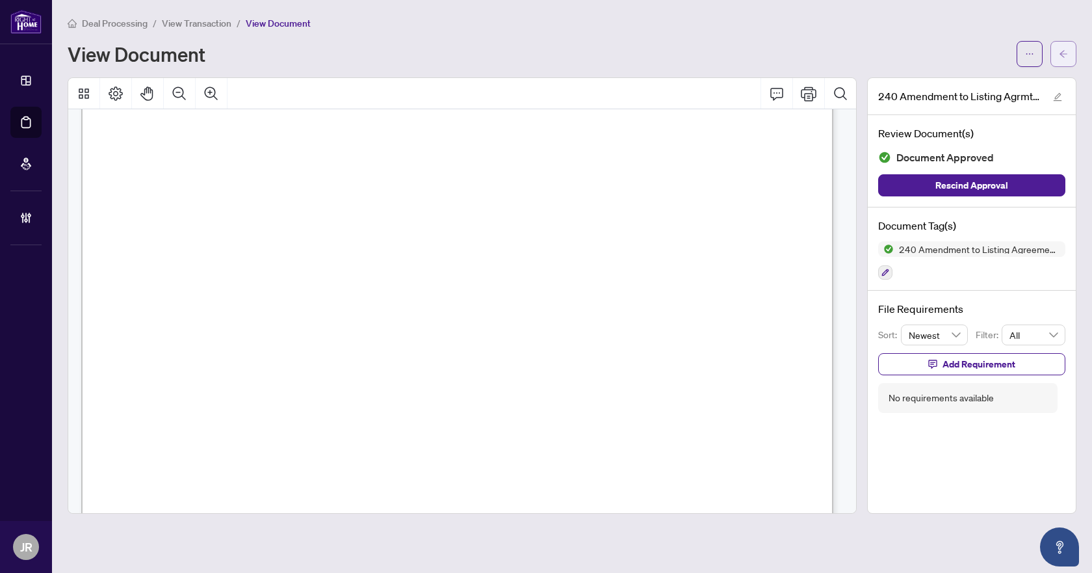
click at [1076, 55] on button "button" at bounding box center [1064, 54] width 26 height 26
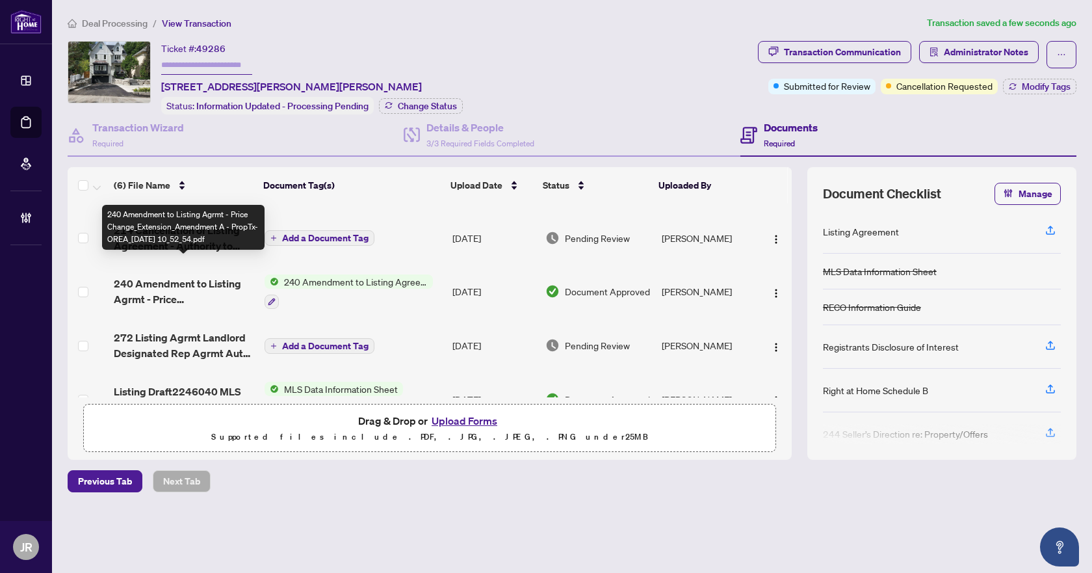
scroll to position [65, 0]
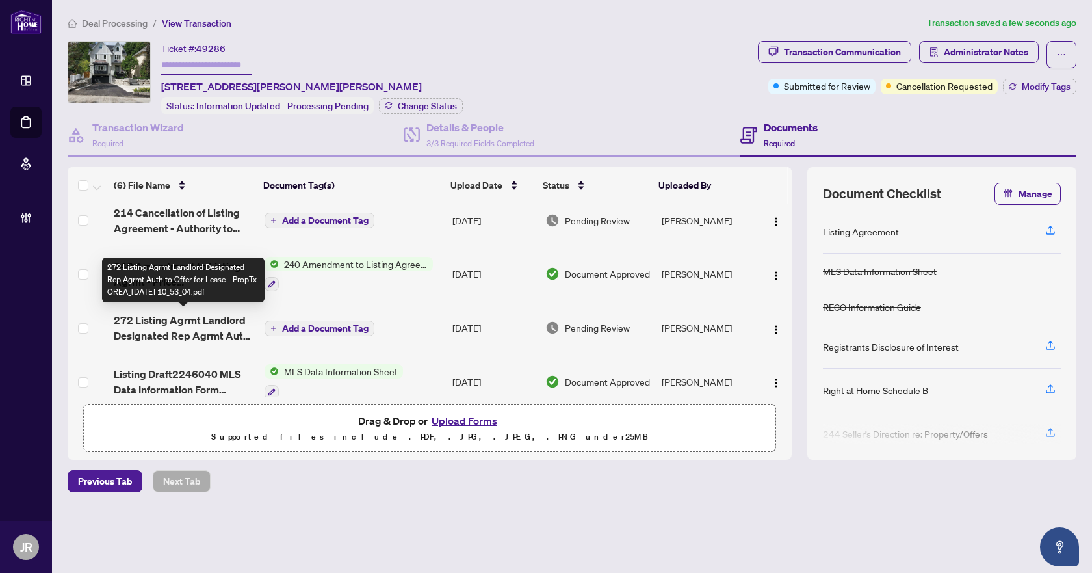
click at [209, 327] on span "272 Listing Agrmt Landlord Designated Rep Agrmt Auth to Offer for Lease - PropT…" at bounding box center [184, 327] width 140 height 31
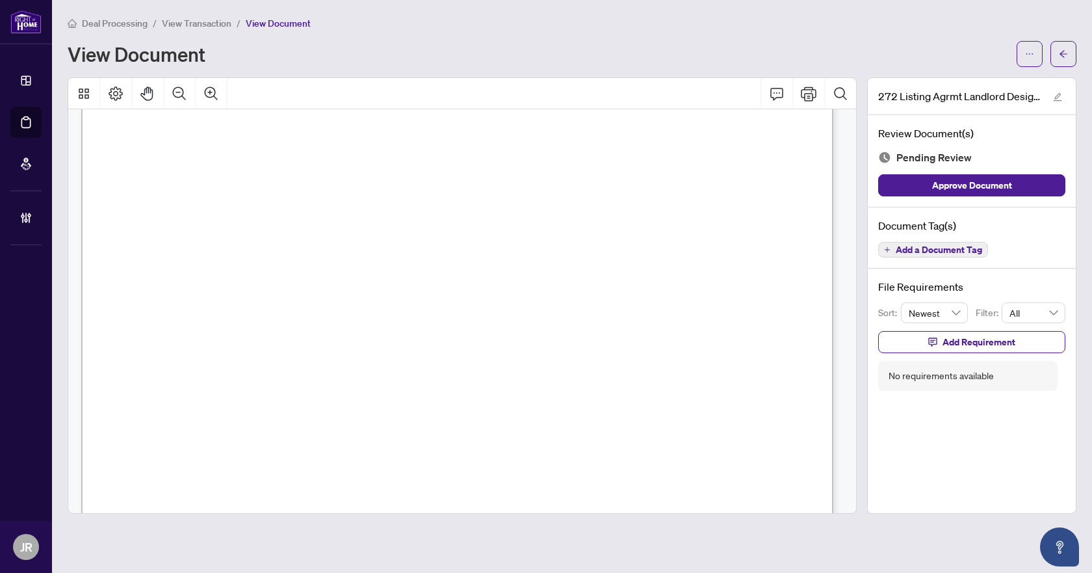
scroll to position [65, 0]
click at [932, 249] on span "Add a Document Tag" at bounding box center [939, 249] width 86 height 9
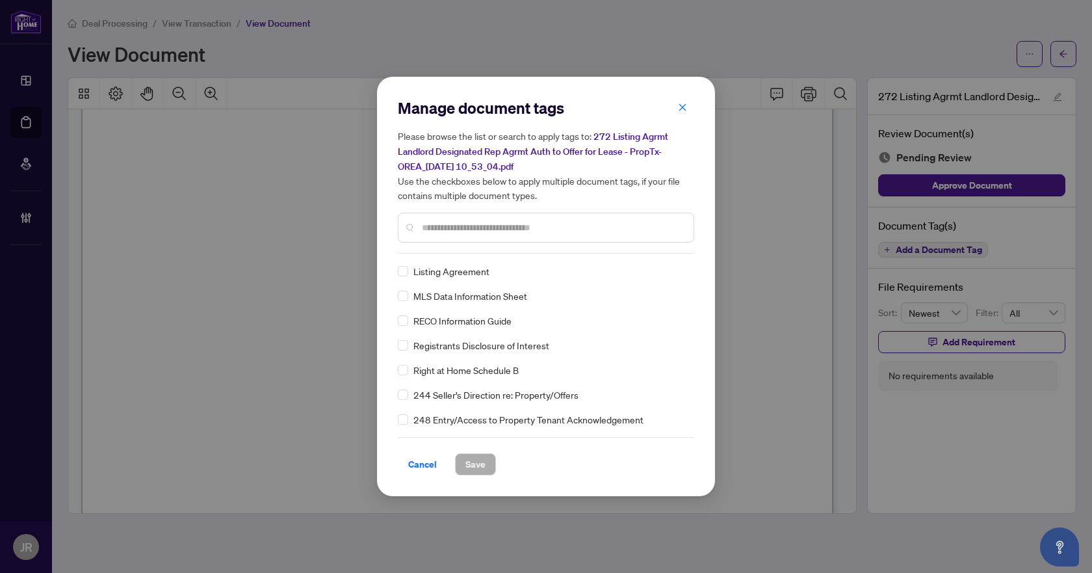
click at [545, 222] on input "text" at bounding box center [552, 227] width 261 height 14
click at [402, 276] on label at bounding box center [403, 271] width 10 height 14
click at [670, 278] on span at bounding box center [673, 271] width 25 height 20
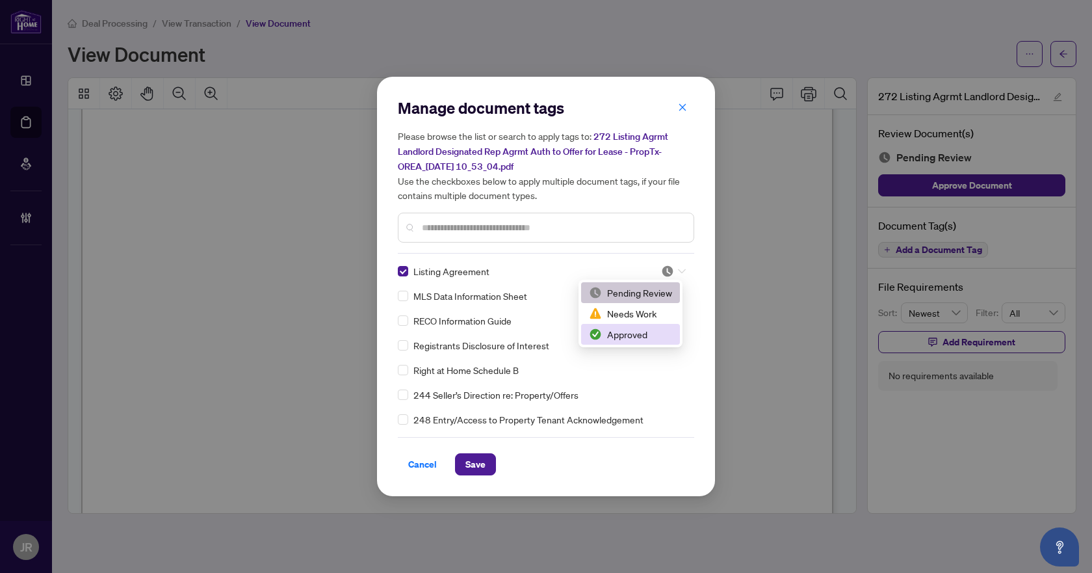
click at [625, 334] on div "Approved" at bounding box center [630, 334] width 83 height 14
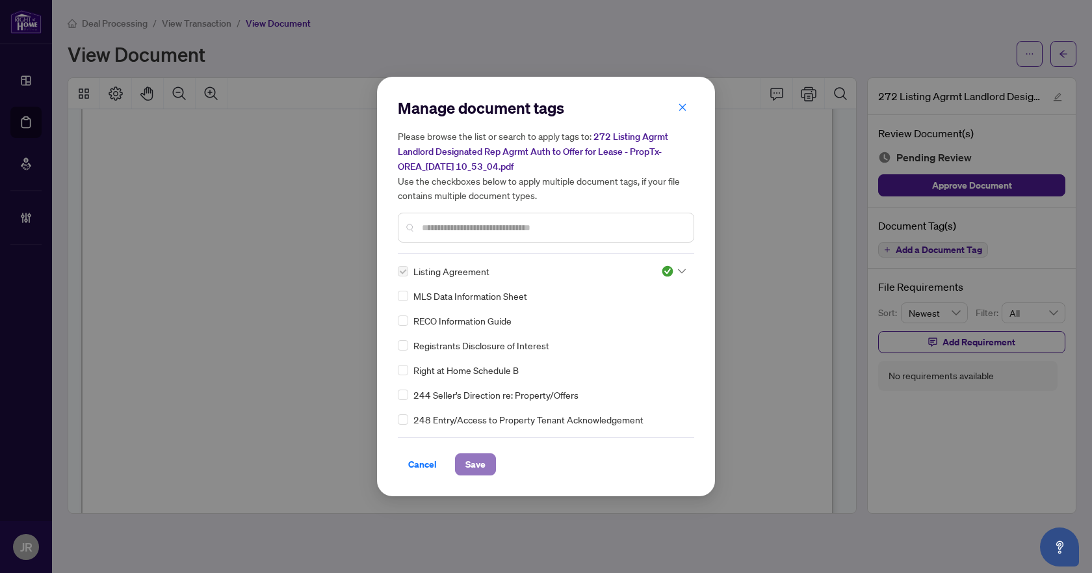
click at [471, 472] on span "Save" at bounding box center [476, 464] width 20 height 21
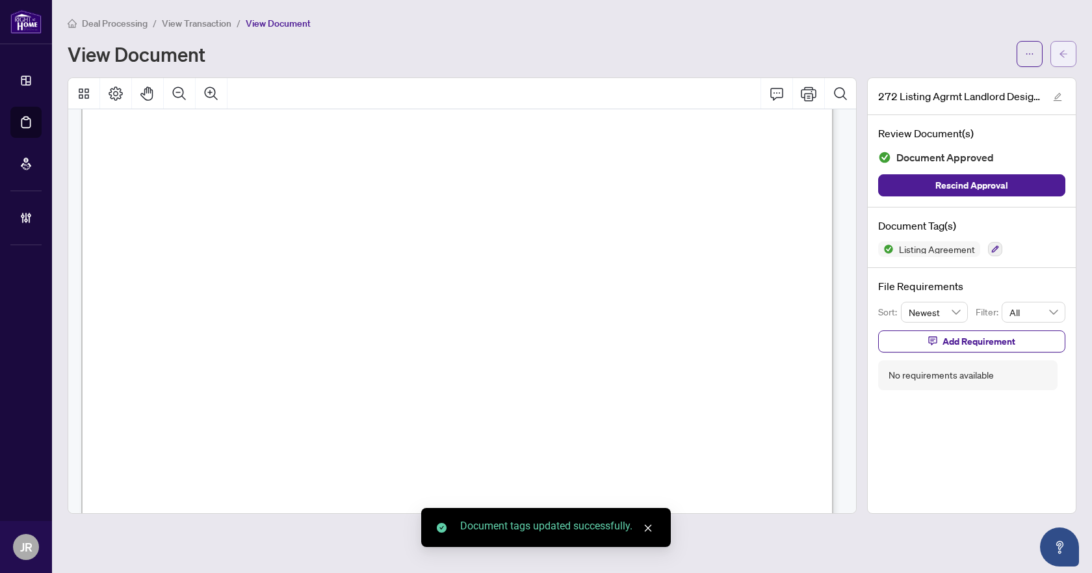
click at [1060, 55] on icon "arrow-left" at bounding box center [1063, 53] width 9 height 9
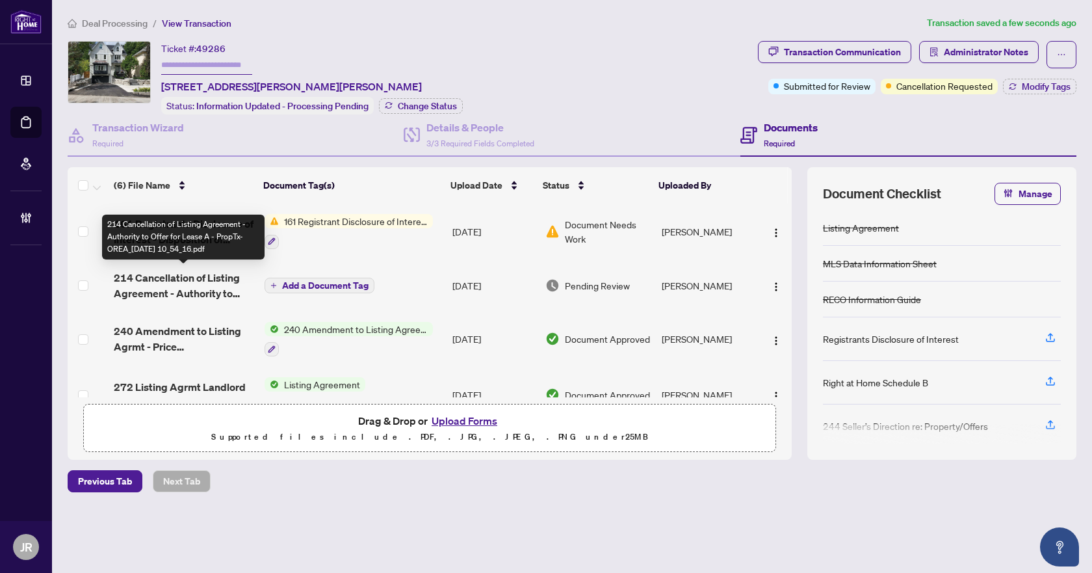
click at [215, 287] on span "214 Cancellation of Listing Agreement - Authority to Offer for Lease A - PropTx…" at bounding box center [184, 285] width 140 height 31
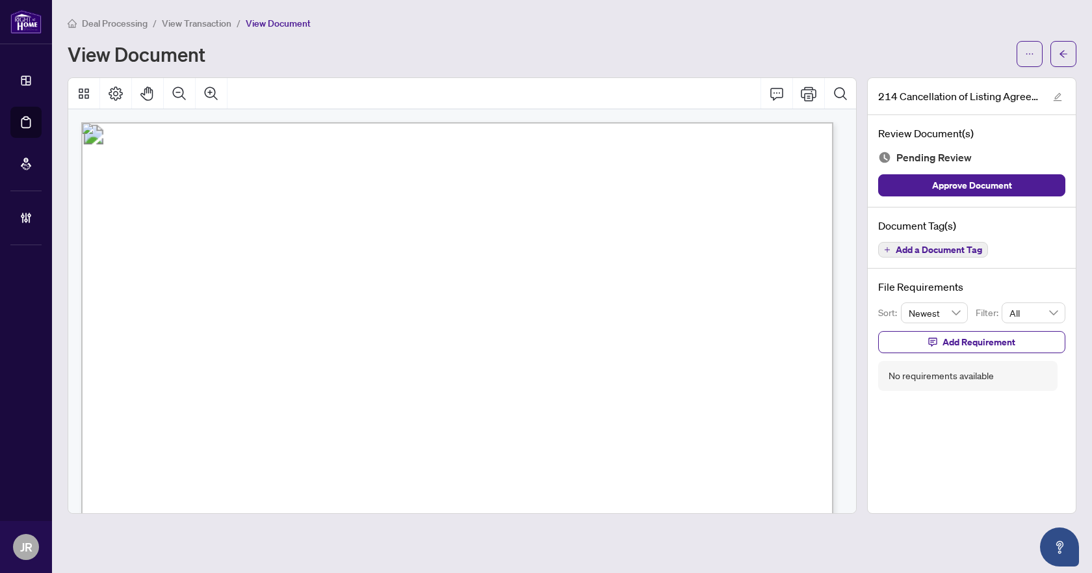
click at [962, 243] on button "Add a Document Tag" at bounding box center [933, 250] width 110 height 16
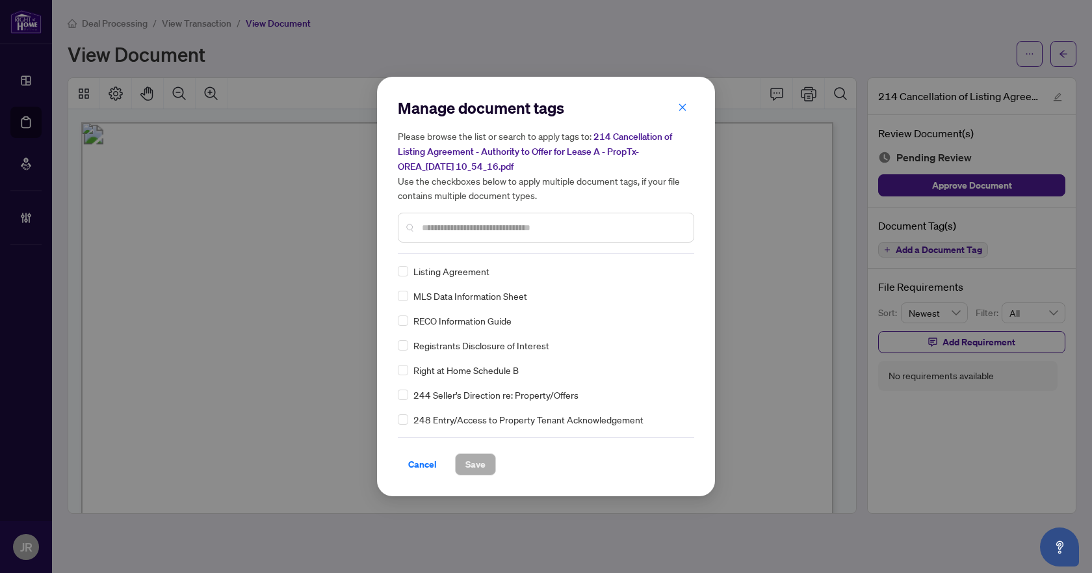
click at [484, 228] on input "text" at bounding box center [552, 227] width 261 height 14
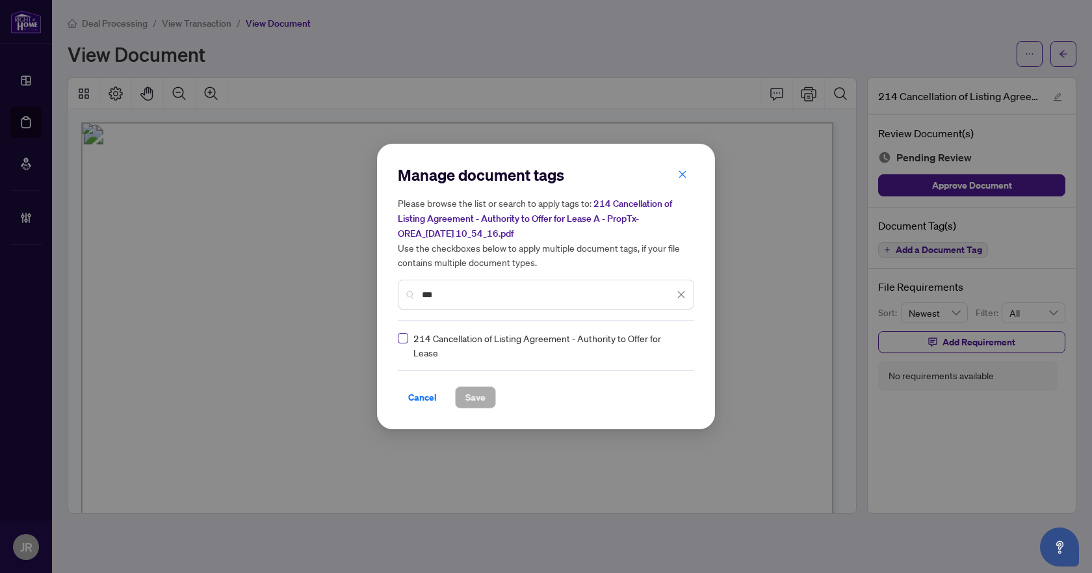
type input "***"
click at [672, 350] on img at bounding box center [667, 345] width 13 height 13
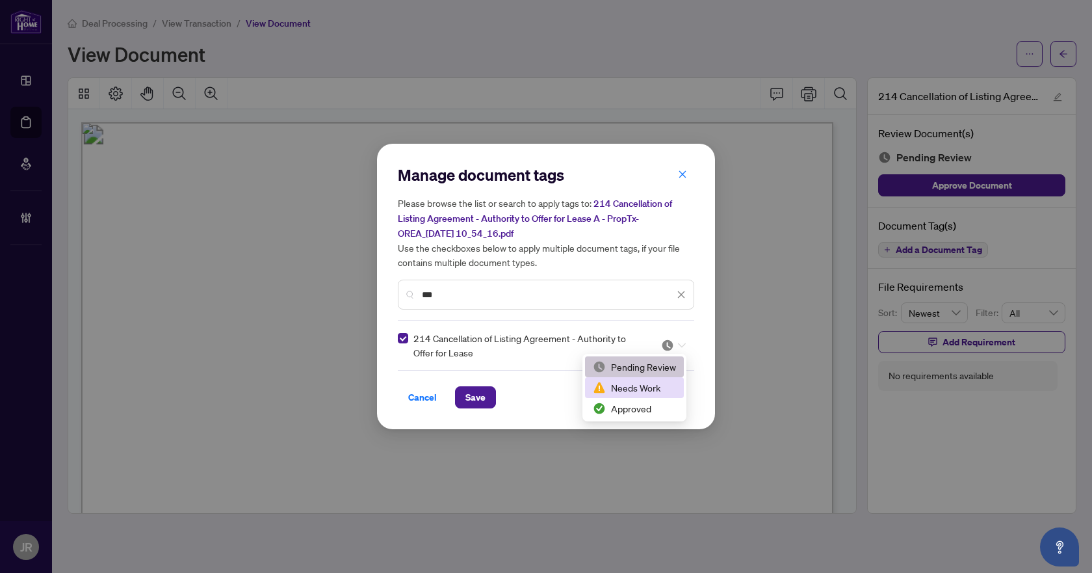
click at [631, 390] on div "Needs Work" at bounding box center [634, 387] width 83 height 14
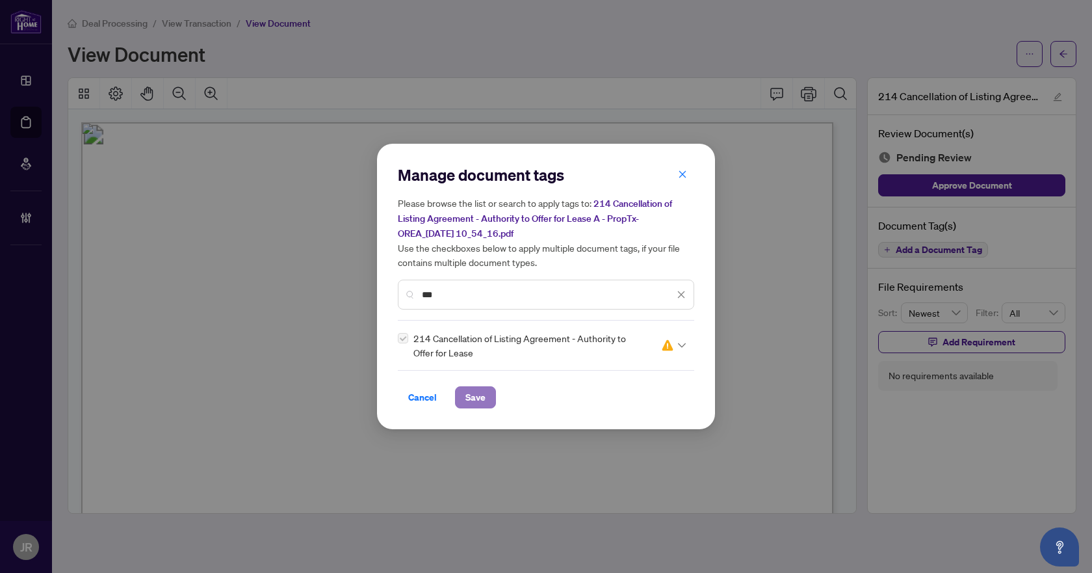
click at [480, 398] on span "Save" at bounding box center [476, 397] width 20 height 21
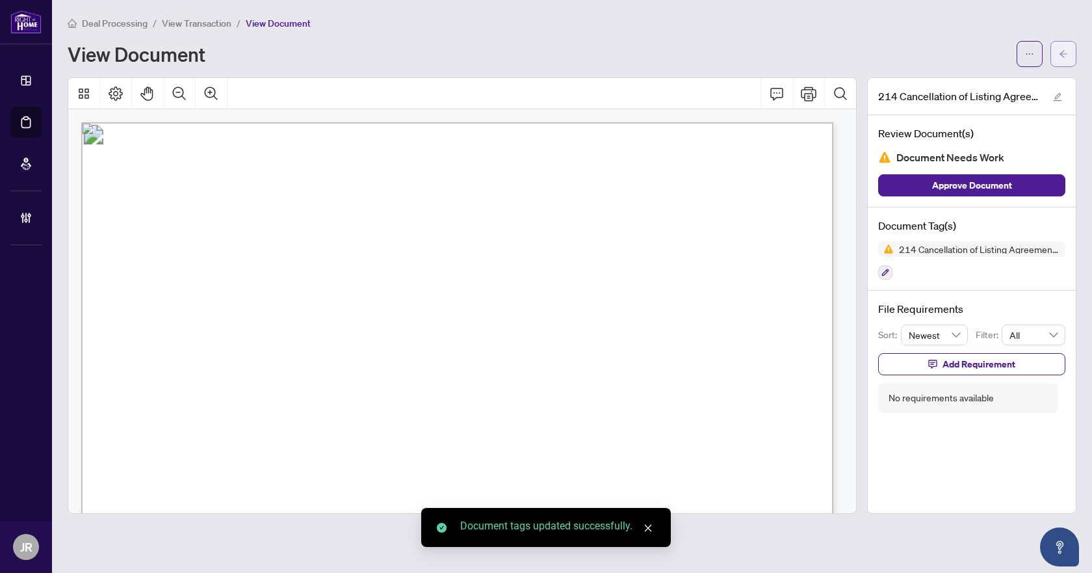
click at [1062, 54] on icon "arrow-left" at bounding box center [1064, 53] width 8 height 7
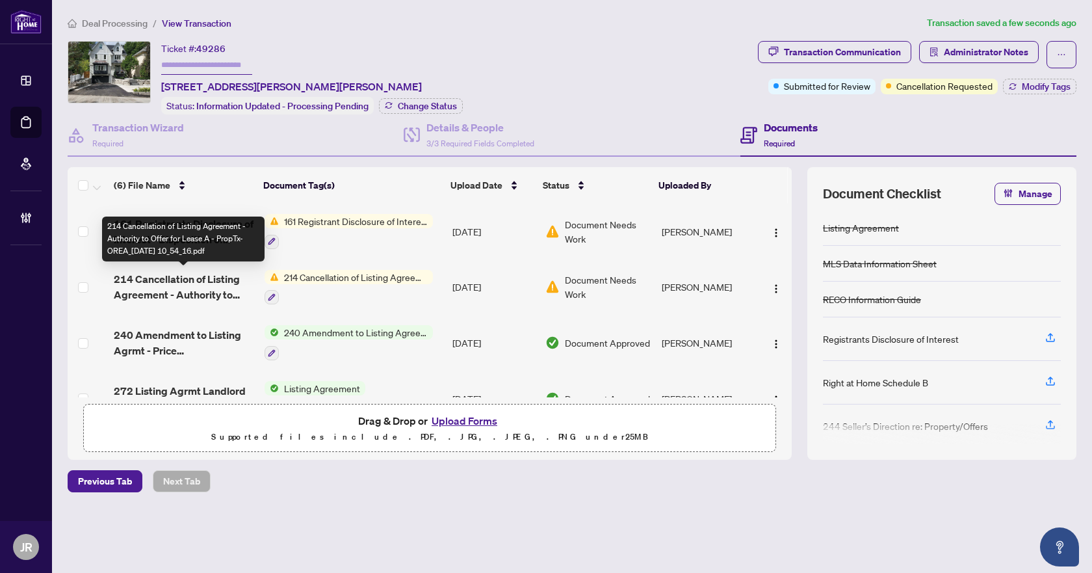
click at [180, 282] on span "214 Cancellation of Listing Agreement - Authority to Offer for Lease A - PropTx…" at bounding box center [184, 286] width 140 height 31
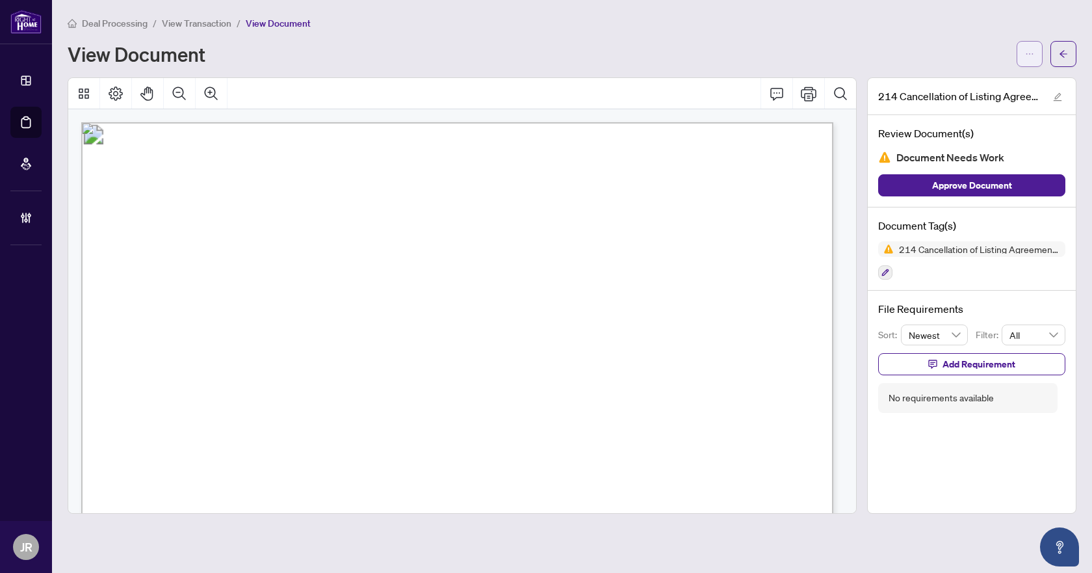
drag, startPoint x: 1032, startPoint y: 42, endPoint x: 1027, endPoint y: 52, distance: 11.6
click at [1032, 41] on button "button" at bounding box center [1030, 54] width 26 height 26
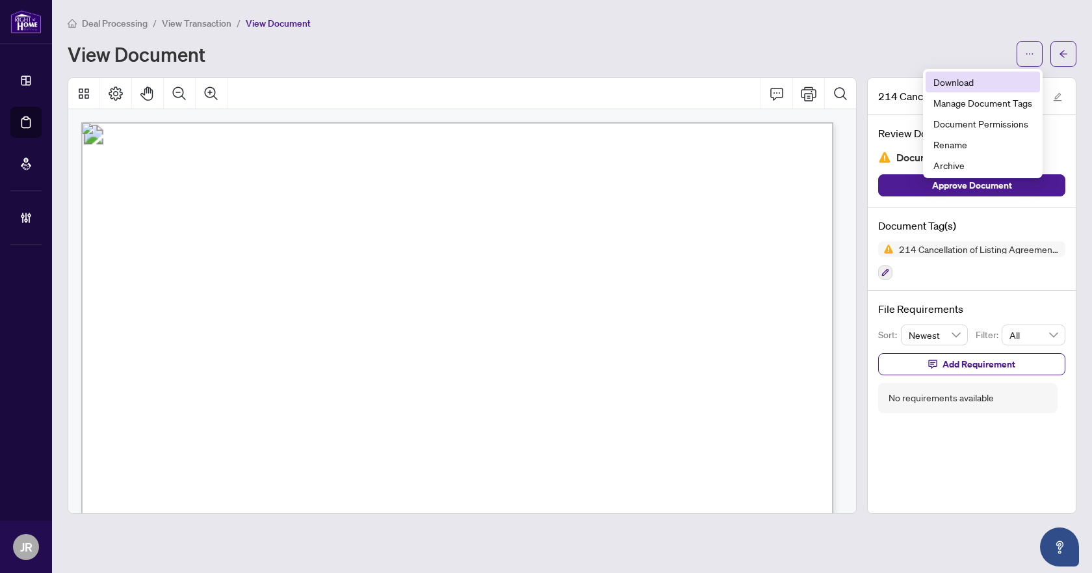
click at [978, 81] on span "Download" at bounding box center [983, 82] width 99 height 14
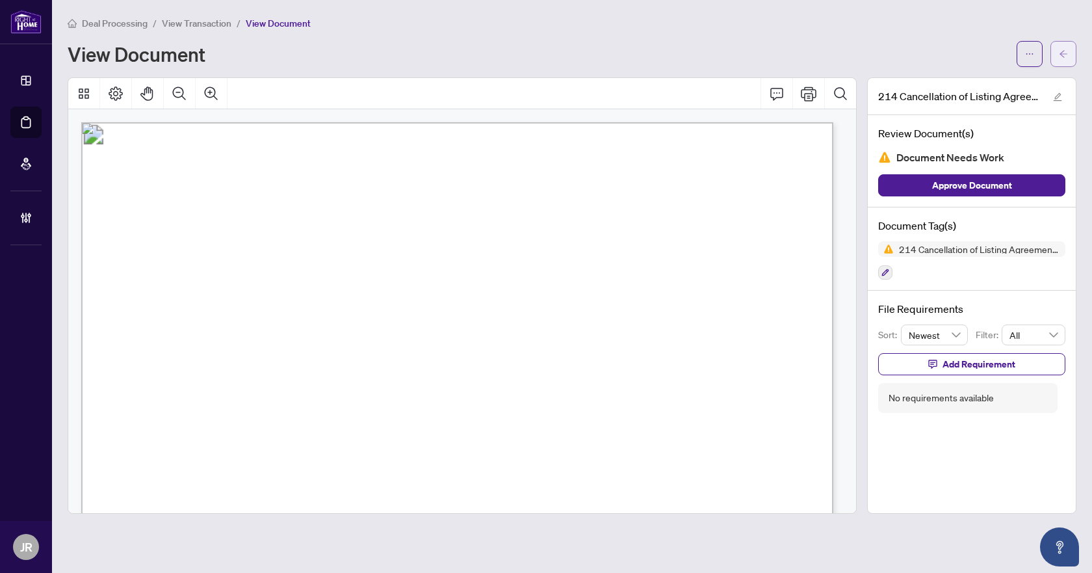
click at [1066, 53] on icon "arrow-left" at bounding box center [1063, 53] width 9 height 9
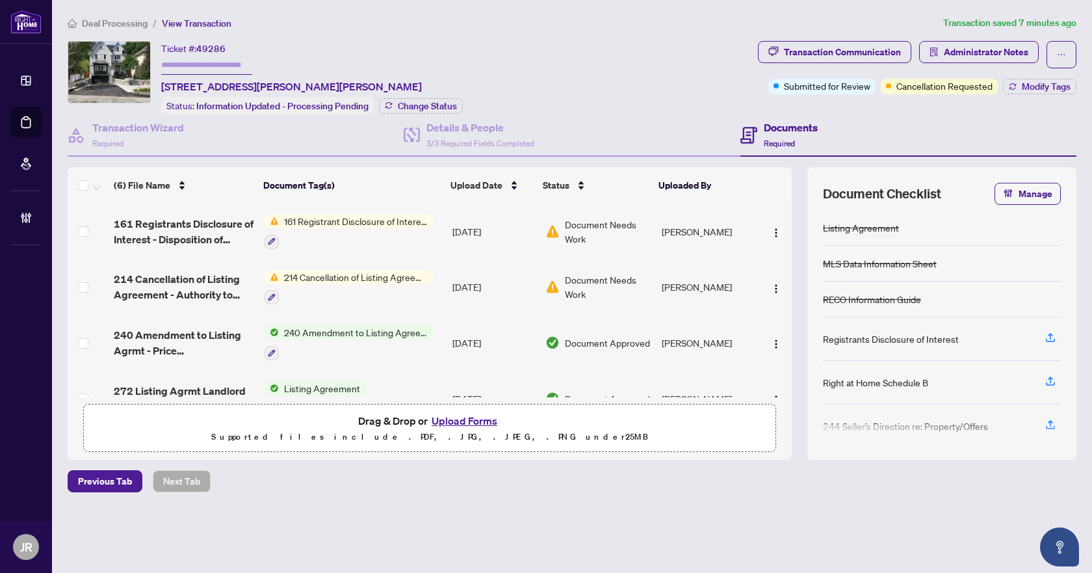
click at [129, 23] on span "Deal Processing" at bounding box center [115, 24] width 66 height 12
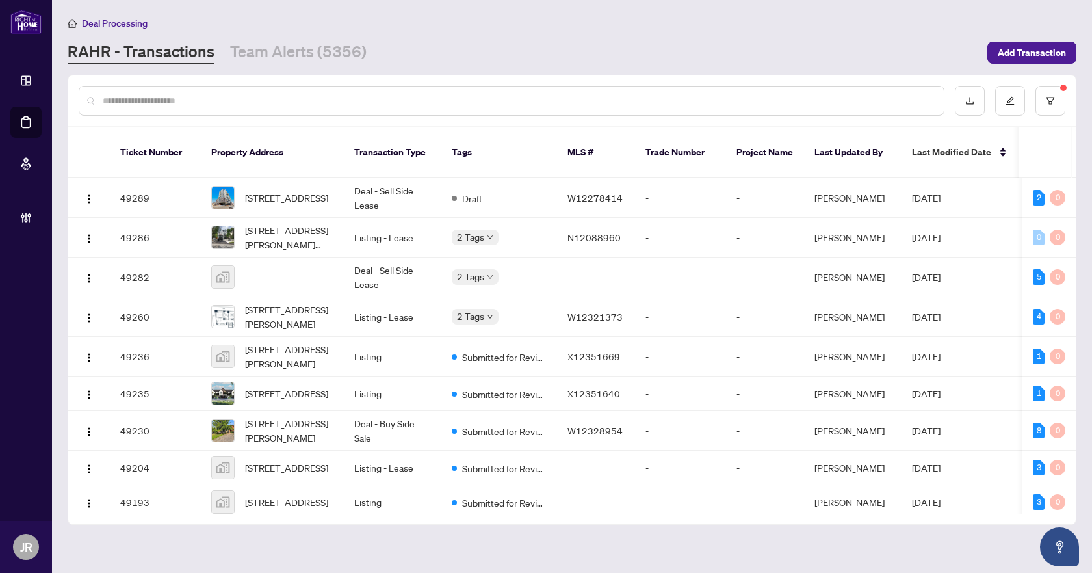
click at [235, 99] on input "text" at bounding box center [518, 101] width 831 height 14
click at [265, 101] on input "text" at bounding box center [518, 101] width 831 height 14
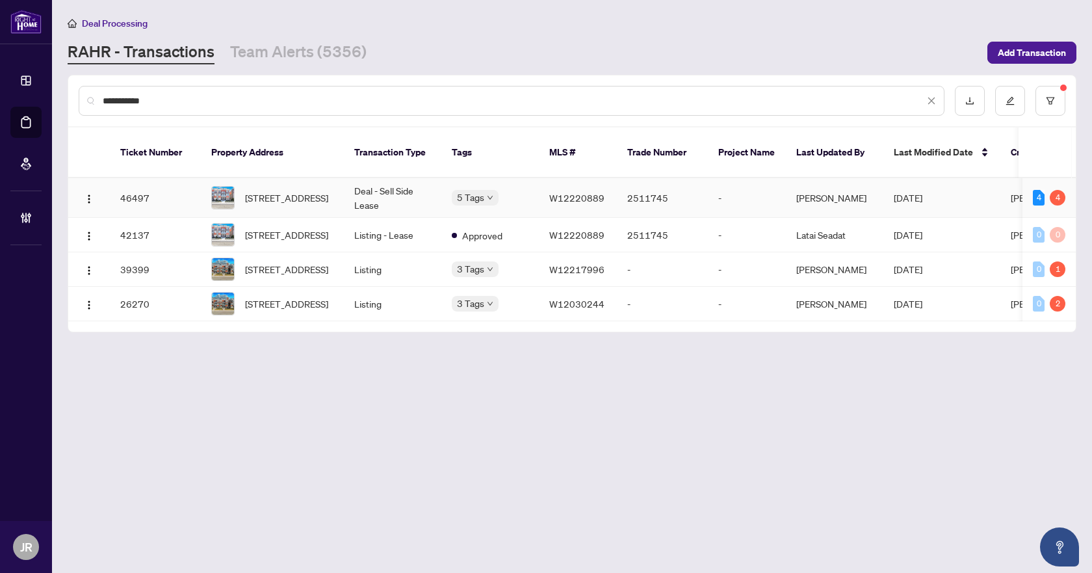
type input "**********"
click at [355, 181] on td "Deal - Sell Side Lease" at bounding box center [393, 198] width 98 height 40
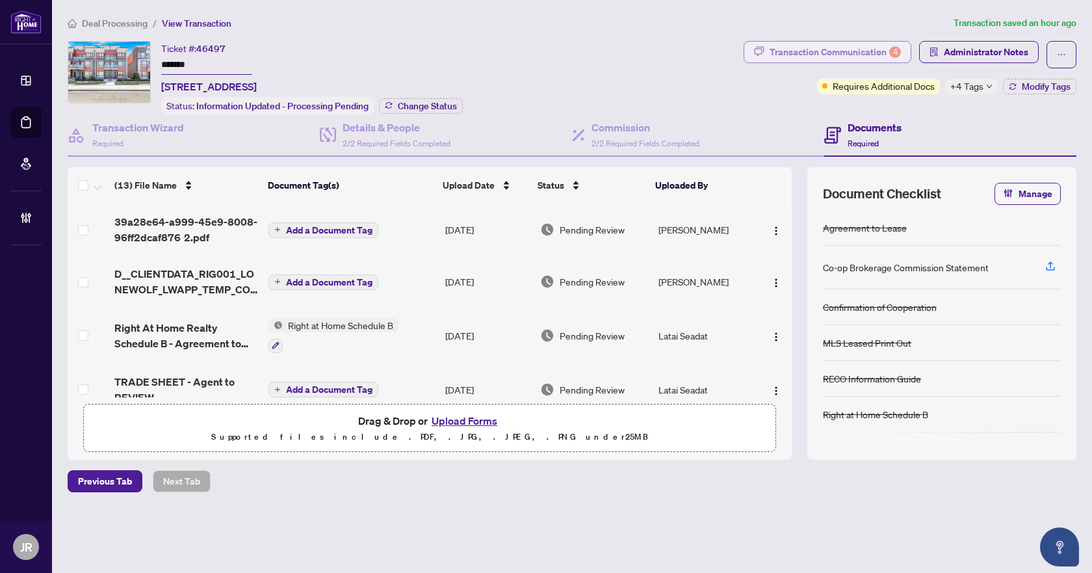
click at [905, 54] on button "Transaction Communication 4" at bounding box center [828, 52] width 168 height 22
type textarea "**********"
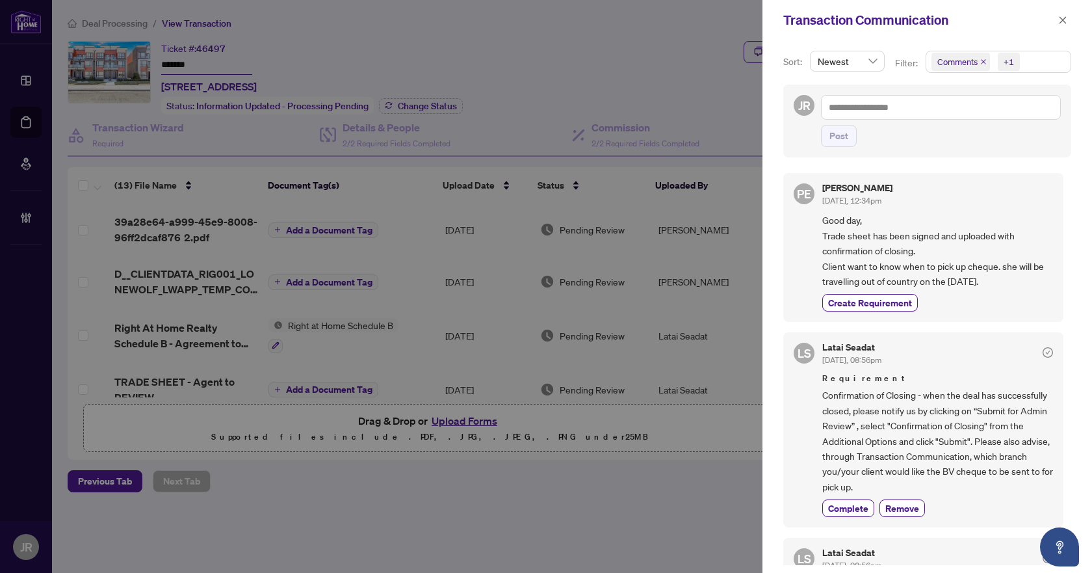
click at [977, 59] on span "Comments" at bounding box center [958, 61] width 40 height 13
click at [1061, 17] on icon "close" at bounding box center [1062, 20] width 9 height 9
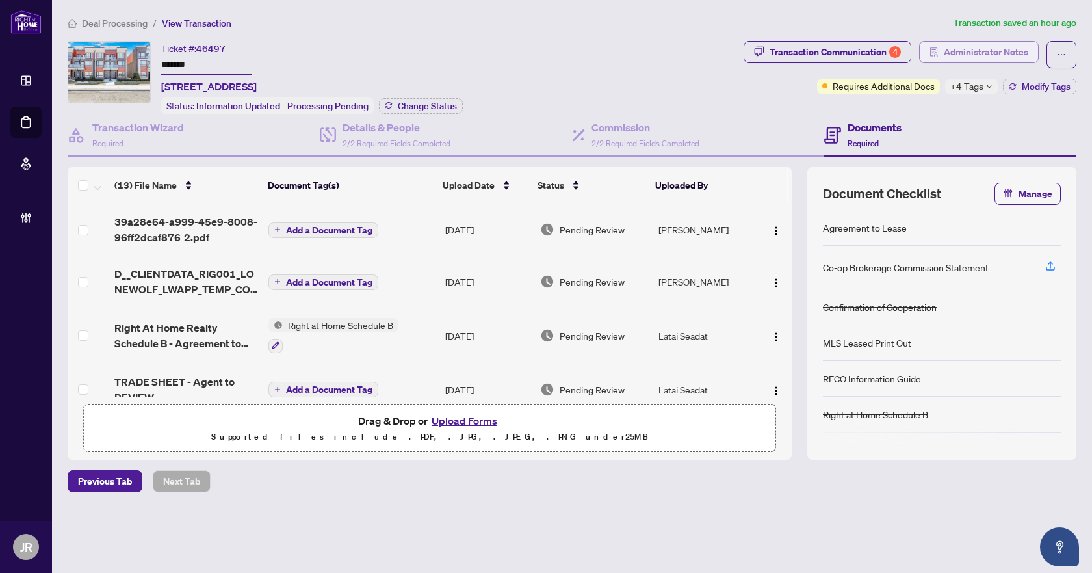
click at [986, 59] on span "Administrator Notes" at bounding box center [986, 52] width 85 height 21
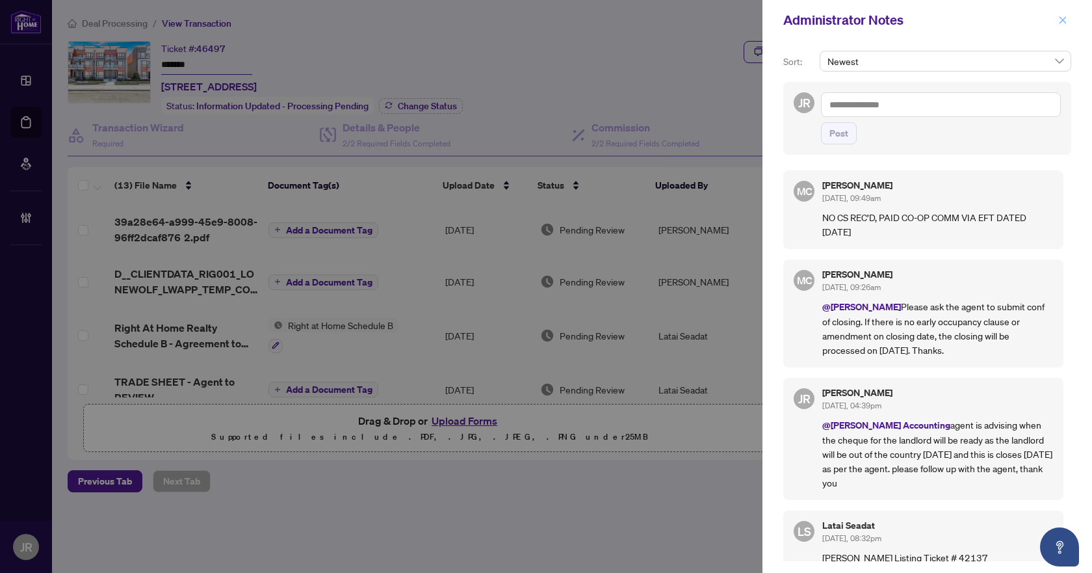
click at [1063, 24] on icon "close" at bounding box center [1062, 20] width 9 height 9
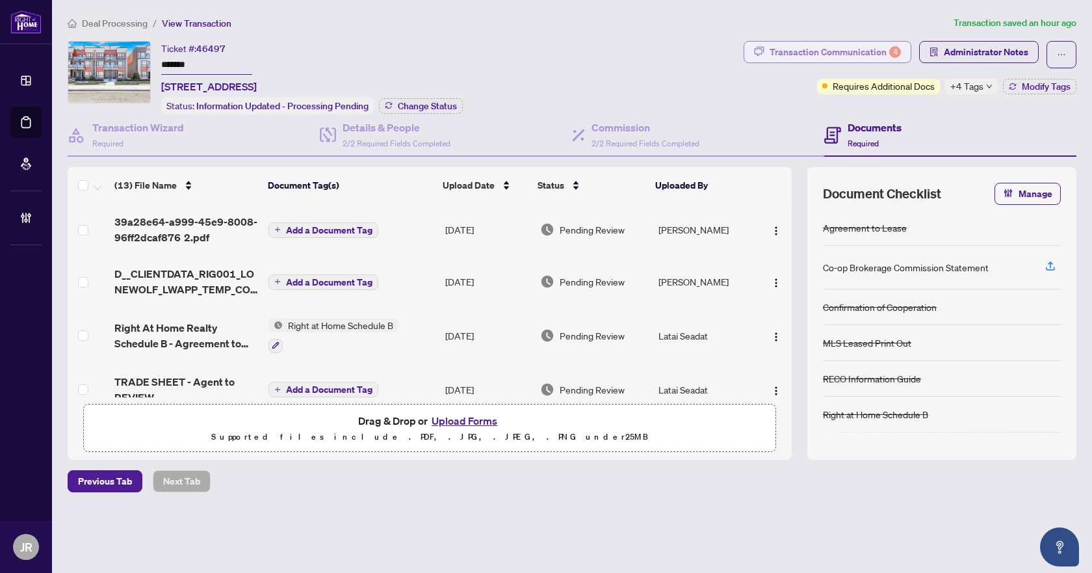
click at [871, 49] on div "Transaction Communication 4" at bounding box center [835, 52] width 131 height 21
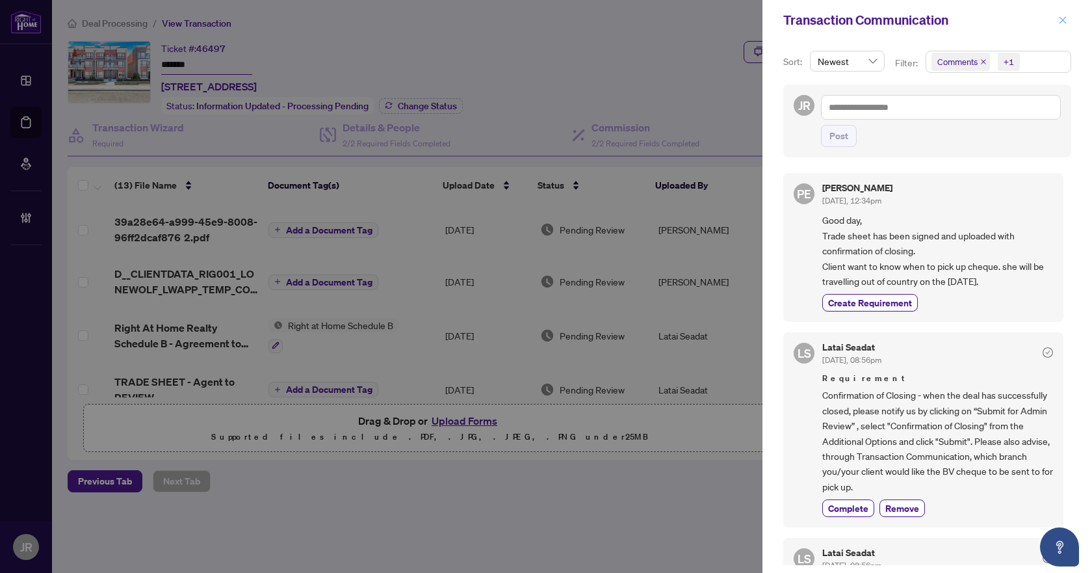
click at [1057, 17] on button "button" at bounding box center [1063, 20] width 17 height 16
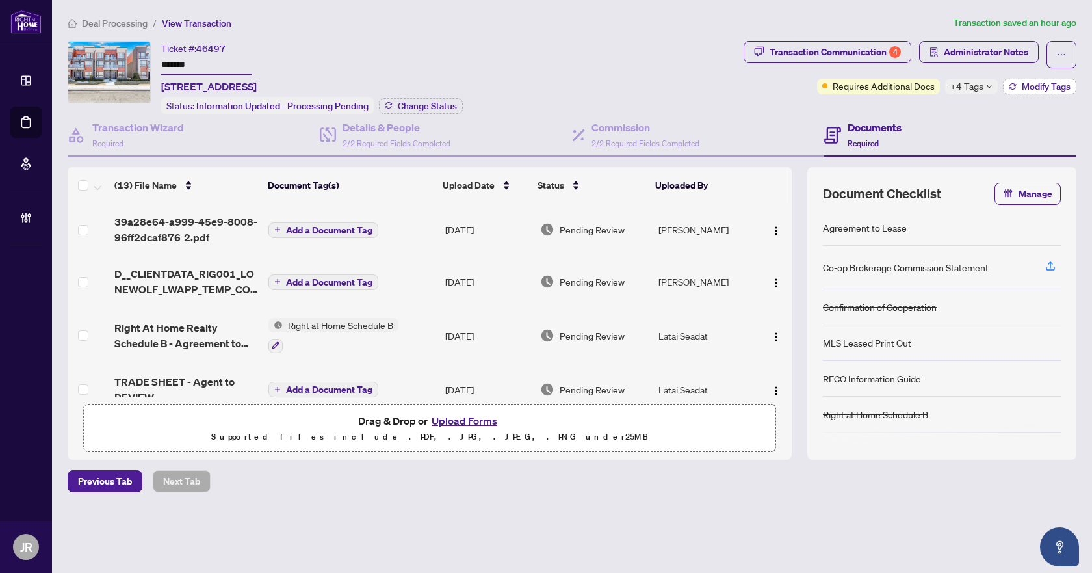
click at [1031, 82] on span "Modify Tags" at bounding box center [1046, 86] width 49 height 9
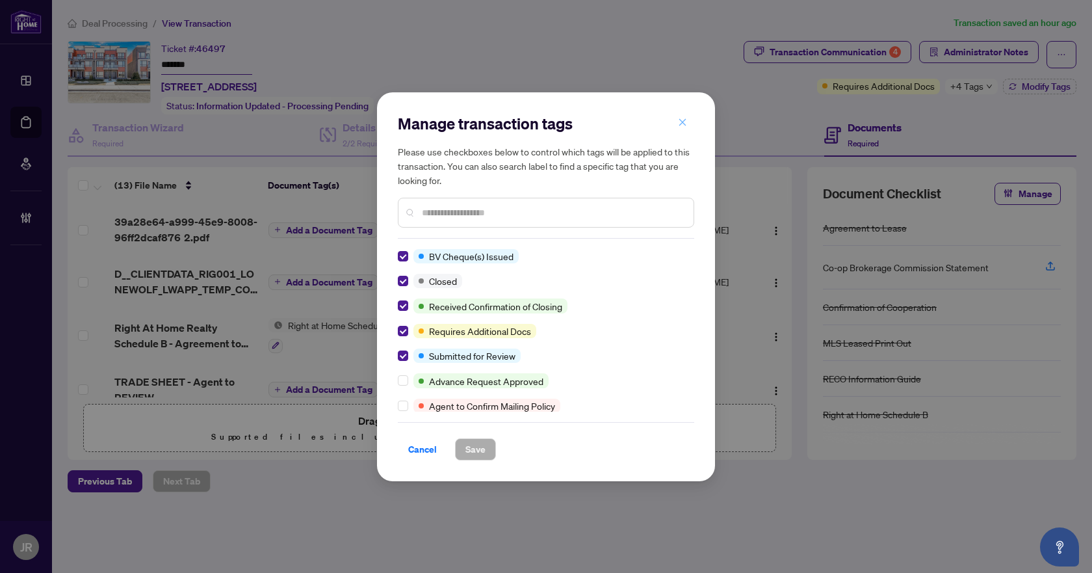
click at [682, 120] on icon "close" at bounding box center [682, 122] width 9 height 9
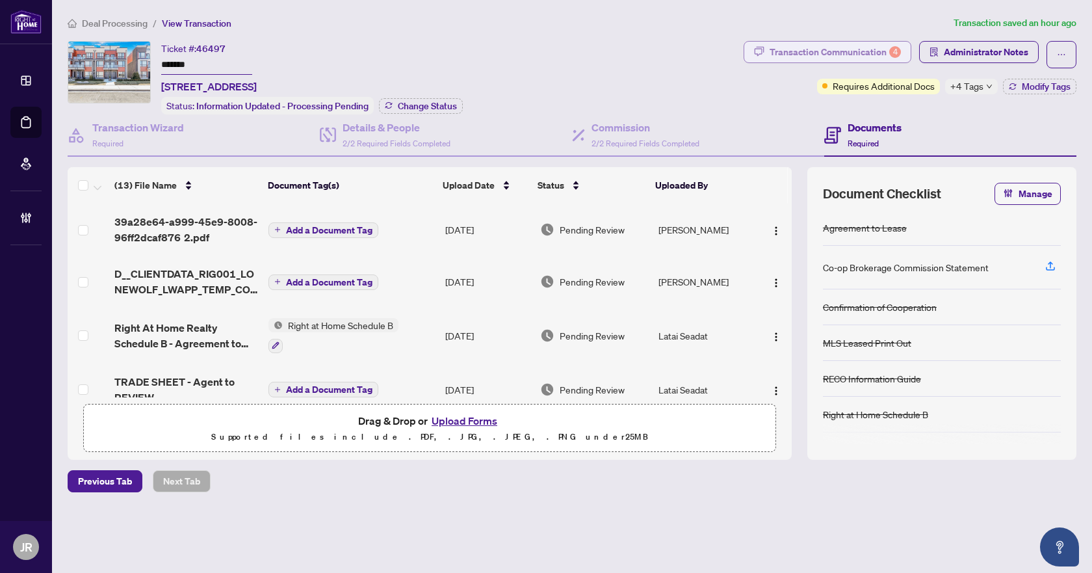
click at [870, 46] on div "Transaction Communication 4" at bounding box center [835, 52] width 131 height 21
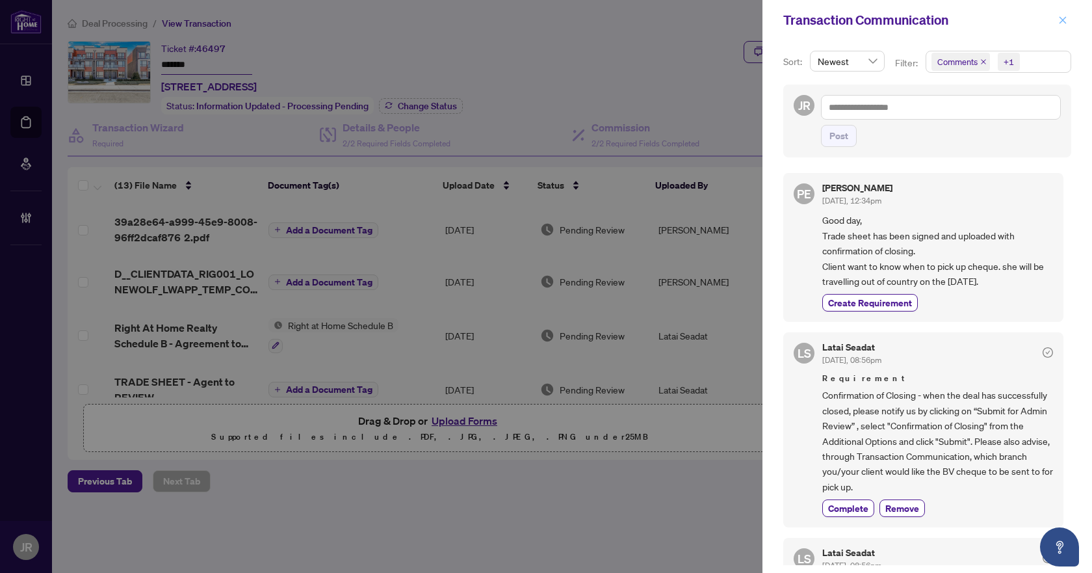
click at [1060, 18] on icon "close" at bounding box center [1063, 19] width 7 height 7
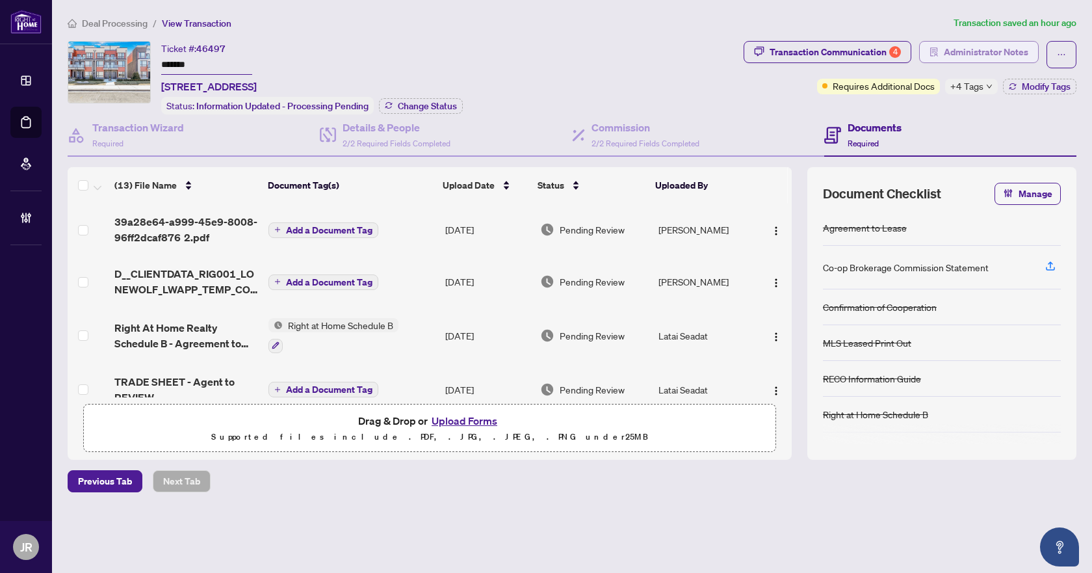
click at [968, 59] on span "Administrator Notes" at bounding box center [986, 52] width 85 height 21
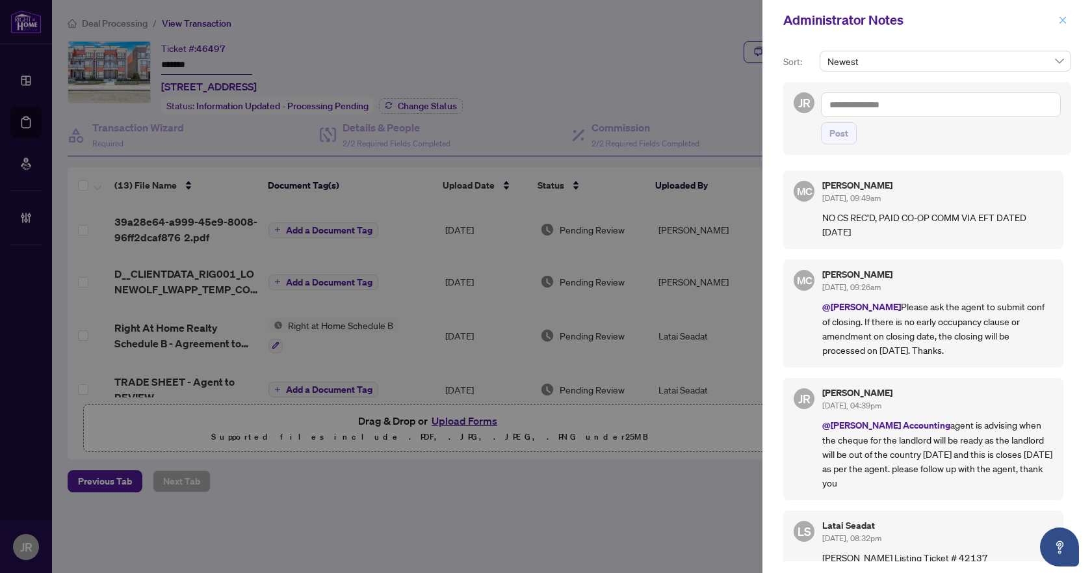
click at [1063, 21] on icon "close" at bounding box center [1063, 19] width 7 height 7
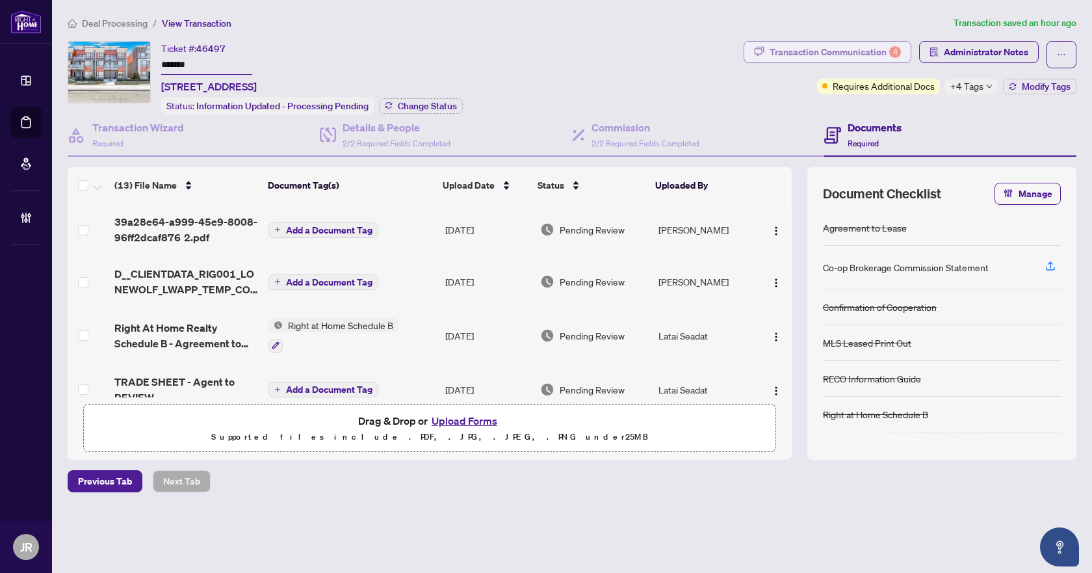
click at [857, 53] on div "Transaction Communication 4" at bounding box center [835, 52] width 131 height 21
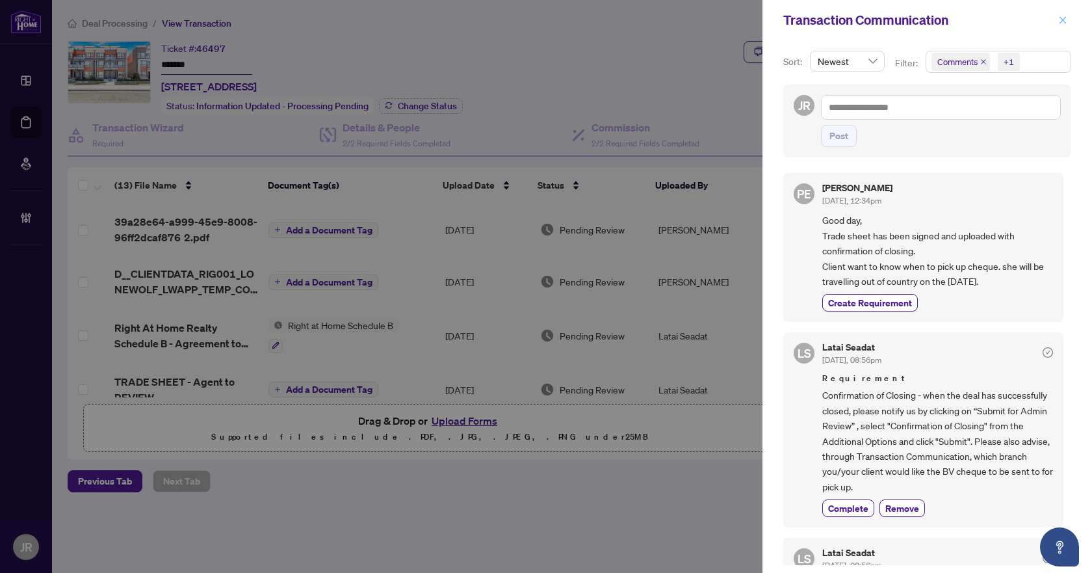
click at [1067, 20] on icon "close" at bounding box center [1062, 20] width 9 height 9
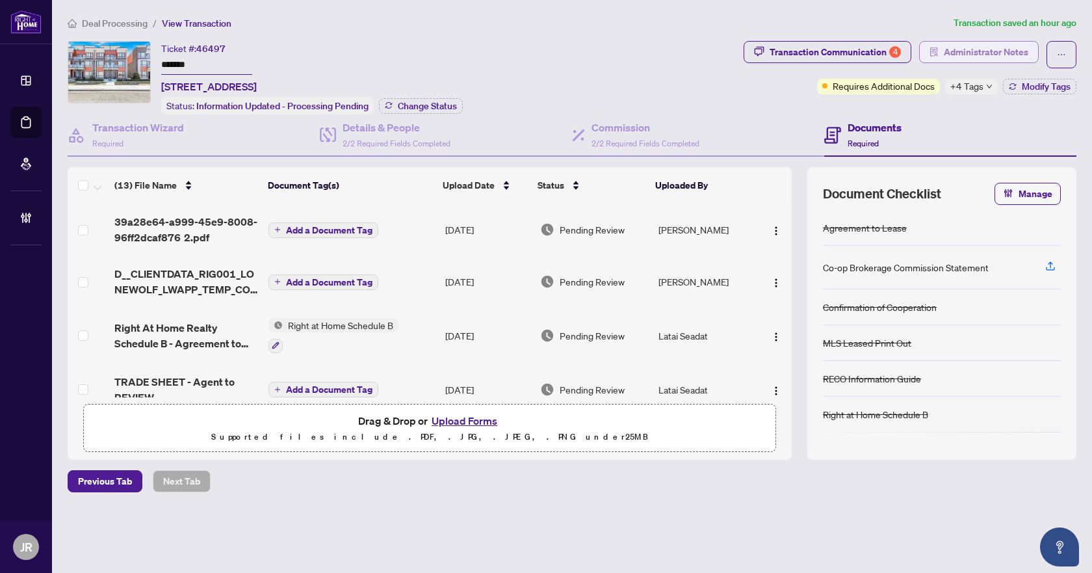
click at [964, 46] on span "Administrator Notes" at bounding box center [986, 52] width 85 height 21
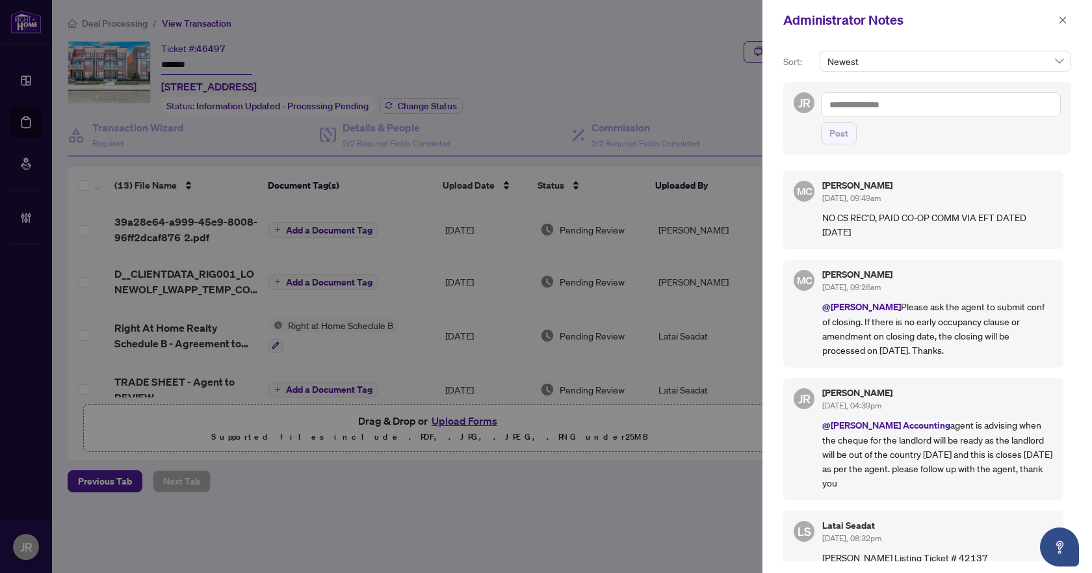
click at [920, 95] on textarea at bounding box center [941, 104] width 240 height 25
click at [1054, 28] on div "Administrator Notes" at bounding box center [918, 20] width 271 height 20
click at [1059, 25] on span "button" at bounding box center [1062, 20] width 9 height 21
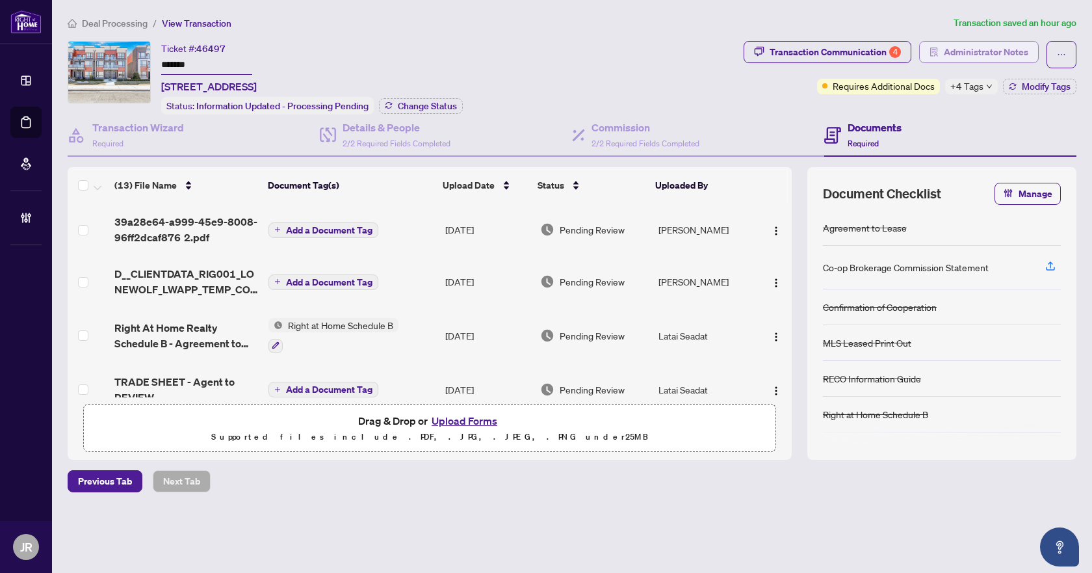
click at [1008, 44] on span "Administrator Notes" at bounding box center [986, 52] width 85 height 21
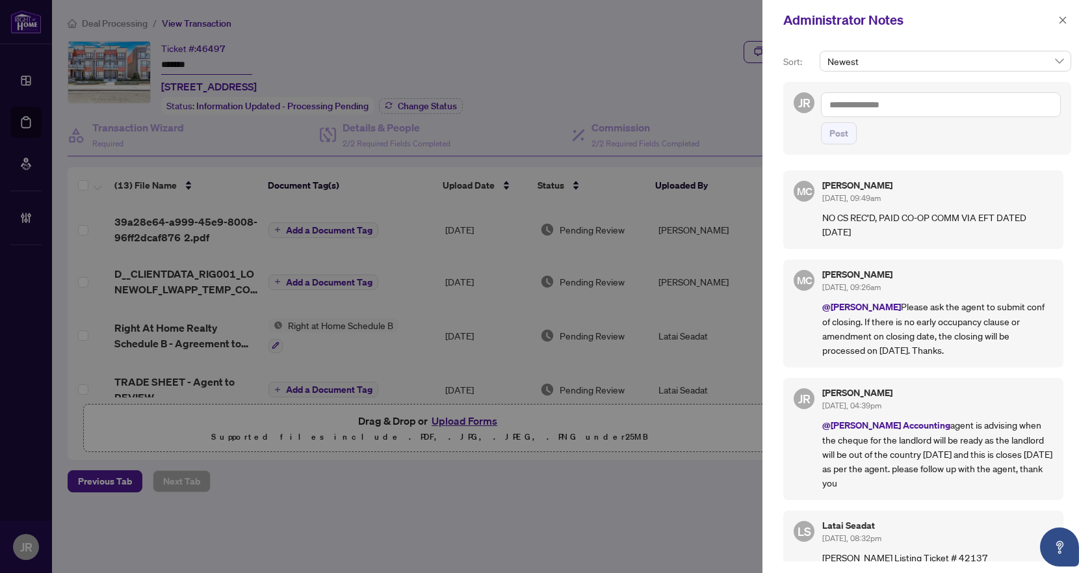
click at [904, 100] on textarea at bounding box center [941, 104] width 240 height 25
click at [1067, 24] on icon "close" at bounding box center [1062, 20] width 9 height 9
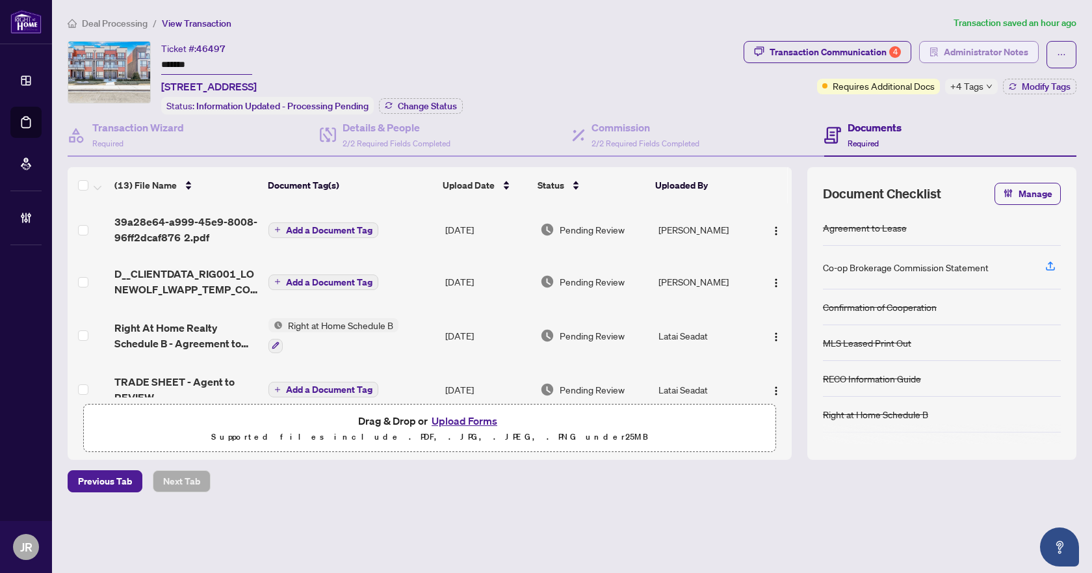
click at [954, 42] on span "Administrator Notes" at bounding box center [986, 52] width 85 height 21
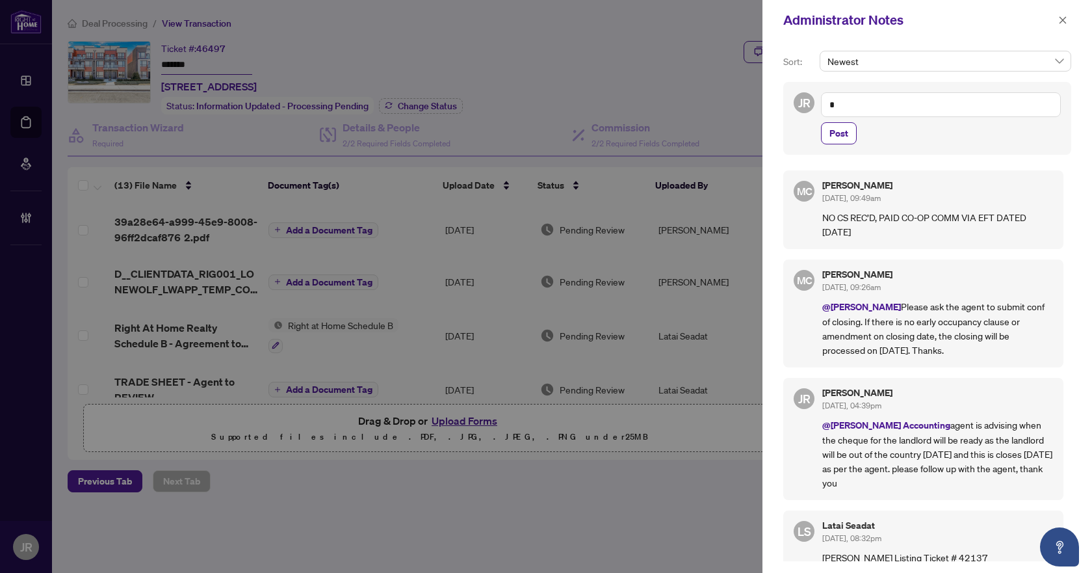
click at [898, 103] on textarea "*" at bounding box center [941, 104] width 240 height 25
type textarea "*"
click at [1062, 20] on icon "close" at bounding box center [1063, 19] width 7 height 7
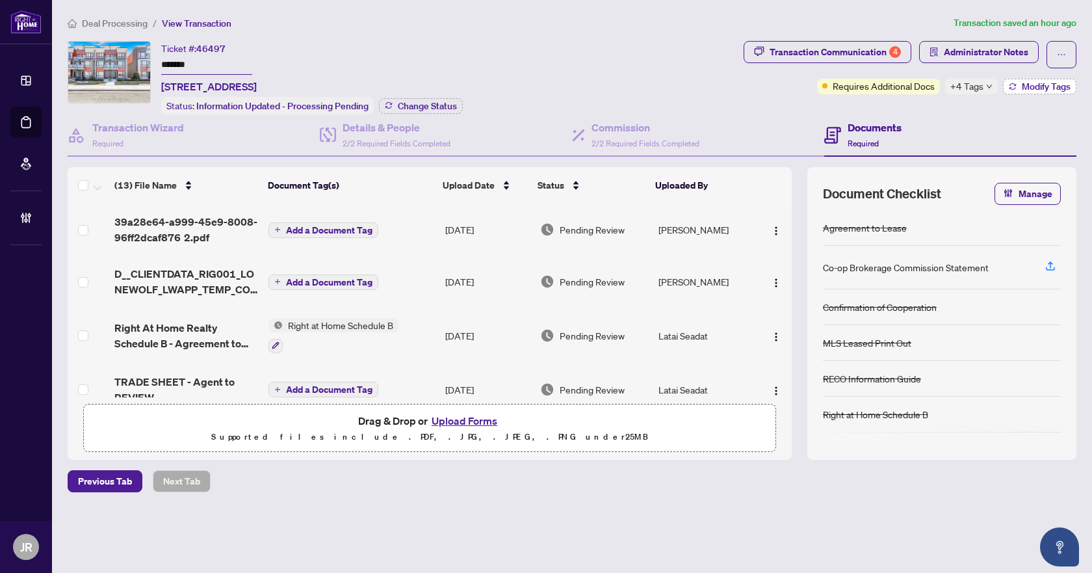
click at [1016, 86] on button "Modify Tags" at bounding box center [1039, 87] width 73 height 16
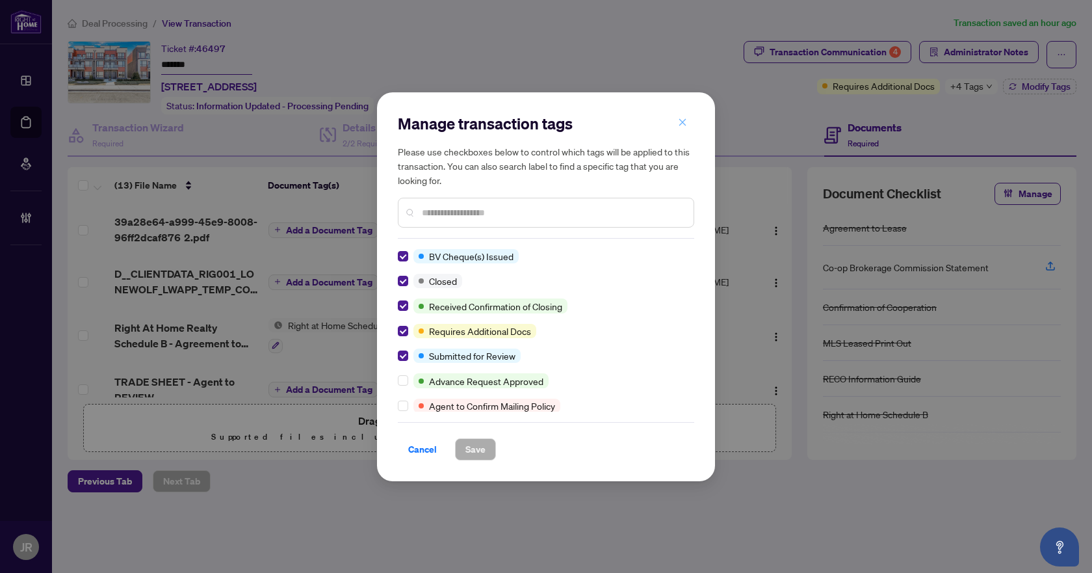
click at [685, 123] on icon "close" at bounding box center [682, 122] width 9 height 9
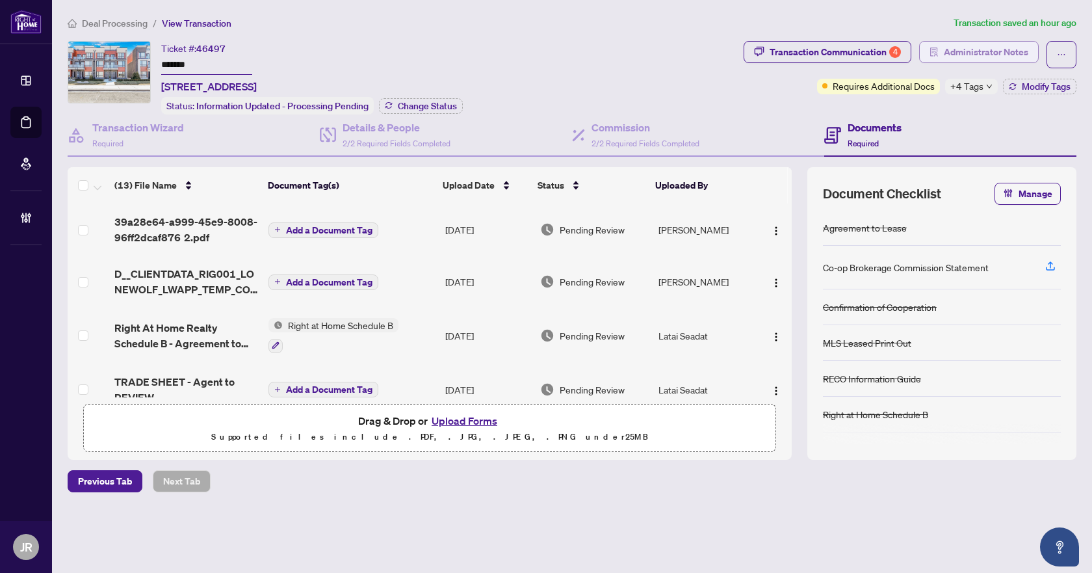
click at [986, 57] on span "Administrator Notes" at bounding box center [986, 52] width 85 height 21
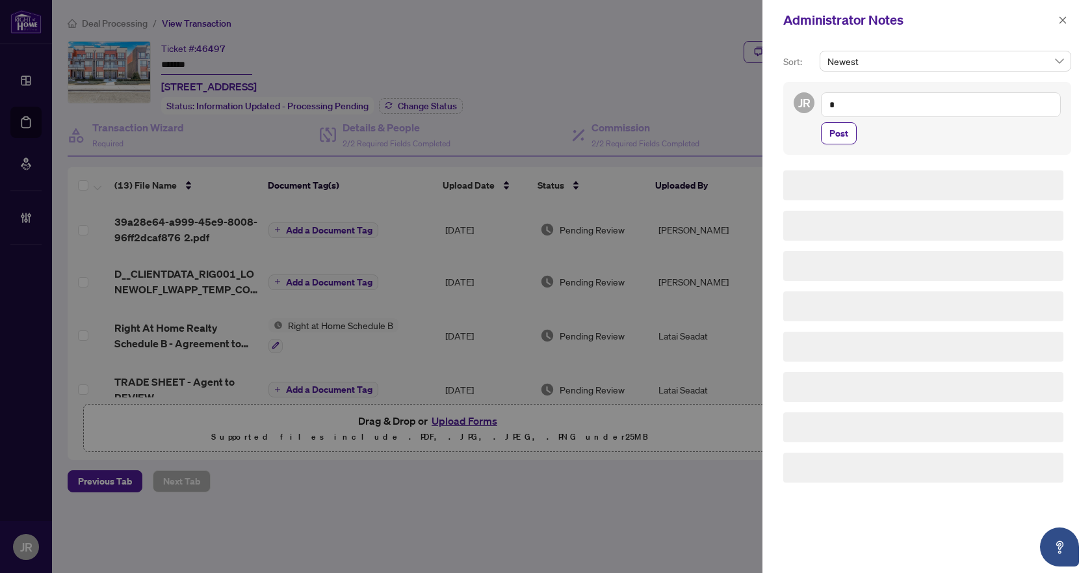
click at [925, 107] on textarea "*" at bounding box center [941, 104] width 240 height 25
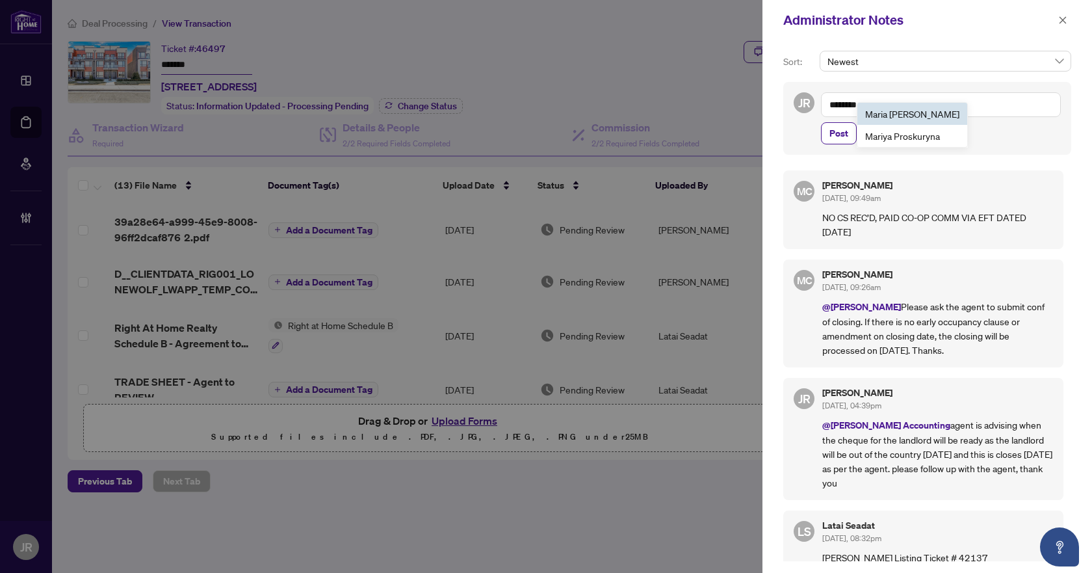
click at [924, 116] on li "[PERSON_NAME]" at bounding box center [913, 114] width 110 height 22
type textarea "*"
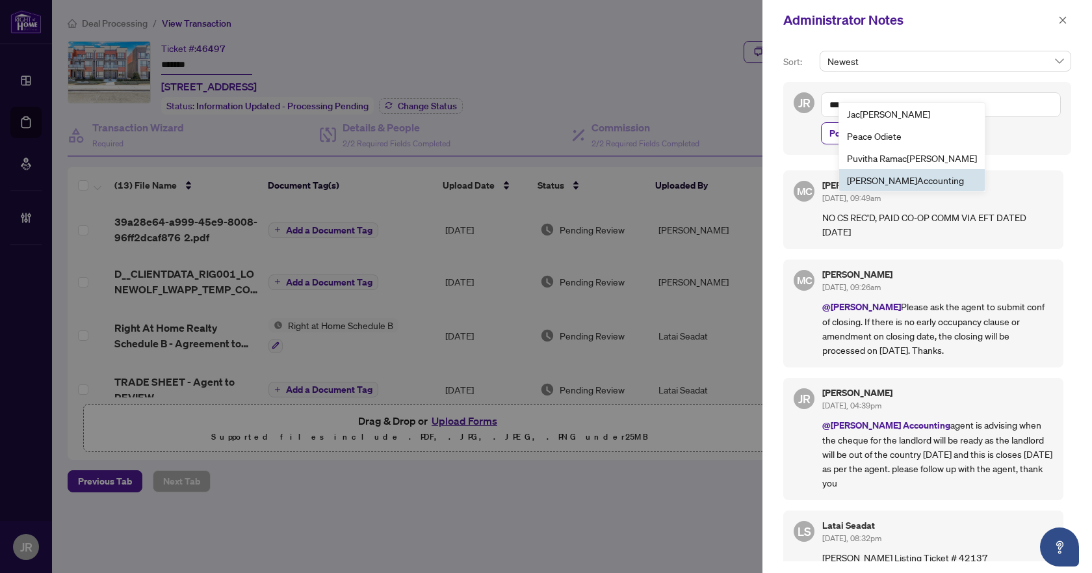
click at [902, 176] on span "[PERSON_NAME] counting" at bounding box center [905, 180] width 117 height 12
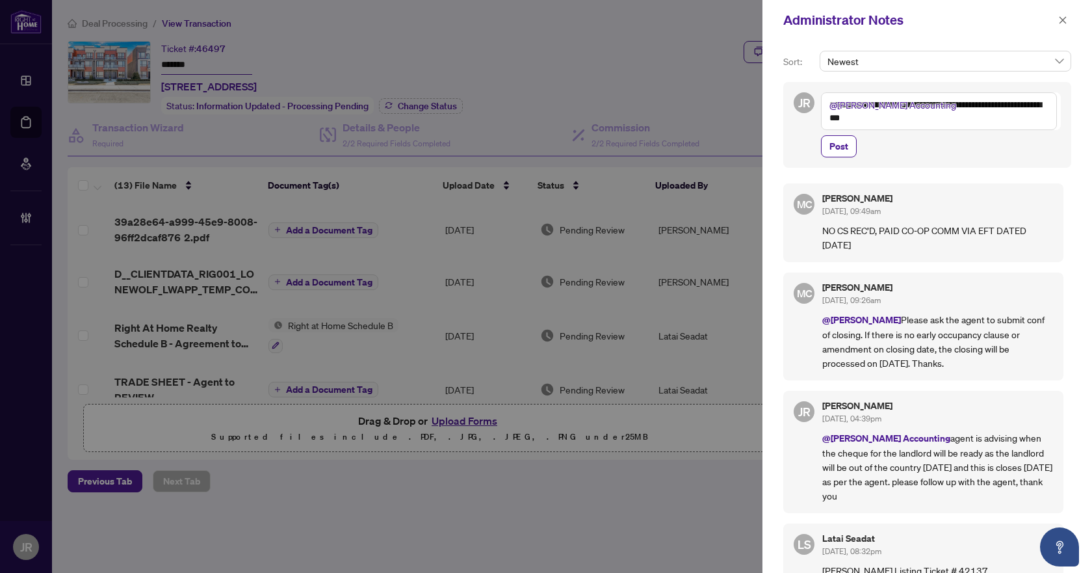
click at [1040, 109] on textarea "**********" at bounding box center [939, 111] width 236 height 38
click at [930, 118] on textarea "**********" at bounding box center [939, 111] width 236 height 38
click at [1039, 105] on textarea "**********" at bounding box center [939, 111] width 236 height 38
click at [932, 118] on textarea "**********" at bounding box center [939, 111] width 236 height 38
type textarea "**********"
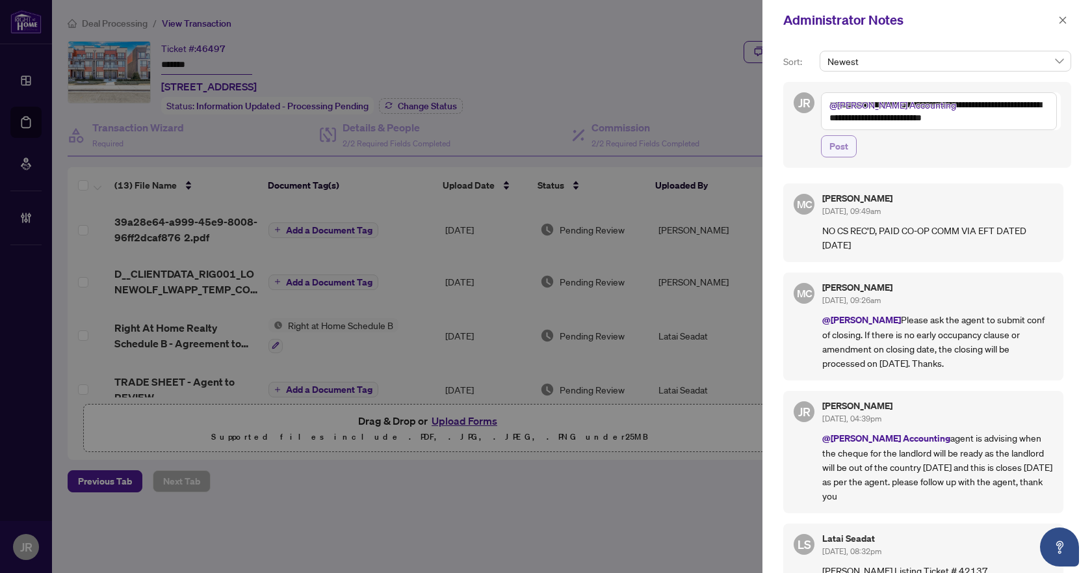
click at [843, 149] on span "Post" at bounding box center [839, 146] width 19 height 21
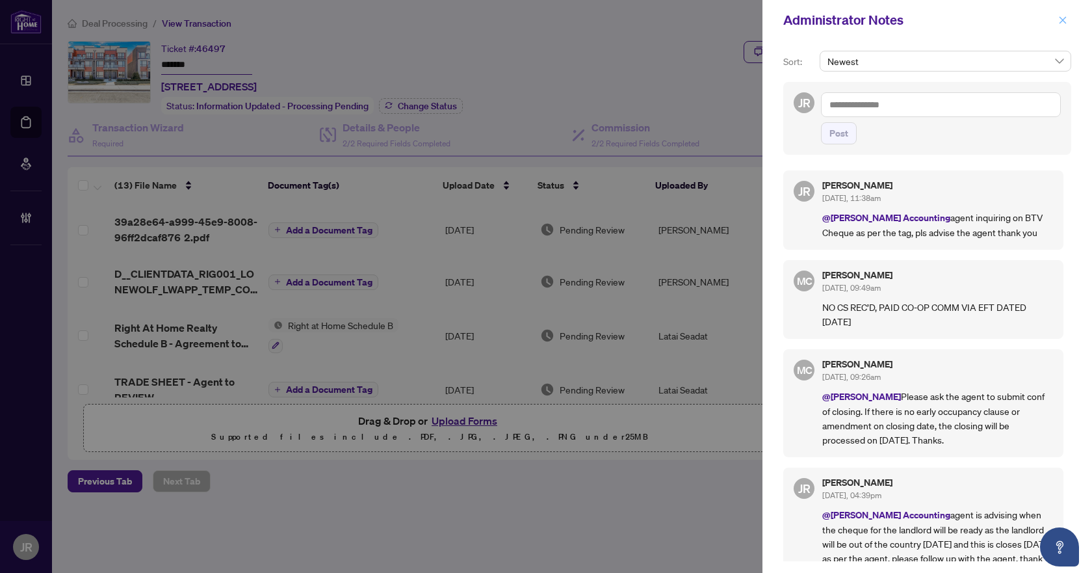
click at [1060, 22] on icon "close" at bounding box center [1062, 20] width 9 height 9
